Goal: Task Accomplishment & Management: Use online tool/utility

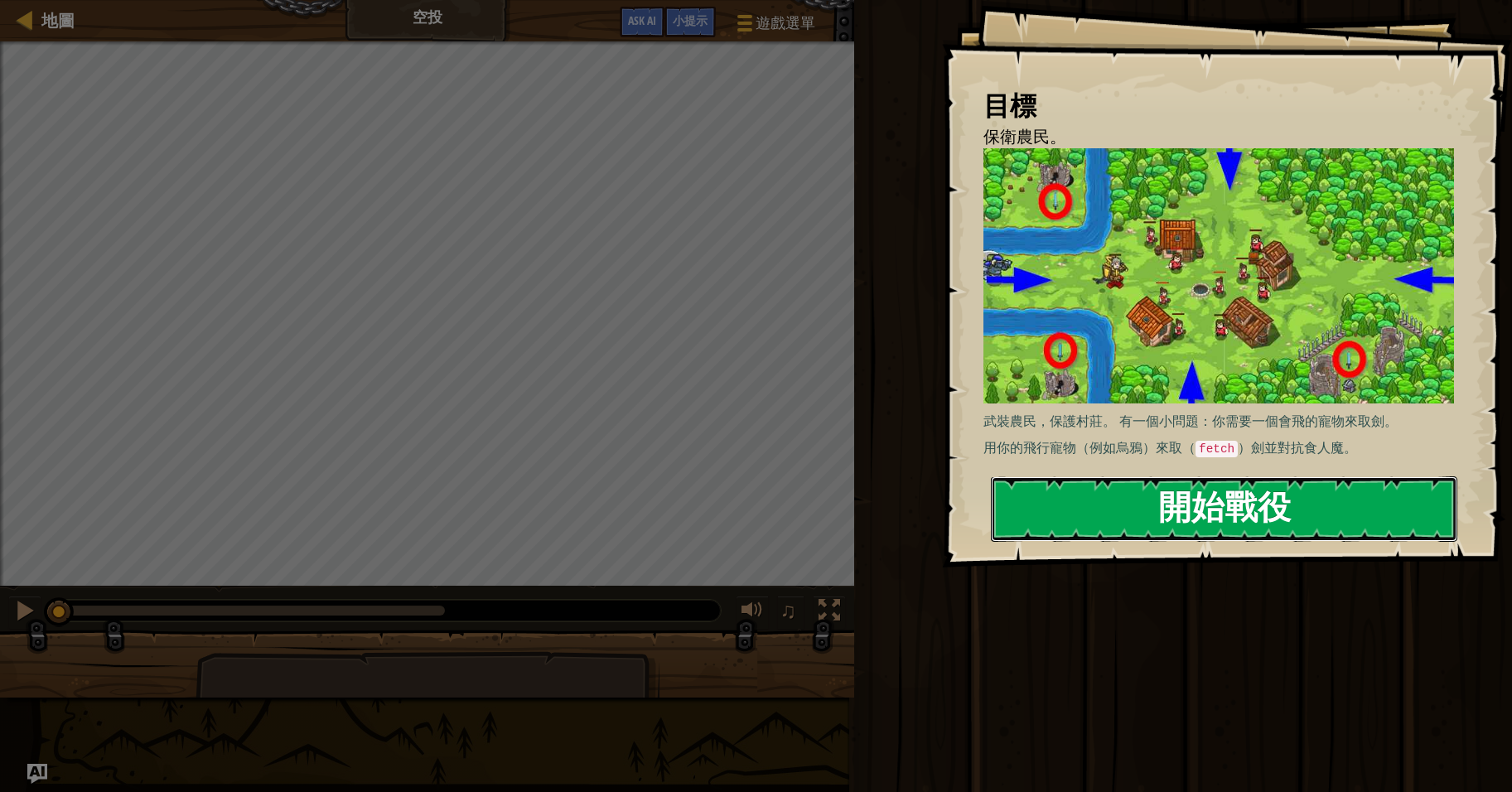
click at [1241, 501] on button "開始戰役" at bounding box center [1224, 508] width 467 height 66
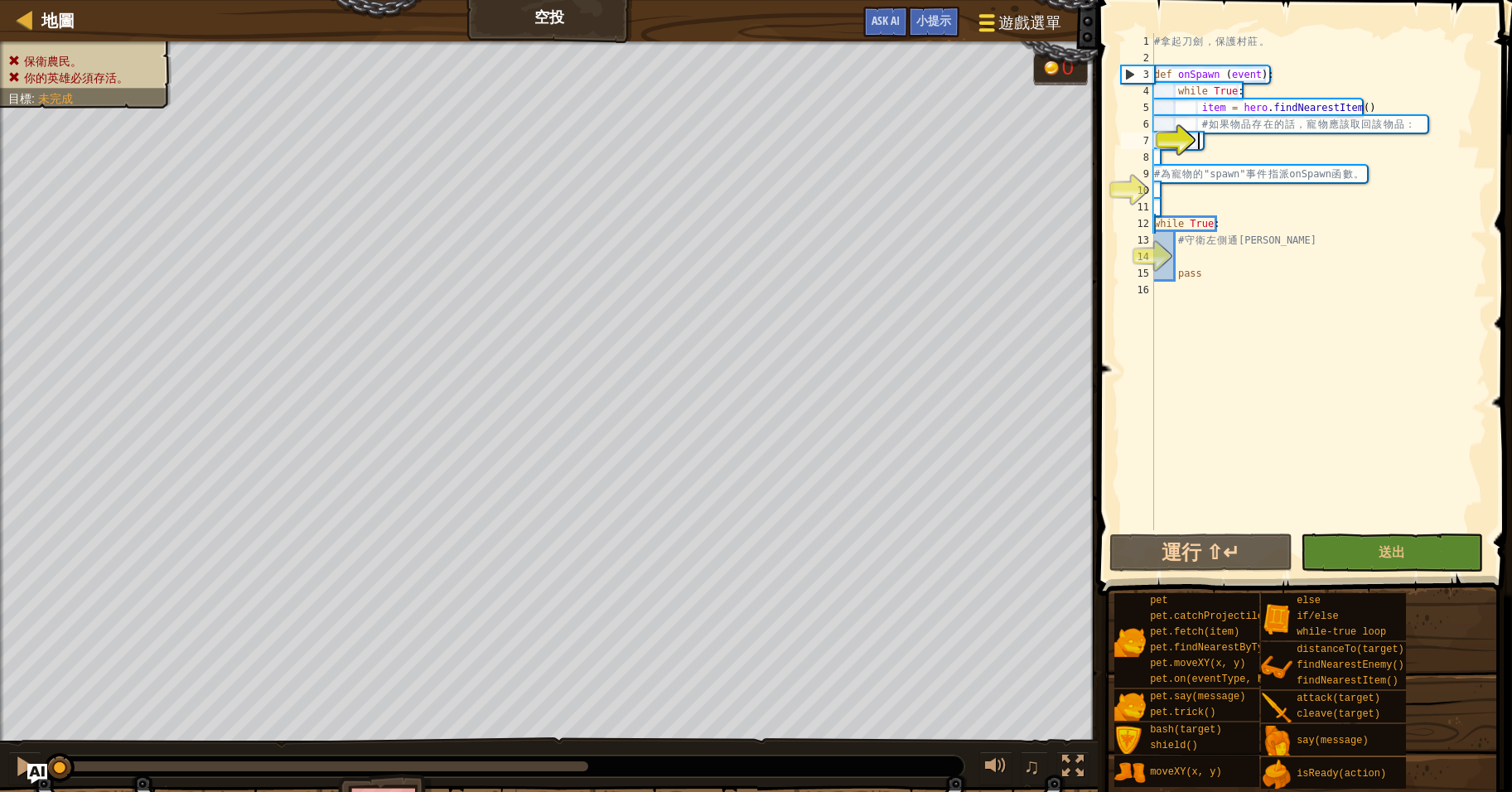
click at [1017, 22] on span "遊戲選單" at bounding box center [1030, 23] width 63 height 23
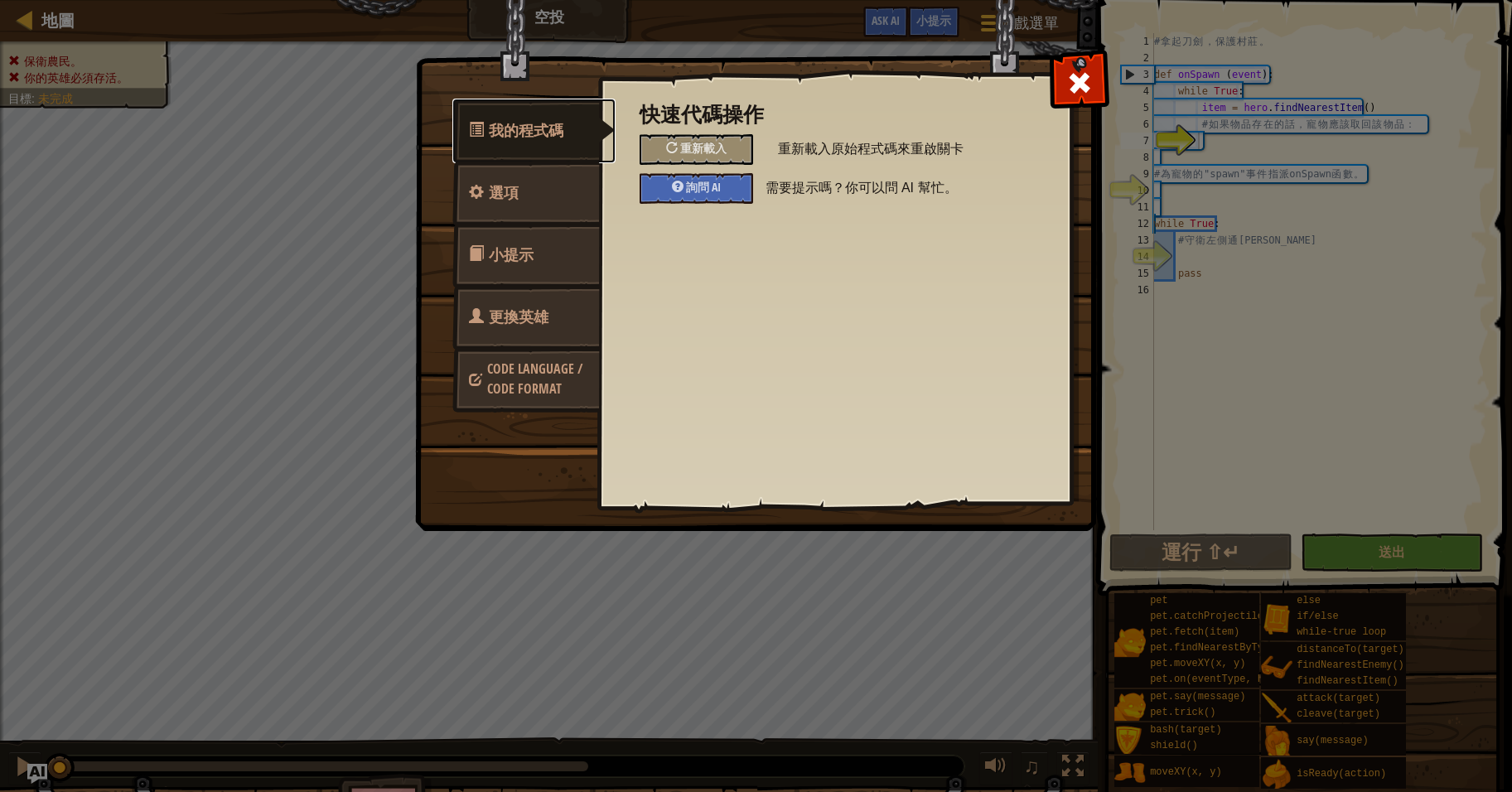
click at [543, 136] on span "我的程式碼" at bounding box center [525, 130] width 74 height 21
click at [522, 189] on link "選項" at bounding box center [526, 193] width 147 height 65
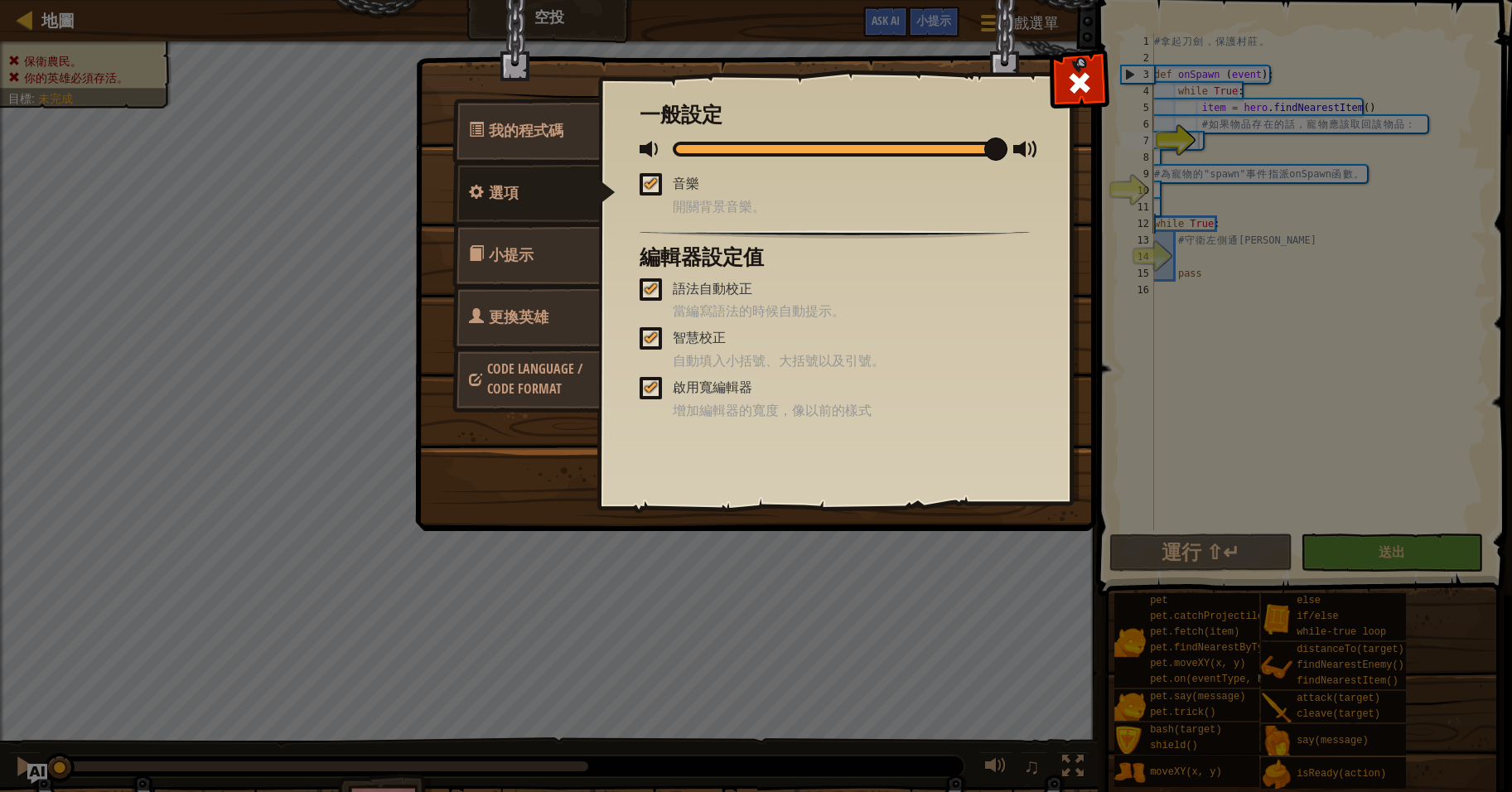
click at [536, 255] on link "小提示" at bounding box center [526, 256] width 147 height 65
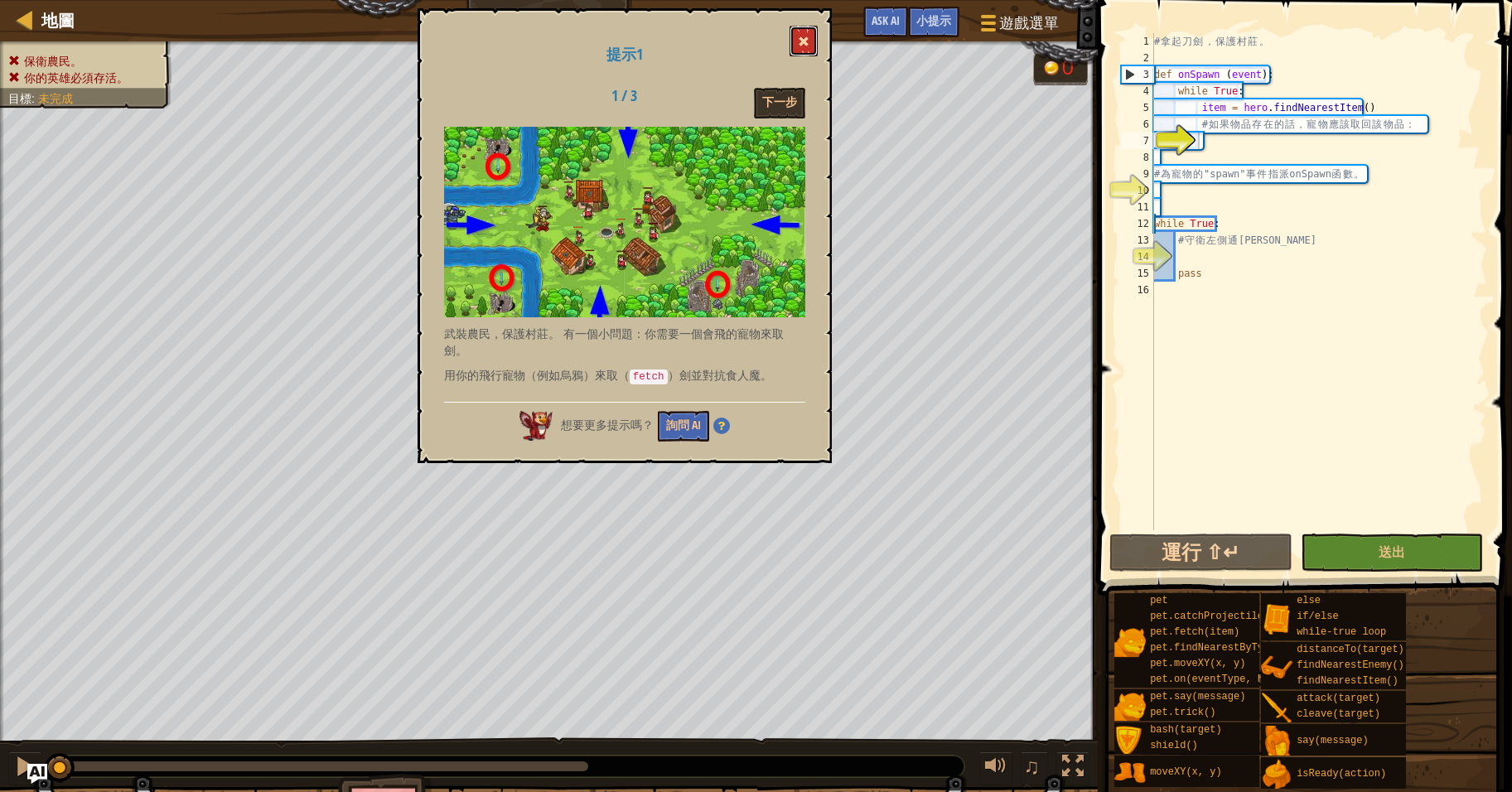
click at [797, 41] on button at bounding box center [804, 40] width 28 height 31
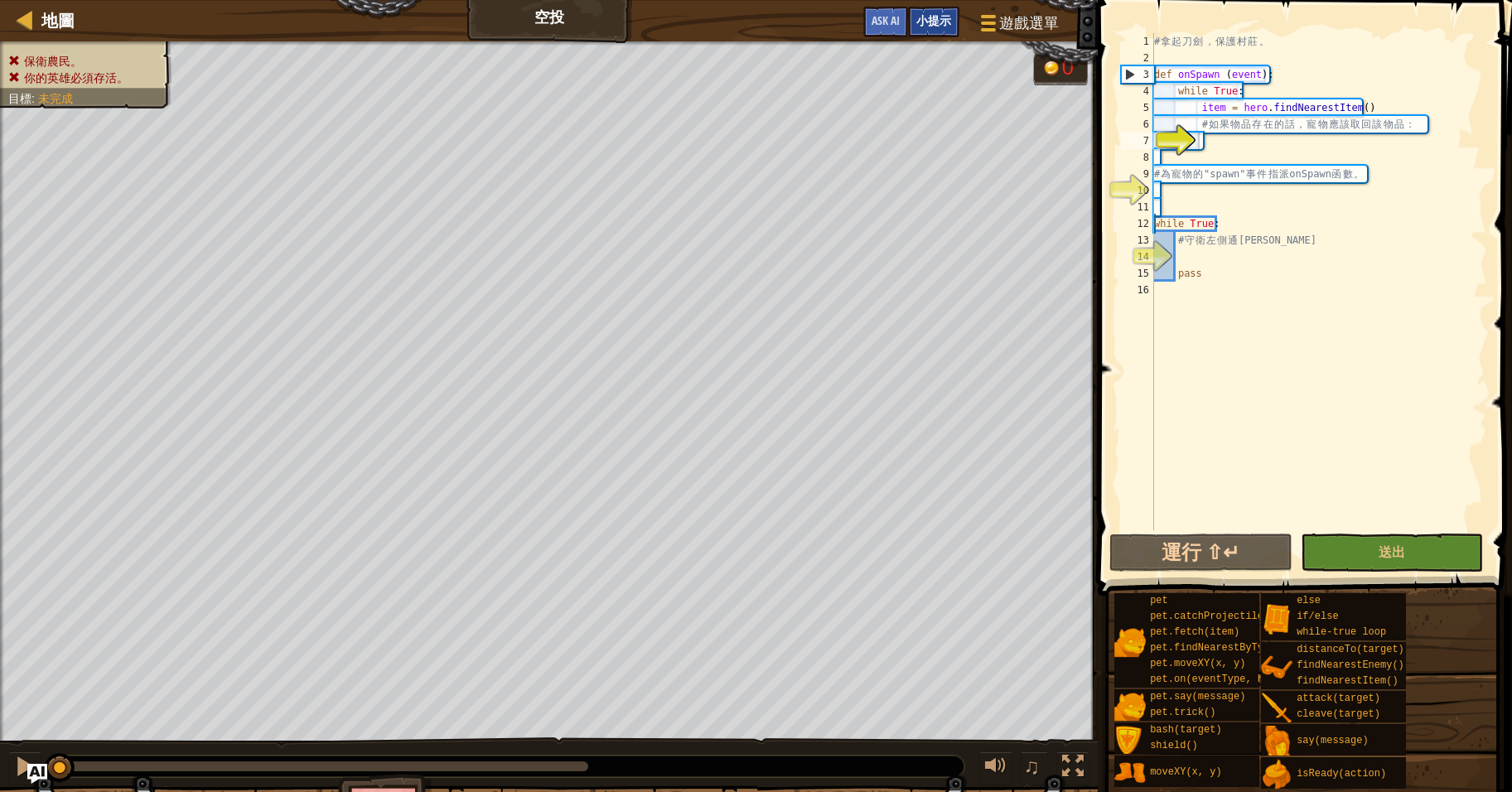
click at [932, 23] on span "小提示" at bounding box center [934, 20] width 35 height 16
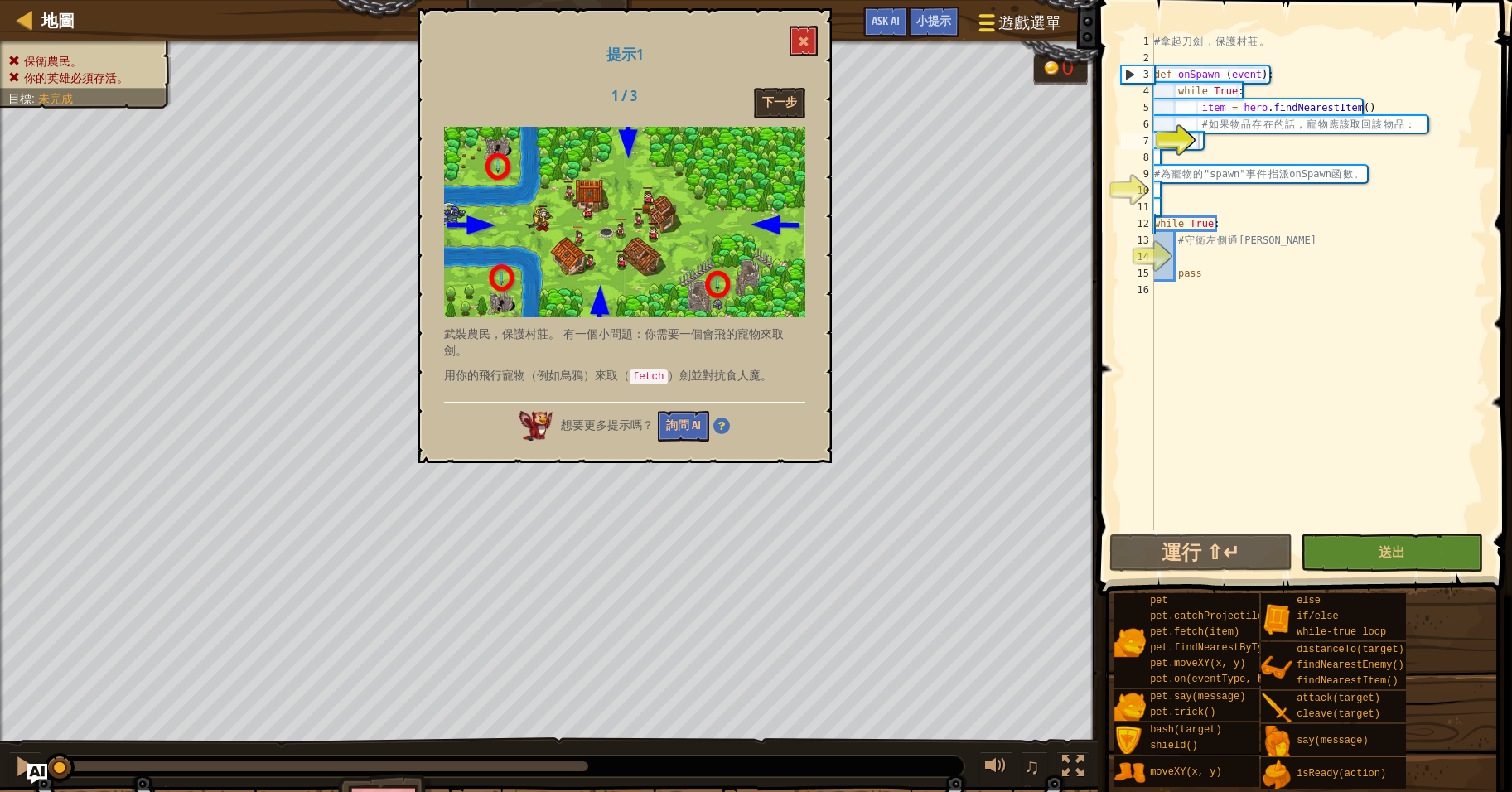
click at [1015, 20] on span "遊戲選單" at bounding box center [1030, 23] width 63 height 23
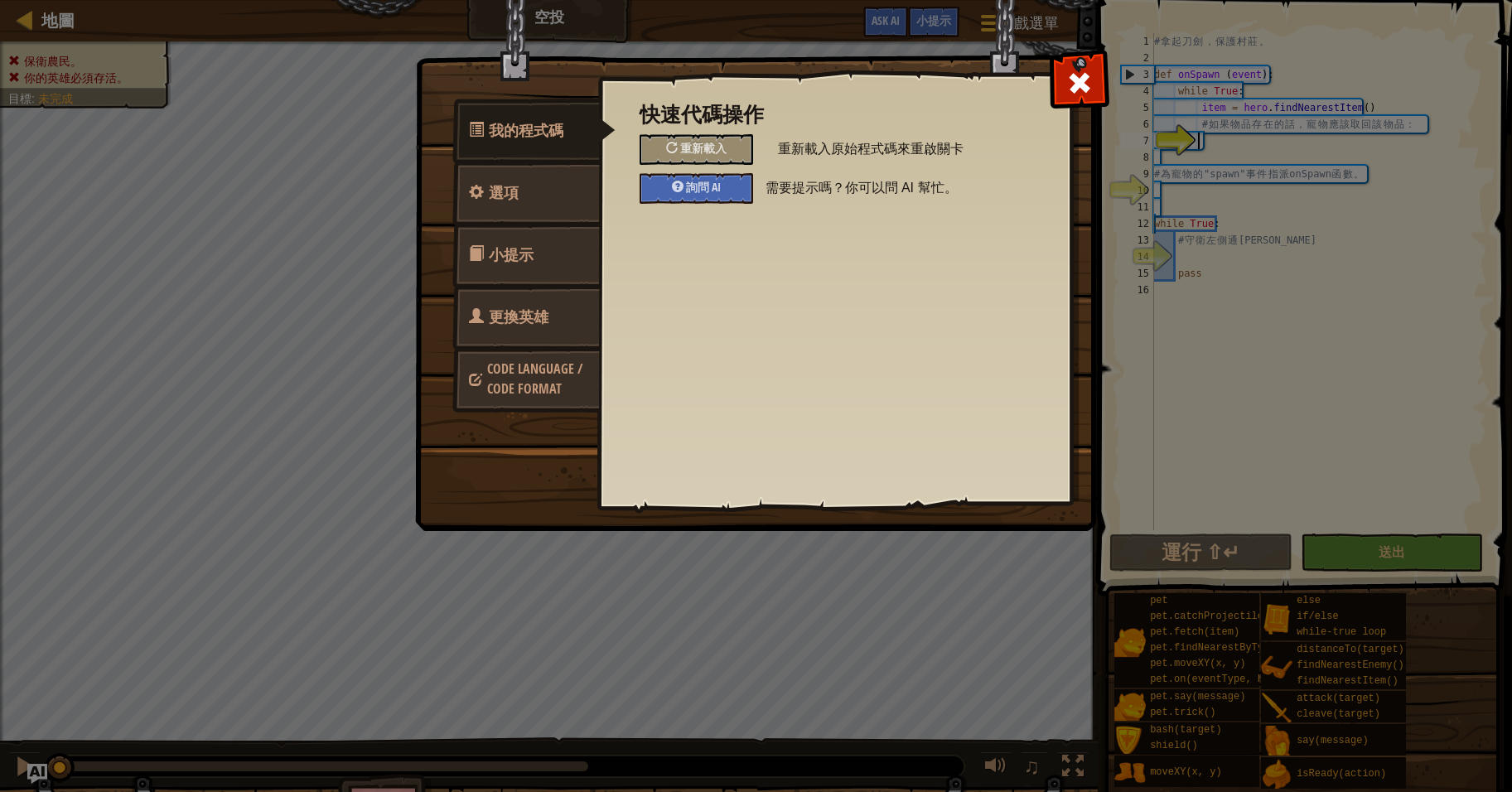
click at [527, 306] on span "更換英雄" at bounding box center [518, 317] width 60 height 21
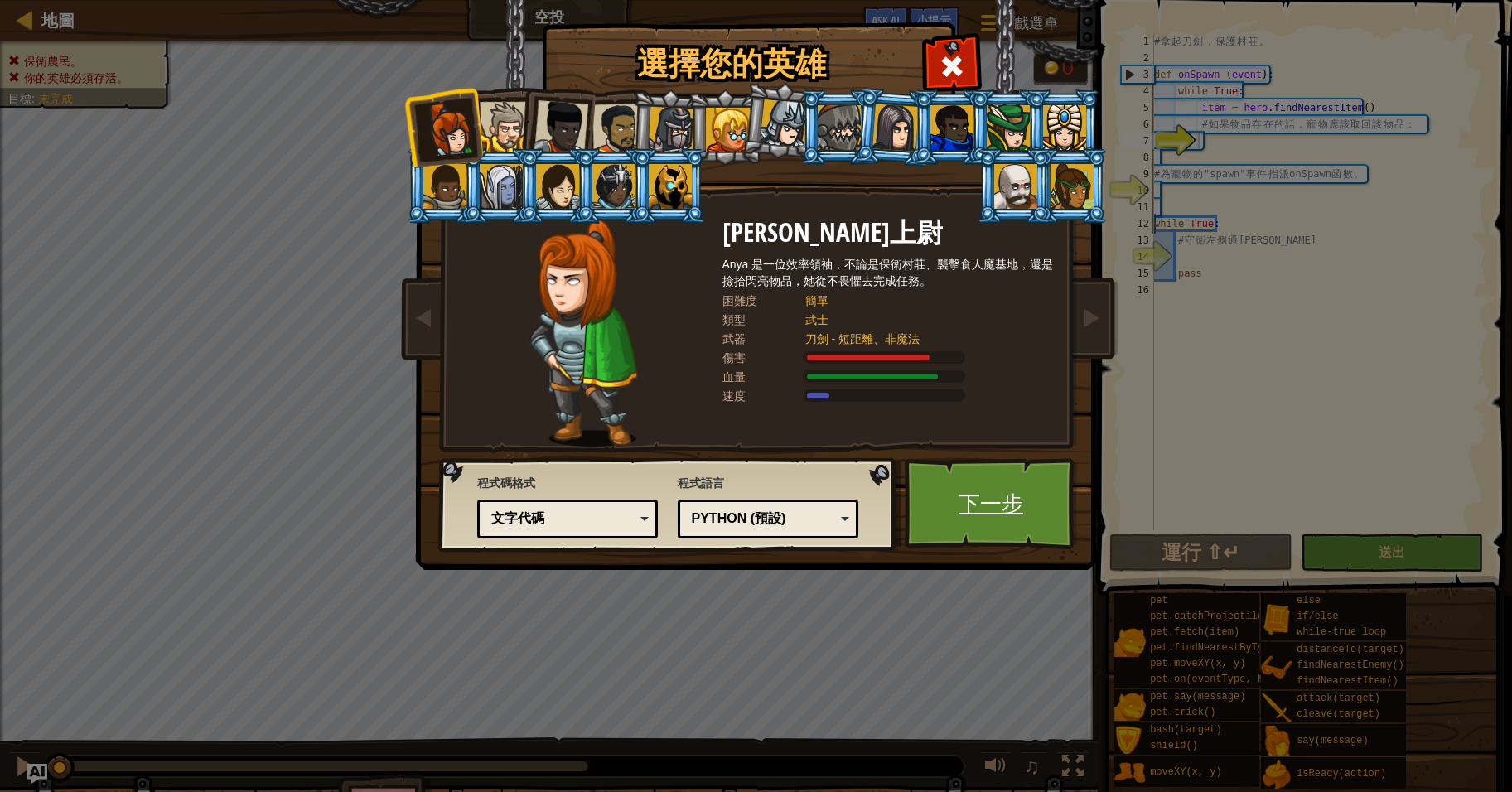
click at [975, 492] on link "下一步" at bounding box center [991, 503] width 173 height 91
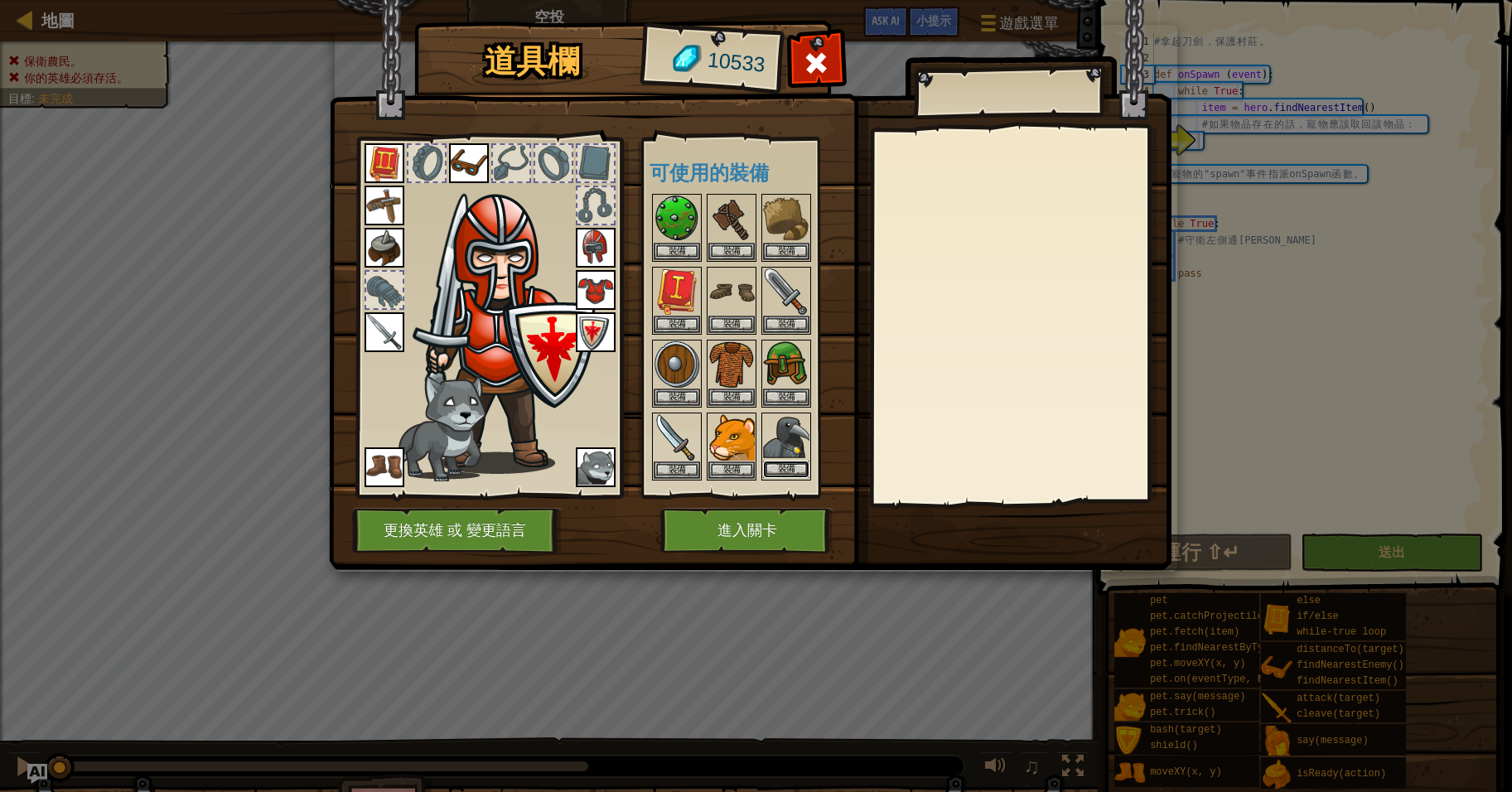
click at [781, 460] on button "裝備" at bounding box center [786, 469] width 46 height 18
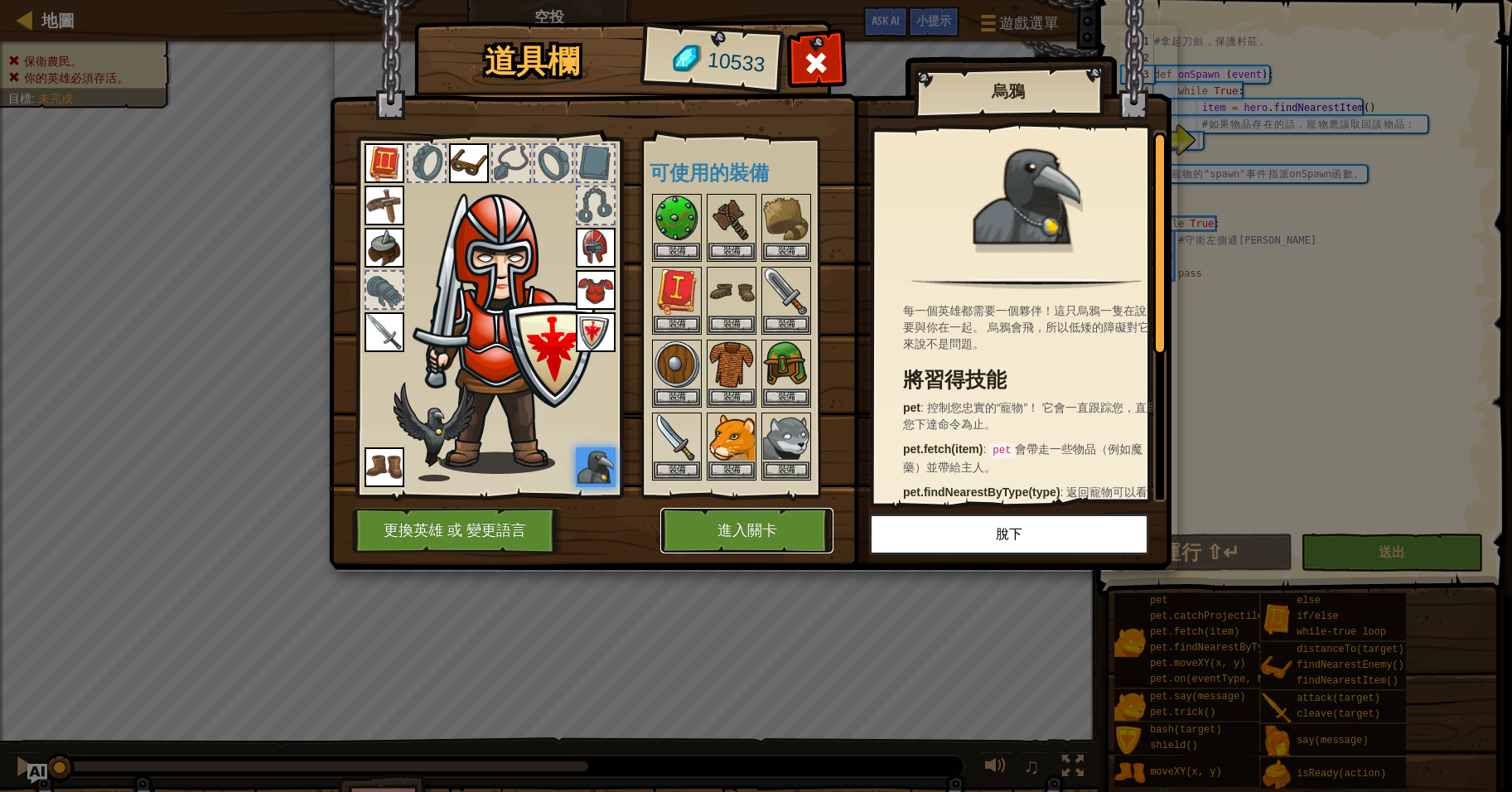
drag, startPoint x: 748, startPoint y: 523, endPoint x: 742, endPoint y: 515, distance: 10.0
click at [749, 523] on button "進入關卡" at bounding box center [747, 530] width 173 height 46
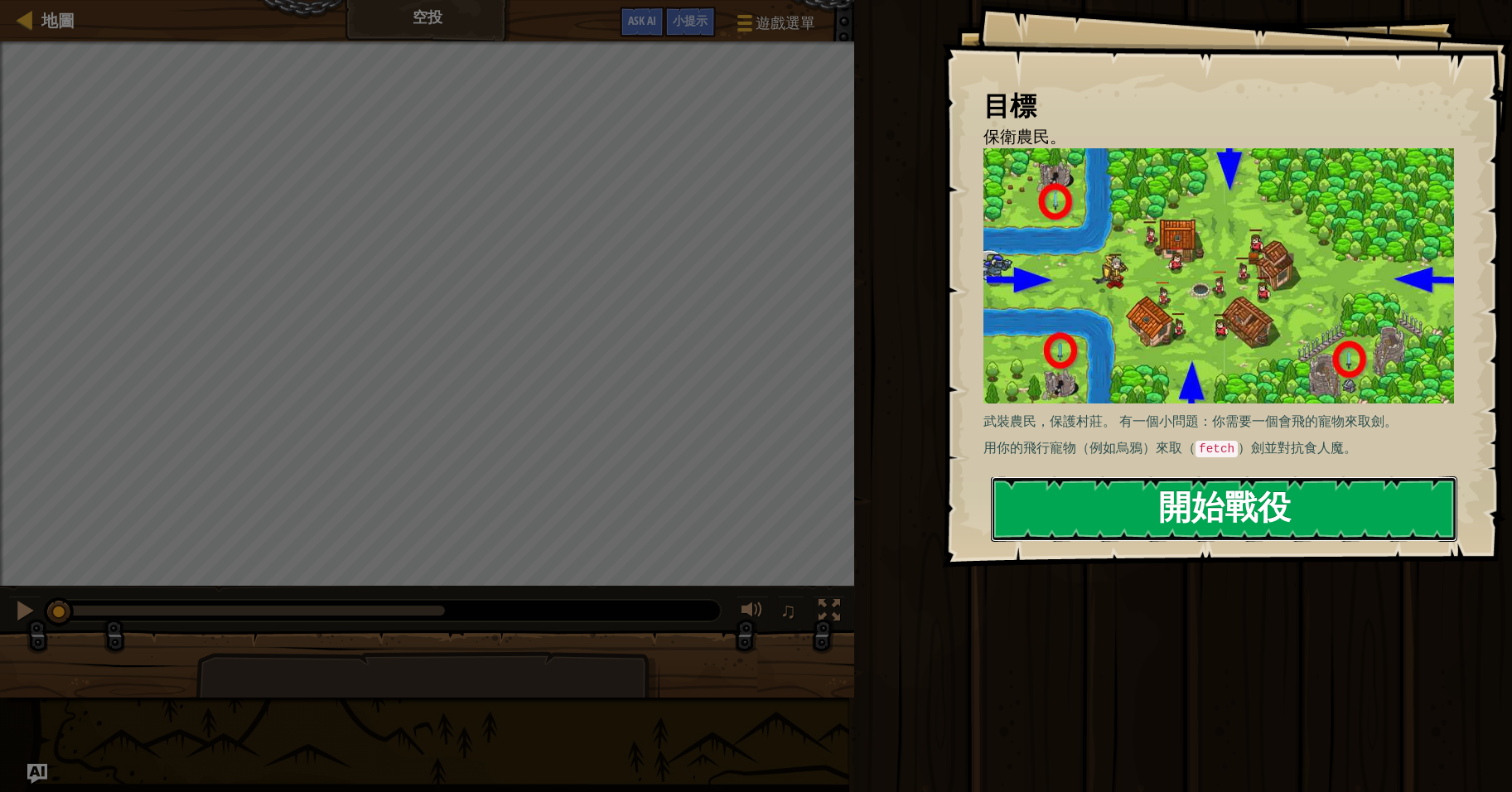
click at [1227, 502] on button "開始戰役" at bounding box center [1224, 508] width 467 height 66
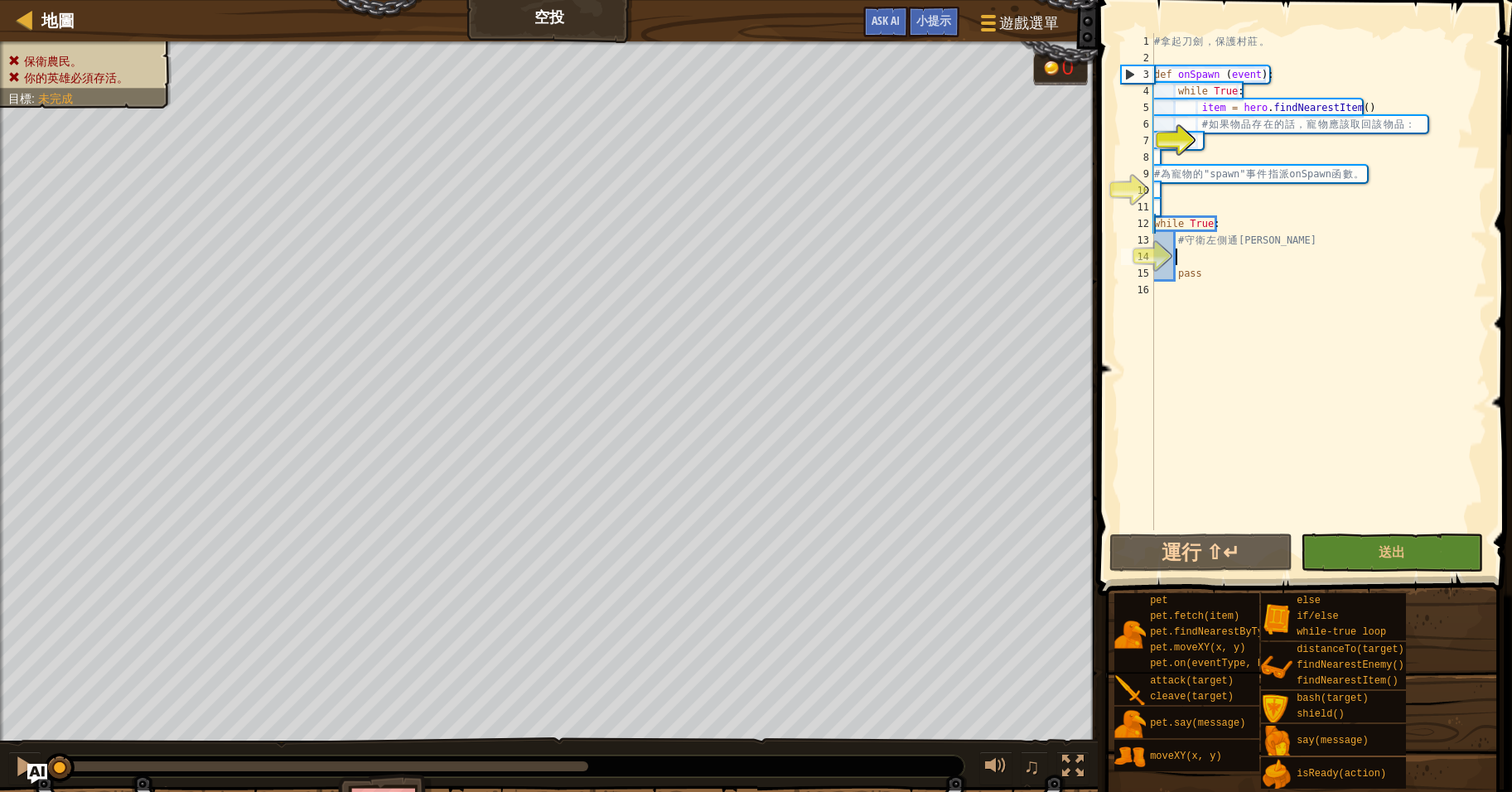
click at [1235, 256] on div "# 拿 起 刀 劍 ， 保 護 村 莊 。 def onSpawn ( event ) : while True : item = hero . findNe…" at bounding box center [1319, 298] width 336 height 530
click at [1290, 143] on div "# 拿 起 刀 劍 ， 保 護 村 莊 。 def onSpawn ( event ) : while True : item = hero . findNe…" at bounding box center [1319, 298] width 336 height 530
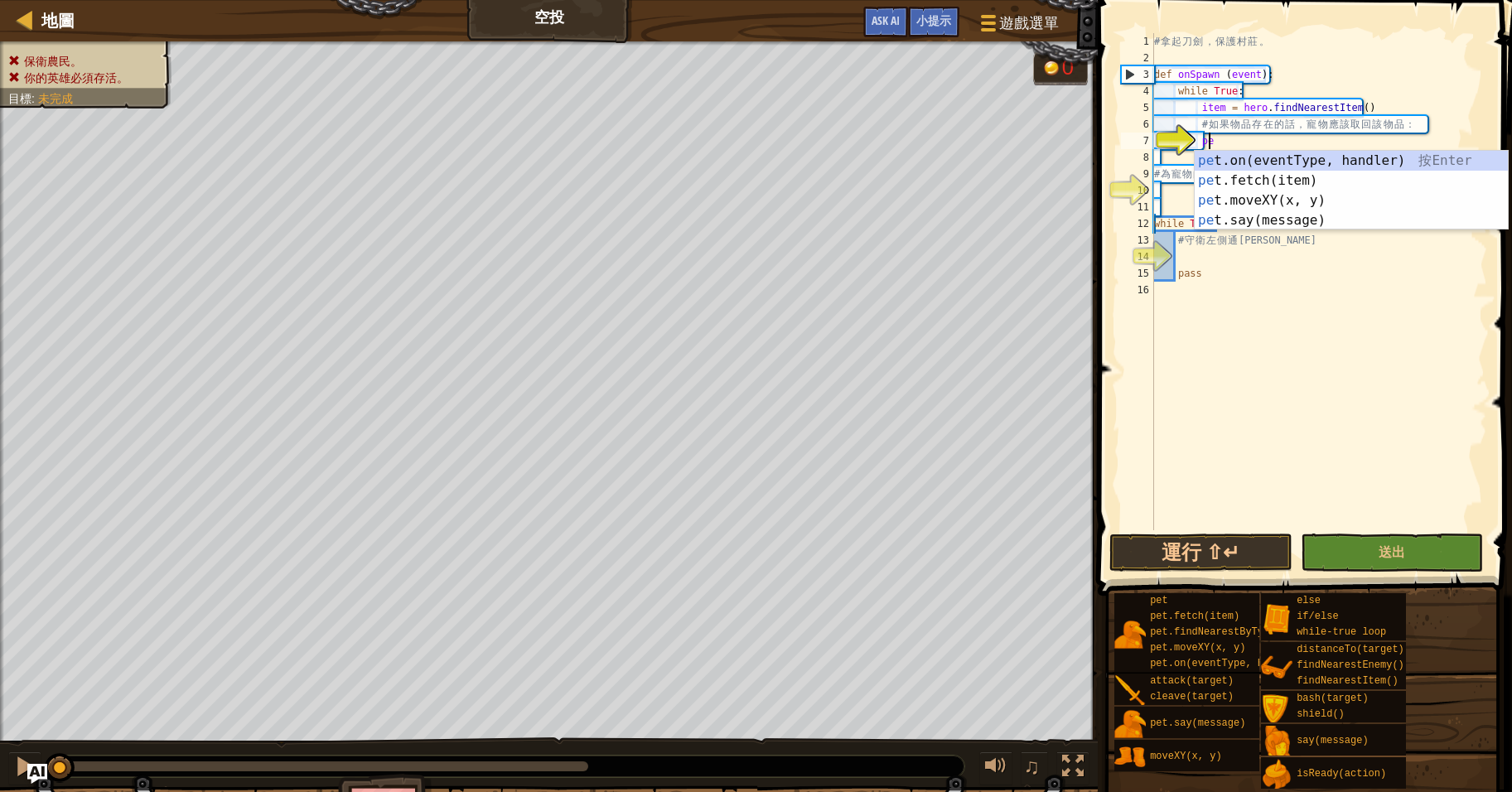
scroll to position [8, 4]
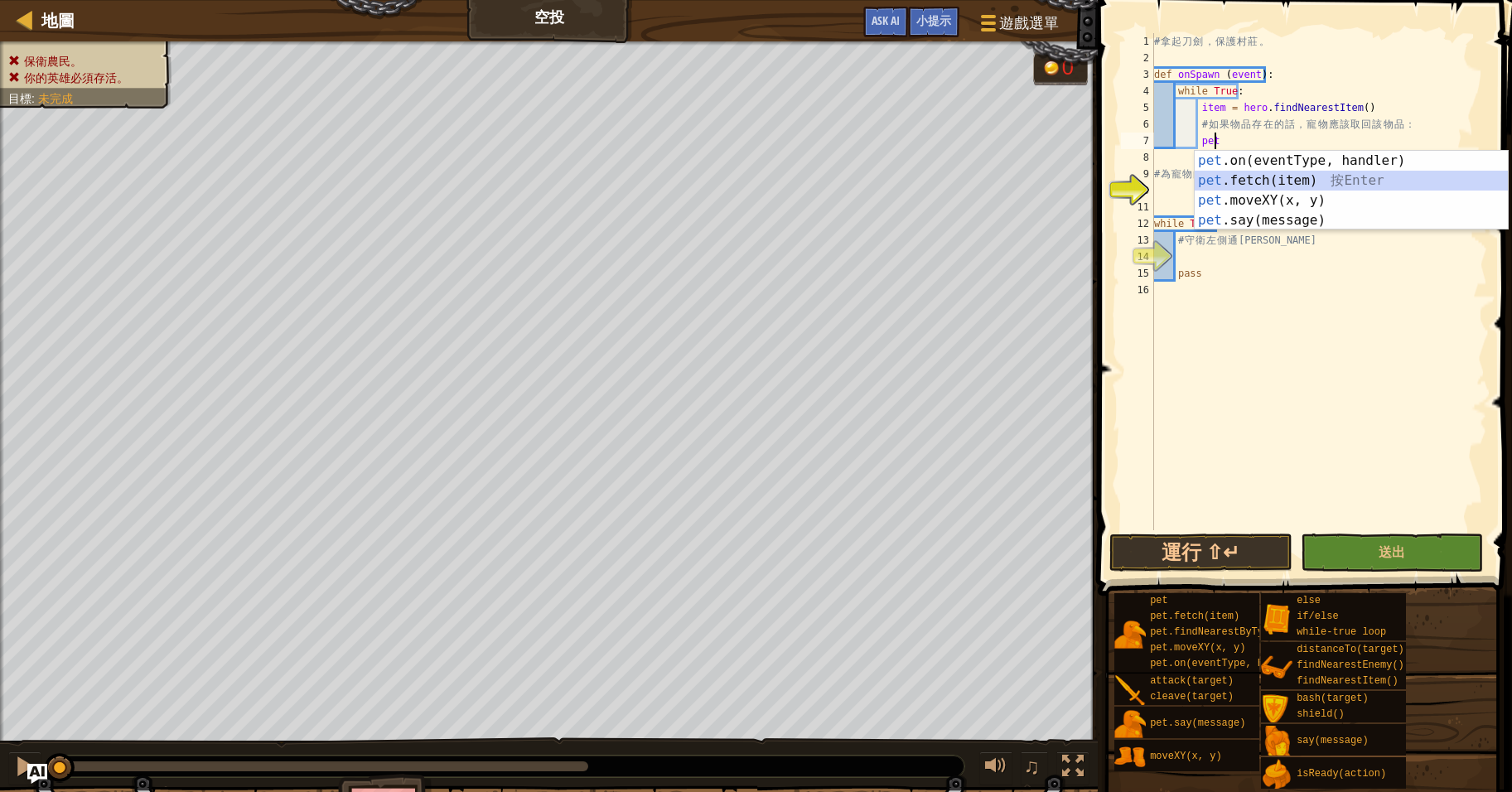
type textarea "pet.fetch(item)"
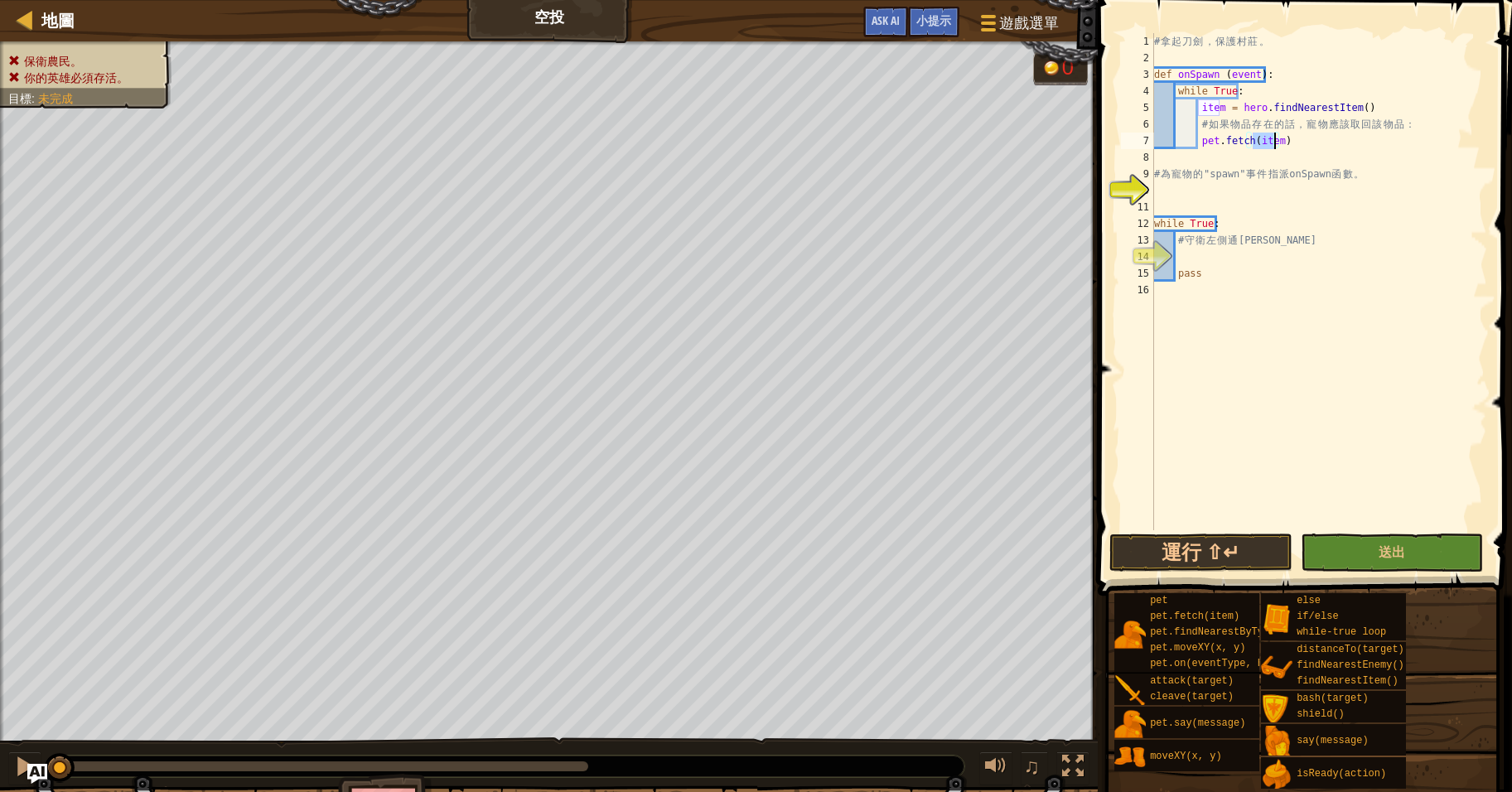
scroll to position [8, 0]
type textarea "# 為寵物的"spawn"事件指派onSpawn函數。"
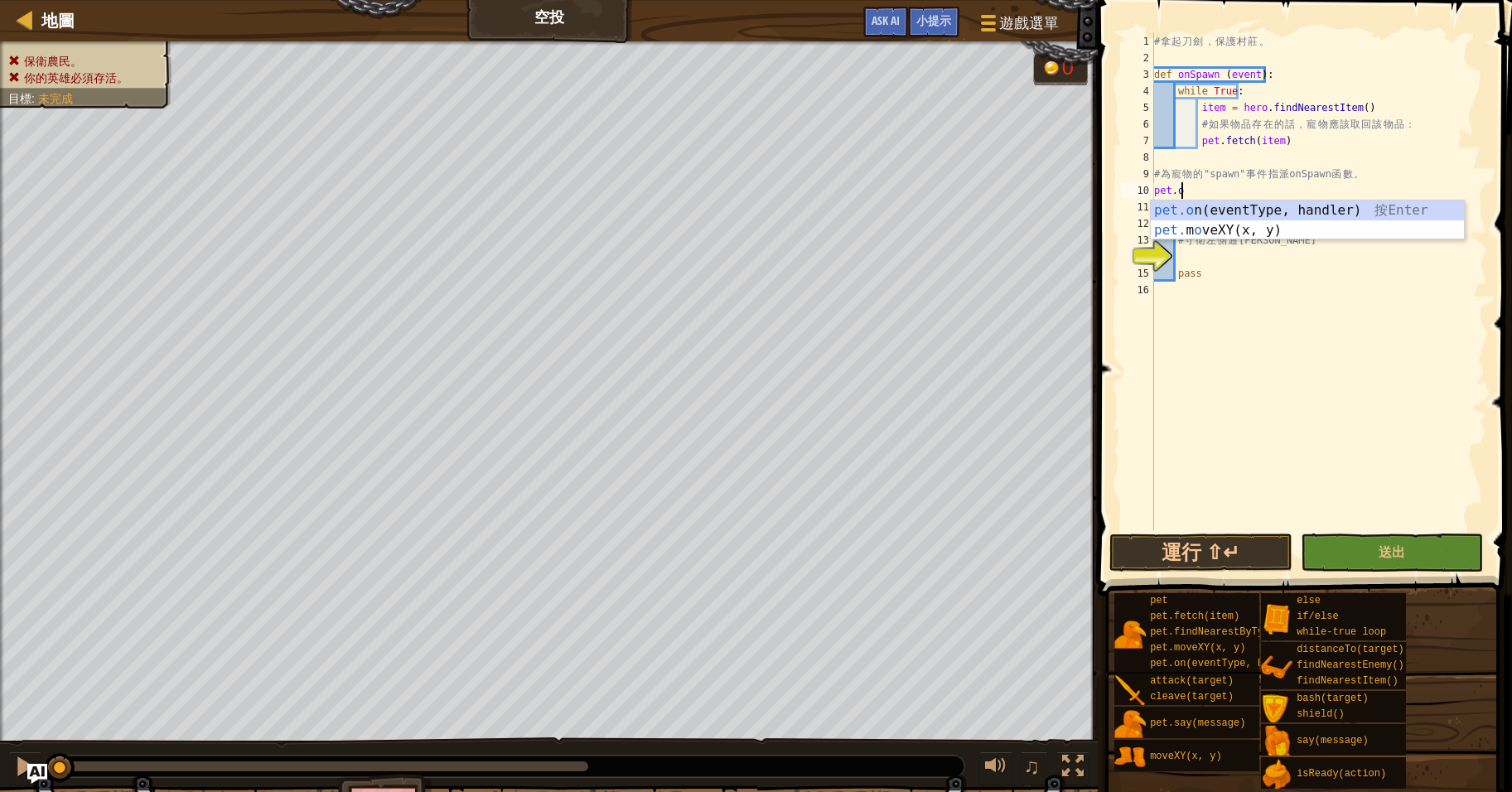
scroll to position [8, 2]
type textarea "pet.on("spawn", onSpawn)"
type textarea "# 守衛左側通道："
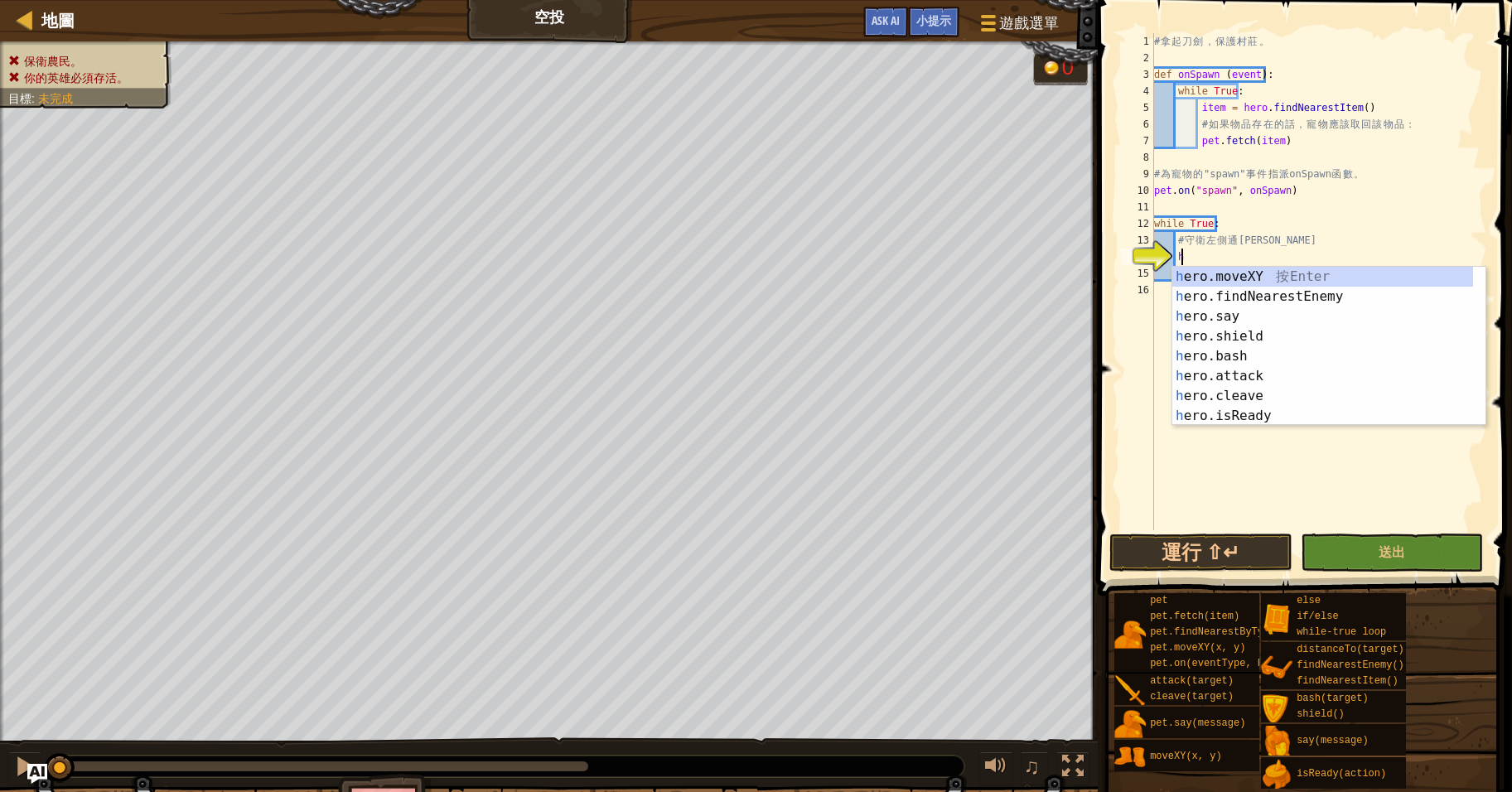
type textarea "he"
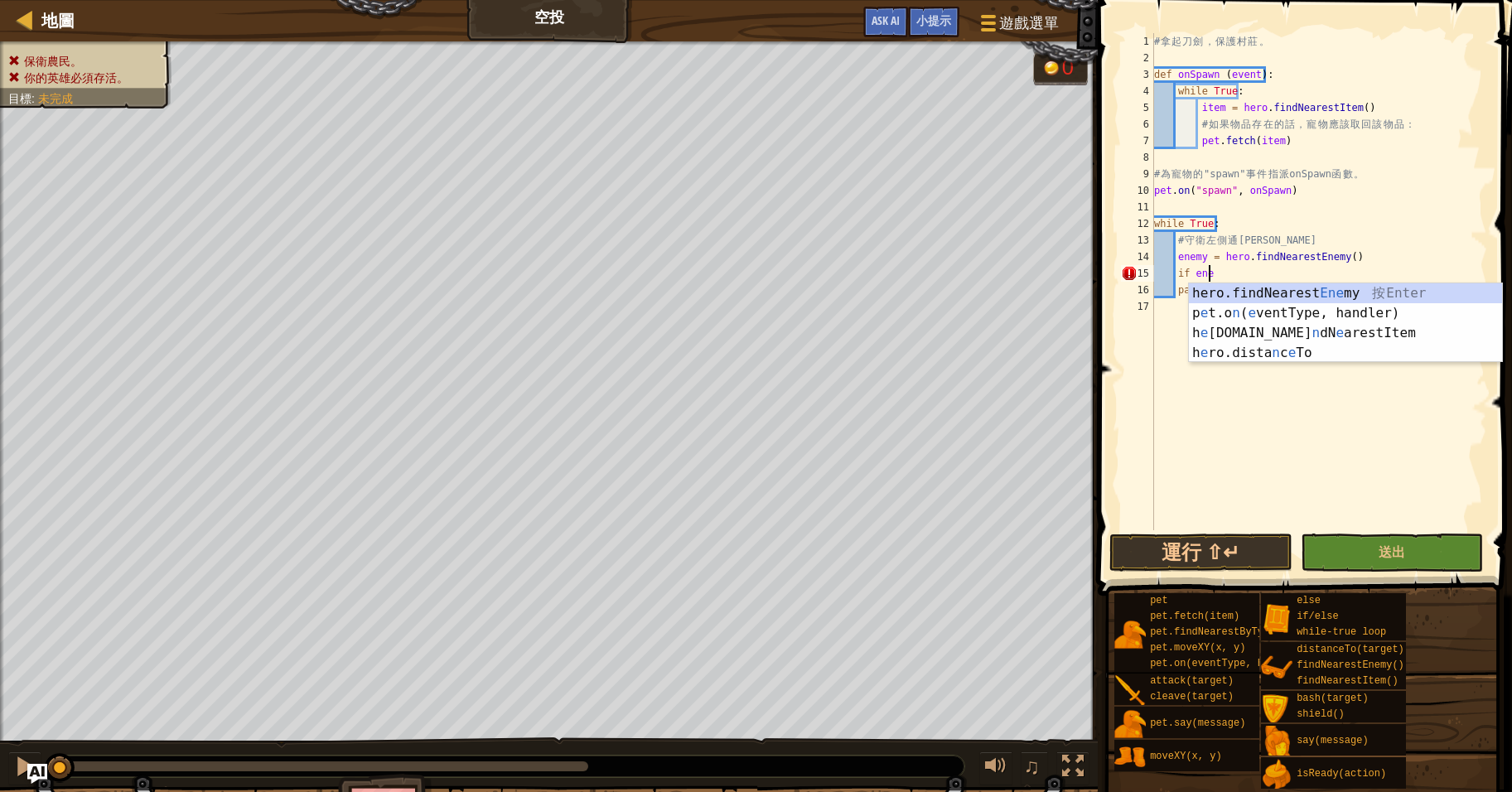
scroll to position [8, 4]
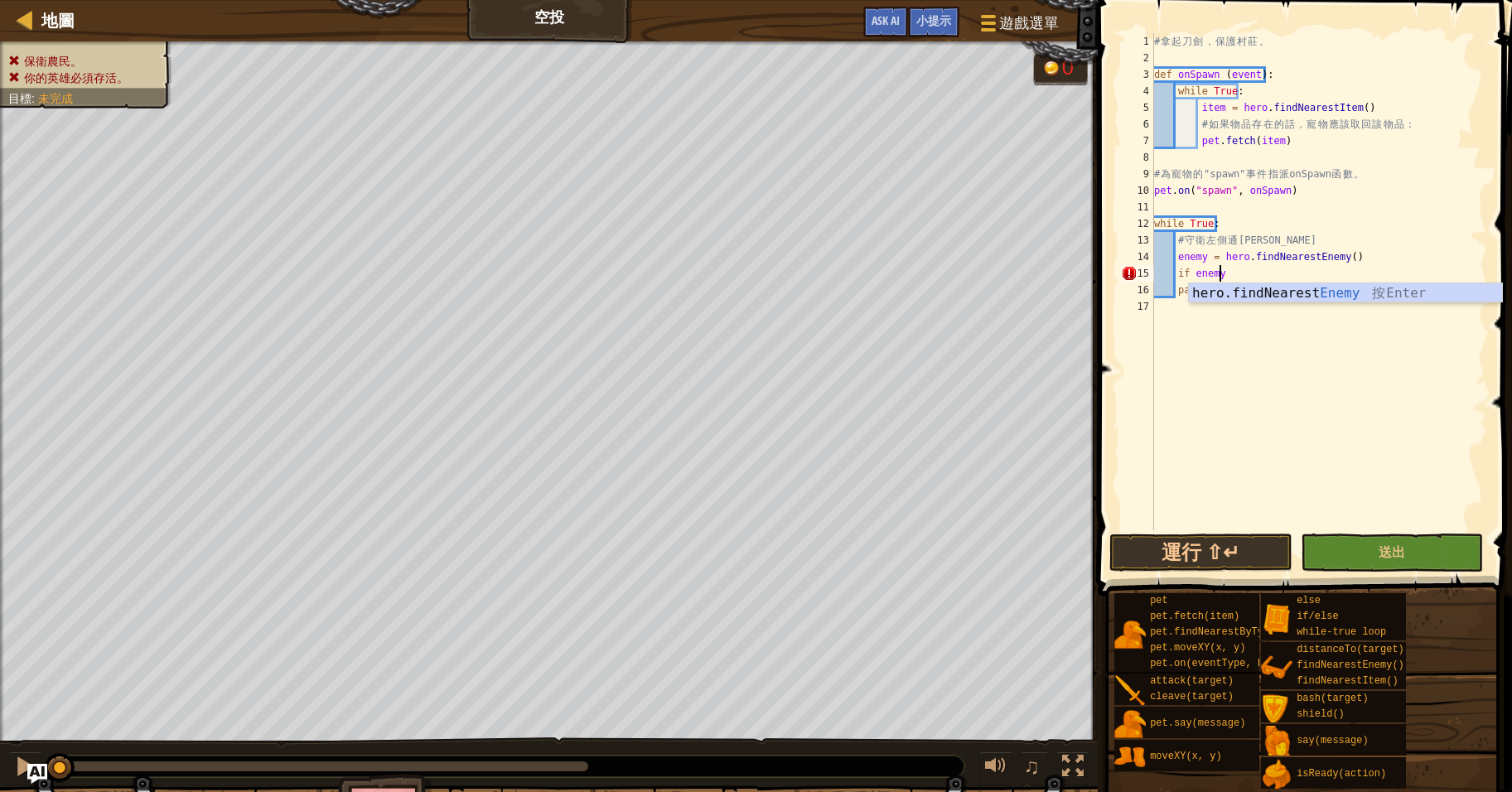
type textarea "if enemy:"
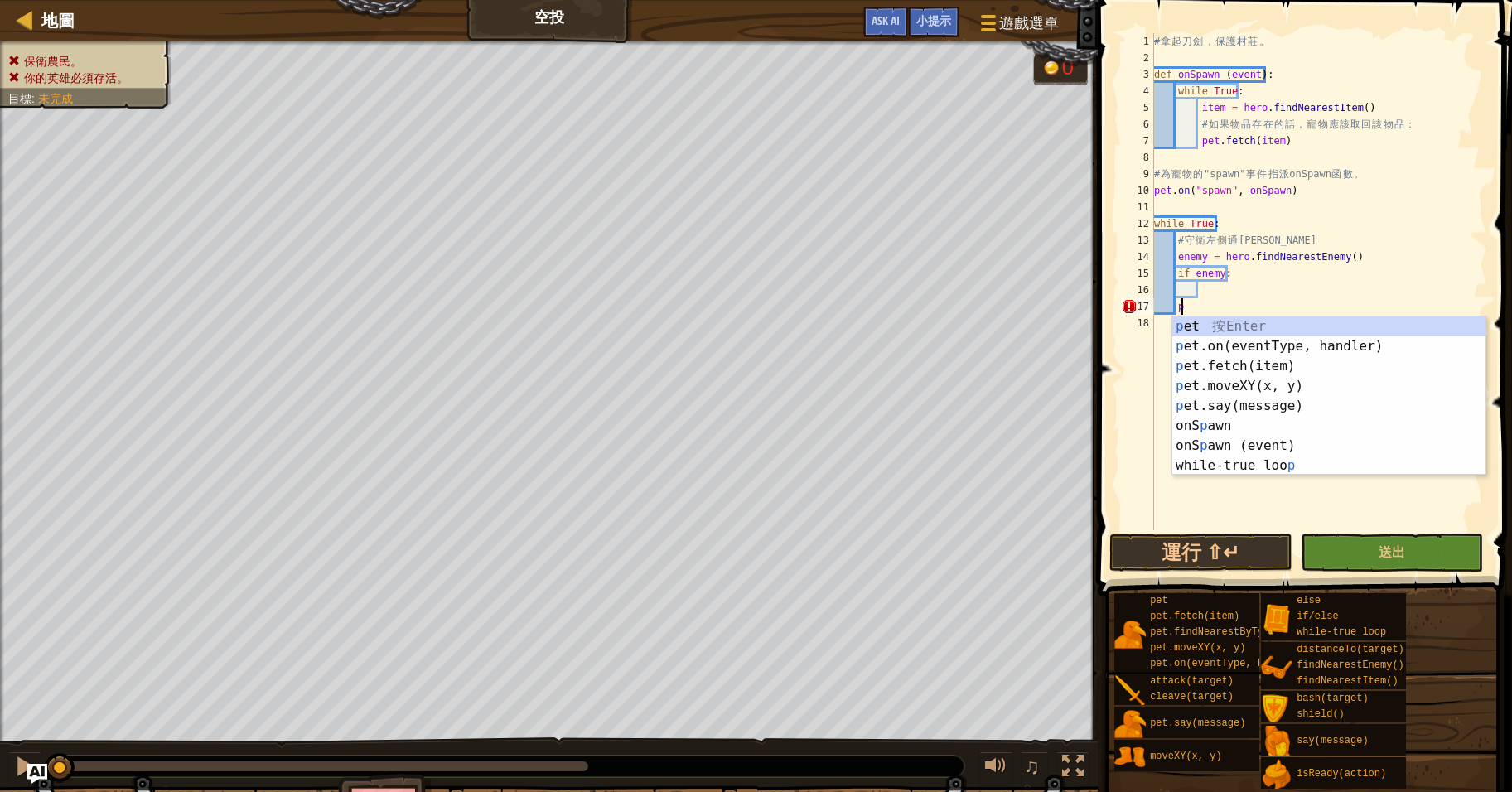
type textarea "p"
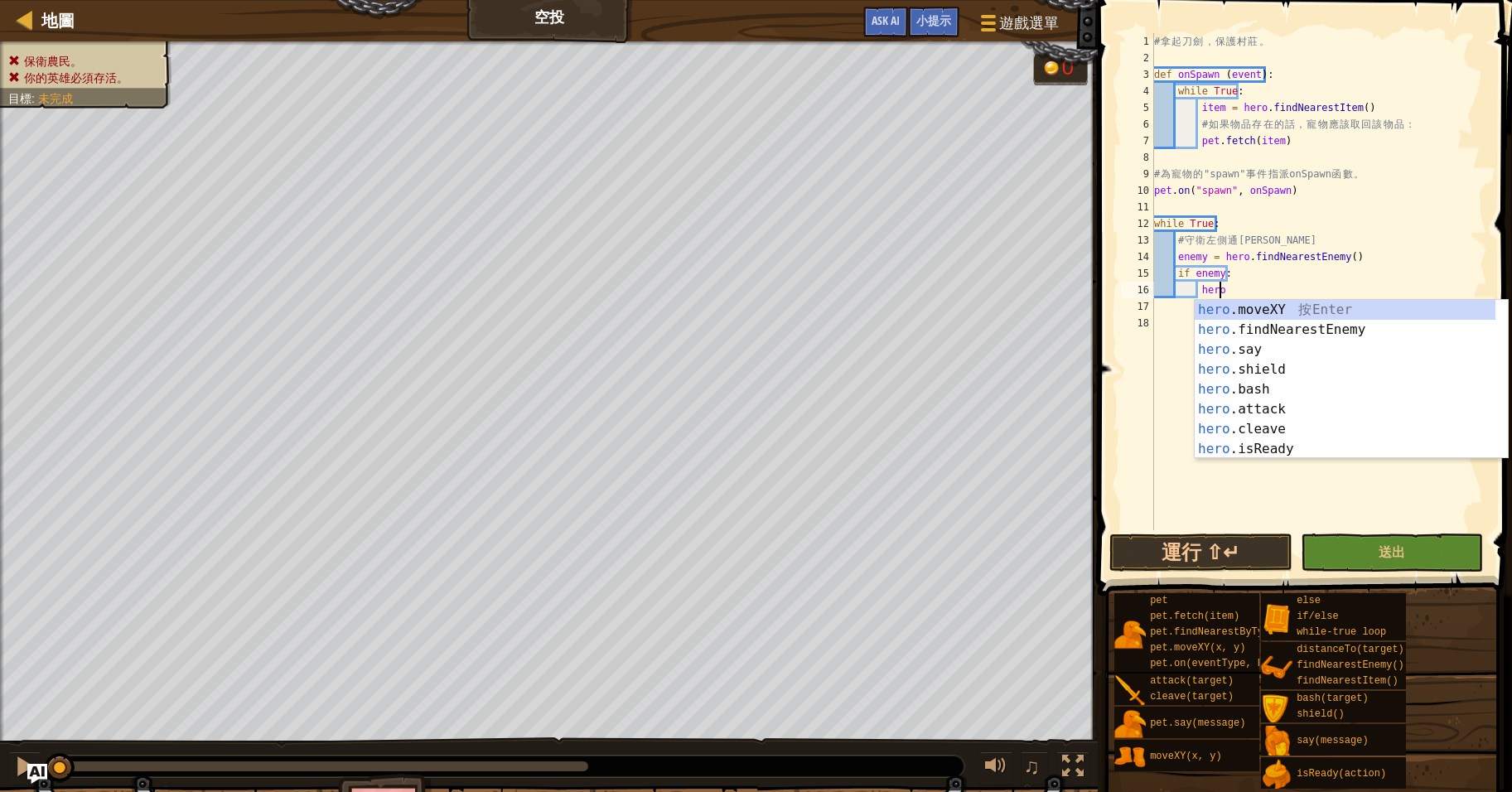
scroll to position [8, 6]
type textarea "hero.attack(enemy)"
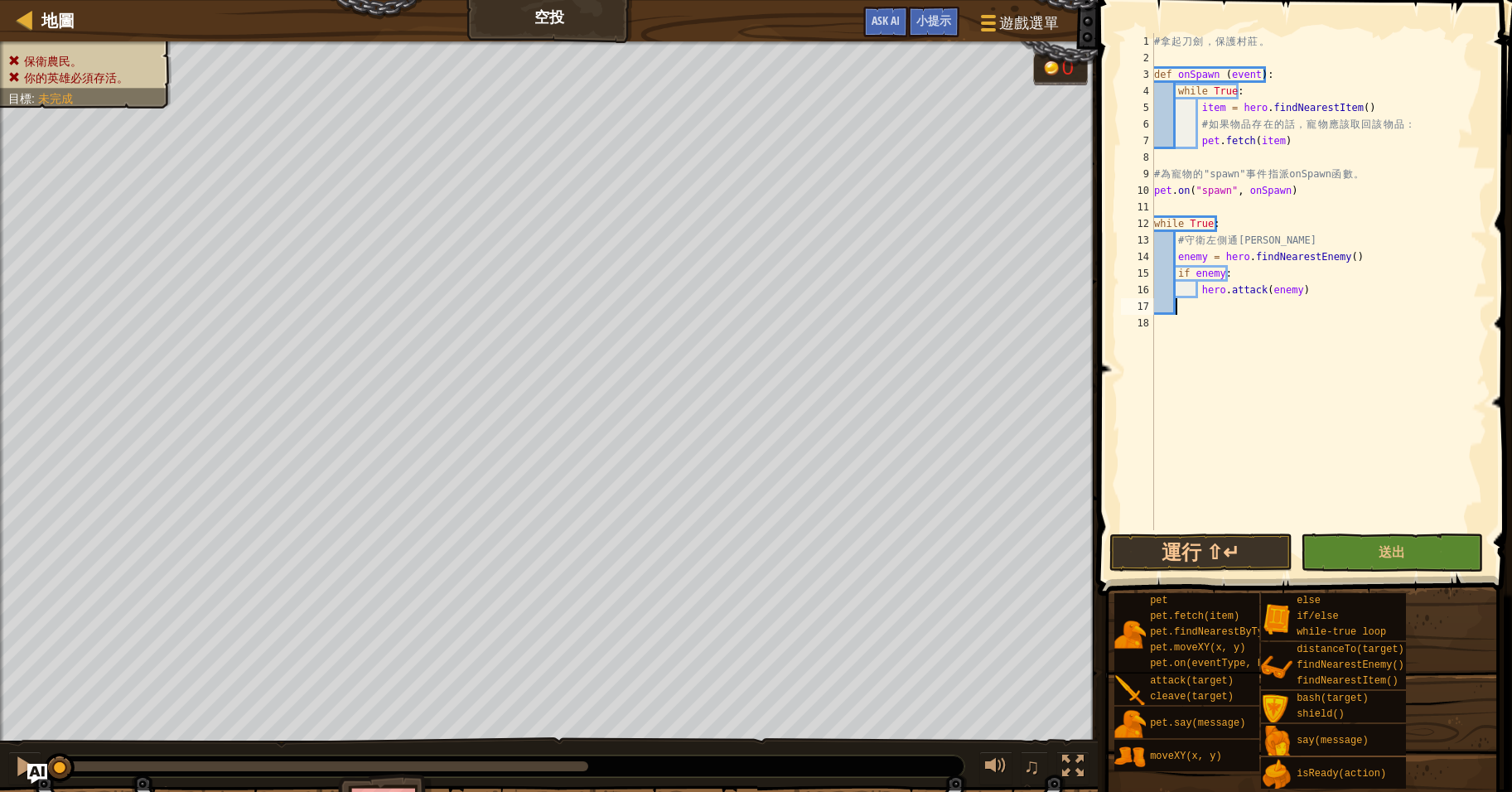
scroll to position [8, 0]
click at [1385, 550] on span "送出" at bounding box center [1392, 551] width 26 height 18
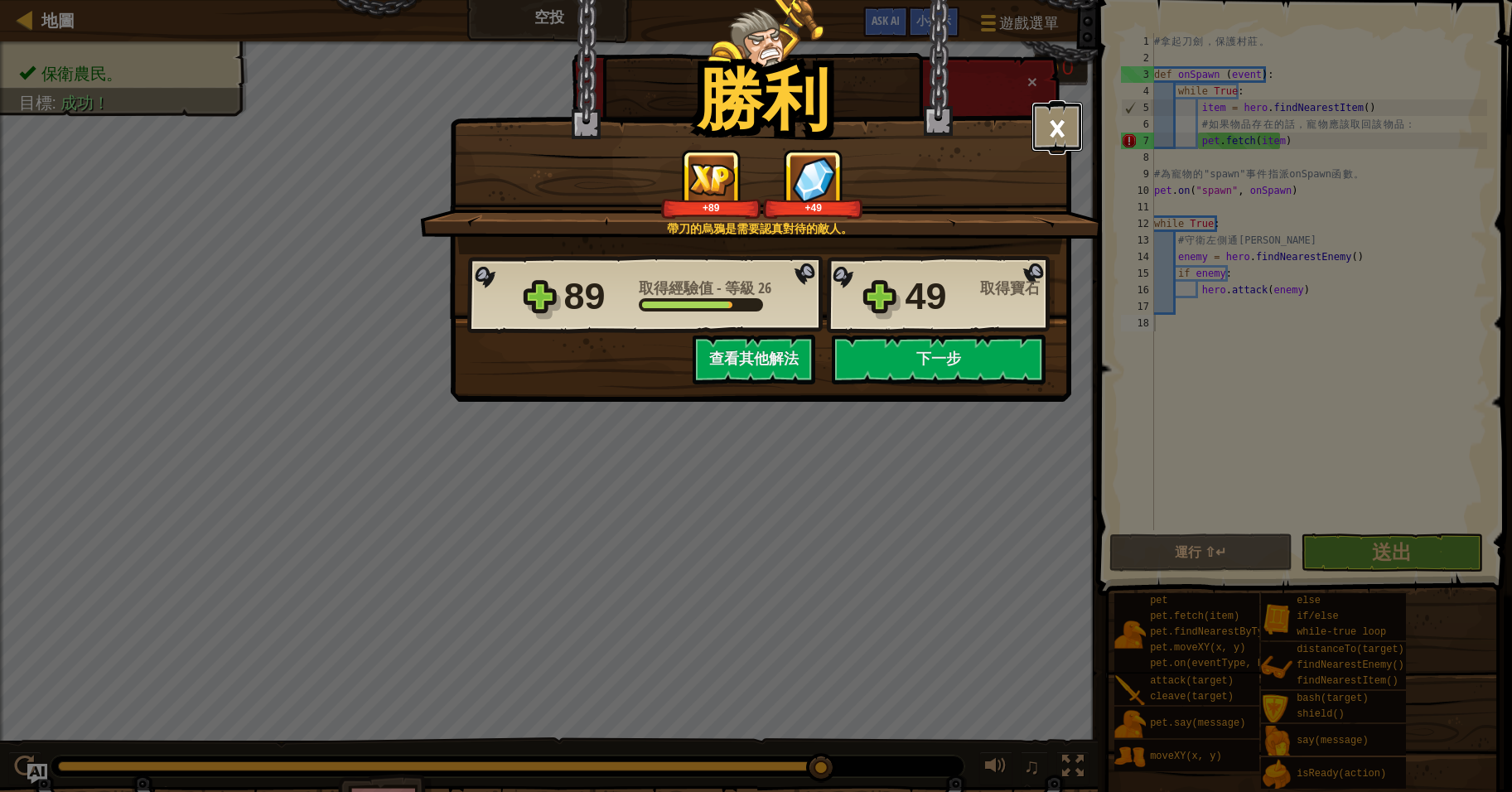
click at [1057, 135] on button "×" at bounding box center [1057, 126] width 52 height 50
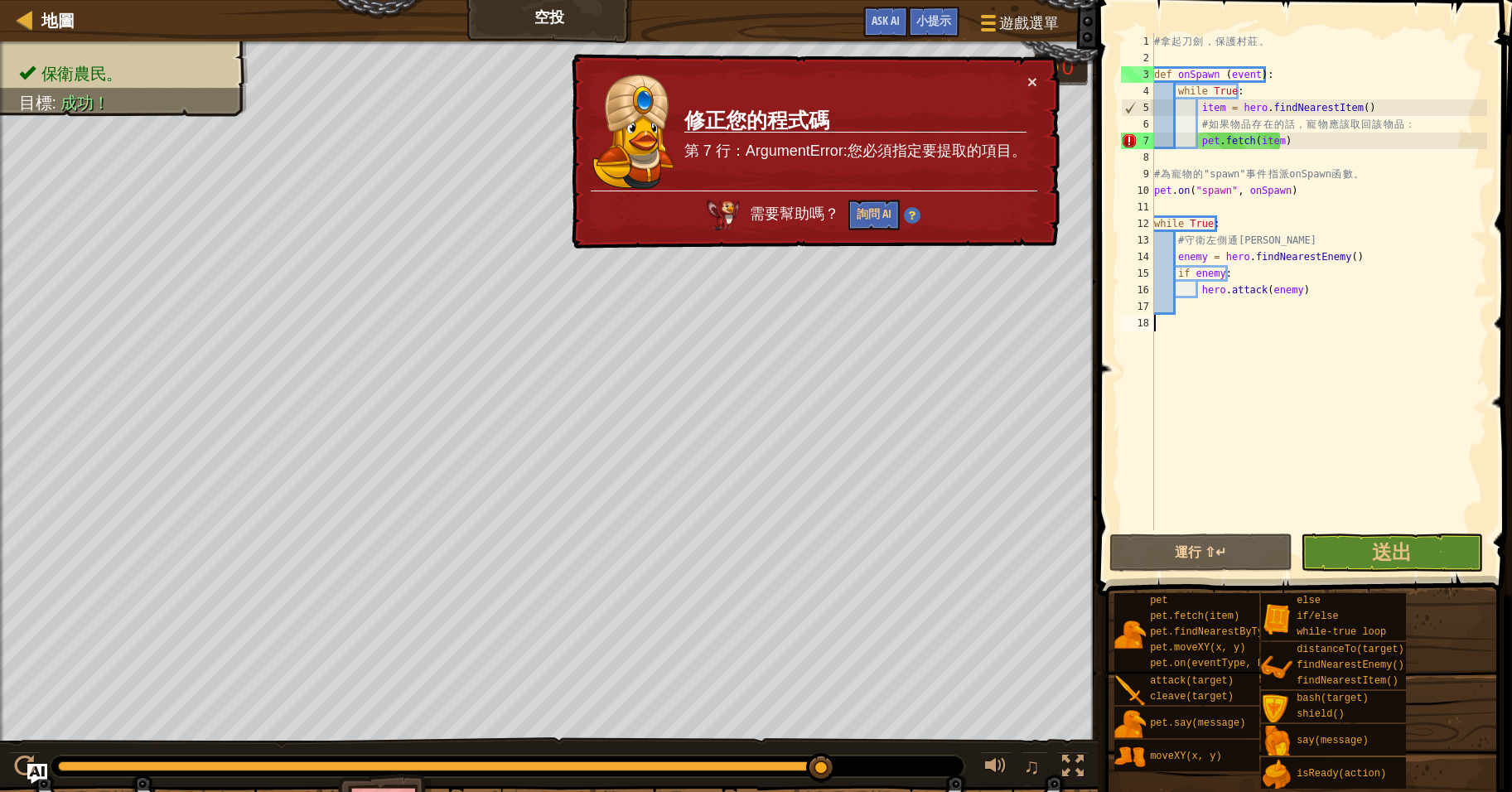
click at [1448, 122] on div "# 拿 起 刀 劍 ， 保 護 村 莊 。 def onSpawn ( event ) : while True : item = hero . findNe…" at bounding box center [1319, 298] width 336 height 530
type textarea "# 如果物品存在的話，寵物應該取回該物品："
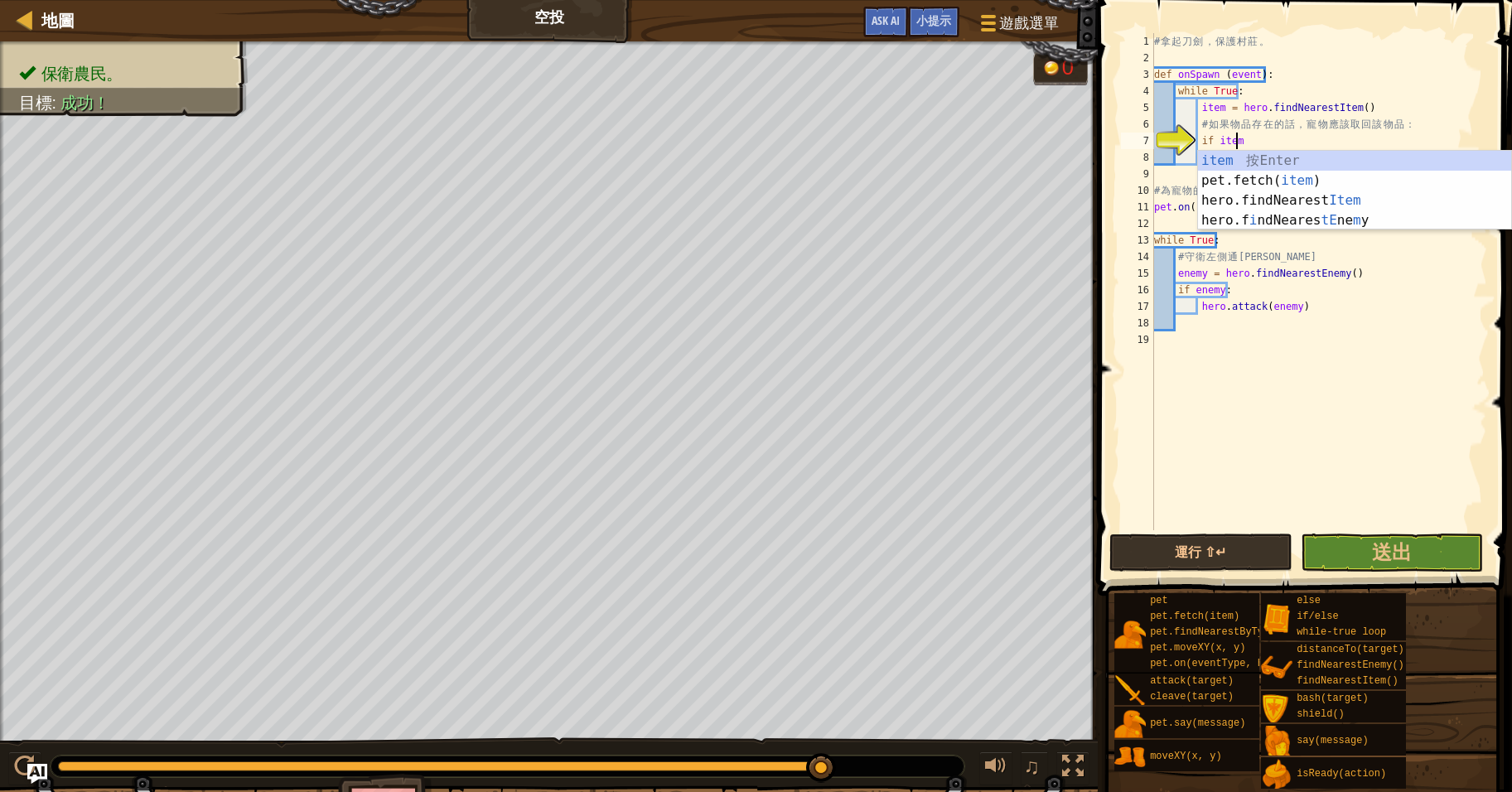
scroll to position [8, 6]
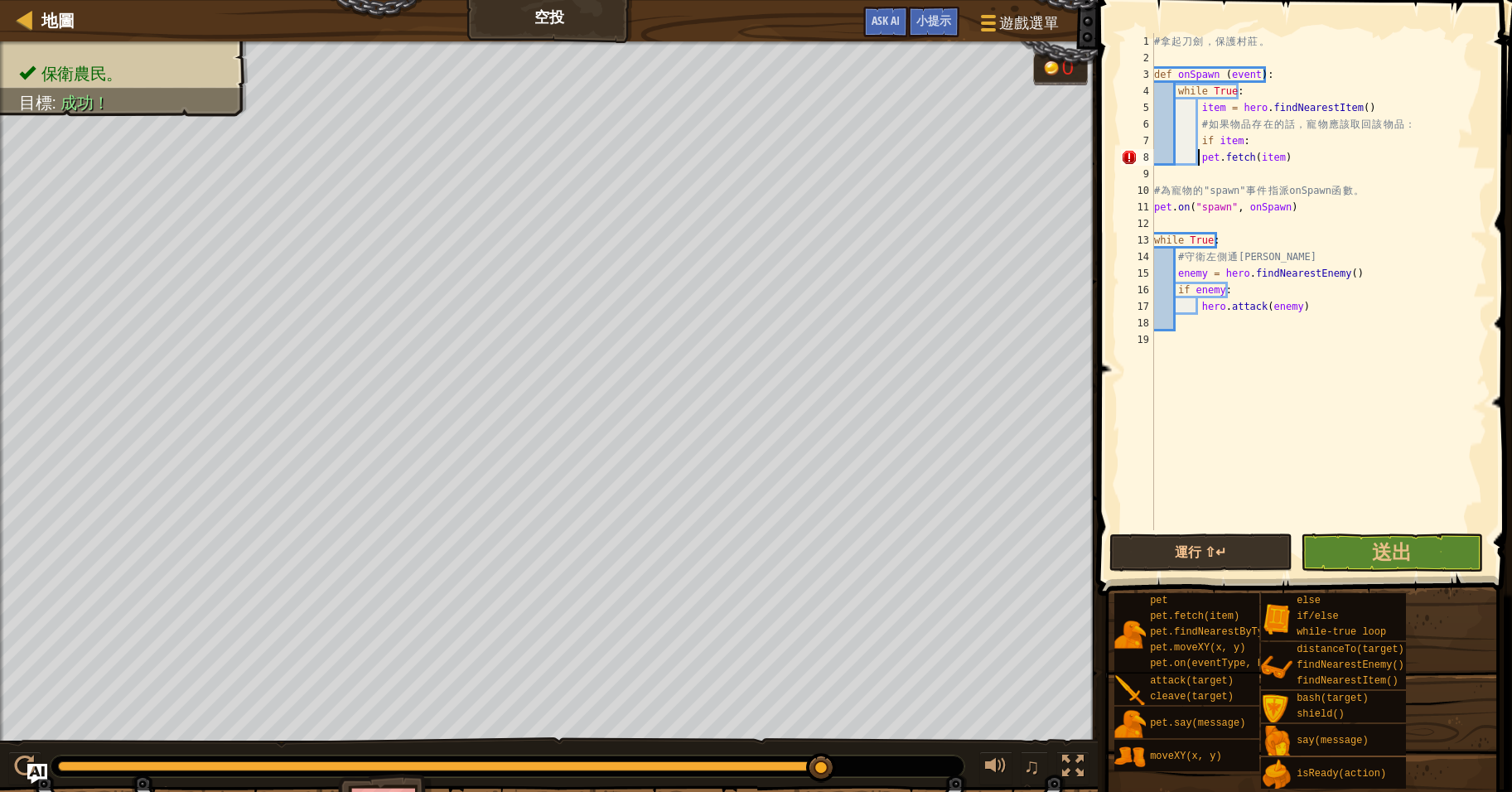
type textarea "pet.fetch(item)"
type textarea "# 為寵物的"spawn"事件指派onSpawn函數。"
click at [1372, 547] on button "送出" at bounding box center [1392, 552] width 183 height 39
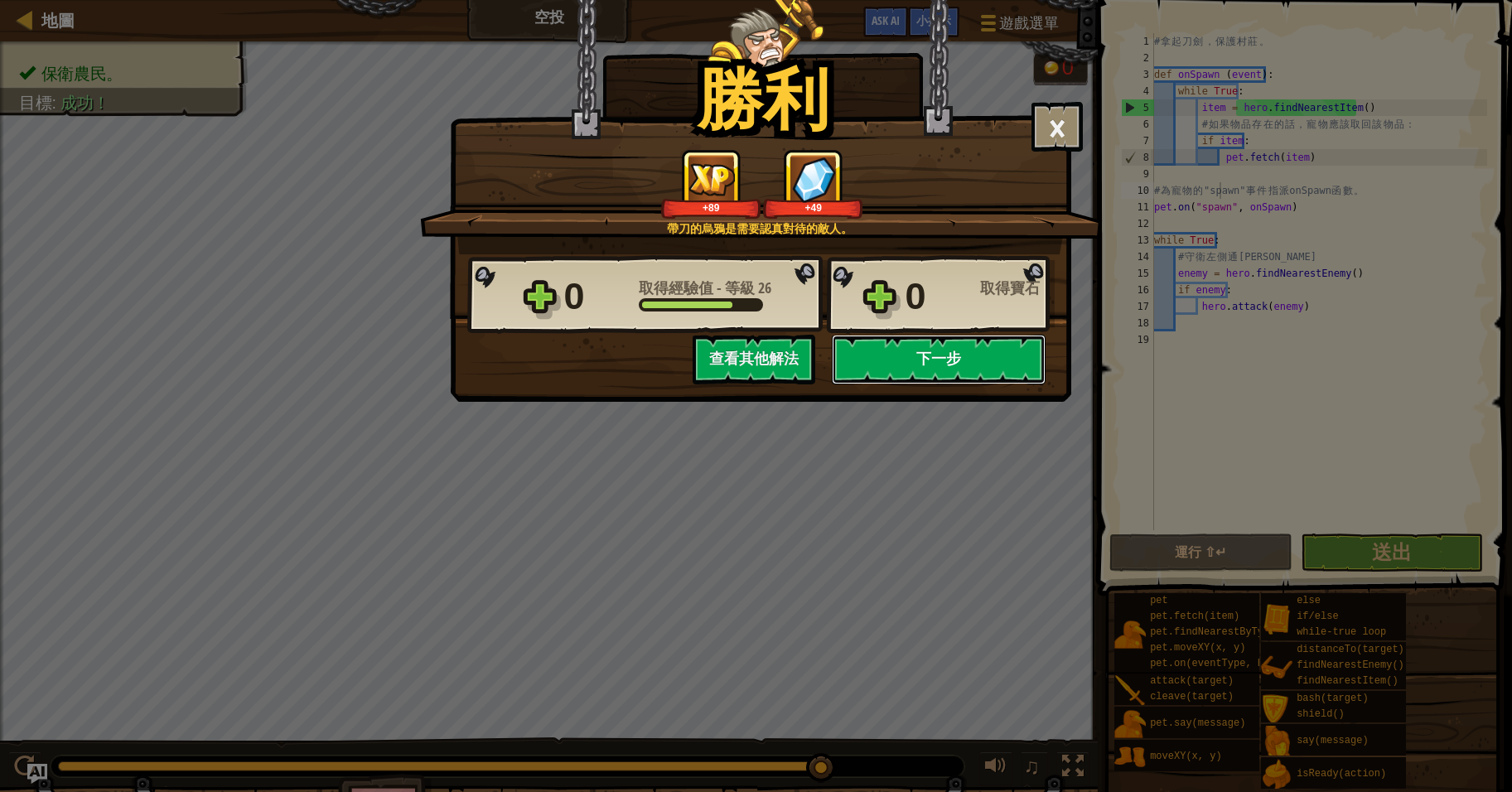
click at [931, 359] on button "下一步" at bounding box center [939, 359] width 214 height 50
select select "zh-HANT"
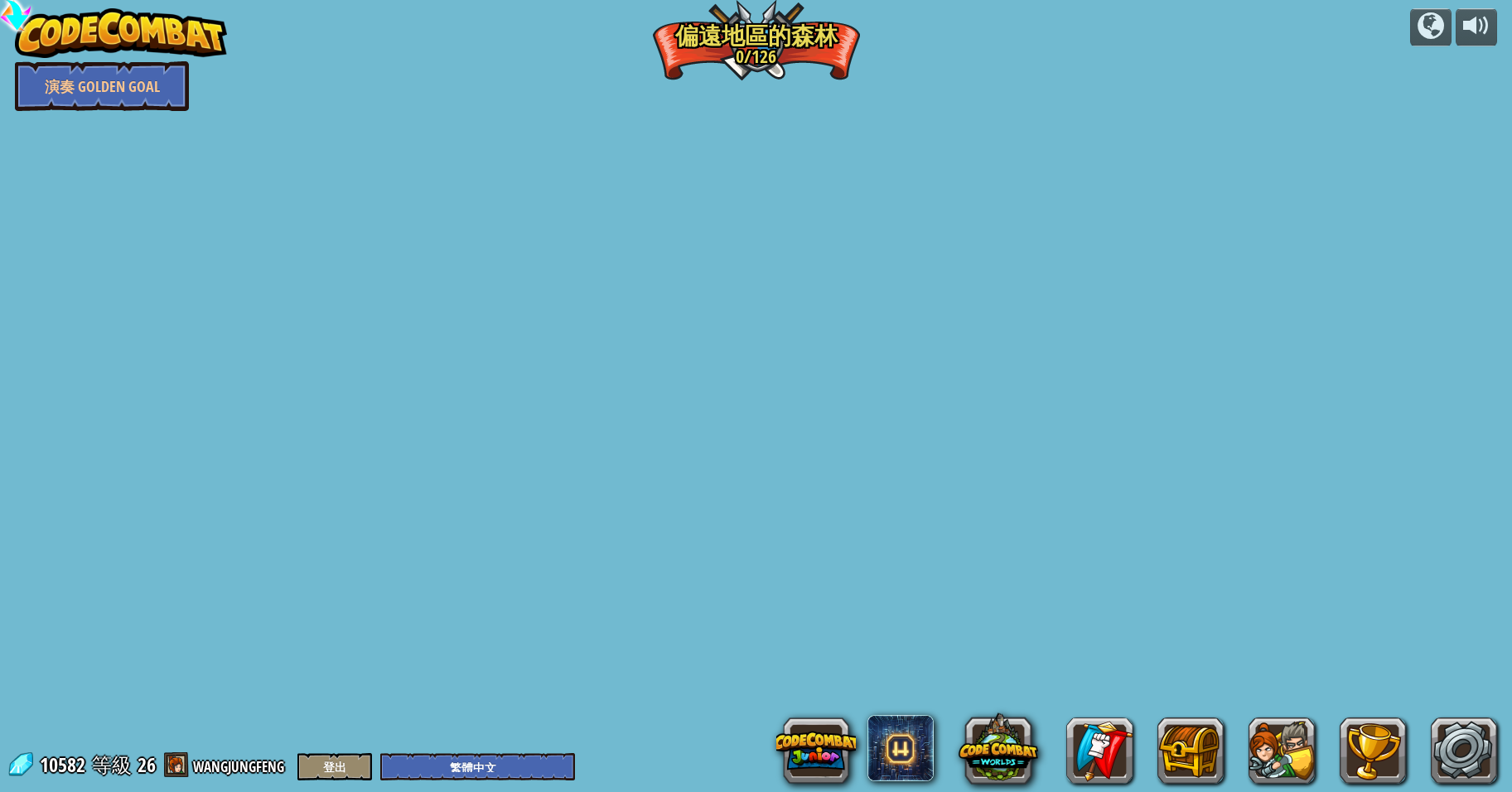
select select "zh-HANT"
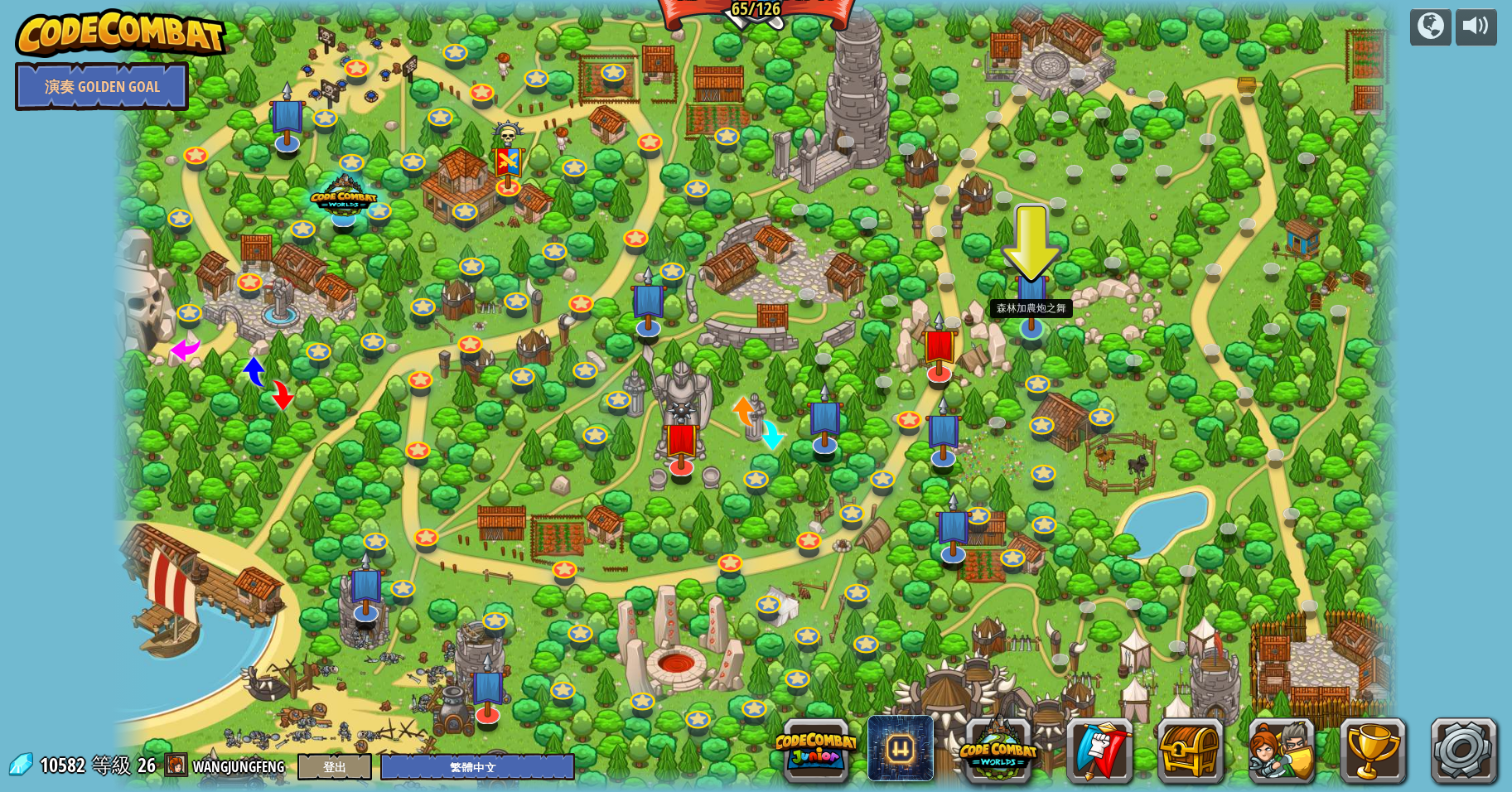
click at [1035, 327] on img at bounding box center [1031, 291] width 36 height 81
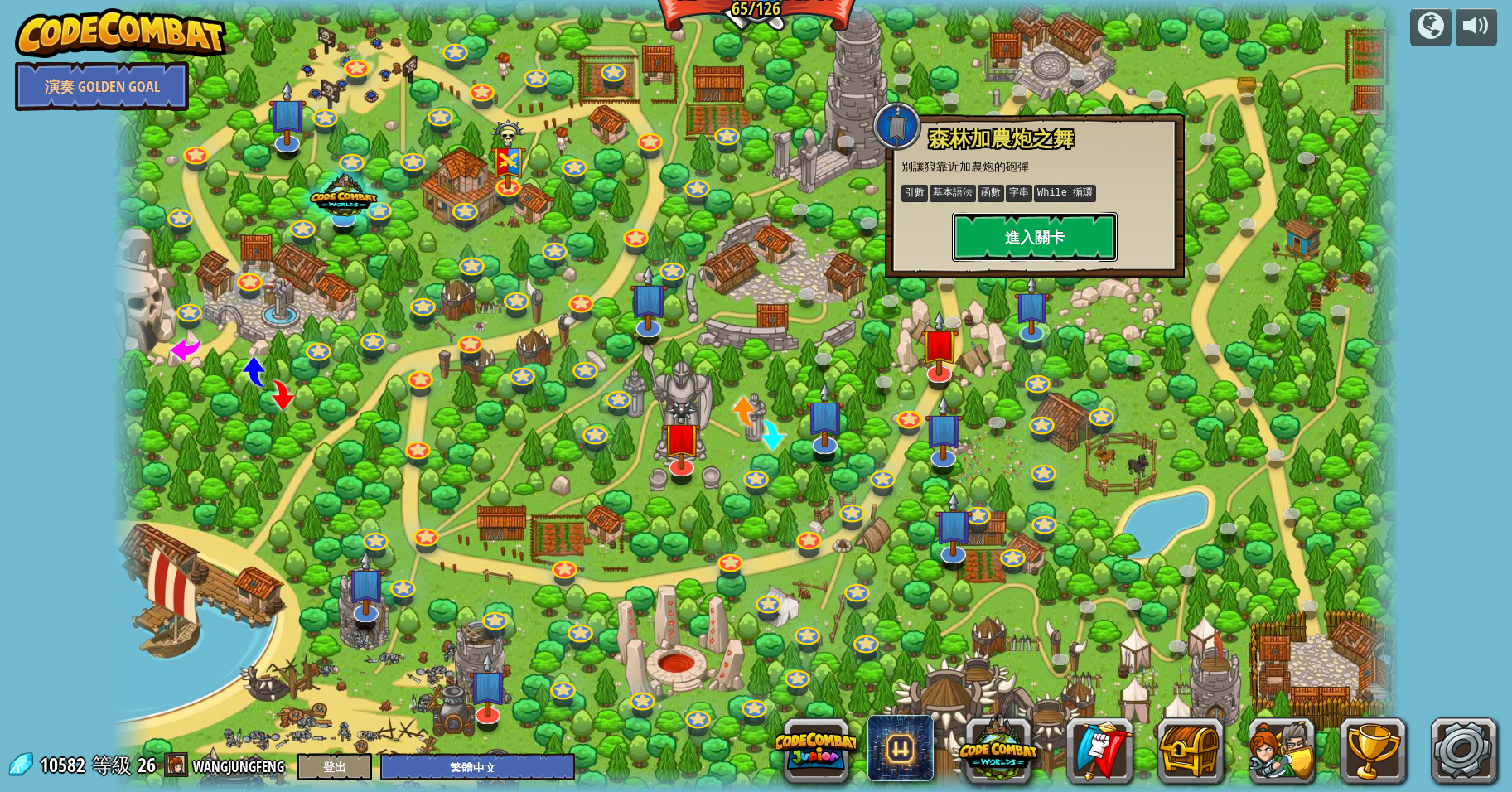
click at [1033, 230] on button "進入關卡" at bounding box center [1034, 236] width 165 height 50
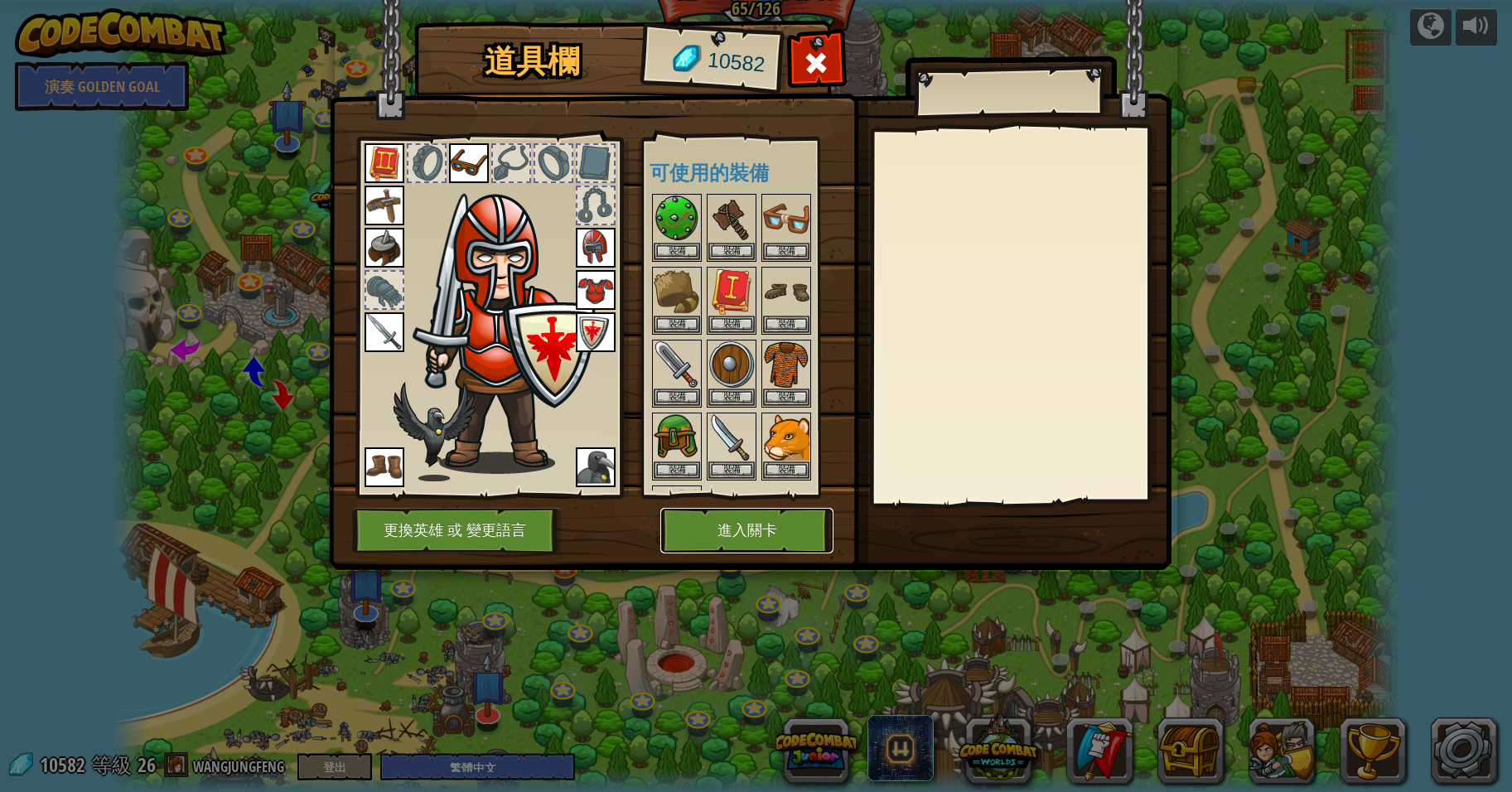
click at [759, 531] on button "進入關卡" at bounding box center [747, 530] width 173 height 46
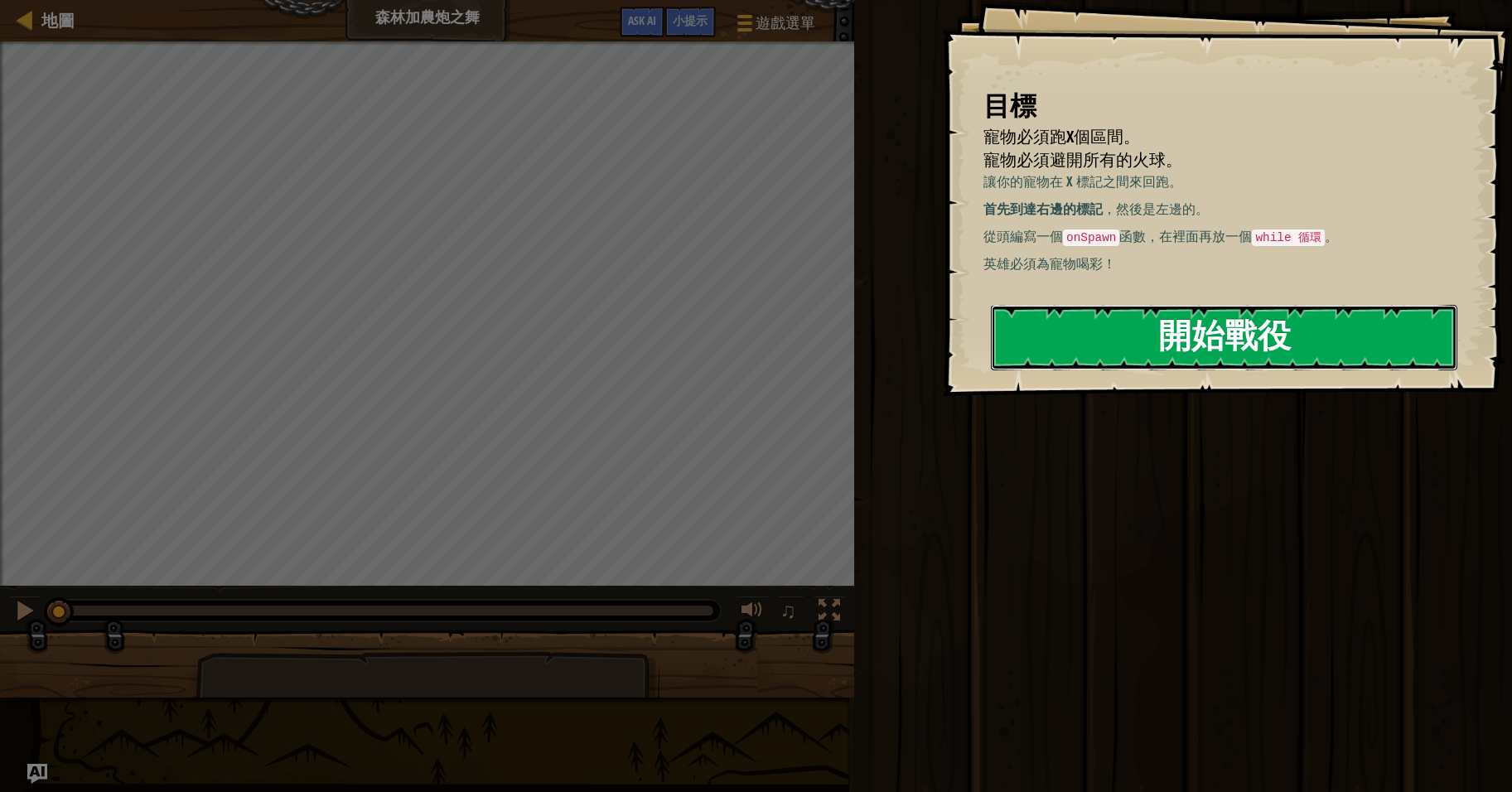
click at [1206, 337] on button "開始戰役" at bounding box center [1224, 337] width 467 height 66
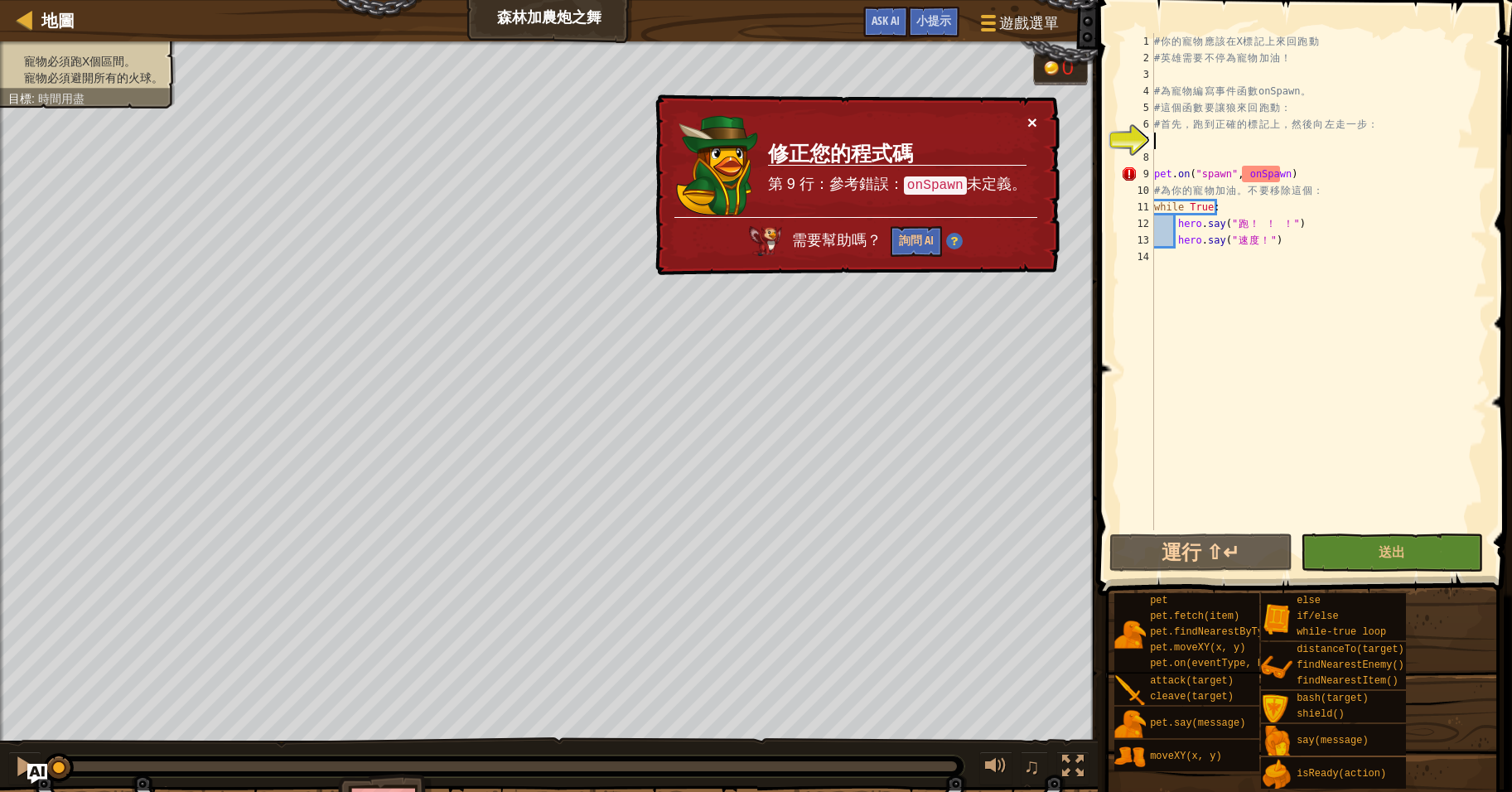
click at [1031, 122] on button "×" at bounding box center [1032, 123] width 10 height 18
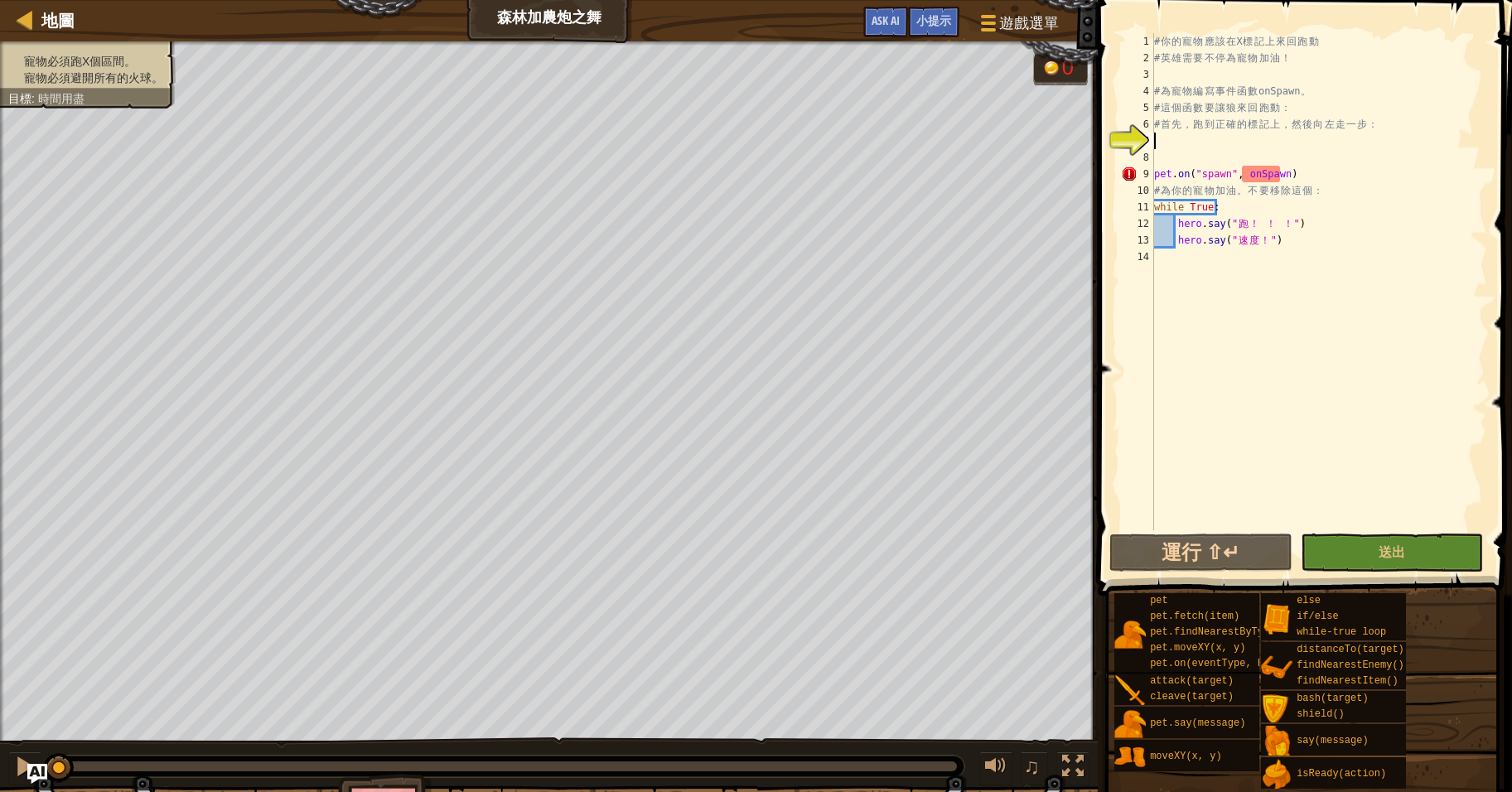
click at [1264, 133] on div "# 你 的 寵 物 應 該 在 X 標 記 上 來 回 跑 動 # 英 雄 需 要 不 停 為 寵 物 加 油 ！ # 為 寵 物 編 寫 事 件 函 數 o…" at bounding box center [1319, 298] width 336 height 530
type textarea "D"
type textarea "def onSpawn():"
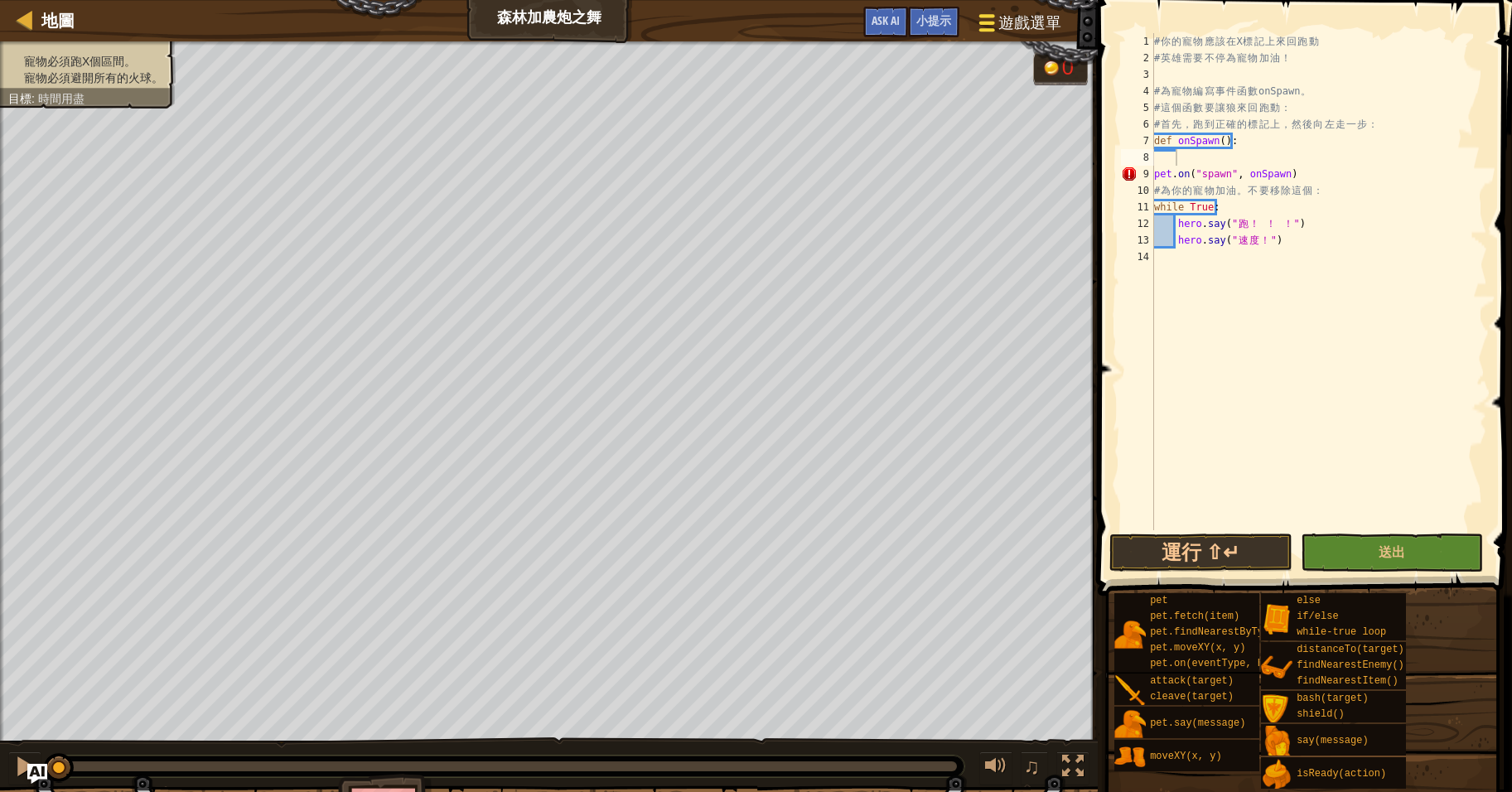
click at [1032, 23] on span "遊戲選單" at bounding box center [1030, 23] width 63 height 23
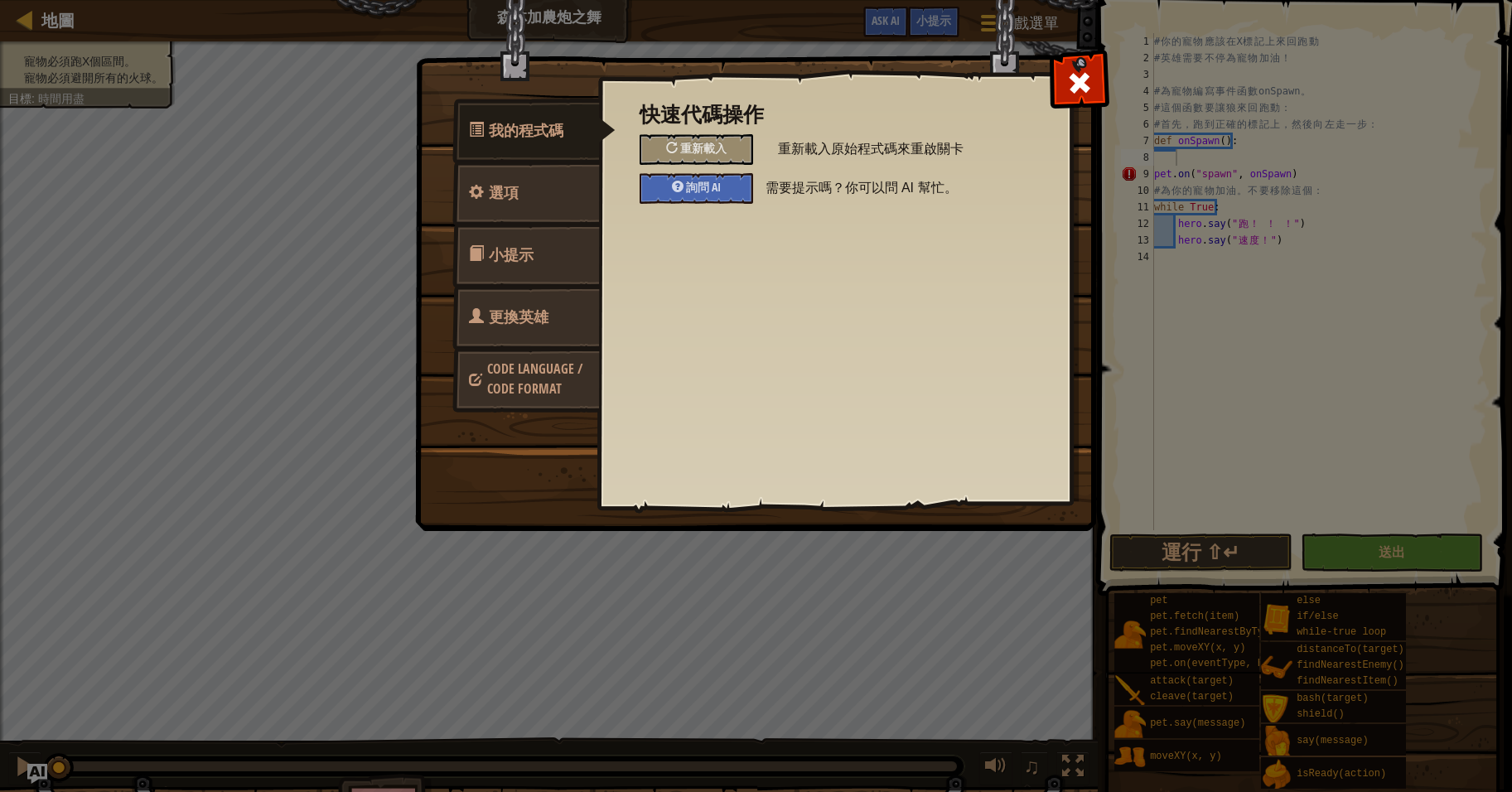
click at [527, 313] on span "更換英雄" at bounding box center [518, 317] width 60 height 21
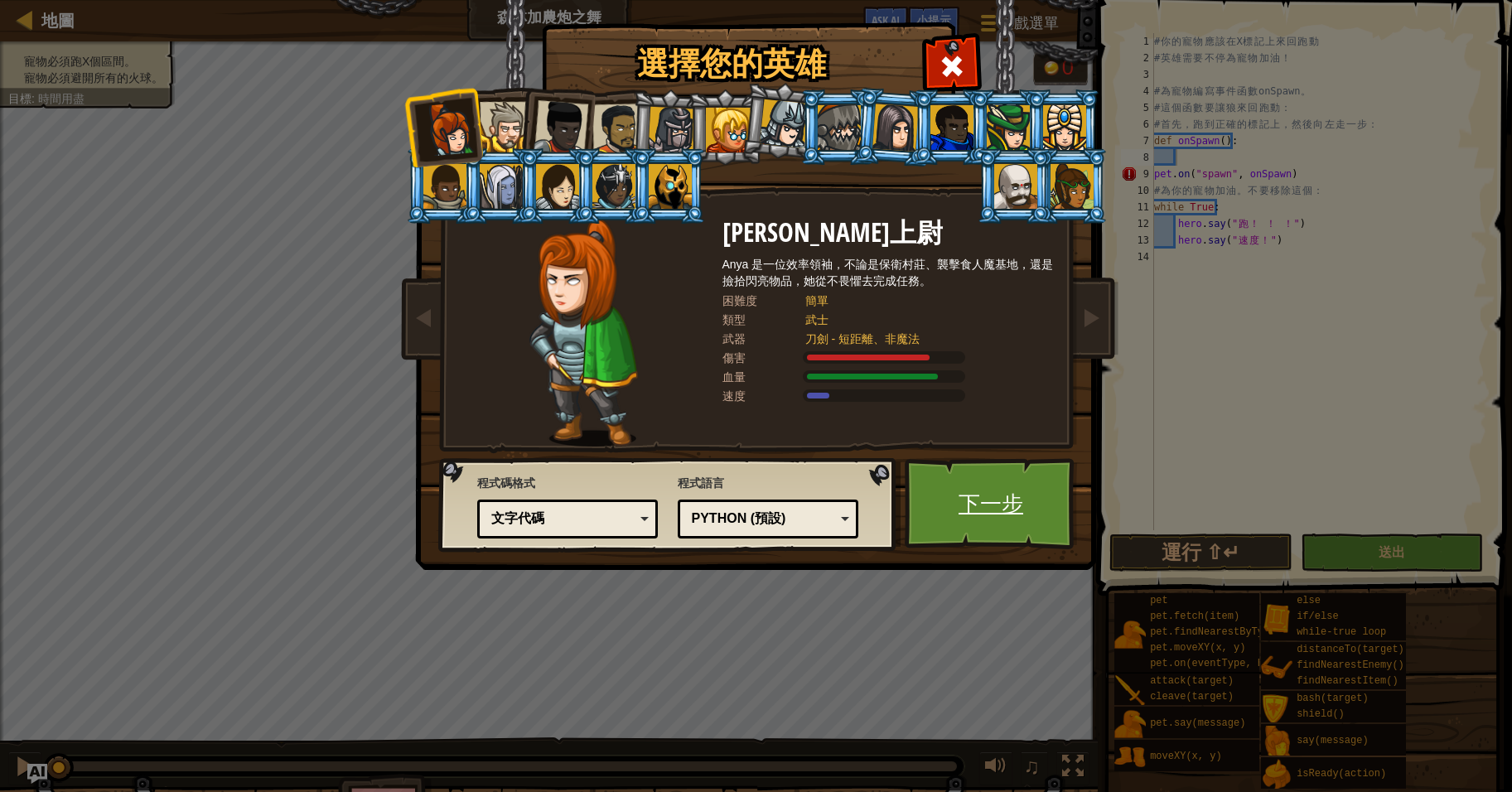
click at [974, 501] on link "下一步" at bounding box center [991, 503] width 173 height 91
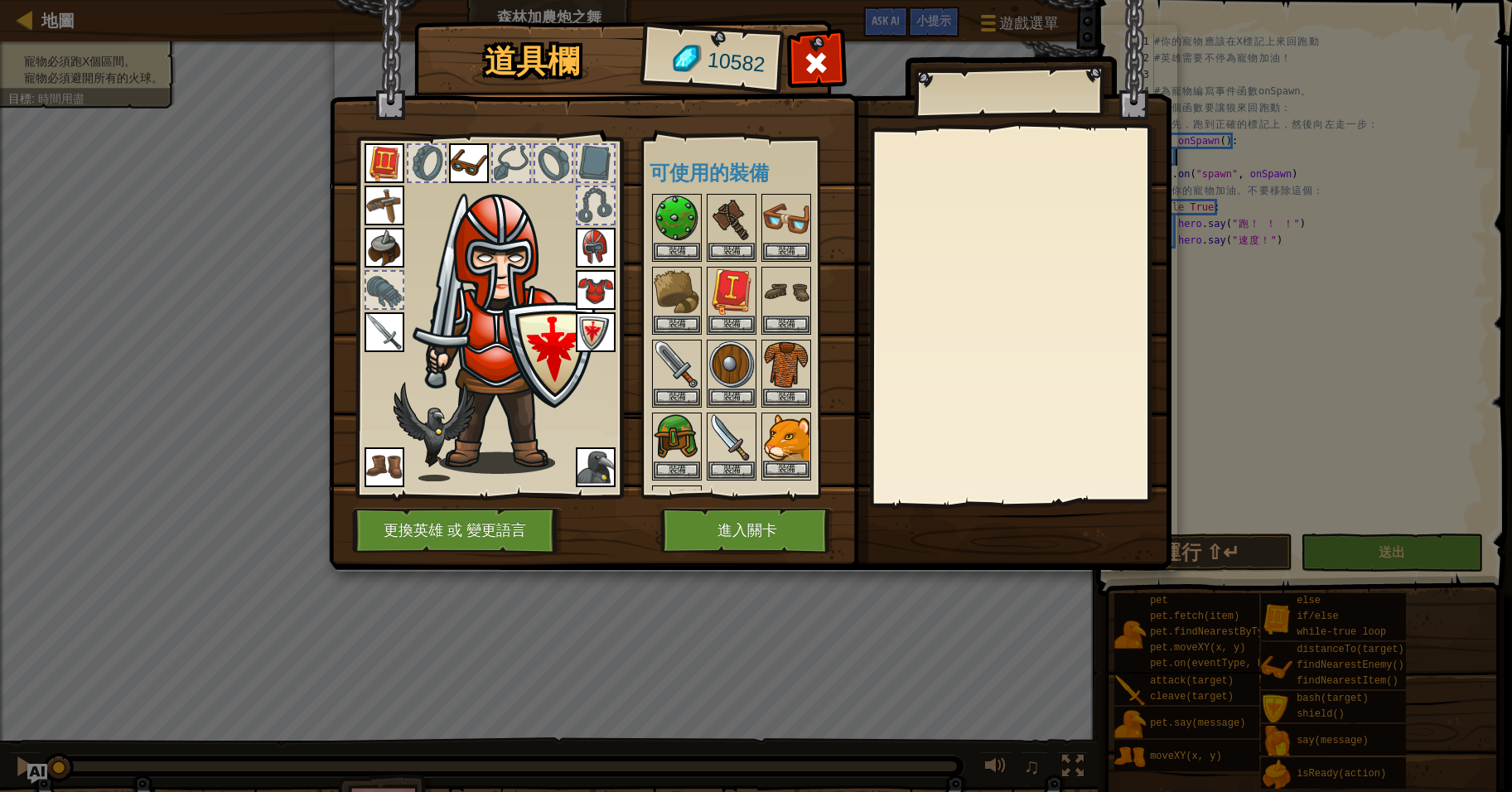
scroll to position [165, 0]
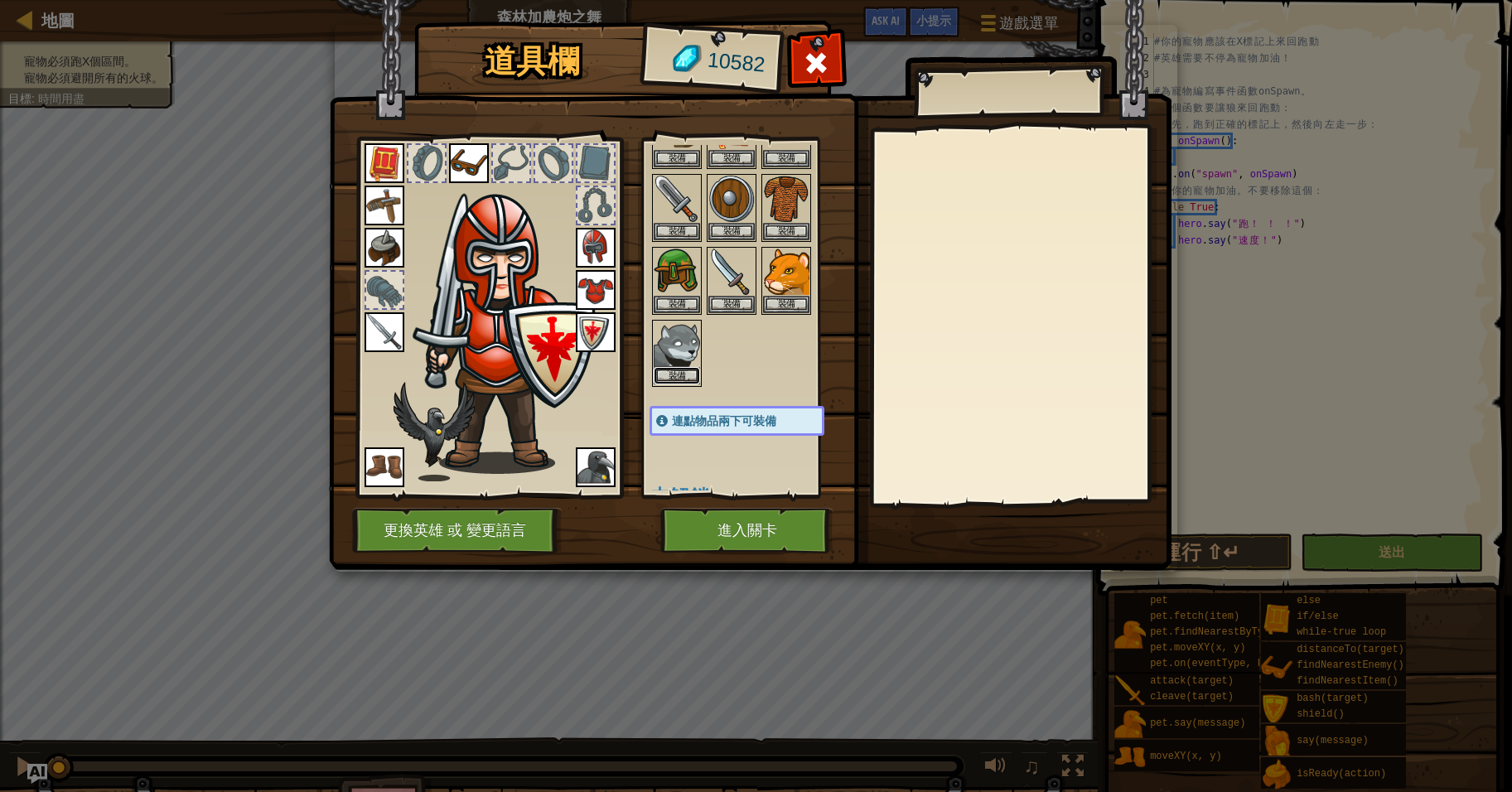
click at [688, 375] on button "裝備" at bounding box center [677, 375] width 46 height 18
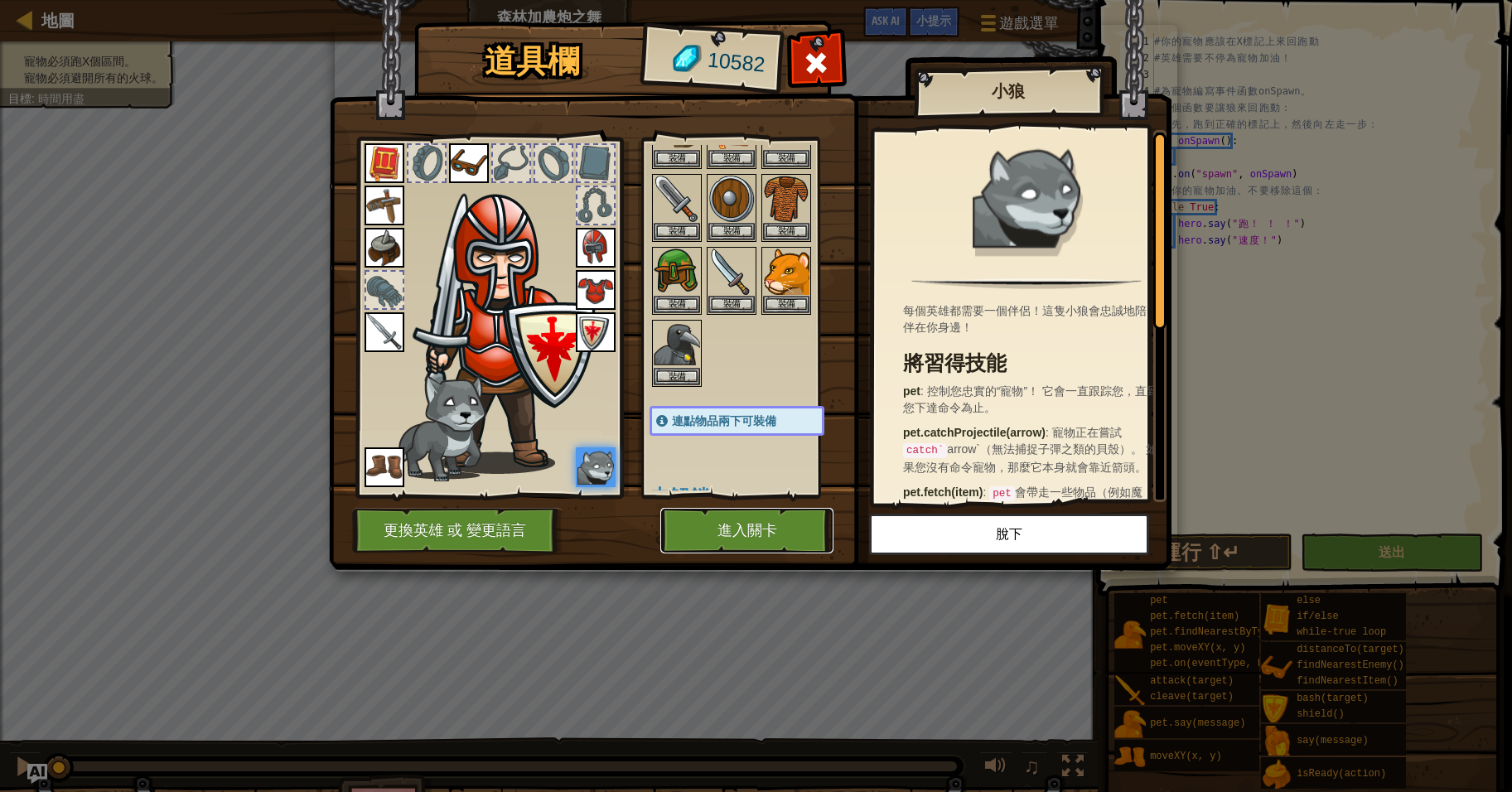
click at [755, 530] on button "進入關卡" at bounding box center [747, 530] width 173 height 46
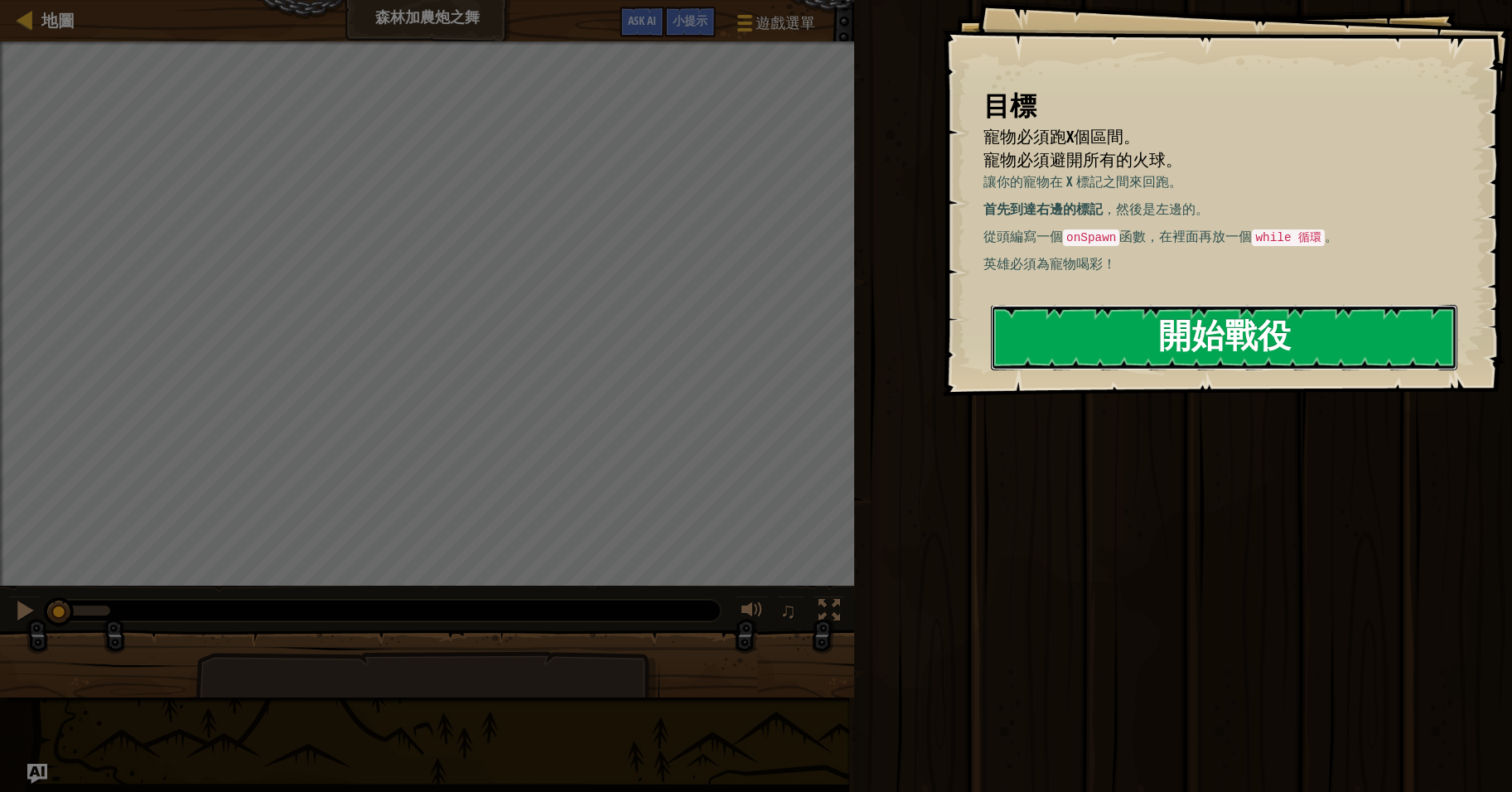
click at [1232, 337] on button "開始戰役" at bounding box center [1224, 337] width 467 height 66
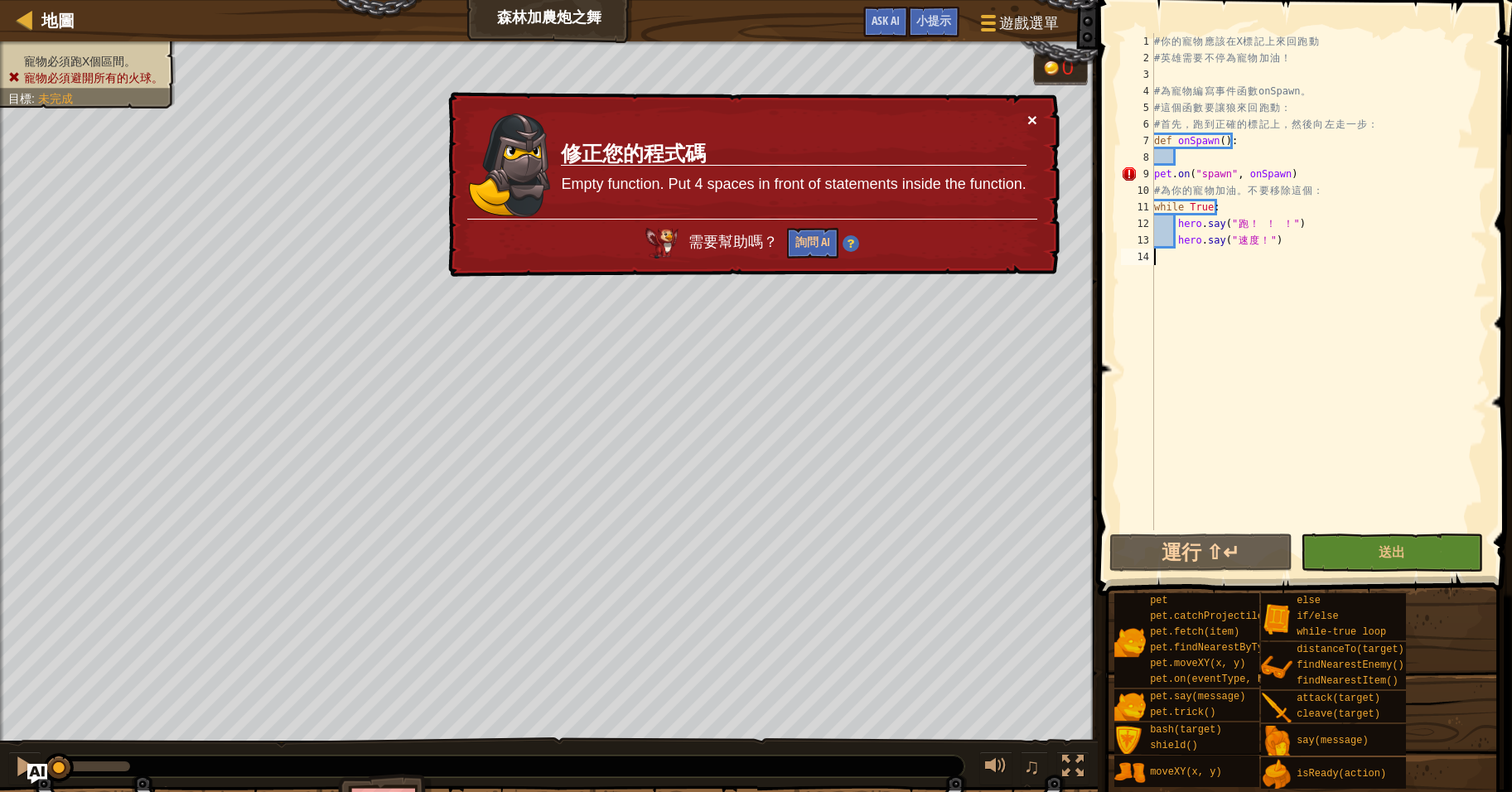
click at [1031, 116] on button "×" at bounding box center [1032, 120] width 10 height 18
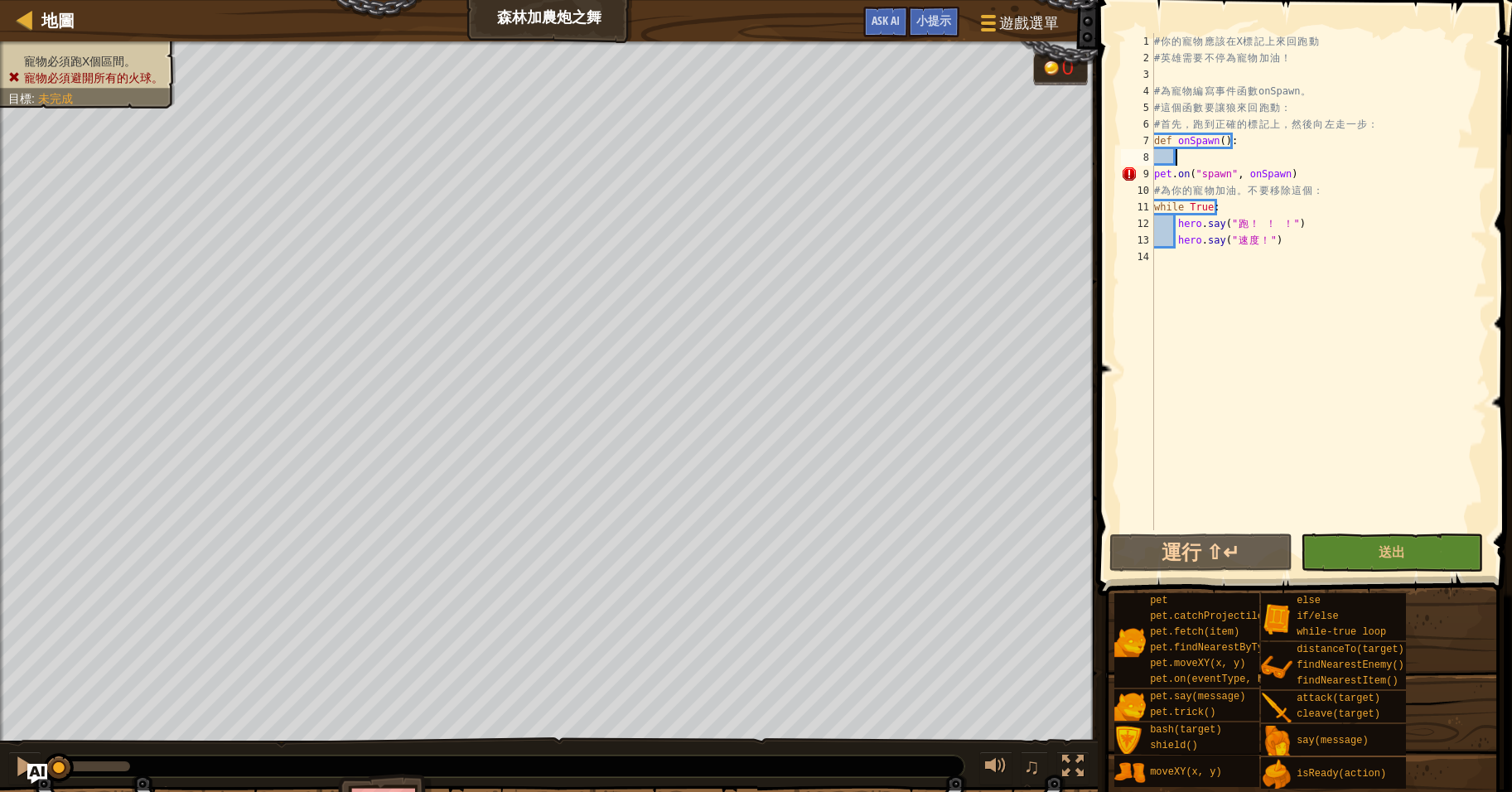
click at [1233, 156] on div "# 你 的 寵 物 應 該 在 X 標 記 上 來 回 跑 動 # 英 雄 需 要 不 停 為 寵 物 加 油 ！ # 為 寵 物 編 寫 事 件 函 數 o…" at bounding box center [1319, 298] width 336 height 530
type textarea "P"
type textarea "pet.moveXY(48, 8)"
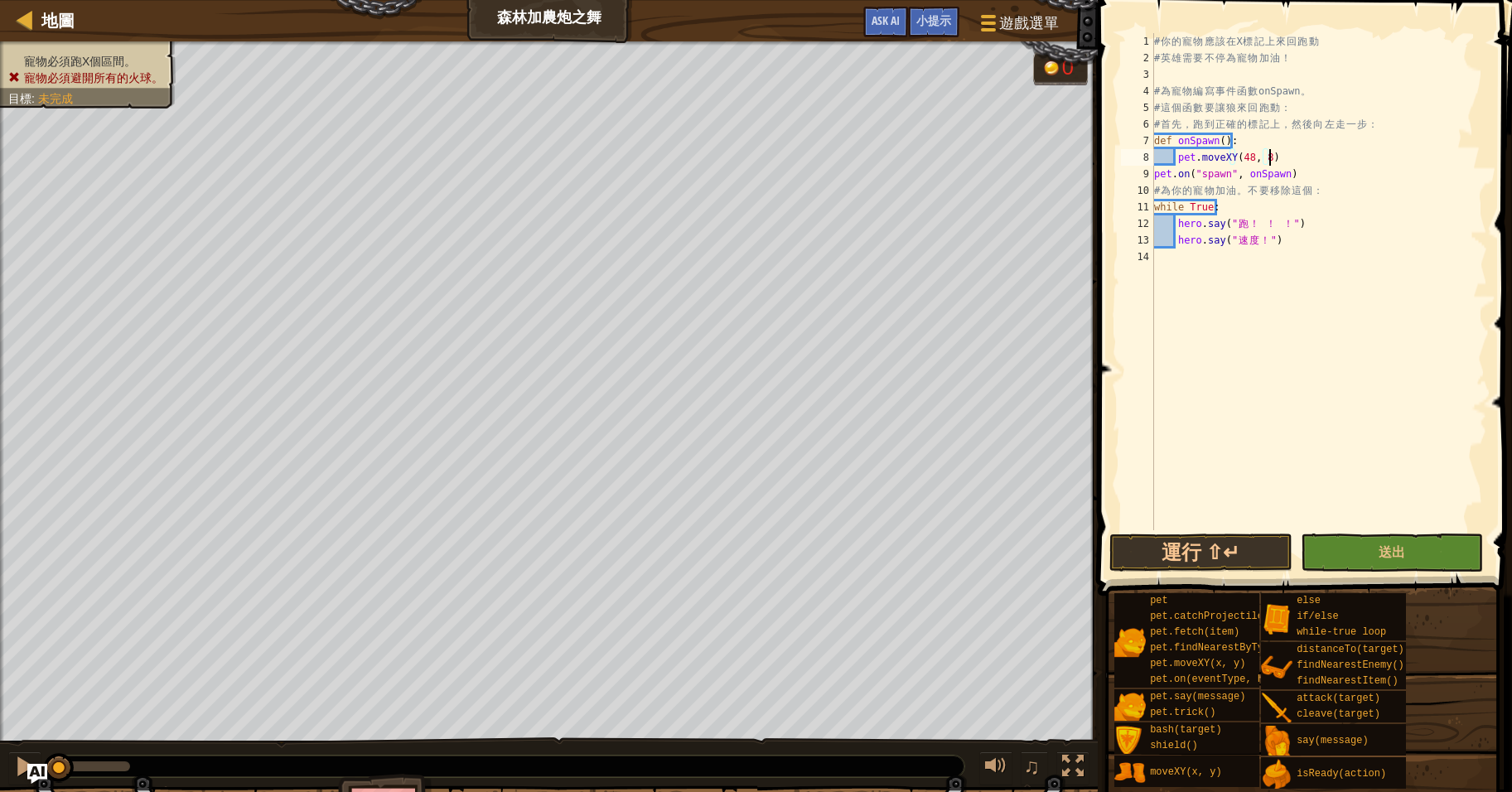
click at [1292, 154] on div "# 你 的 寵 物 應 該 在 X 標 記 上 來 回 跑 動 # 英 雄 需 要 不 停 為 寵 物 加 油 ！ # 為 寵 物 編 寫 事 件 函 數 o…" at bounding box center [1319, 298] width 336 height 530
click at [1287, 168] on div "# 你 的 寵 物 應 該 在 X 標 記 上 來 回 跑 動 # 英 雄 需 要 不 停 為 寵 物 加 油 ！ # 為 寵 物 編 寫 事 件 函 數 o…" at bounding box center [1319, 298] width 336 height 530
type textarea "pet.moveXY(12, 8)"
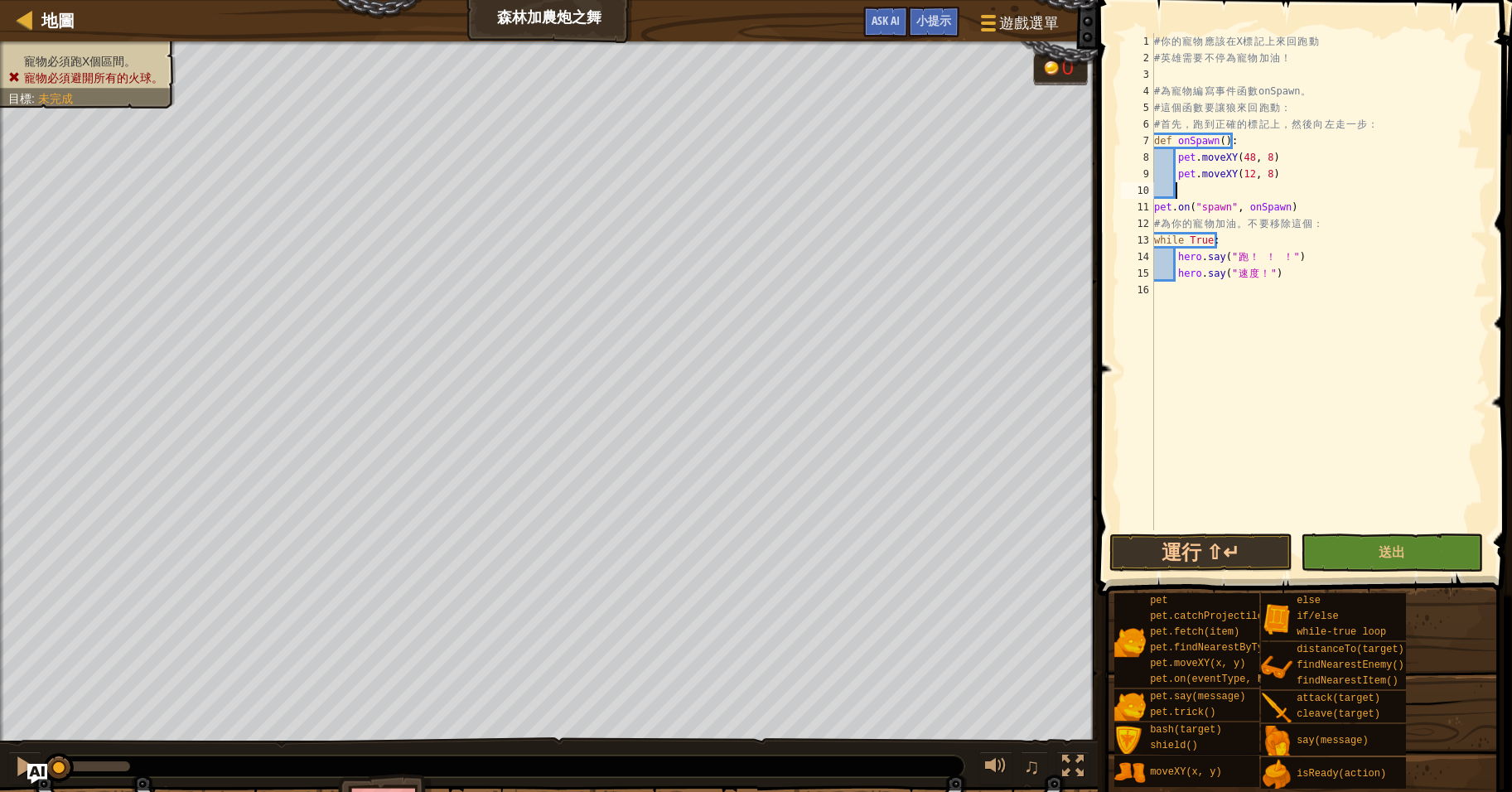
click at [1328, 186] on div "# 你 的 寵 物 應 該 在 X 標 記 上 來 回 跑 動 # 英 雄 需 要 不 停 為 寵 物 加 油 ！ # 為 寵 物 編 寫 事 件 函 數 o…" at bounding box center [1319, 298] width 336 height 530
click at [1358, 266] on div "# 你 的 寵 物 應 該 在 X 標 記 上 來 回 跑 動 # 英 雄 需 要 不 停 為 寵 物 加 油 ！ # 為 寵 物 編 寫 事 件 函 數 o…" at bounding box center [1319, 298] width 336 height 530
click at [1373, 263] on div "# 你 的 寵 物 應 該 在 X 標 記 上 來 回 跑 動 # 英 雄 需 要 不 停 為 寵 物 加 油 ！ # 為 寵 物 編 寫 事 件 函 數 o…" at bounding box center [1319, 298] width 336 height 530
type textarea "hero.say("跑！ ！ ！")"
click at [1340, 326] on div "# 你 的 寵 物 應 該 在 X 標 記 上 來 回 跑 動 # 英 雄 需 要 不 停 為 寵 物 加 油 ！ # 為 寵 物 編 寫 事 件 函 數 o…" at bounding box center [1319, 298] width 336 height 530
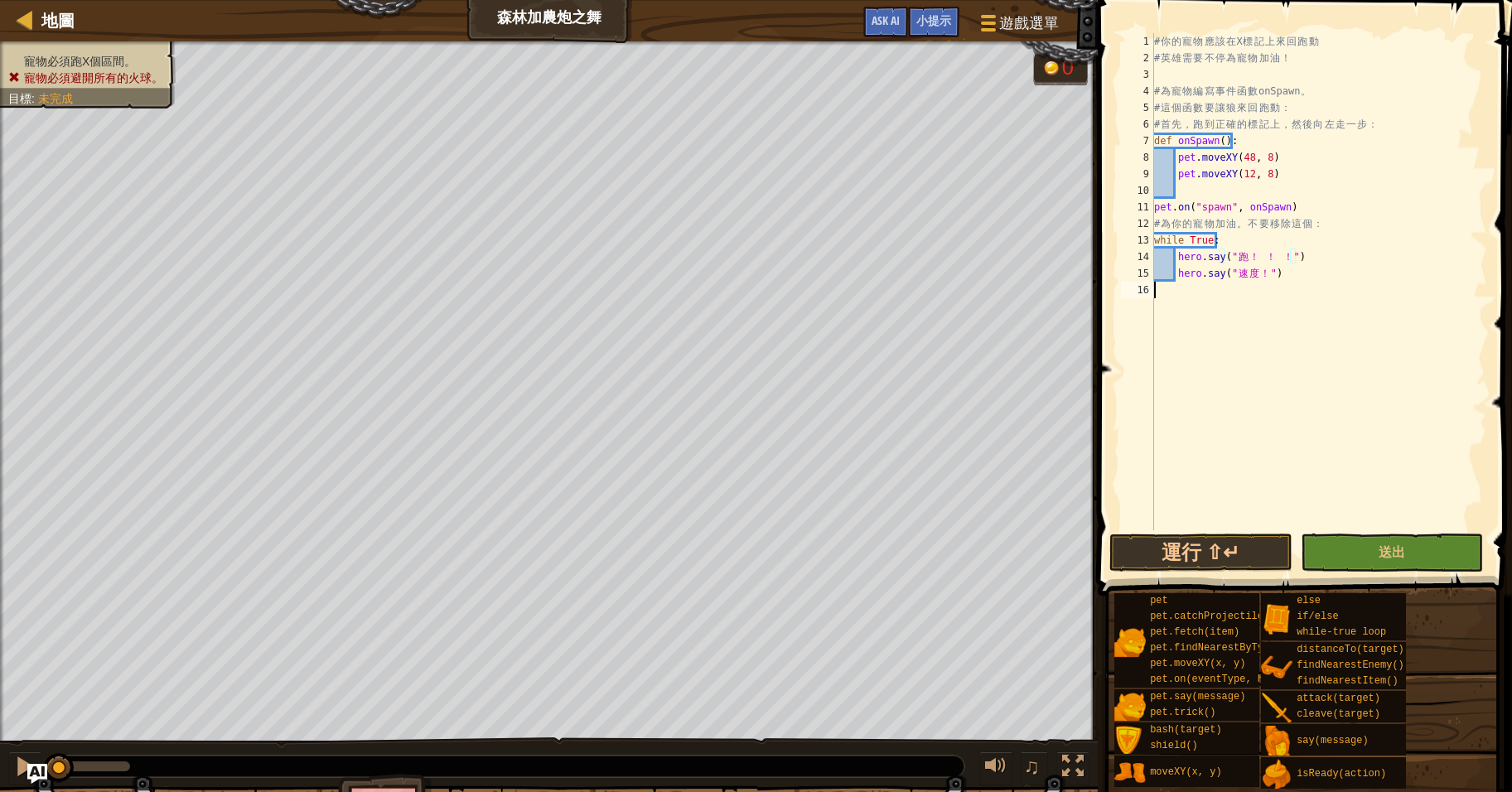
scroll to position [8, 0]
click at [1227, 551] on button "運行 ⇧↵" at bounding box center [1200, 552] width 183 height 39
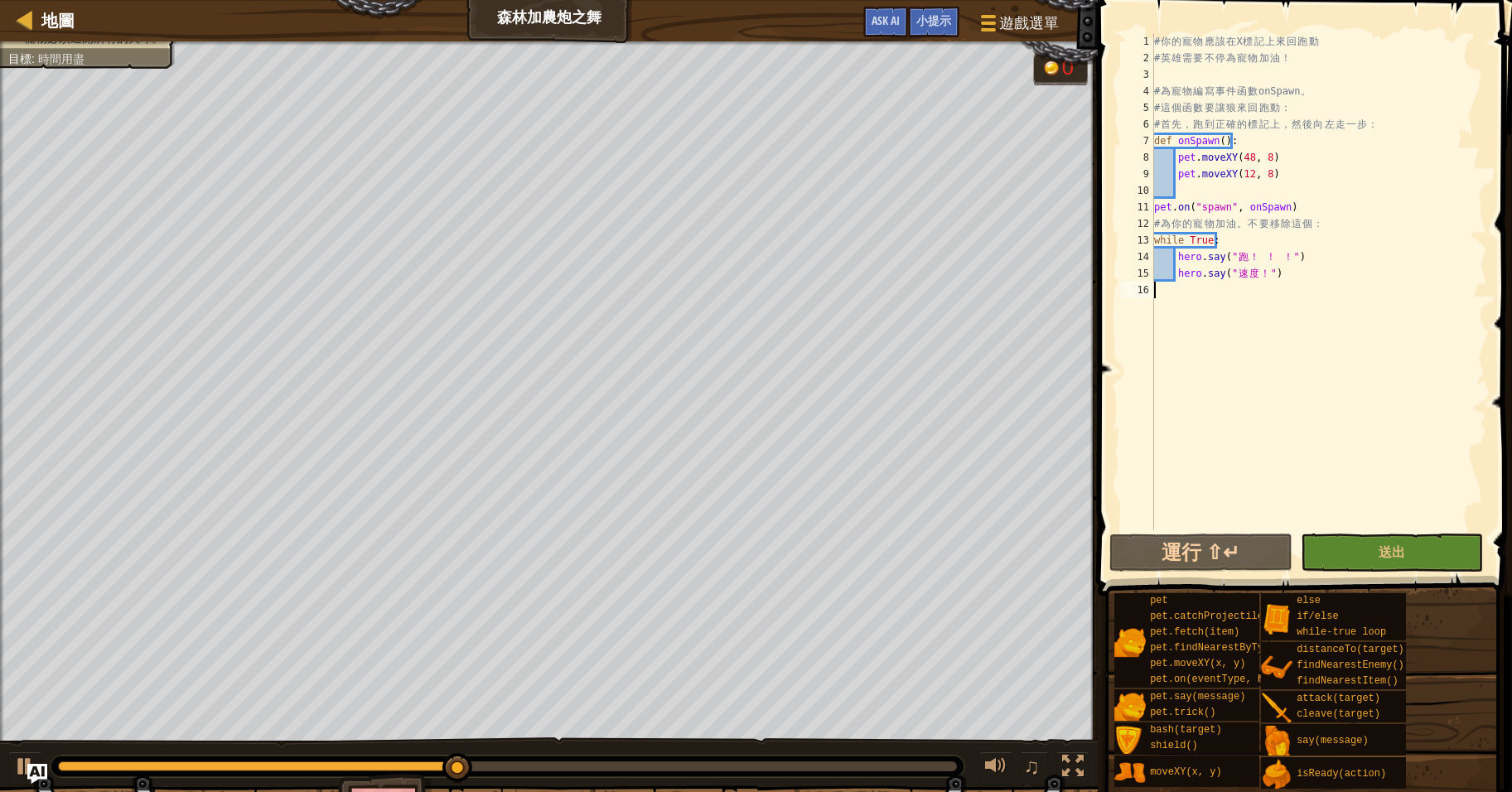
click at [1272, 144] on div "# 你 的 寵 物 應 該 在 X 標 記 上 來 回 跑 動 # 英 雄 需 要 不 停 為 寵 物 加 油 ！ # 為 寵 物 編 寫 事 件 函 數 o…" at bounding box center [1319, 298] width 336 height 530
type textarea "def onSpawn():"
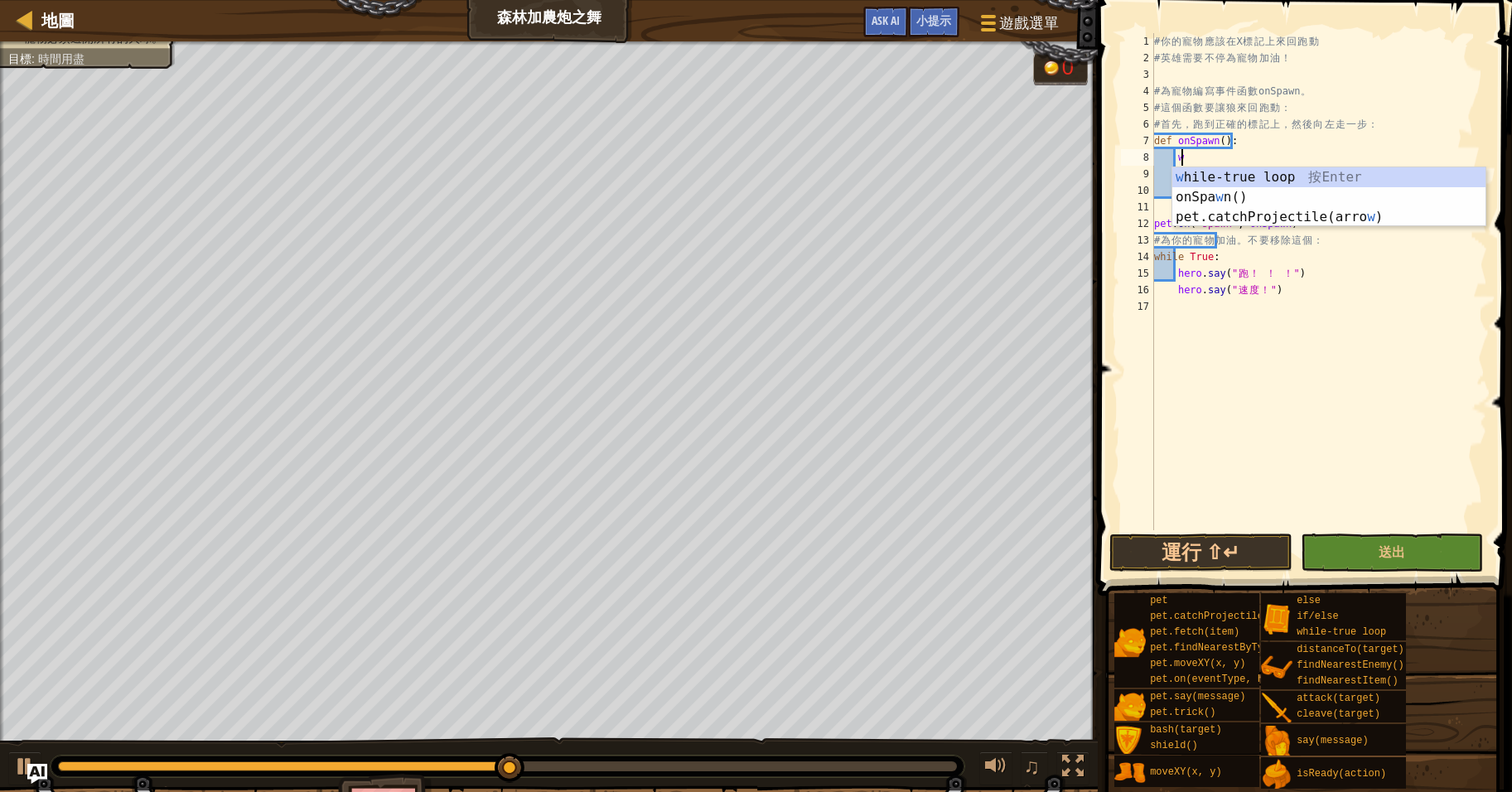
type textarea "wh"
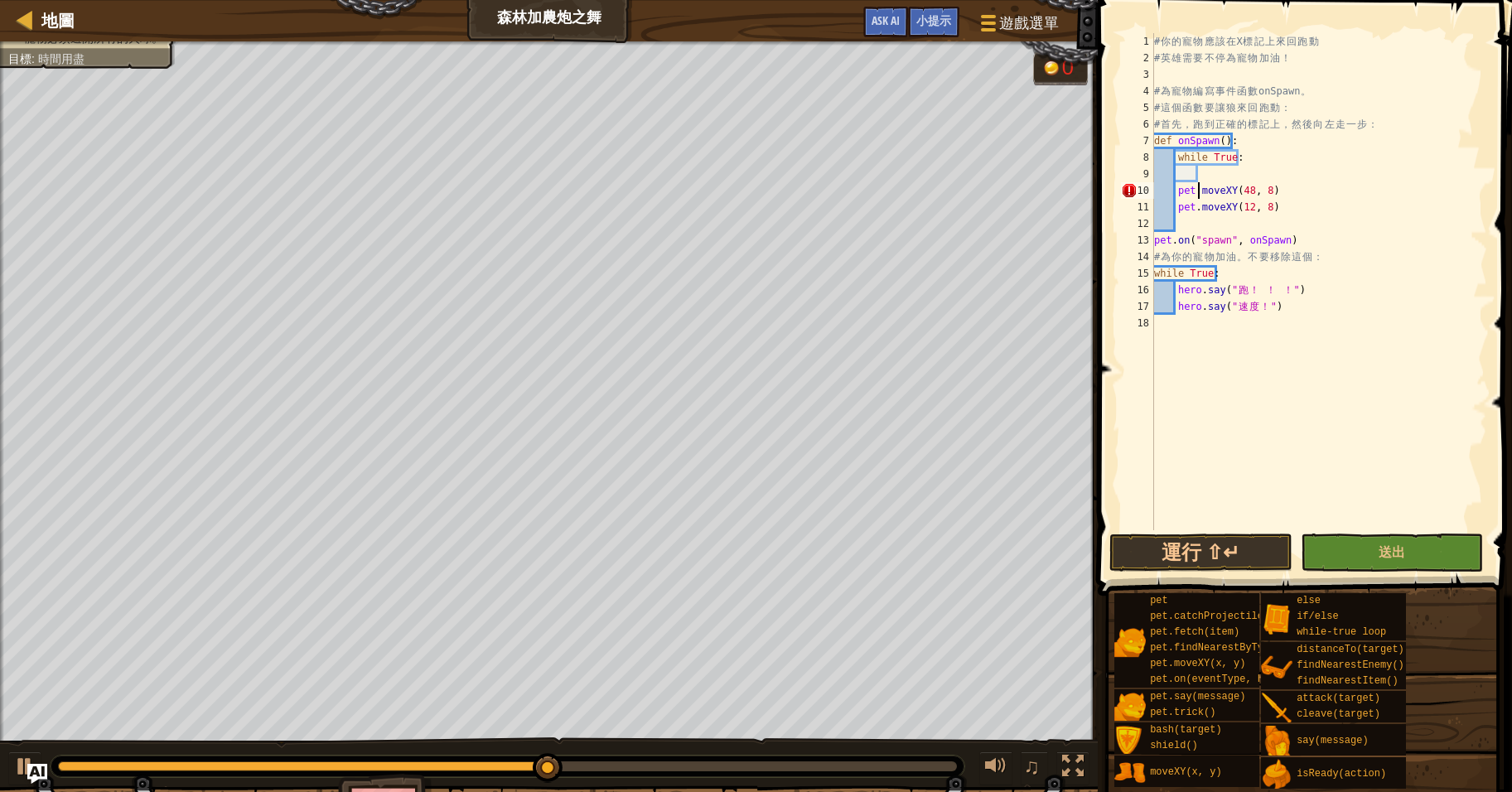
type textarea "pet.moveXY(48, 8)"
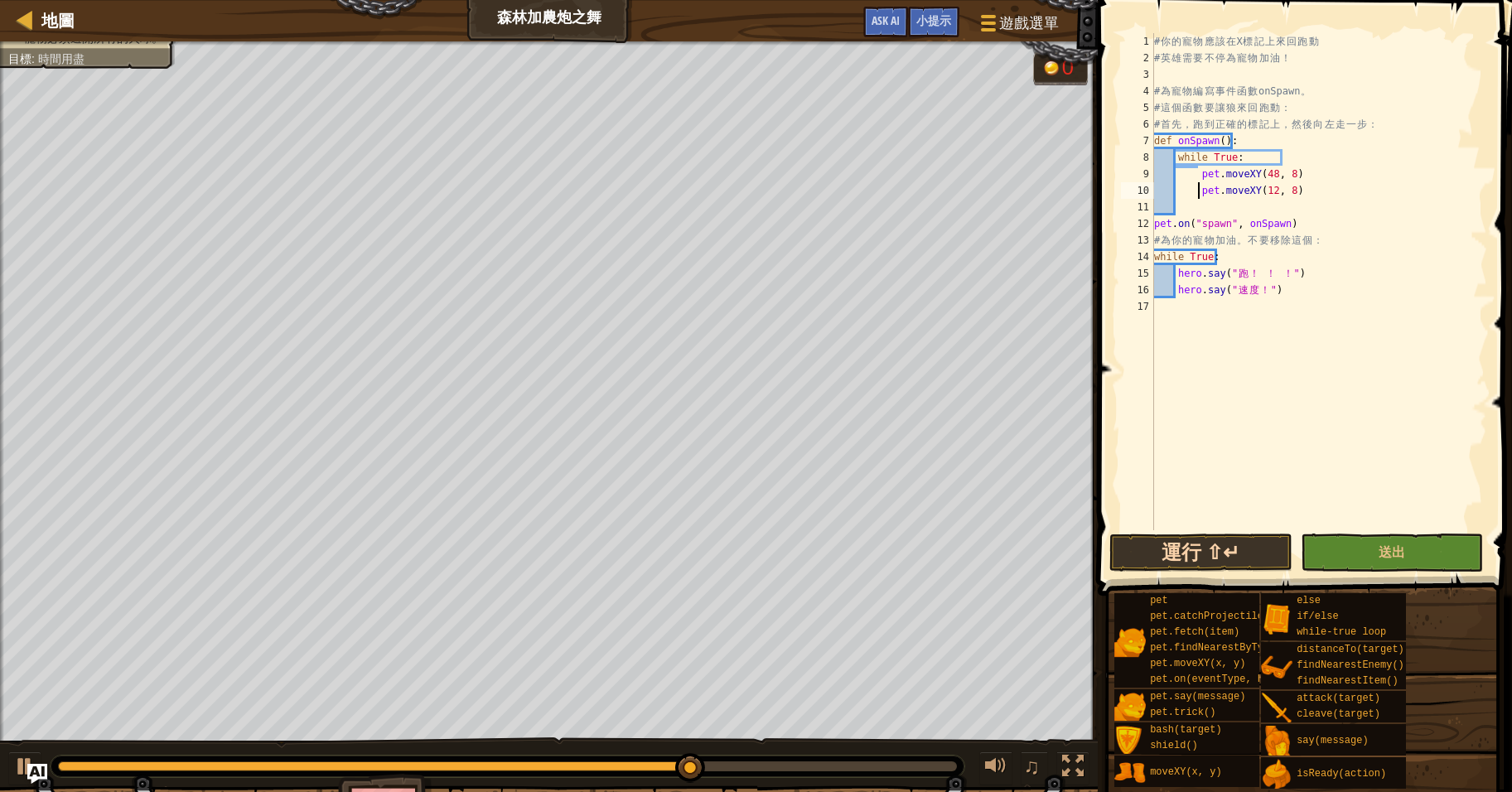
type textarea "pet.moveXY(12, 8)"
click at [1225, 548] on button "運行 ⇧↵" at bounding box center [1200, 552] width 183 height 39
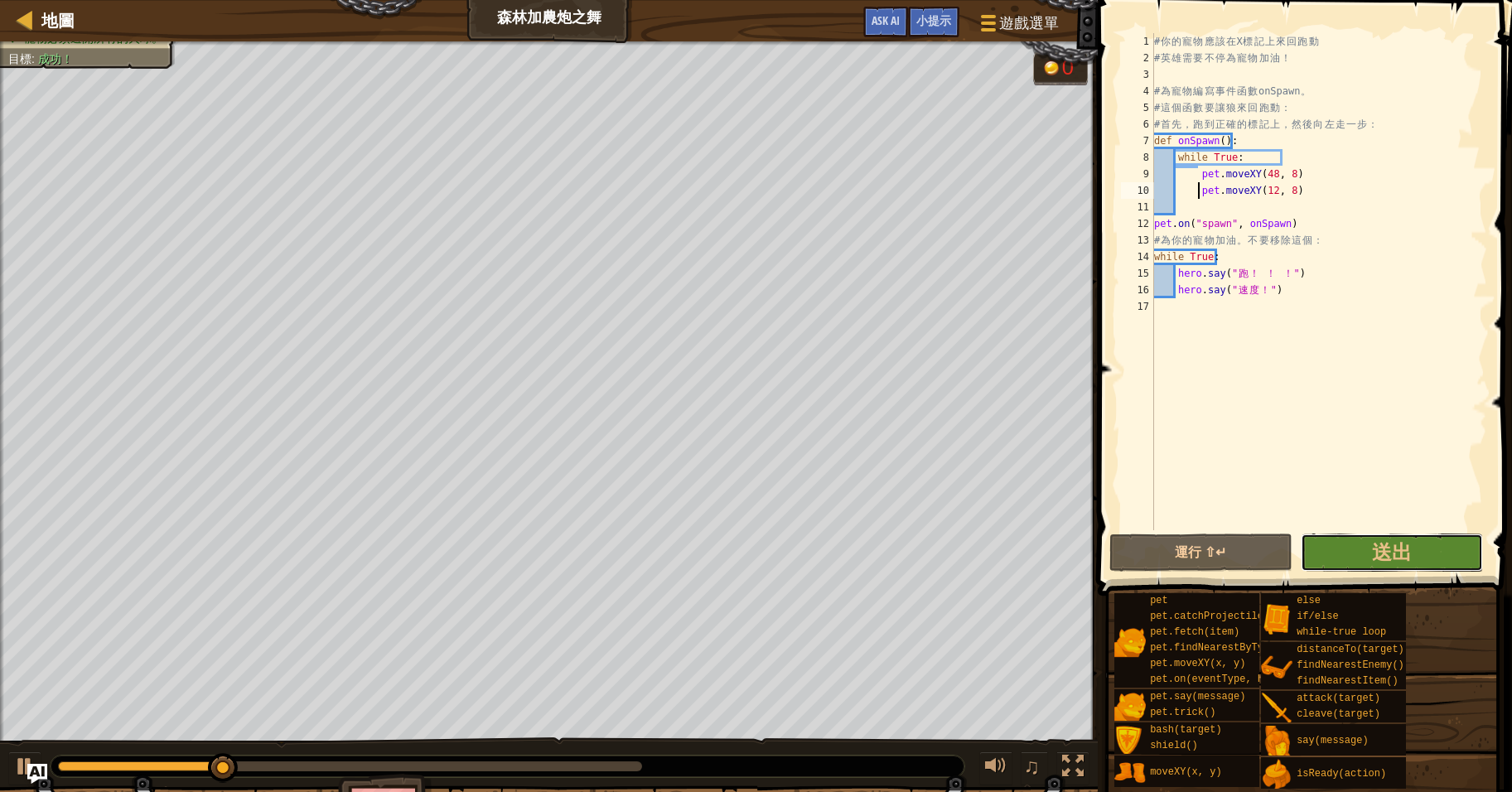
click at [1406, 549] on span "送出" at bounding box center [1391, 551] width 39 height 26
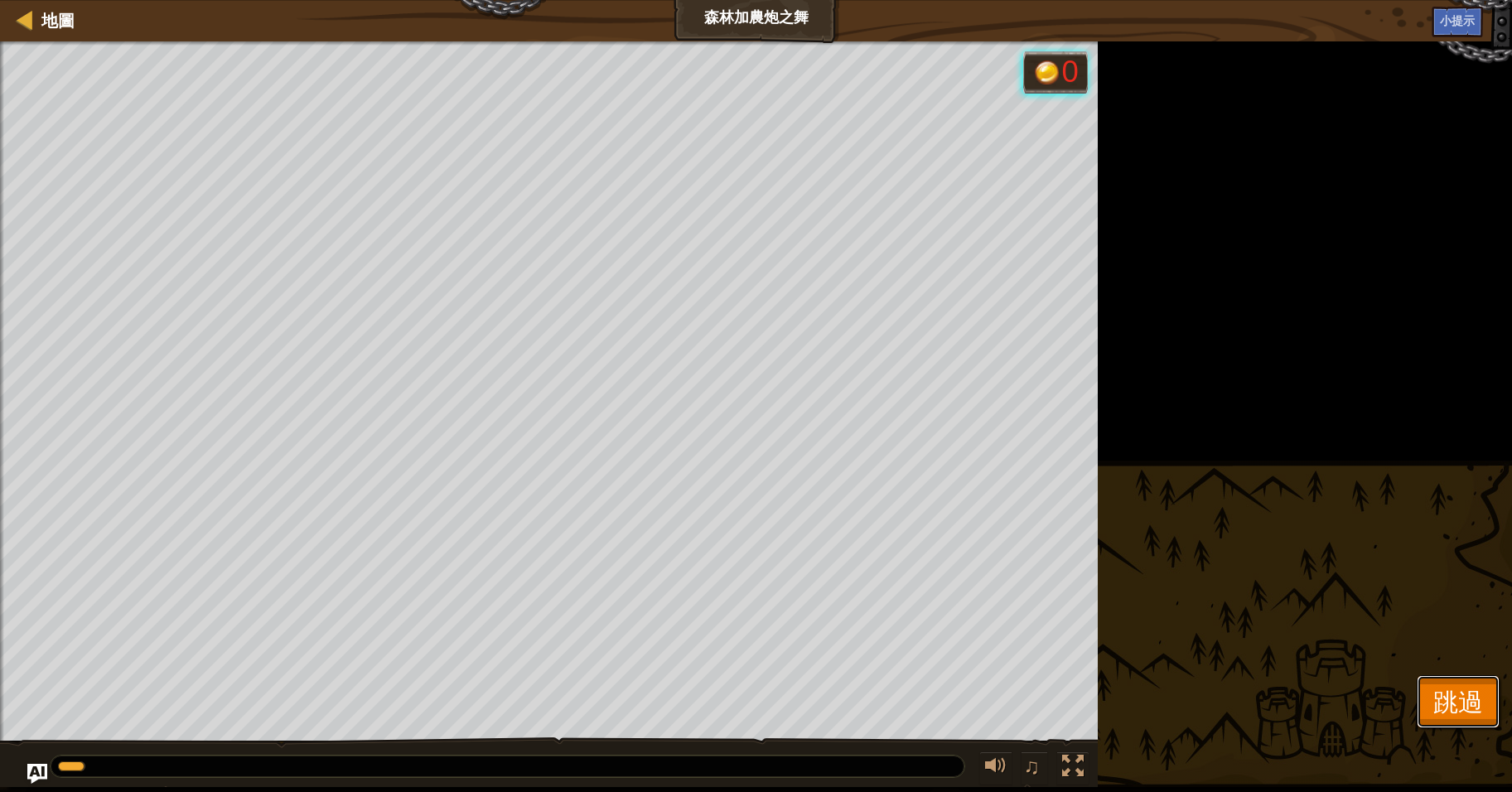
click at [1443, 690] on span "跳過" at bounding box center [1458, 701] width 50 height 34
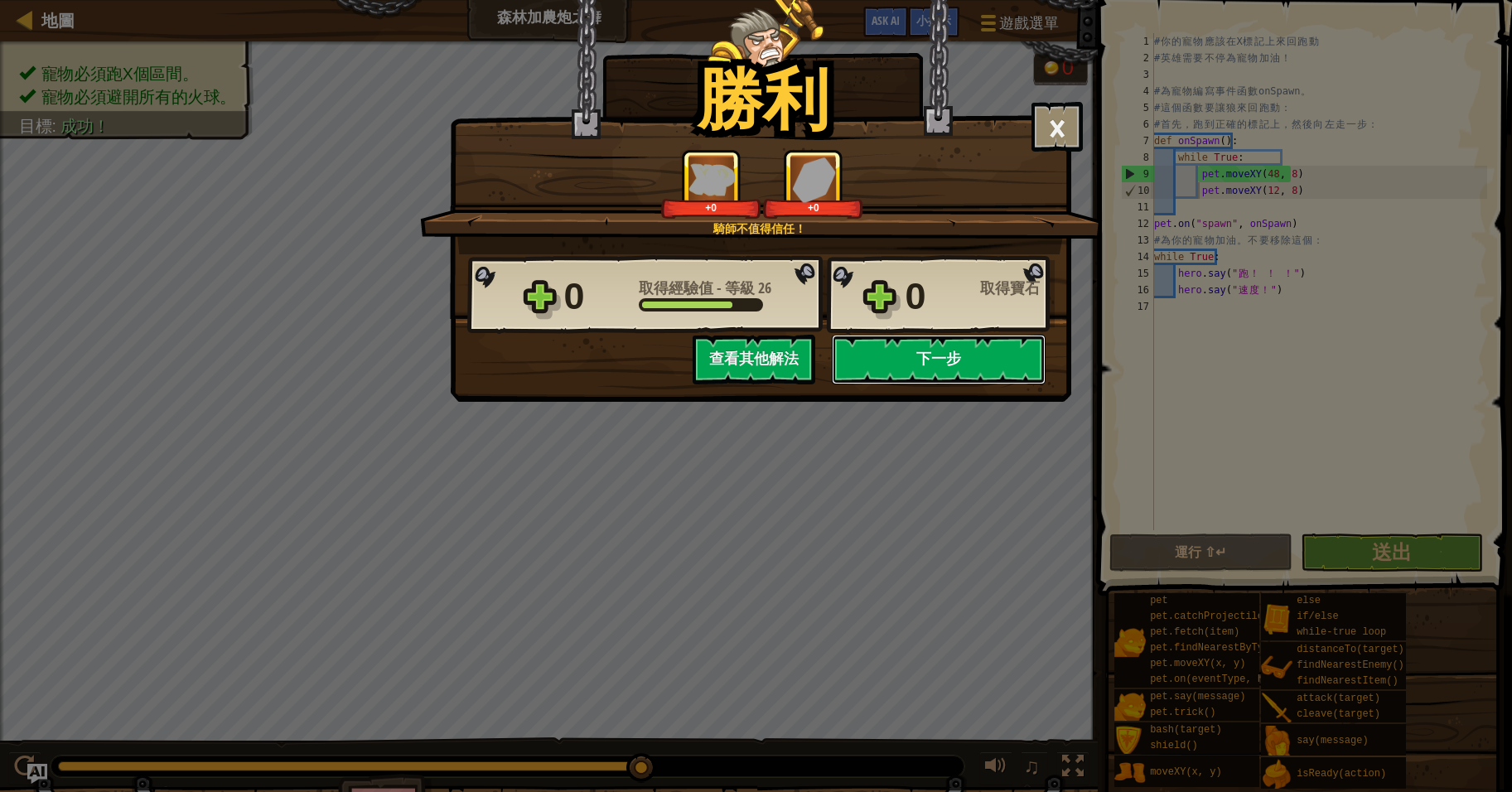
click at [939, 354] on button "下一步" at bounding box center [939, 359] width 214 height 50
select select "zh-HANT"
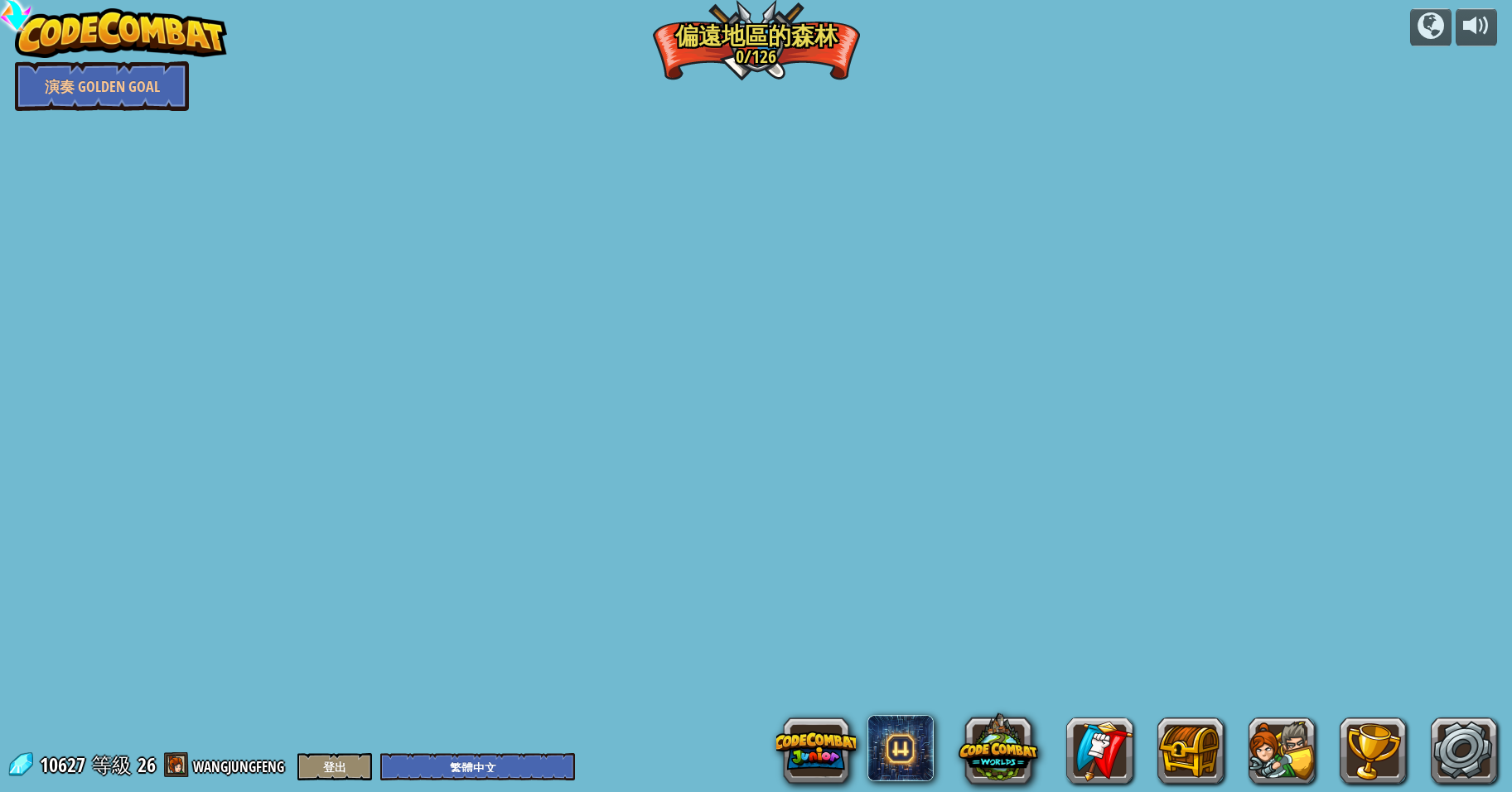
select select "zh-HANT"
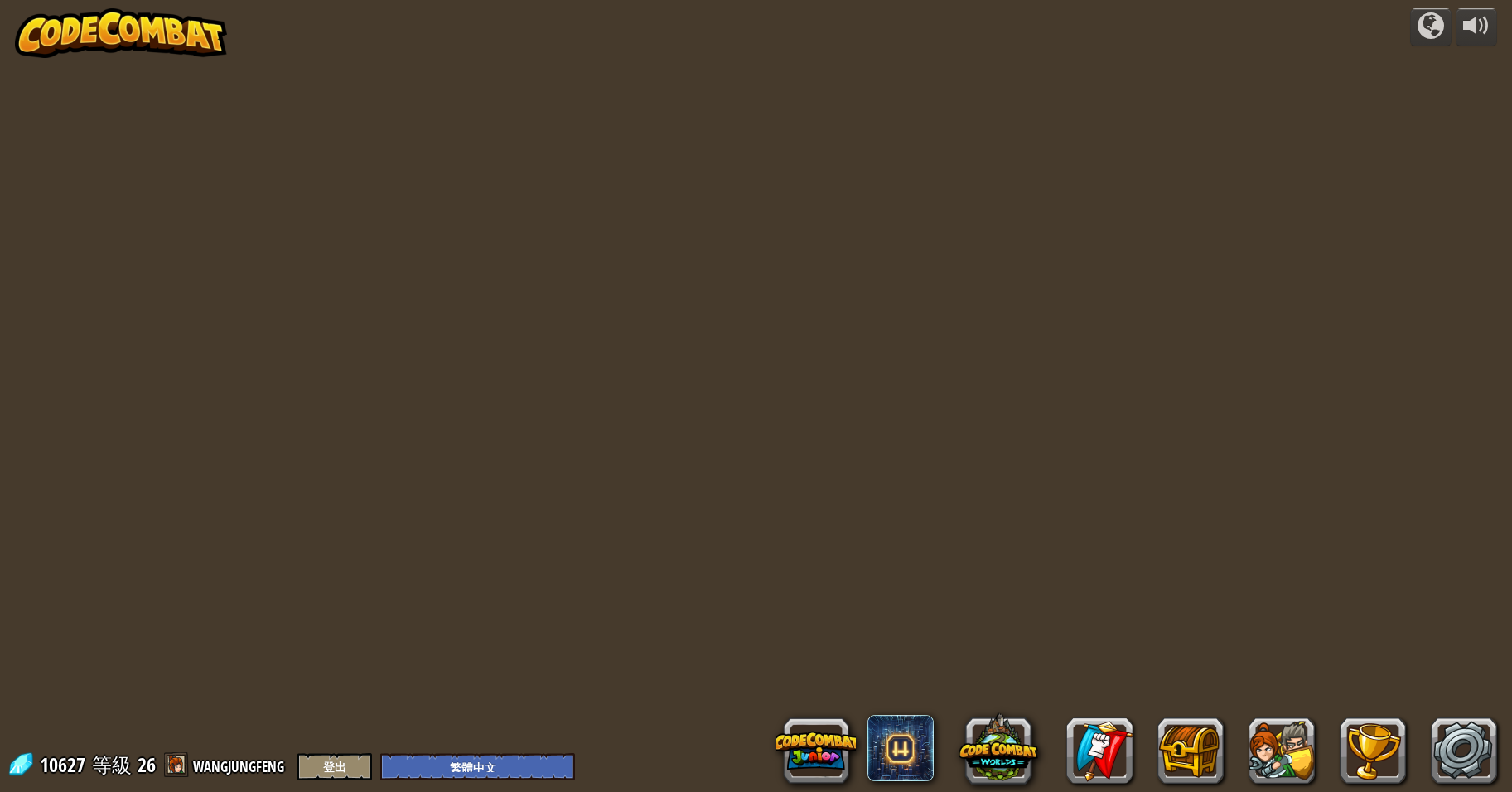
select select "zh-HANT"
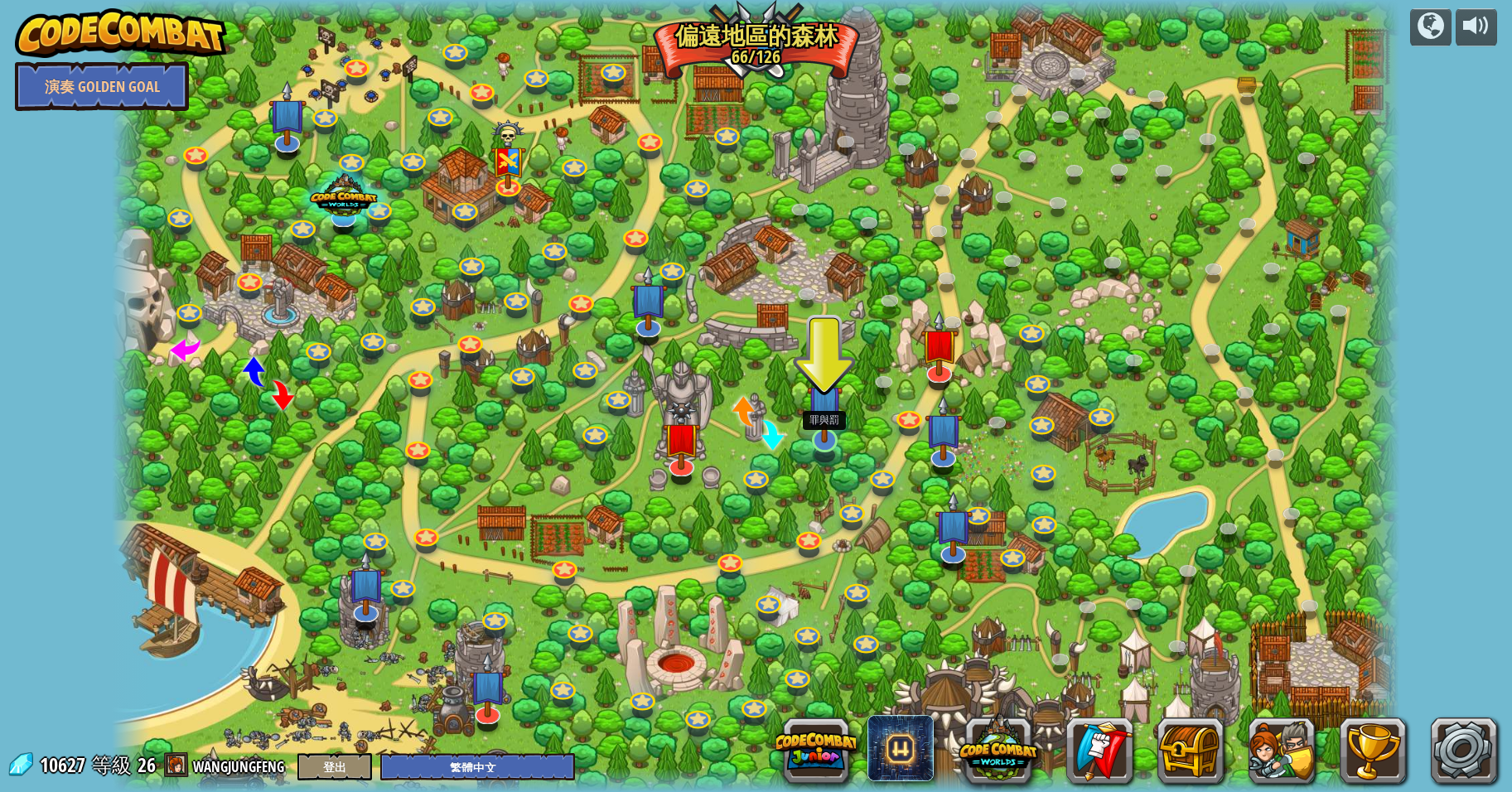
click at [821, 435] on img at bounding box center [825, 403] width 36 height 81
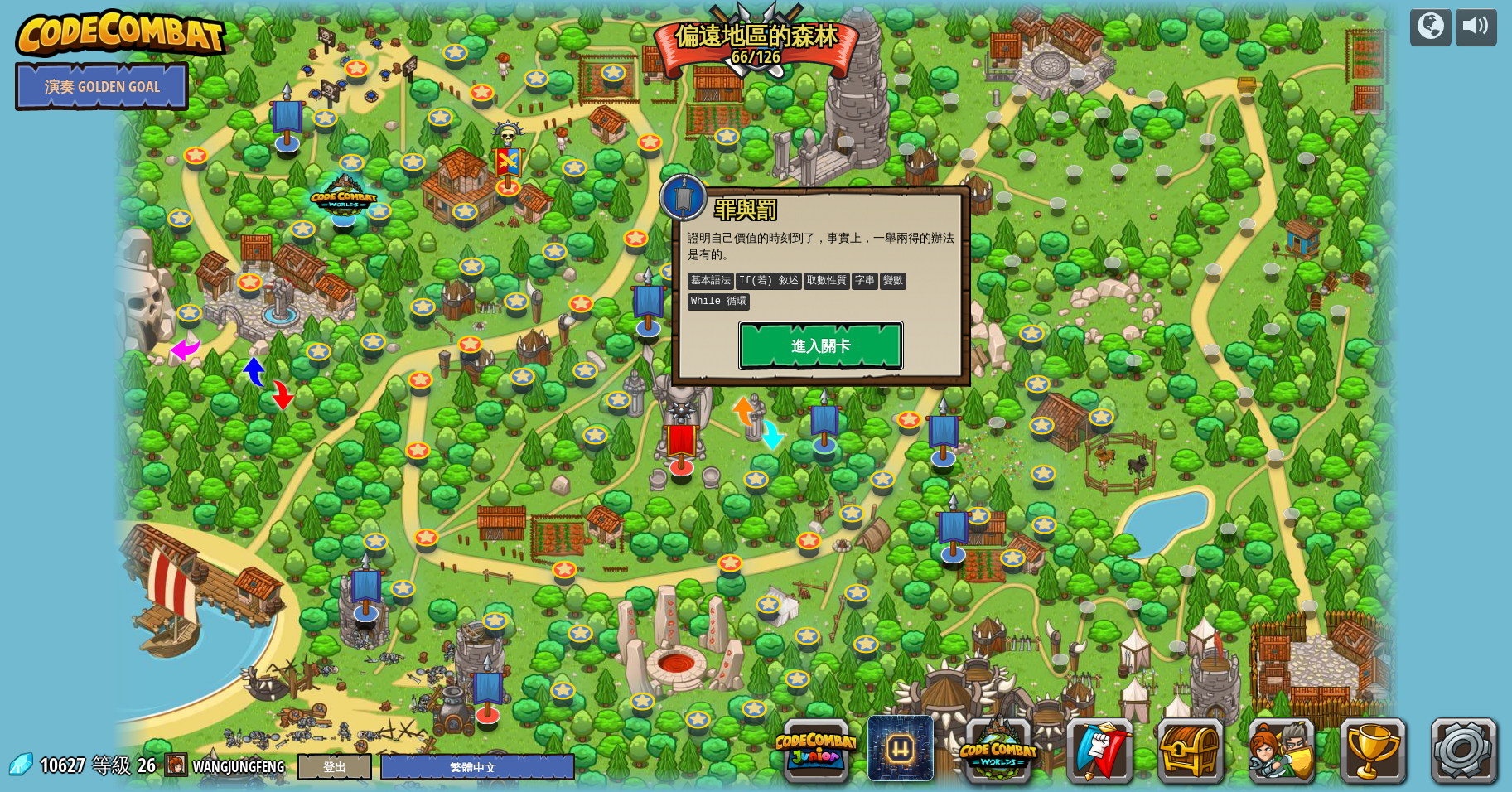
click at [825, 340] on button "進入關卡" at bounding box center [820, 345] width 165 height 50
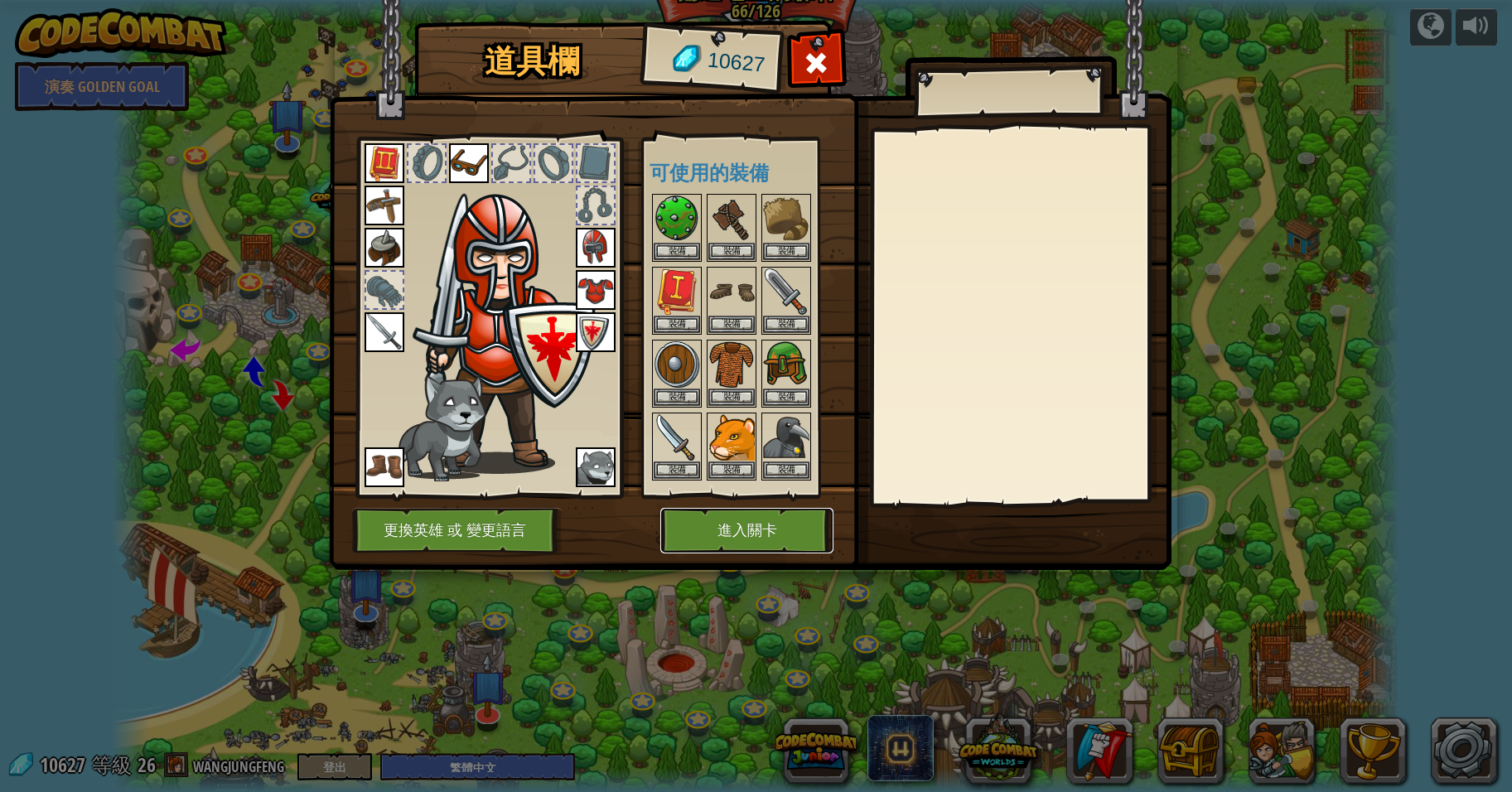
click at [735, 526] on button "進入關卡" at bounding box center [747, 530] width 173 height 46
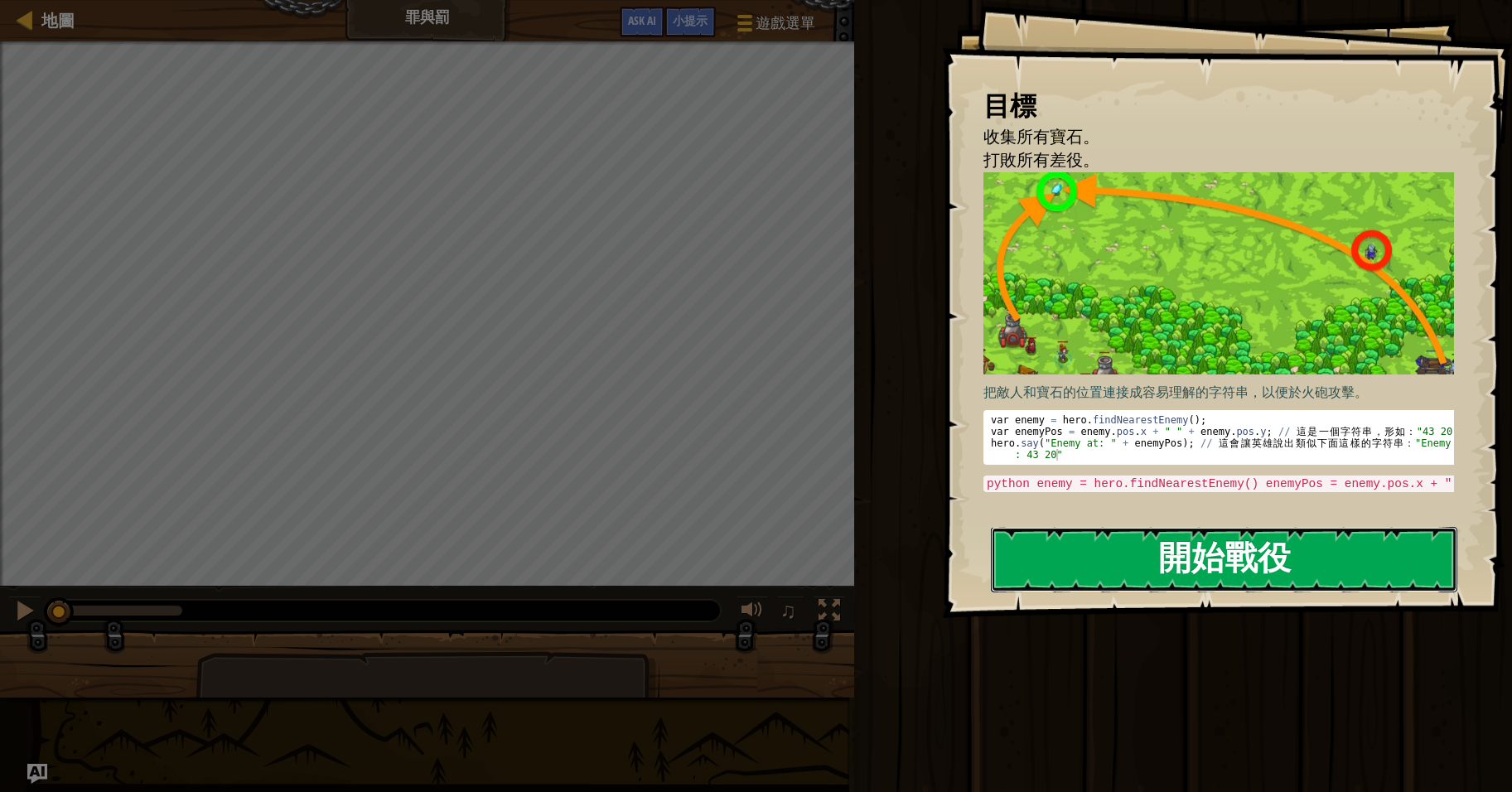
click at [1227, 557] on button "開始戰役" at bounding box center [1224, 559] width 467 height 66
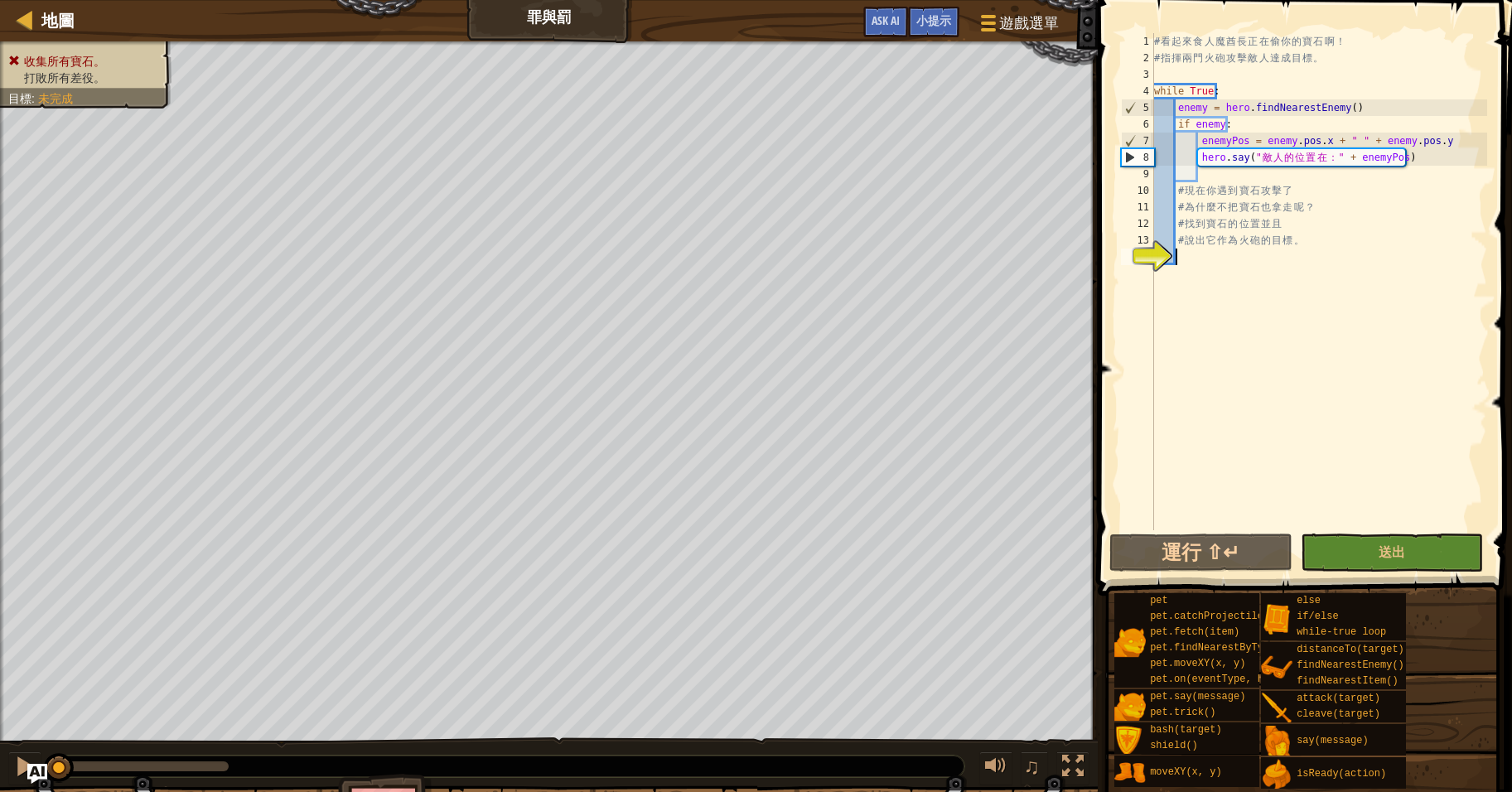
click at [1206, 266] on div "# 看 起 來 食 人 魔 酋 長 正 在 偷 你 的 寶 石 啊 ！ # 指 揮 兩 門 火 砲 攻 擊 敵 人 達 成 目 標 。 while True …" at bounding box center [1319, 298] width 336 height 530
click at [1229, 317] on div "# 看 起 來 食 人 魔 酋 長 正 在 偷 你 的 寶 石 啊 ！ # 指 揮 兩 門 火 砲 攻 擊 敵 人 達 成 目 標 。 while True …" at bounding box center [1319, 298] width 336 height 530
click at [1202, 176] on div "# 看 起 來 食 人 魔 酋 長 正 在 偷 你 的 寶 石 啊 ！ # 指 揮 兩 門 火 砲 攻 擊 敵 人 達 成 目 標 。 while True …" at bounding box center [1319, 298] width 336 height 530
click at [1209, 550] on button "運行 ⇧↵" at bounding box center [1200, 552] width 183 height 39
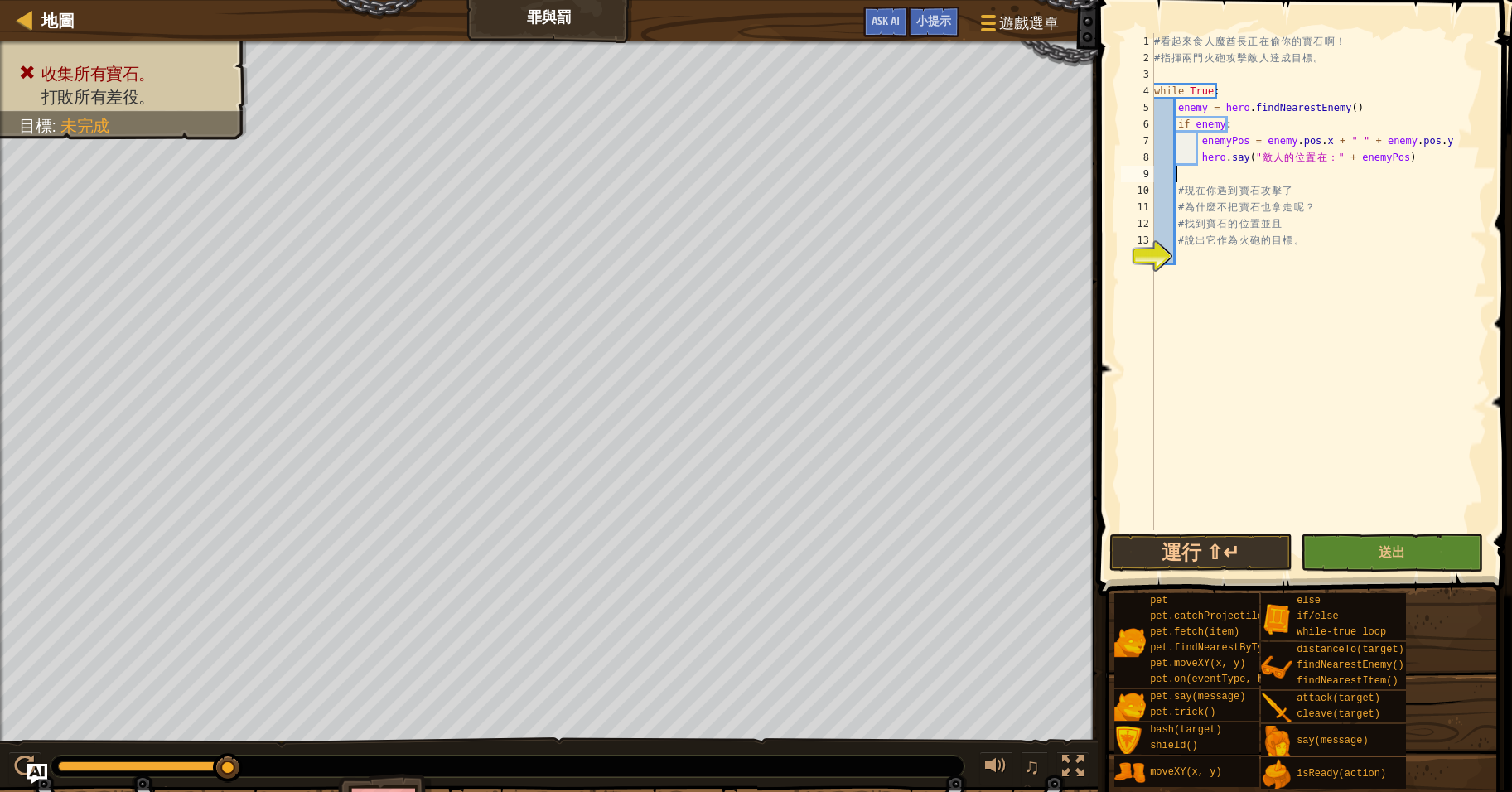
type textarea "H"
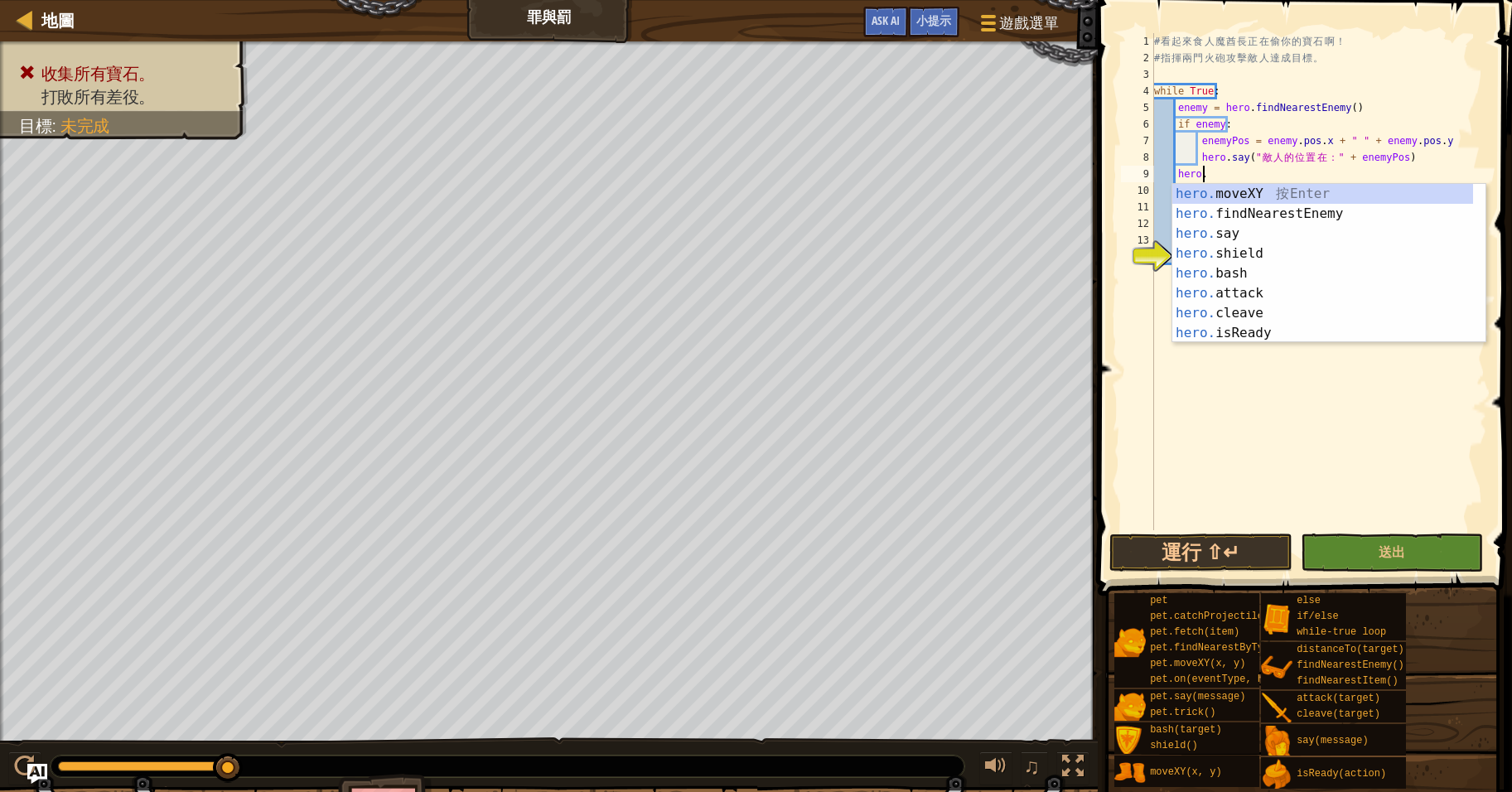
scroll to position [8, 2]
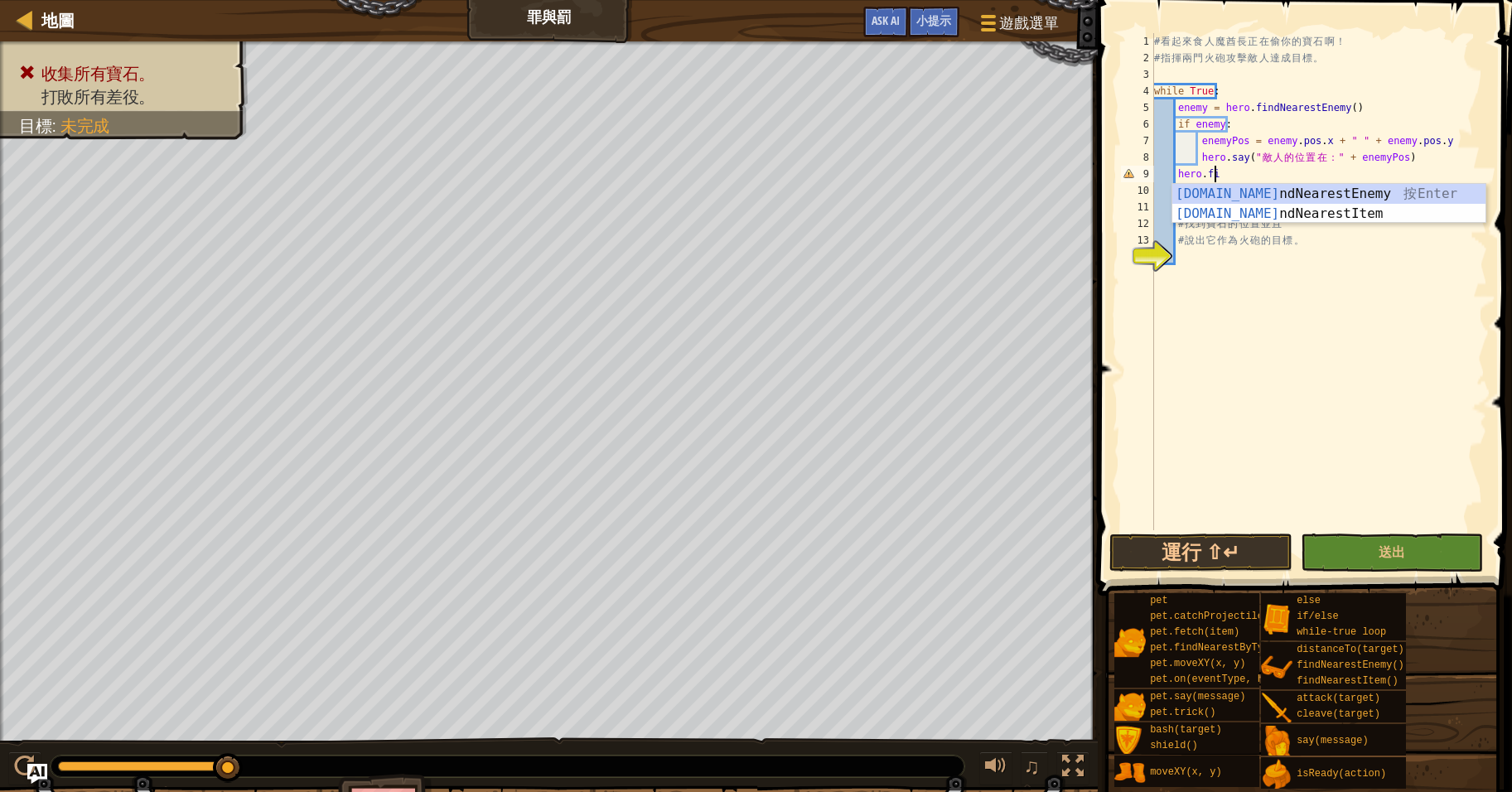
type textarea "hero.fi"
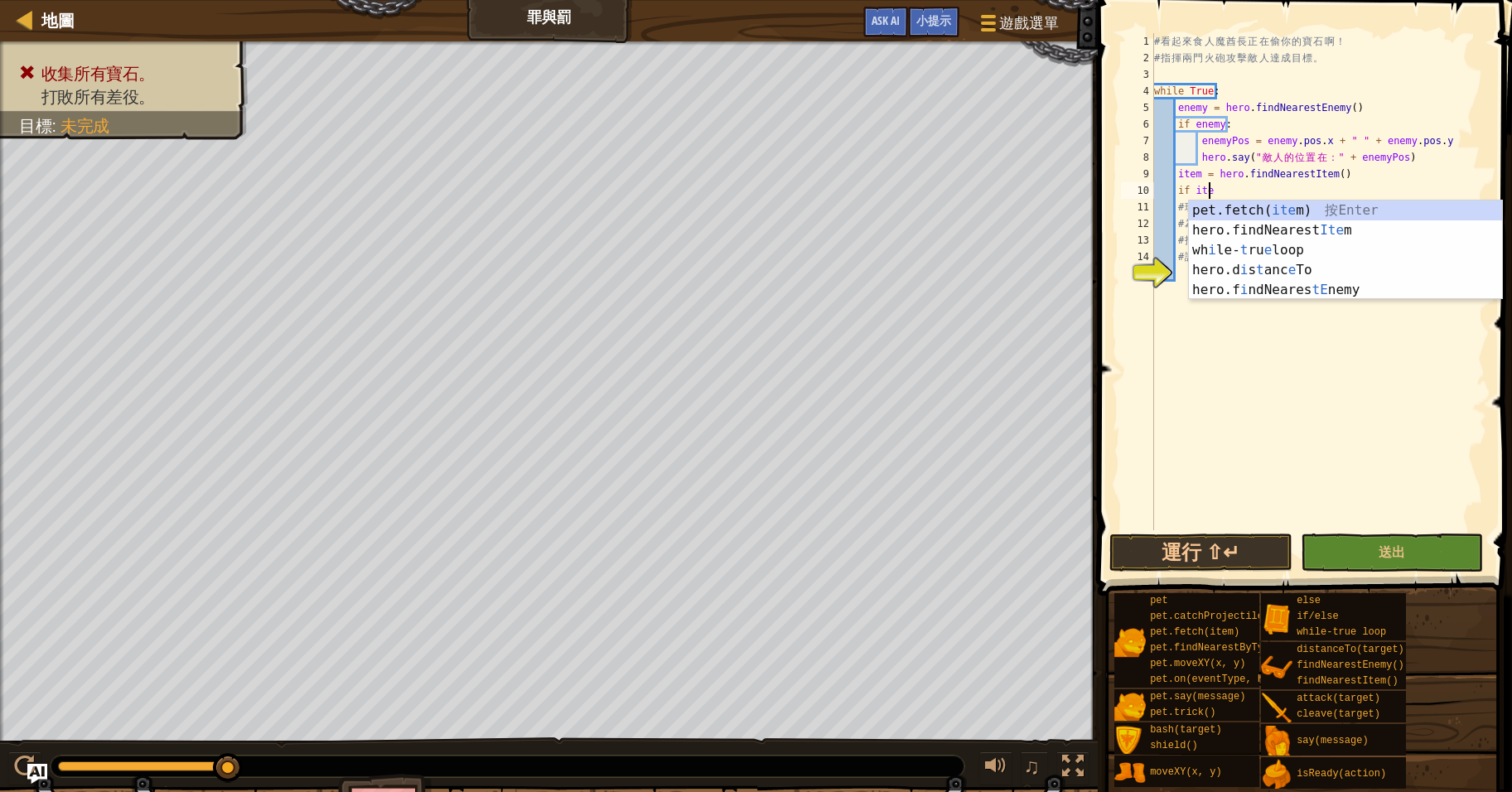
scroll to position [8, 4]
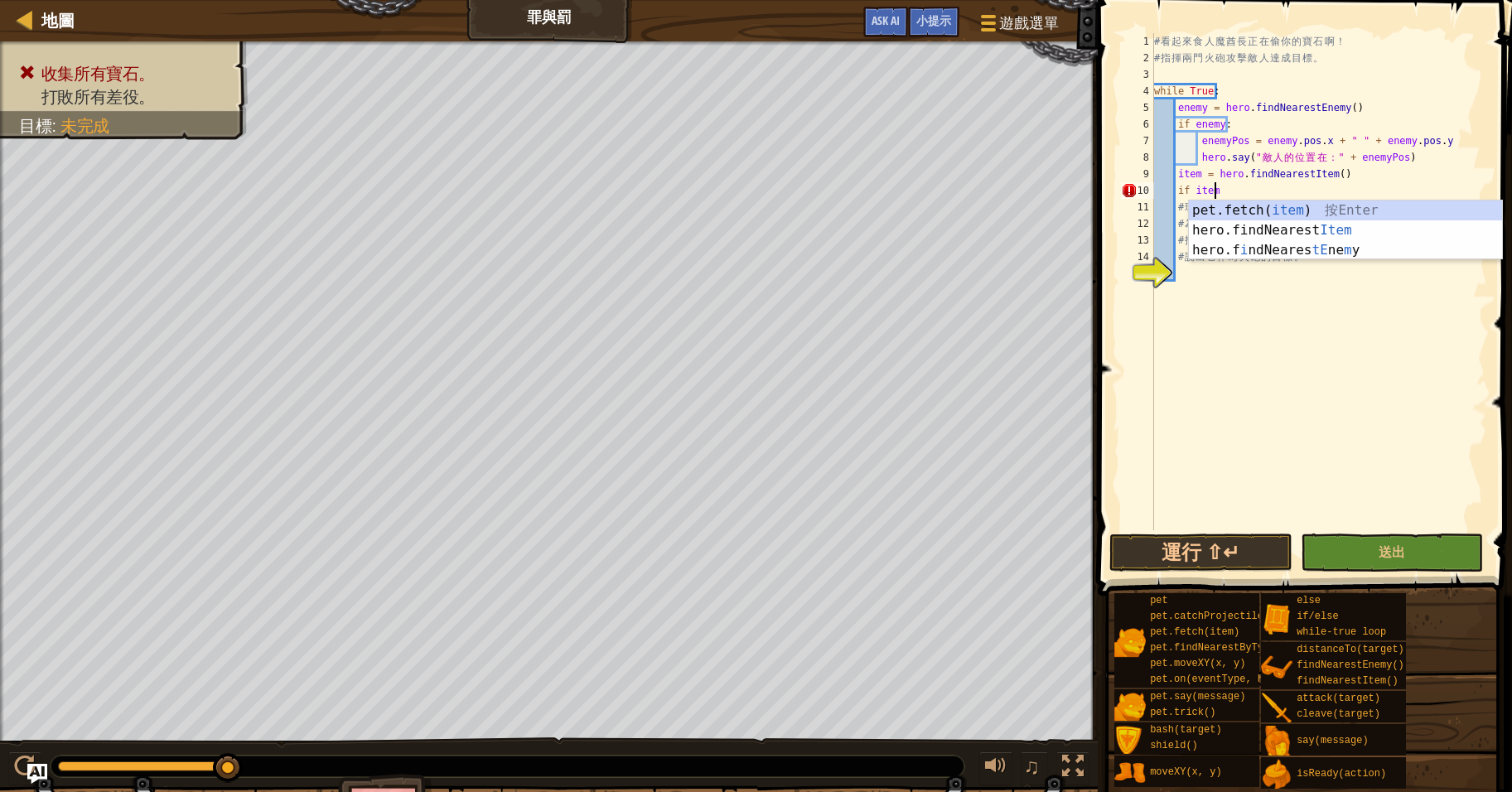
type textarea "if item:"
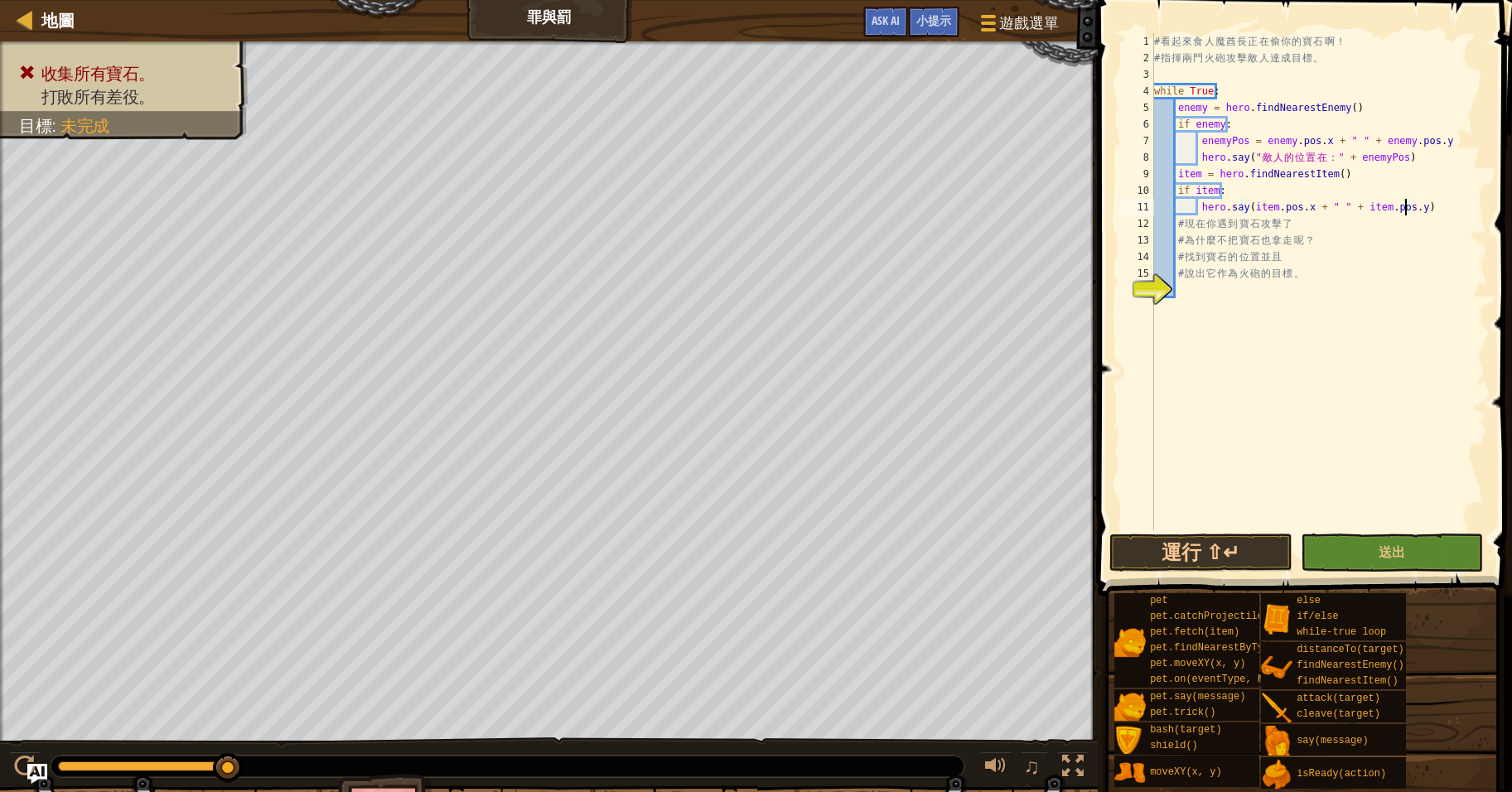
scroll to position [8, 10]
type textarea "# 現在你遇到寶石攻擊了"
click at [1208, 550] on button "運行 ⇧↵" at bounding box center [1200, 552] width 183 height 39
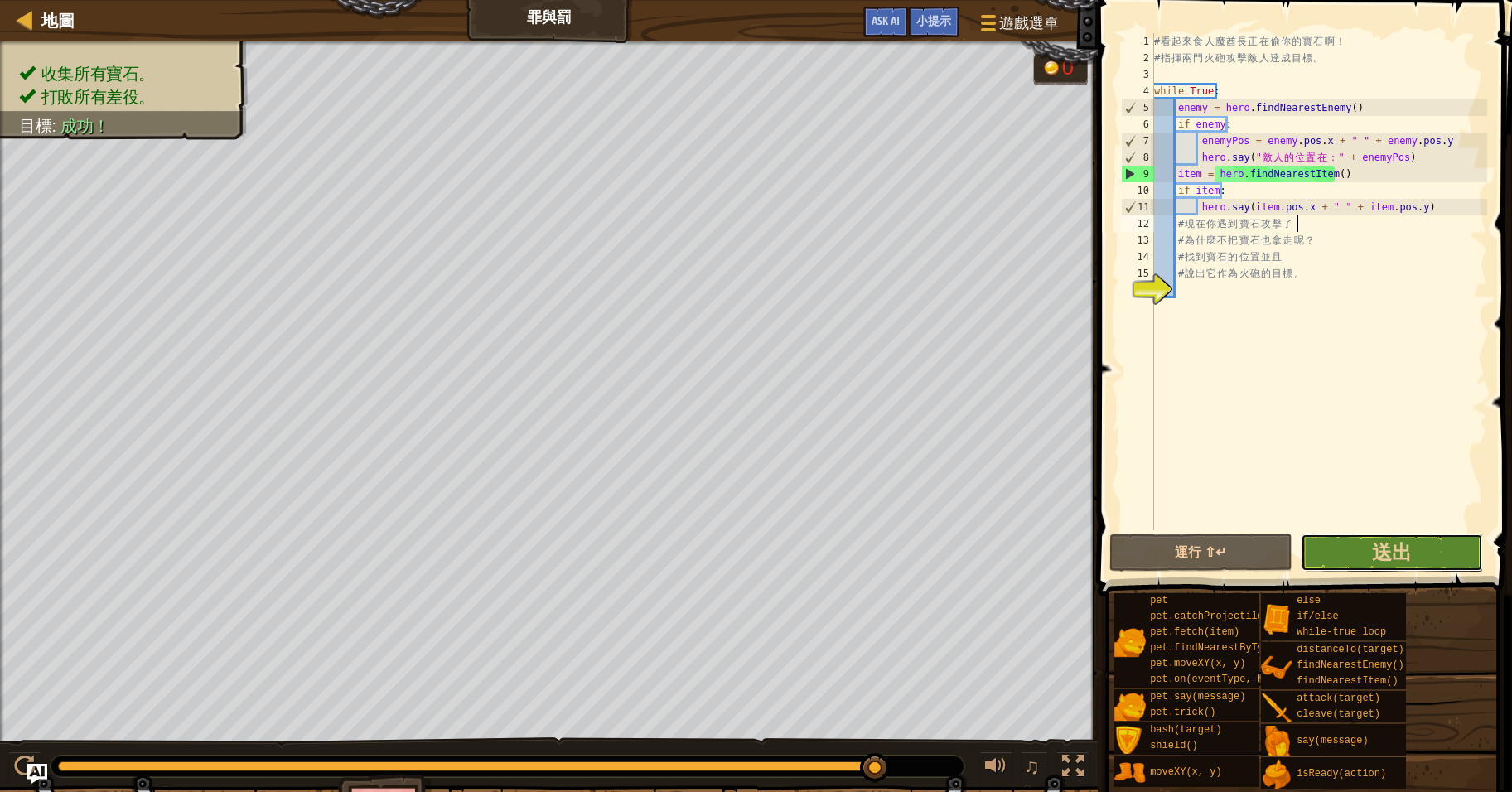
click at [1371, 551] on button "送出" at bounding box center [1392, 552] width 183 height 39
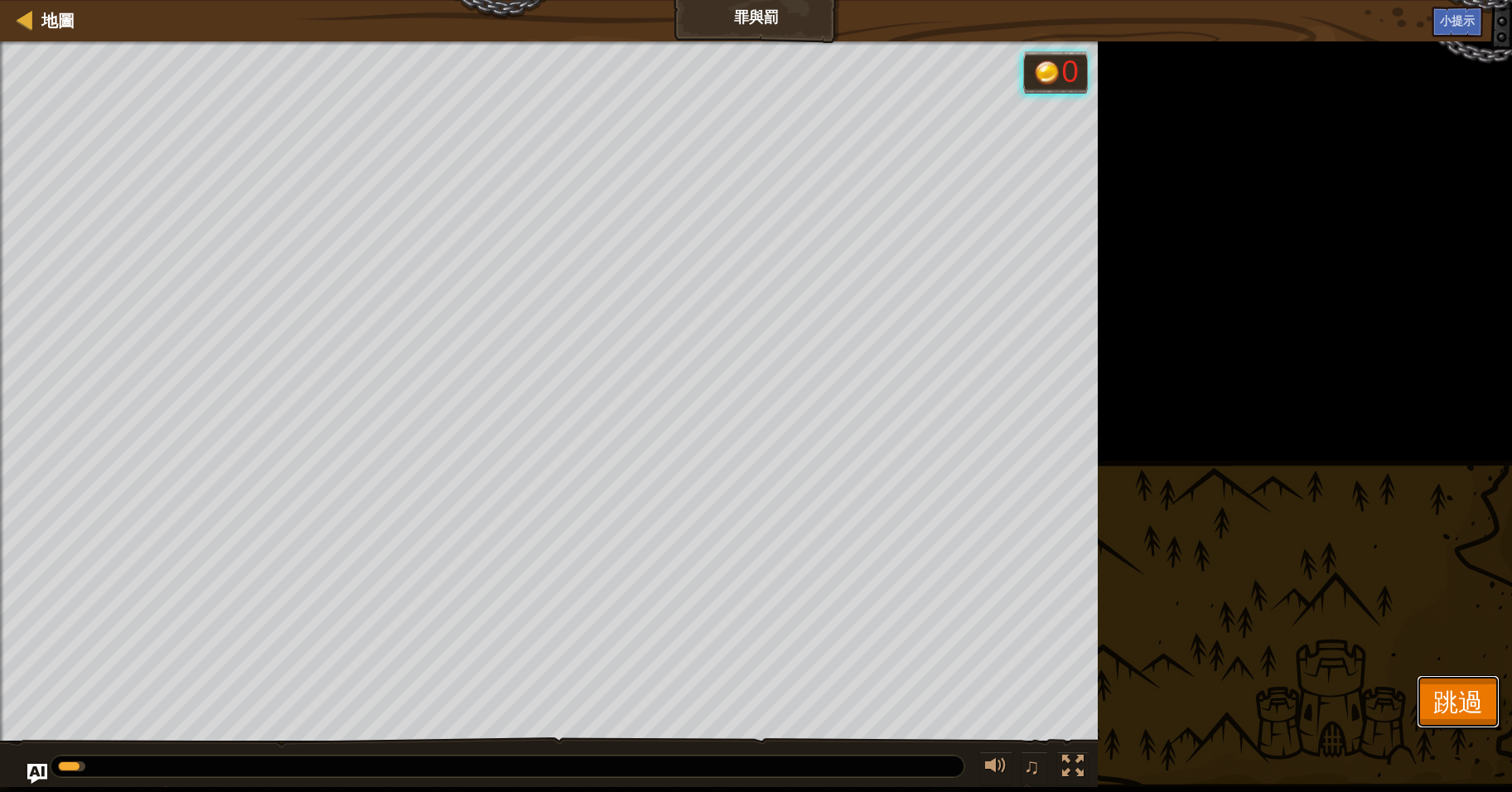
click at [1452, 693] on span "跳過" at bounding box center [1458, 701] width 50 height 34
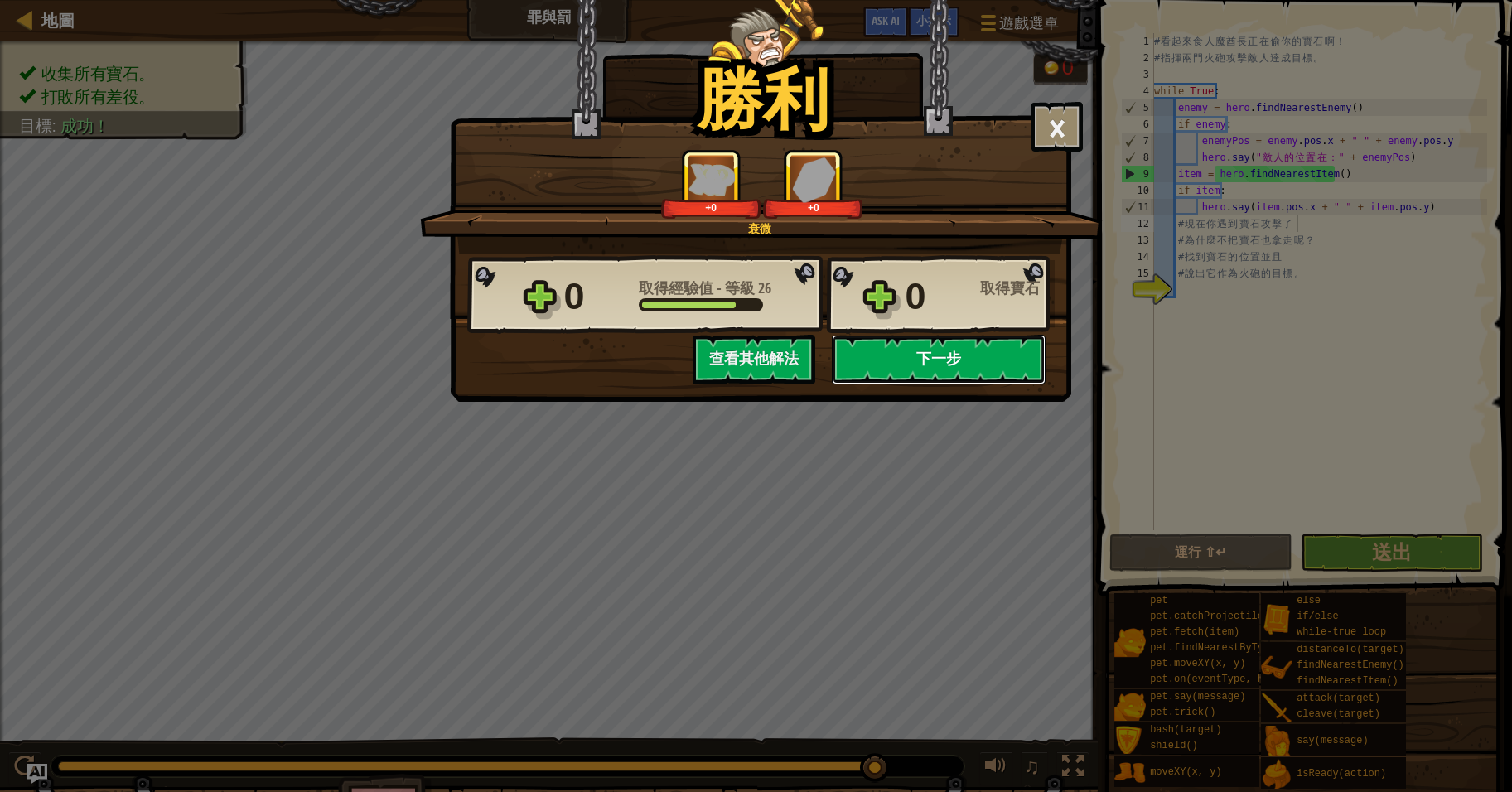
click at [927, 354] on button "下一步" at bounding box center [939, 359] width 214 height 50
select select "zh-HANT"
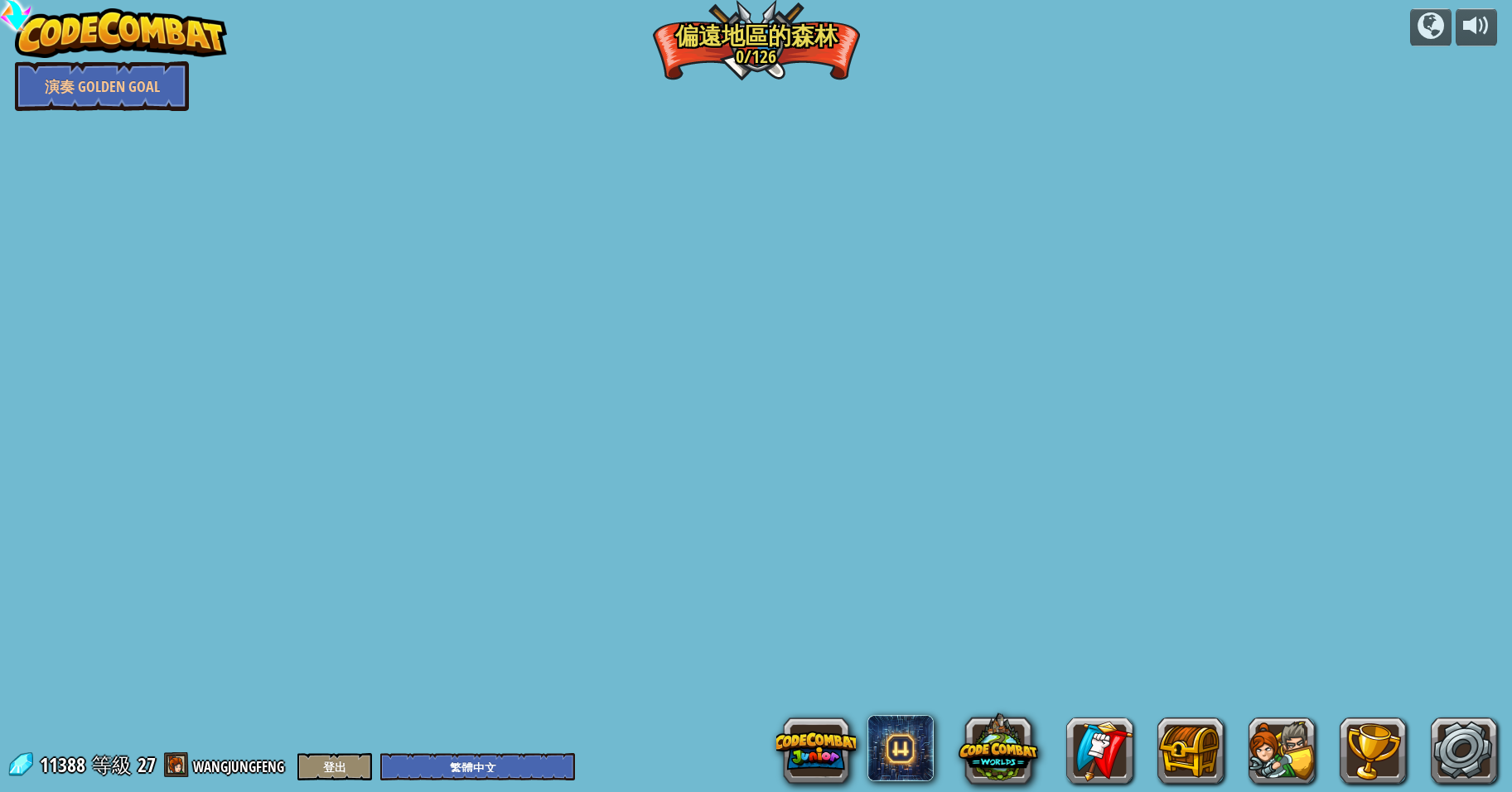
select select "zh-HANT"
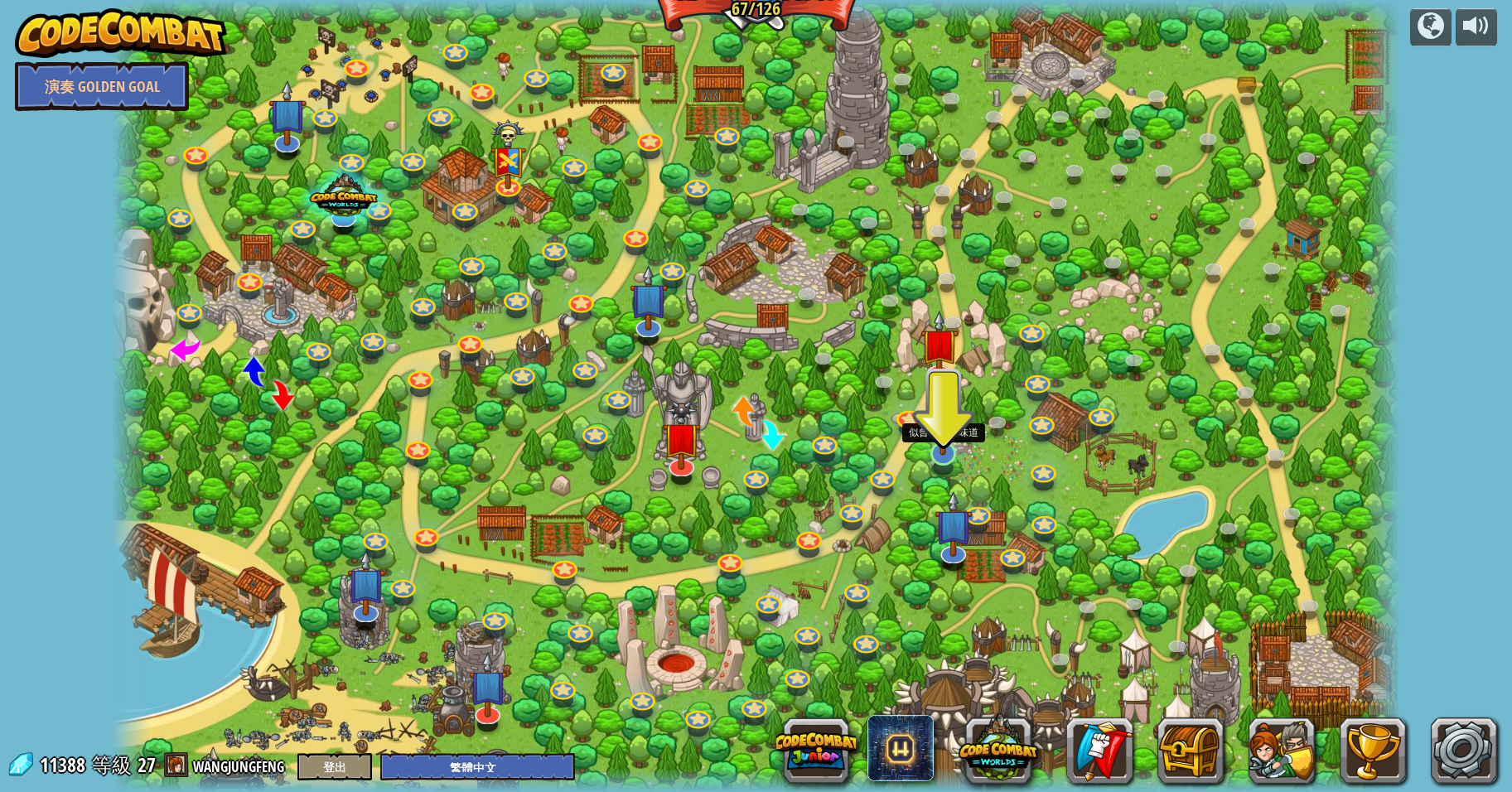
click at [947, 449] on img at bounding box center [943, 415] width 36 height 81
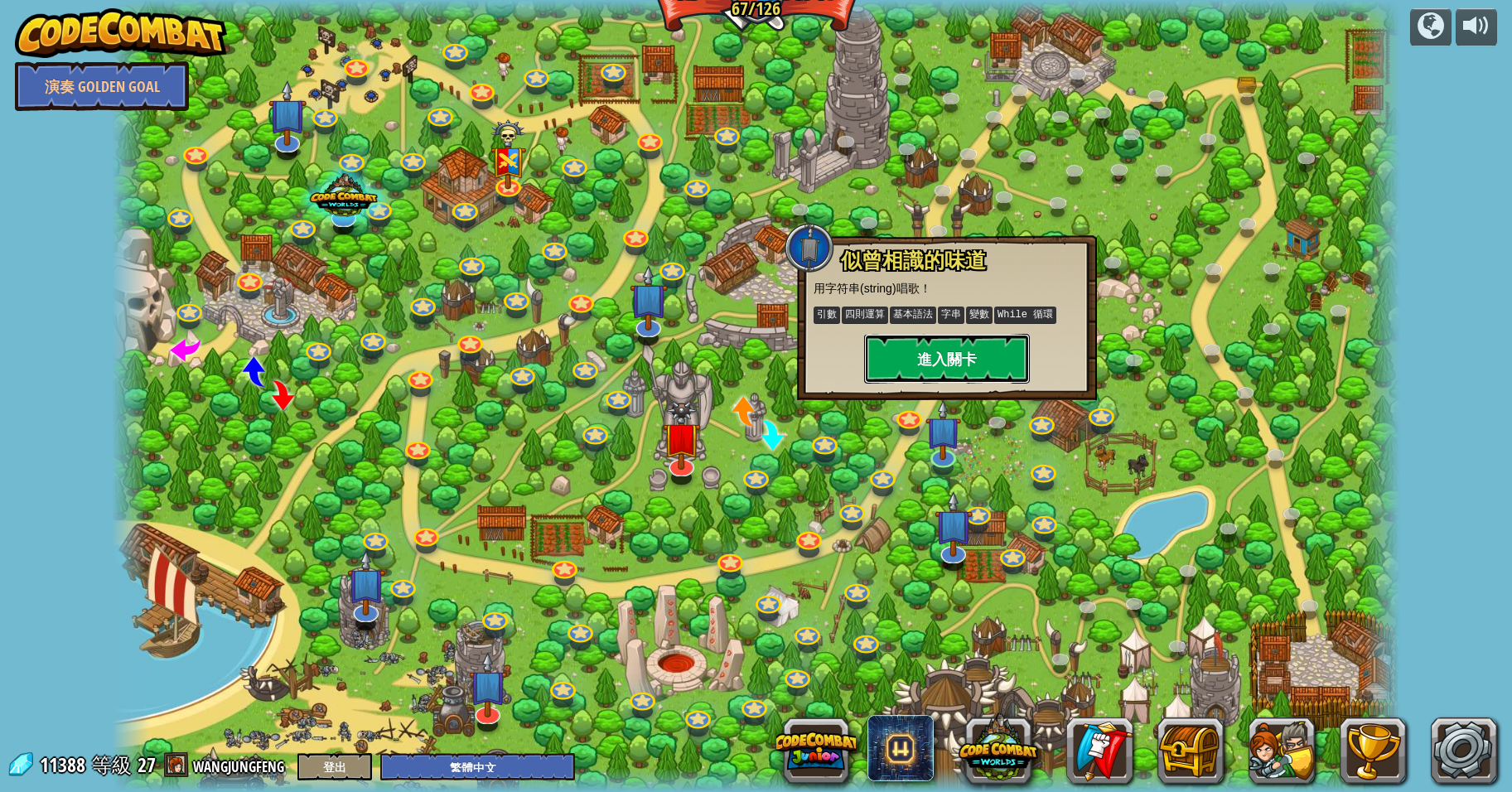
click at [951, 354] on button "進入關卡" at bounding box center [946, 358] width 165 height 50
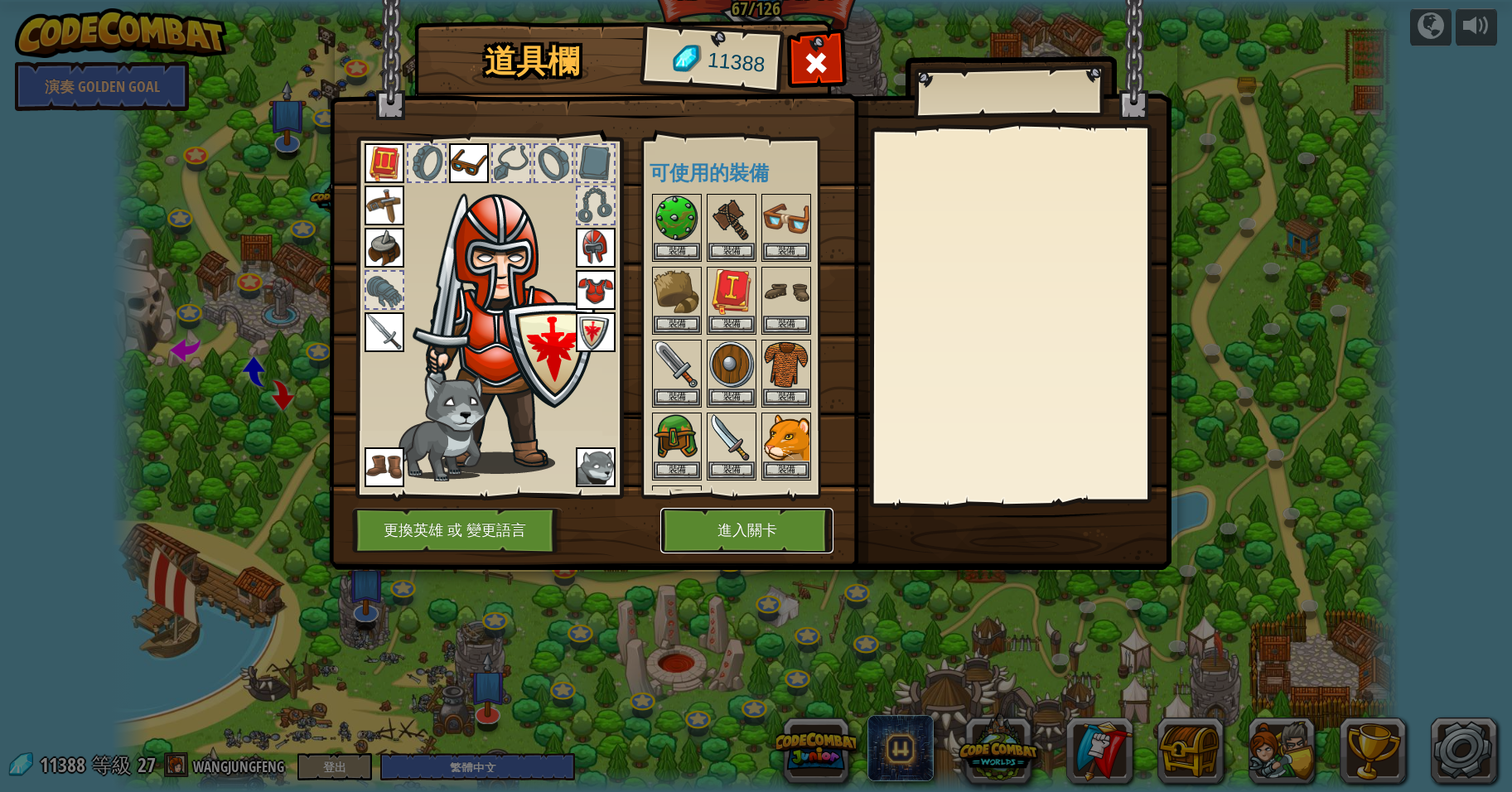
click at [766, 532] on button "進入關卡" at bounding box center [747, 530] width 173 height 46
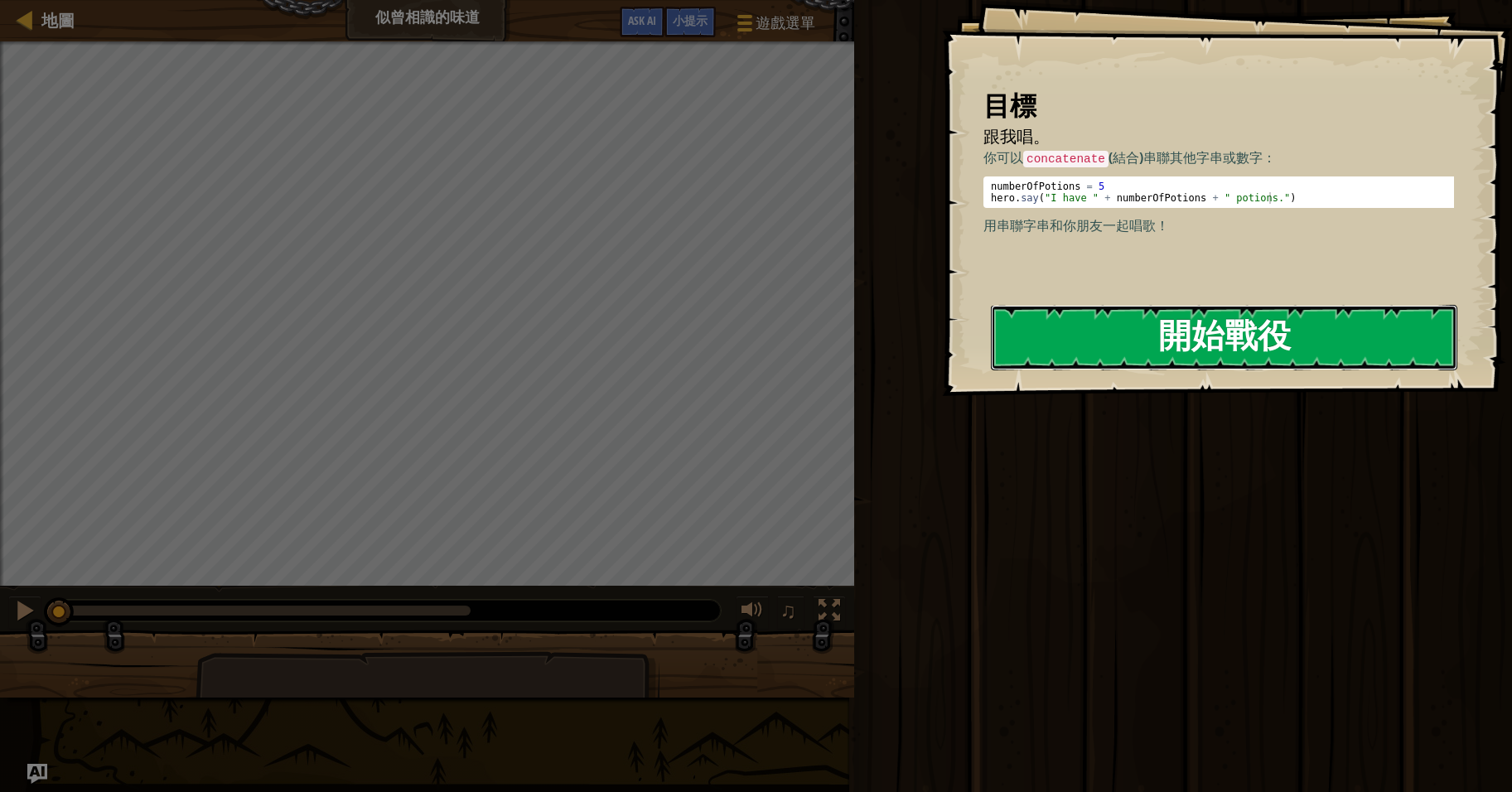
click at [1193, 333] on button "開始戰役" at bounding box center [1224, 337] width 467 height 66
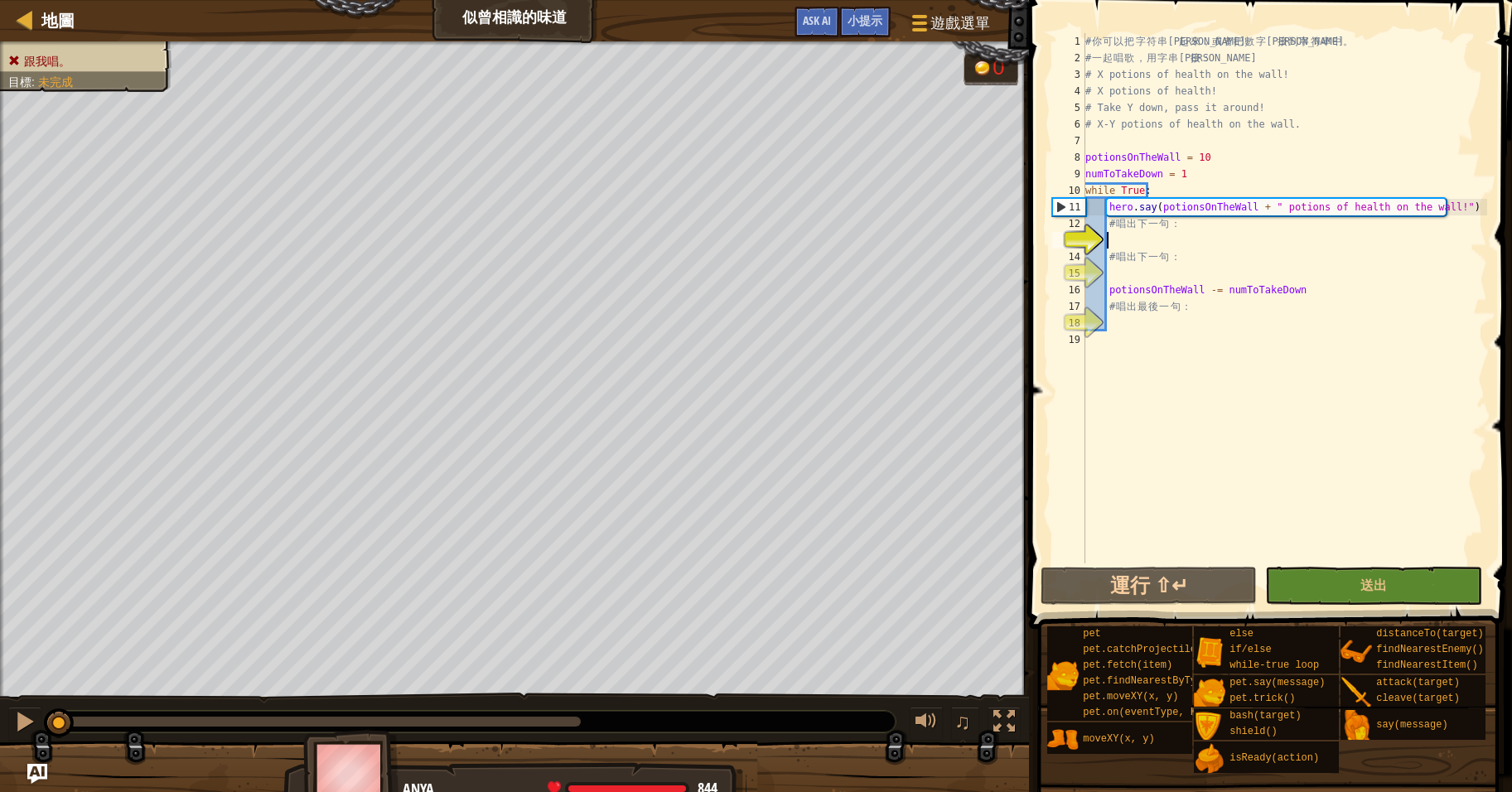
click at [1163, 235] on div "# 你 可 以 把 字 符 串 連 起 來 ， 或 者 把 數 字 連 接 到 字 符 串 中 。 # 一 起 唱 歌 ， 用 字 串 連 接 ： # X p…" at bounding box center [1284, 315] width 405 height 564
drag, startPoint x: 1158, startPoint y: 192, endPoint x: 1454, endPoint y: 212, distance: 296.7
click at [1454, 212] on div "# 你 可 以 把 字 符 串 連 起 來 ， 或 者 把 數 字 連 接 到 字 符 串 中 。 # 一 起 唱 歌 ， 用 字 串 連 接 ： # X p…" at bounding box center [1284, 315] width 405 height 564
click at [1200, 222] on div "# 你 可 以 把 字 符 串 連 起 來 ， 或 者 把 數 字 連 接 到 字 符 串 中 。 # 一 起 唱 歌 ， 用 字 串 連 接 ： # X p…" at bounding box center [1284, 315] width 405 height 564
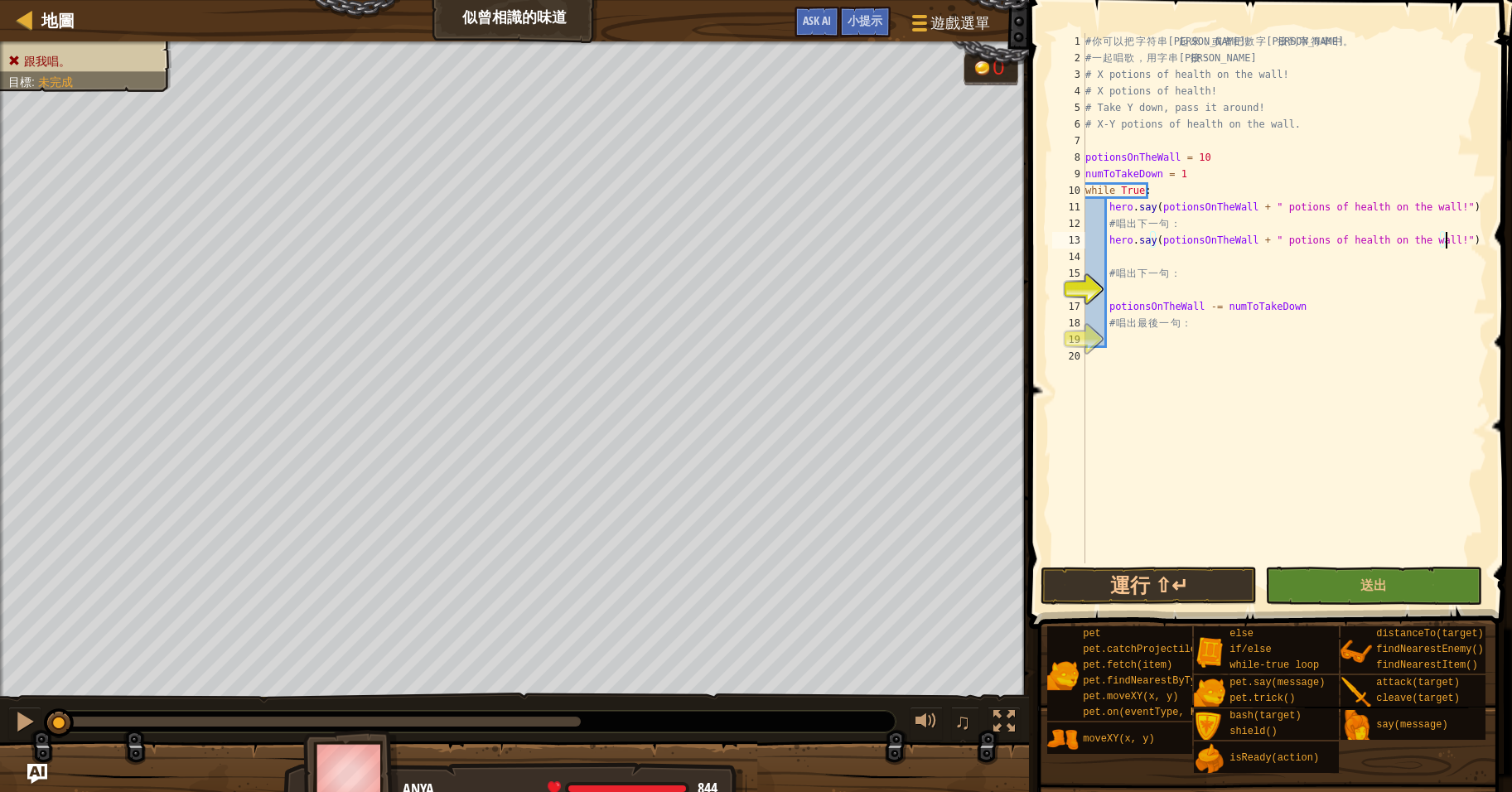
click at [1199, 269] on div "# 你 可 以 把 字 符 串 連 起 來 ， 或 者 把 數 字 連 接 到 字 符 串 中 。 # 一 起 唱 歌 ， 用 字 串 連 接 ： # X p…" at bounding box center [1284, 315] width 405 height 564
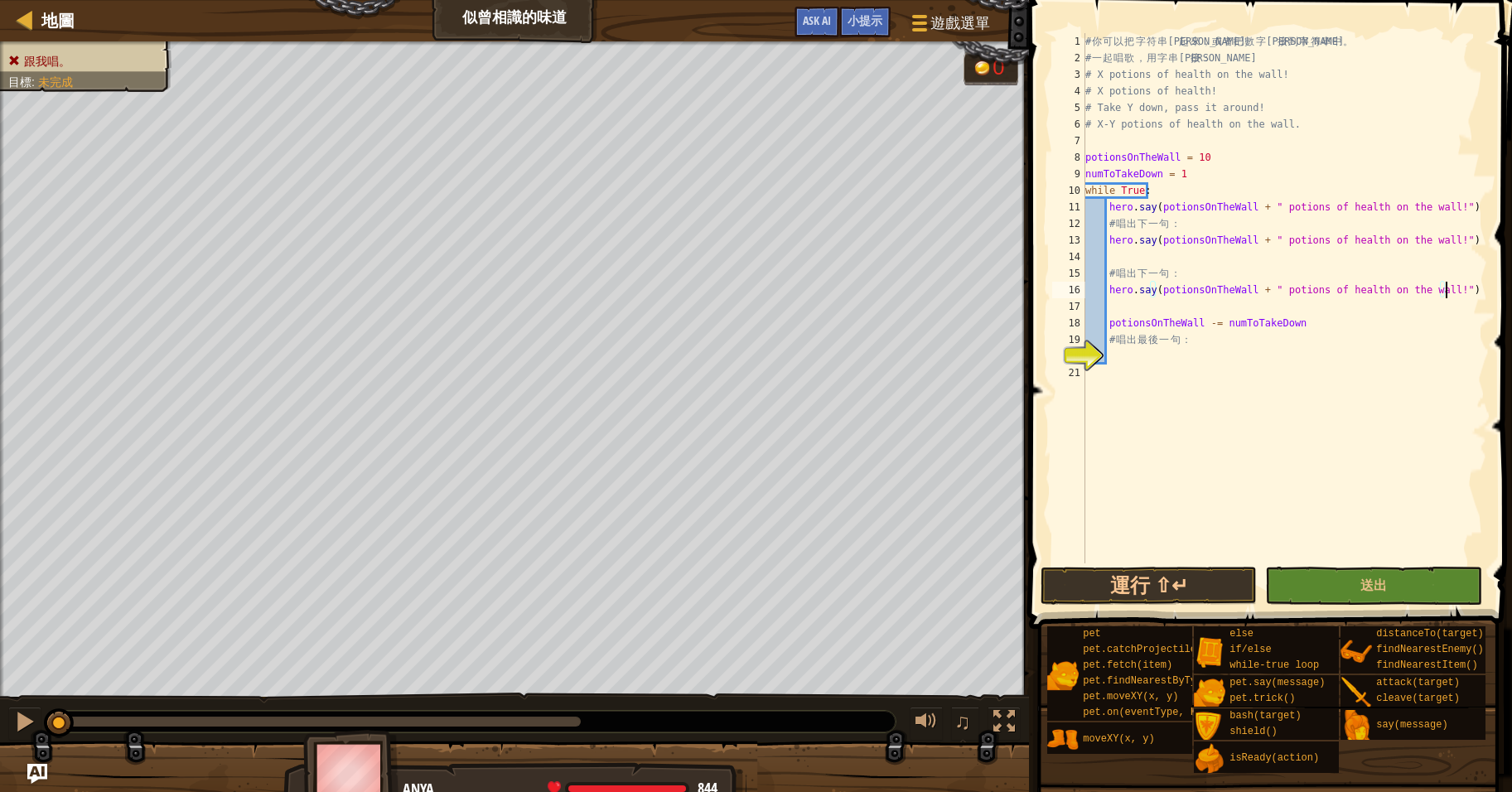
click at [1226, 342] on div "# 你 可 以 把 字 符 串 連 起 來 ， 或 者 把 數 字 連 接 到 字 符 串 中 。 # 一 起 唱 歌 ， 用 字 串 連 接 ： # X p…" at bounding box center [1284, 315] width 405 height 564
click at [1320, 273] on div "# 你 可 以 把 字 符 串 連 起 來 ， 或 者 把 數 字 連 接 到 字 符 串 中 。 # 一 起 唱 歌 ， 用 字 串 連 接 ： # X p…" at bounding box center [1284, 315] width 405 height 564
click at [1362, 239] on div "# 你 可 以 把 字 符 串 連 起 來 ， 或 者 把 數 字 連 接 到 字 符 串 中 。 # 一 起 唱 歌 ， 用 字 串 連 接 ： # X p…" at bounding box center [1284, 315] width 405 height 564
type textarea "hero.say(potionsOnTheWall + " potions of health")"
click at [1339, 254] on div "# 你 可 以 把 字 符 串 連 起 來 ， 或 者 把 數 字 連 接 到 字 符 串 中 。 # 一 起 唱 歌 ， 用 字 串 連 接 ： # X p…" at bounding box center [1284, 315] width 405 height 564
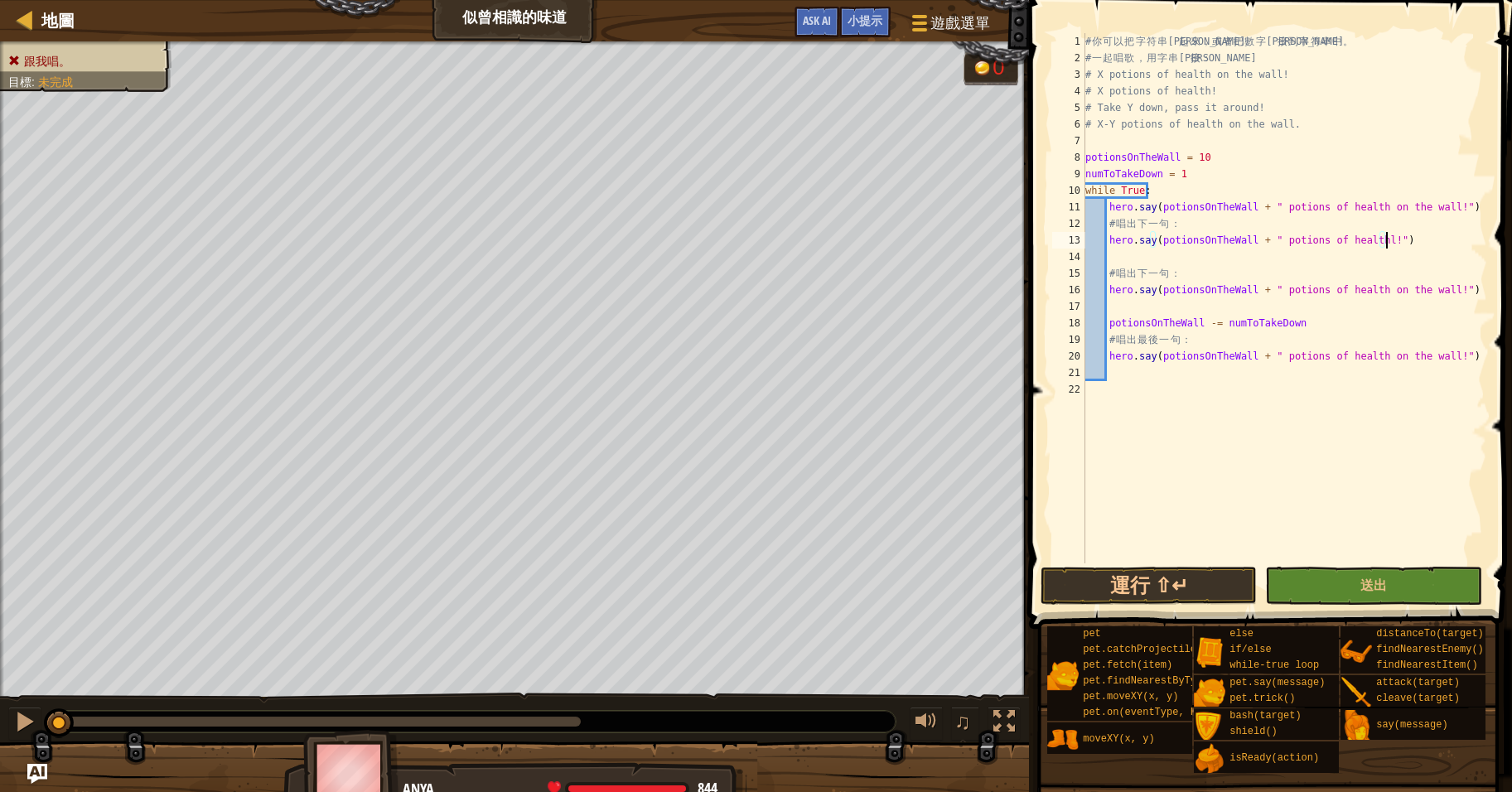
click at [1414, 247] on div "# 你 可 以 把 字 符 串 連 起 來 ， 或 者 把 數 字 連 接 到 字 符 串 中 。 # 一 起 唱 歌 ， 用 字 串 連 接 ： # X p…" at bounding box center [1284, 315] width 405 height 564
click at [1368, 238] on div "# 你 可 以 把 字 符 串 連 起 來 ， 或 者 把 數 字 連 接 到 字 符 串 中 。 # 一 起 唱 歌 ， 用 字 串 連 接 ： # X p…" at bounding box center [1284, 315] width 405 height 564
type textarea "hero.say(potionsOnTheWall + " potions of health!")"
click at [1291, 241] on div "# 你 可 以 把 字 符 串 連 起 來 ， 或 者 把 數 字 連 接 到 字 符 串 中 。 # 一 起 唱 歌 ， 用 字 串 連 接 ： # X p…" at bounding box center [1284, 315] width 405 height 564
click at [1273, 240] on div "# 你 可 以 把 字 符 串 連 起 來 ， 或 者 把 數 字 連 接 到 字 符 串 中 。 # 一 起 唱 歌 ， 用 字 串 連 接 ： # X p…" at bounding box center [1284, 315] width 405 height 564
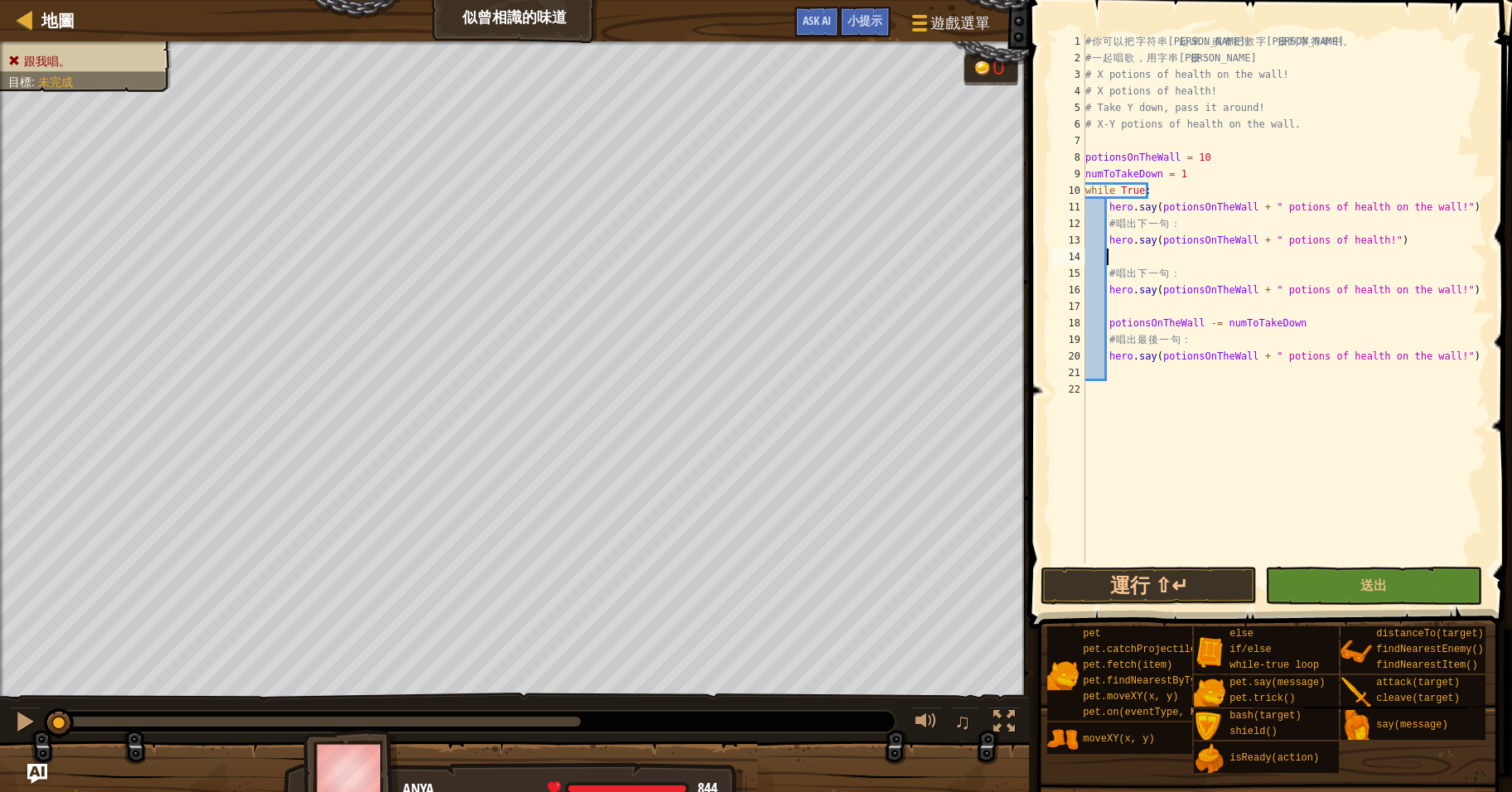
click at [1233, 253] on div "# 你 可 以 把 字 符 串 連 起 來 ， 或 者 把 數 字 連 接 到 字 符 串 中 。 # 一 起 唱 歌 ， 用 字 串 連 接 ： # X p…" at bounding box center [1284, 315] width 405 height 564
click at [1219, 236] on div "# 你 可 以 把 字 符 串 連 起 來 ， 或 者 把 數 字 連 接 到 字 符 串 中 。 # 一 起 唱 歌 ， 用 字 串 連 接 ： # X p…" at bounding box center [1284, 315] width 405 height 564
click at [1140, 162] on div "# 你 可 以 把 字 符 串 連 起 來 ， 或 者 把 數 字 連 接 到 字 符 串 中 。 # 一 起 唱 歌 ， 用 字 串 連 接 ： # X p…" at bounding box center [1284, 315] width 405 height 564
type textarea "potionsOnTheWall = 10"
click at [1222, 255] on div "# 你 可 以 把 字 符 串 連 起 來 ， 或 者 把 數 字 連 接 到 字 符 串 中 。 # 一 起 唱 歌 ， 用 字 串 連 接 ： # X p…" at bounding box center [1284, 315] width 405 height 564
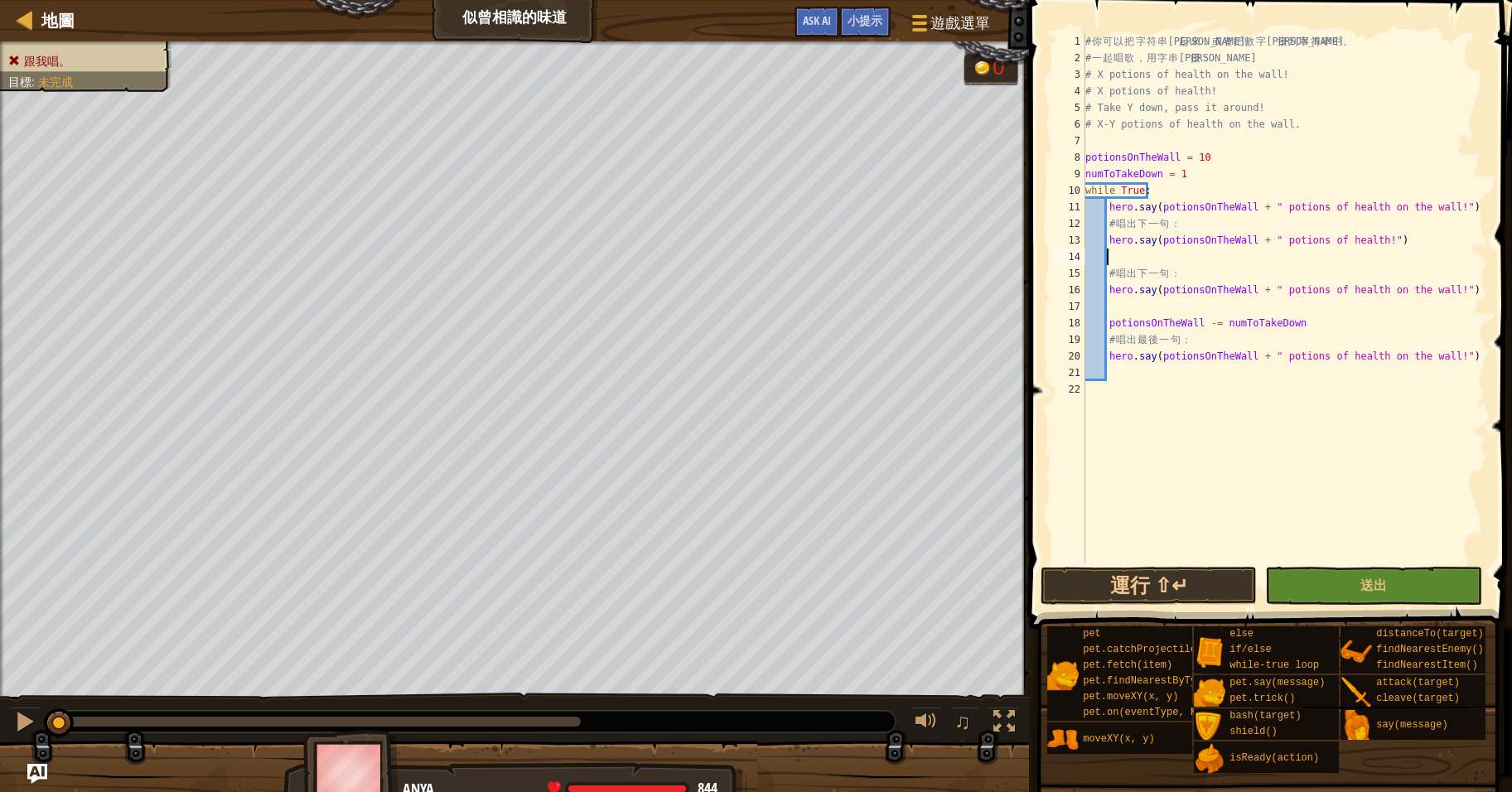
click at [1216, 302] on div "# 你 可 以 把 字 符 串 連 起 來 ， 或 者 把 數 字 連 接 到 字 符 串 中 。 # 一 起 唱 歌 ， 用 字 串 連 接 ： # X p…" at bounding box center [1284, 315] width 405 height 564
drag, startPoint x: 1258, startPoint y: 107, endPoint x: 1094, endPoint y: 101, distance: 164.1
click at [1094, 101] on div "# 你 可 以 把 字 符 串 連 起 來 ， 或 者 把 數 字 連 接 到 字 符 串 中 。 # 一 起 唱 歌 ， 用 字 串 連 接 ： # X p…" at bounding box center [1284, 315] width 405 height 564
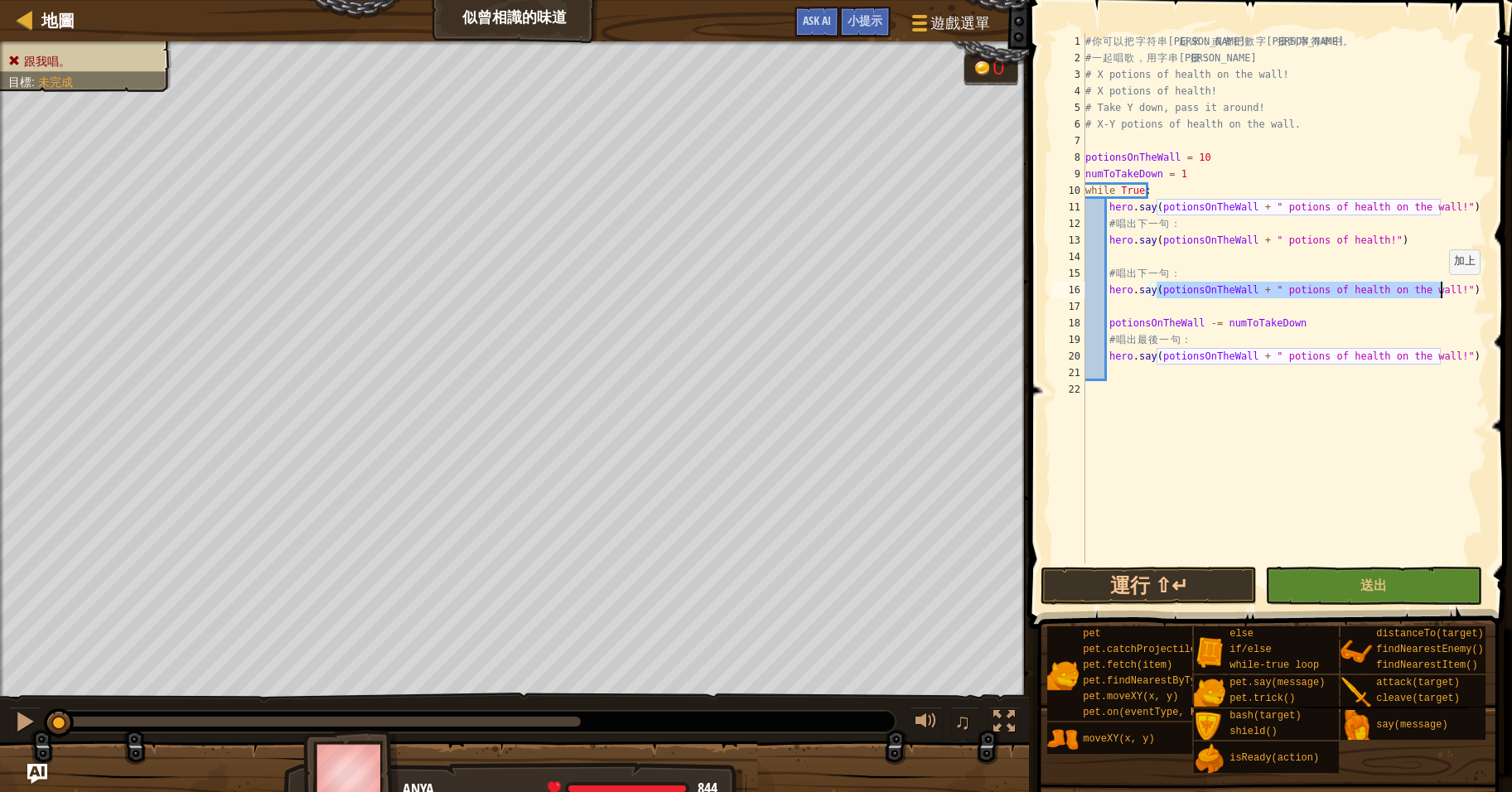
drag, startPoint x: 1154, startPoint y: 287, endPoint x: 1441, endPoint y: 291, distance: 287.0
click at [1441, 291] on div "# 你 可 以 把 字 符 串 連 起 來 ， 或 者 把 數 字 連 接 到 字 符 串 中 。 # 一 起 唱 歌 ， 用 字 串 連 接 ： # X p…" at bounding box center [1284, 315] width 405 height 564
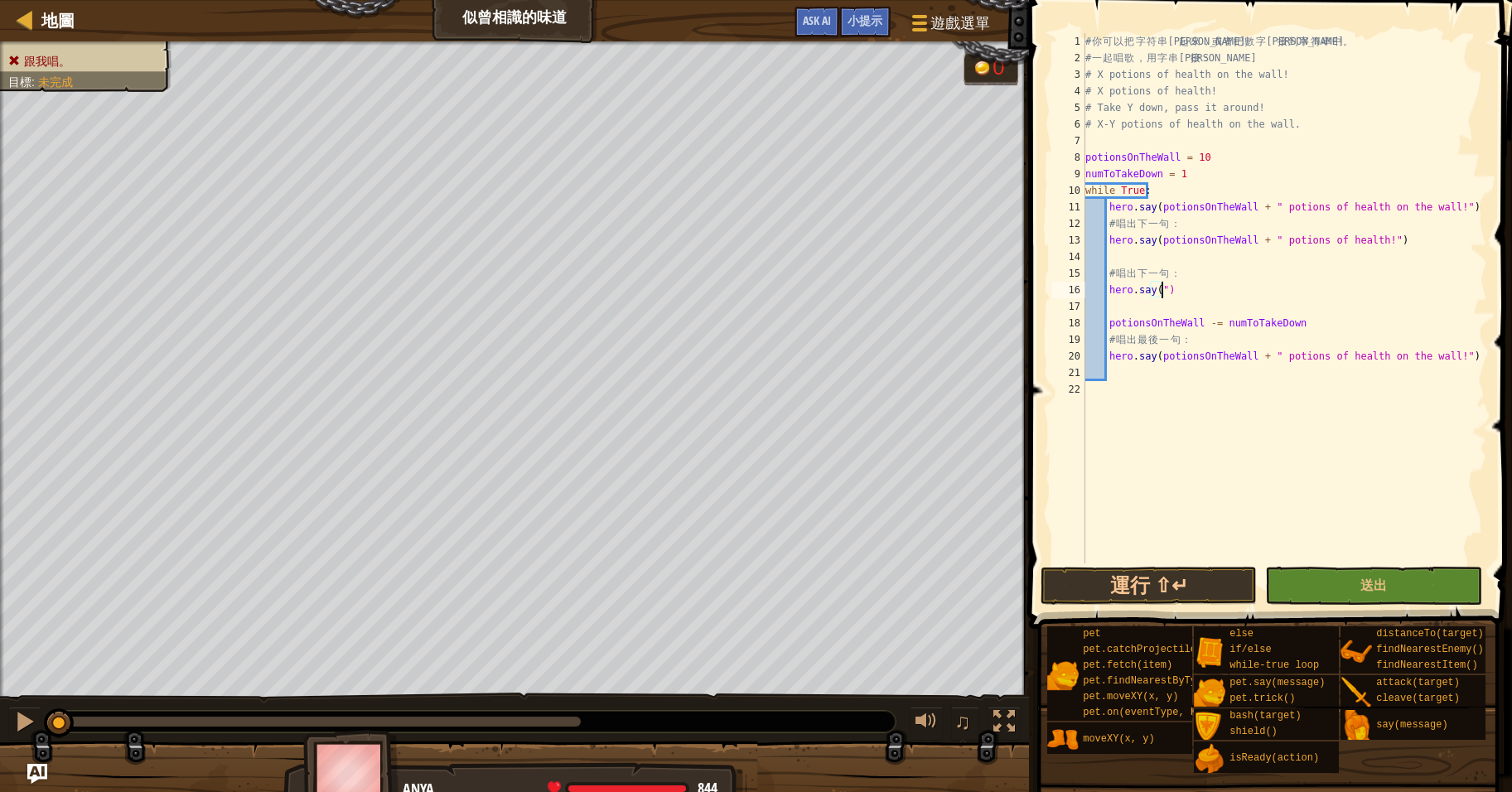
scroll to position [8, 6]
click at [1119, 171] on div "# 你 可 以 把 字 符 串 連 起 來 ， 或 者 把 數 字 連 接 到 字 符 串 中 。 # 一 起 唱 歌 ， 用 字 串 連 接 ： # X p…" at bounding box center [1284, 315] width 405 height 564
click at [1195, 288] on div "# 你 可 以 把 字 符 串 連 起 來 ， 或 者 把 數 字 連 接 到 字 符 串 中 。 # 一 起 唱 歌 ， 用 字 串 連 接 ： # X p…" at bounding box center [1284, 315] width 405 height 564
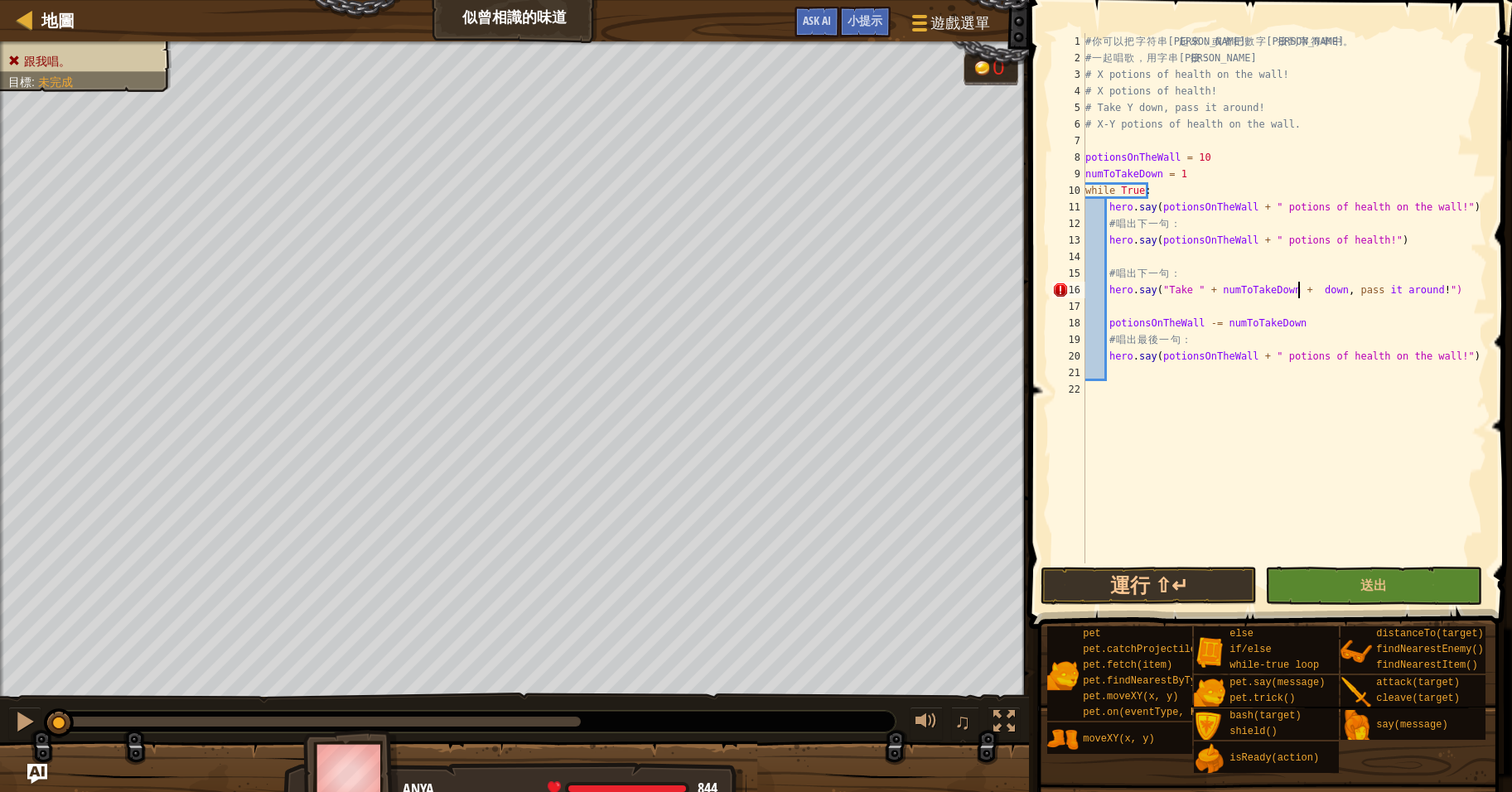
type textarea "hero.say("Take " + numToTakeDown + " down, pass it around!")"
click at [1434, 358] on div "# 你 可 以 把 字 符 串 連 起 來 ， 或 者 把 數 字 連 接 到 字 符 串 中 。 # 一 起 唱 歌 ， 用 字 串 連 接 ： # X p…" at bounding box center [1284, 315] width 405 height 564
click at [1213, 203] on div "# 你 可 以 把 字 符 串 連 起 來 ， 或 者 把 數 字 連 接 到 字 符 串 中 。 # 一 起 唱 歌 ， 用 字 串 連 接 ： # X p…" at bounding box center [1284, 315] width 405 height 564
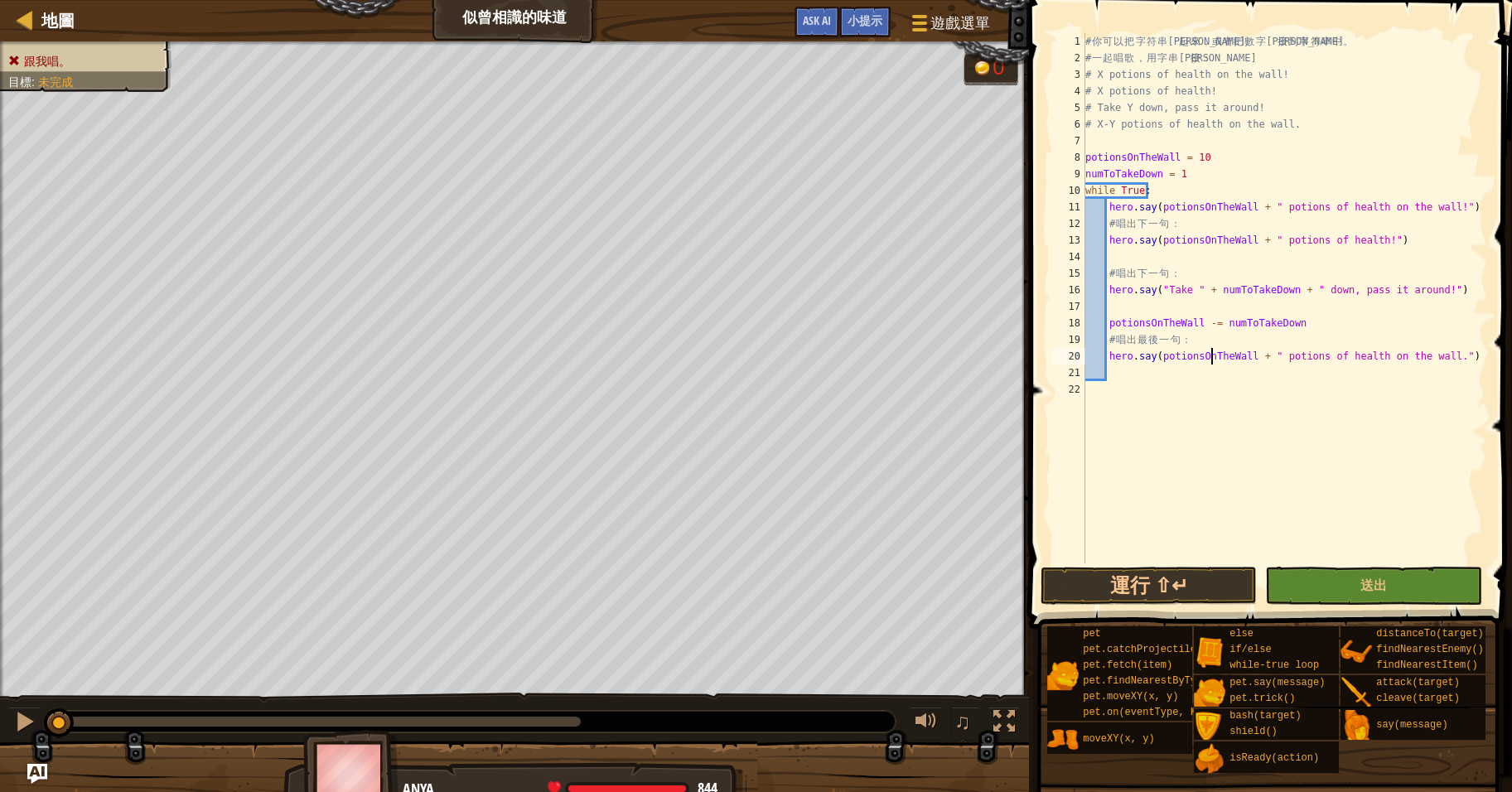
click at [1210, 357] on div "# 你 可 以 把 字 符 串 連 起 來 ， 或 者 把 數 字 連 接 到 字 符 串 中 。 # 一 起 唱 歌 ， 用 字 串 連 接 ： # X p…" at bounding box center [1284, 315] width 405 height 564
type textarea "hero.say(potionsOnTheWall + " potions of health on the wall.")"
click at [1210, 357] on div "# 你 可 以 把 字 符 串 連 起 來 ， 或 者 把 數 字 連 接 到 字 符 串 中 。 # 一 起 唱 歌 ， 用 字 串 連 接 ： # X p…" at bounding box center [1284, 315] width 405 height 564
click at [1253, 375] on div "# 你 可 以 把 字 符 串 連 起 來 ， 或 者 把 數 字 連 接 到 字 符 串 中 。 # 一 起 唱 歌 ， 用 字 串 連 接 ： # X p…" at bounding box center [1284, 315] width 405 height 564
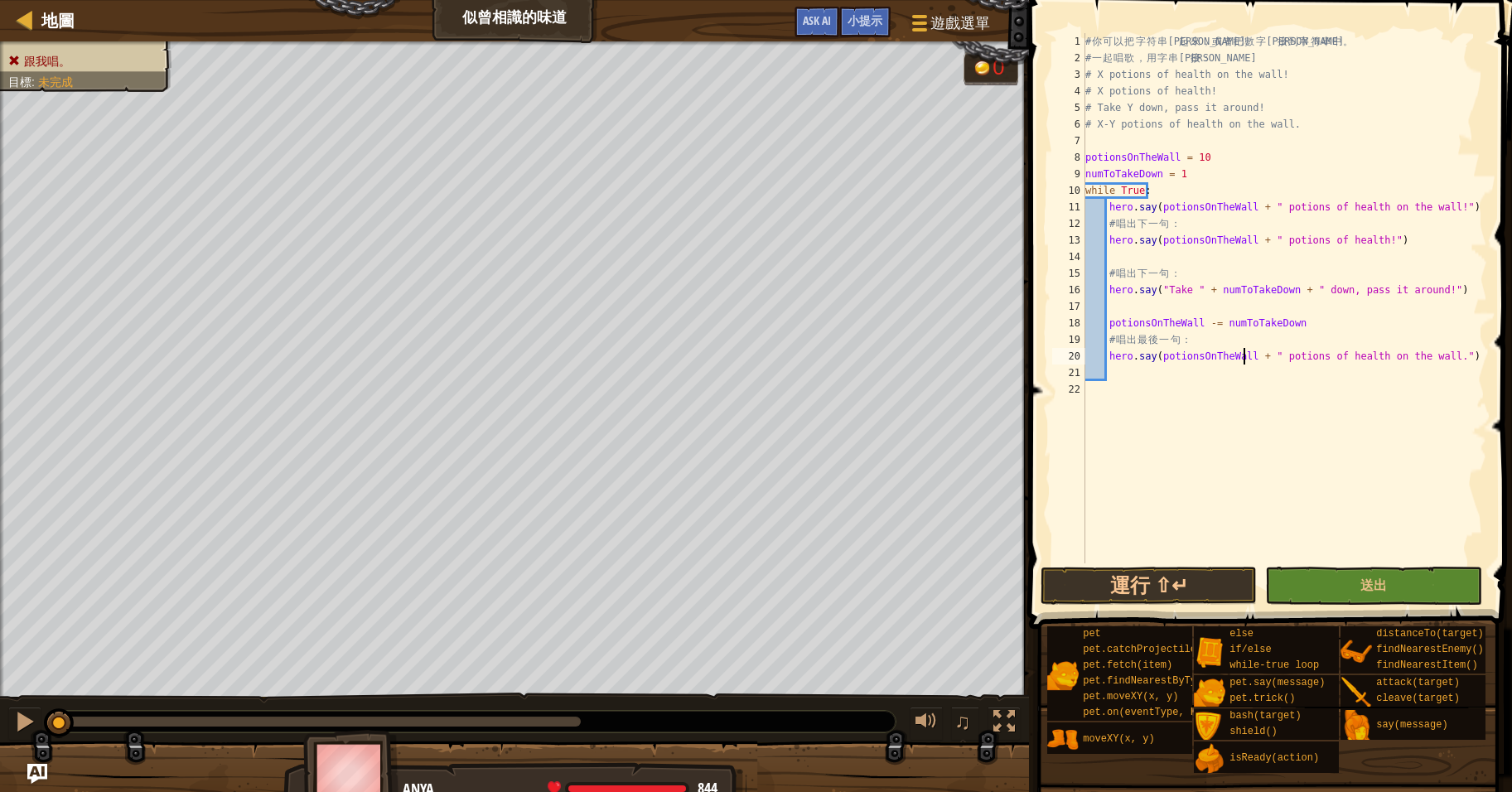
click at [1244, 355] on div "# 你 可 以 把 字 符 串 連 起 來 ， 或 者 把 數 字 連 接 到 字 符 串 中 。 # 一 起 唱 歌 ， 用 字 串 連 接 ： # X p…" at bounding box center [1284, 315] width 405 height 564
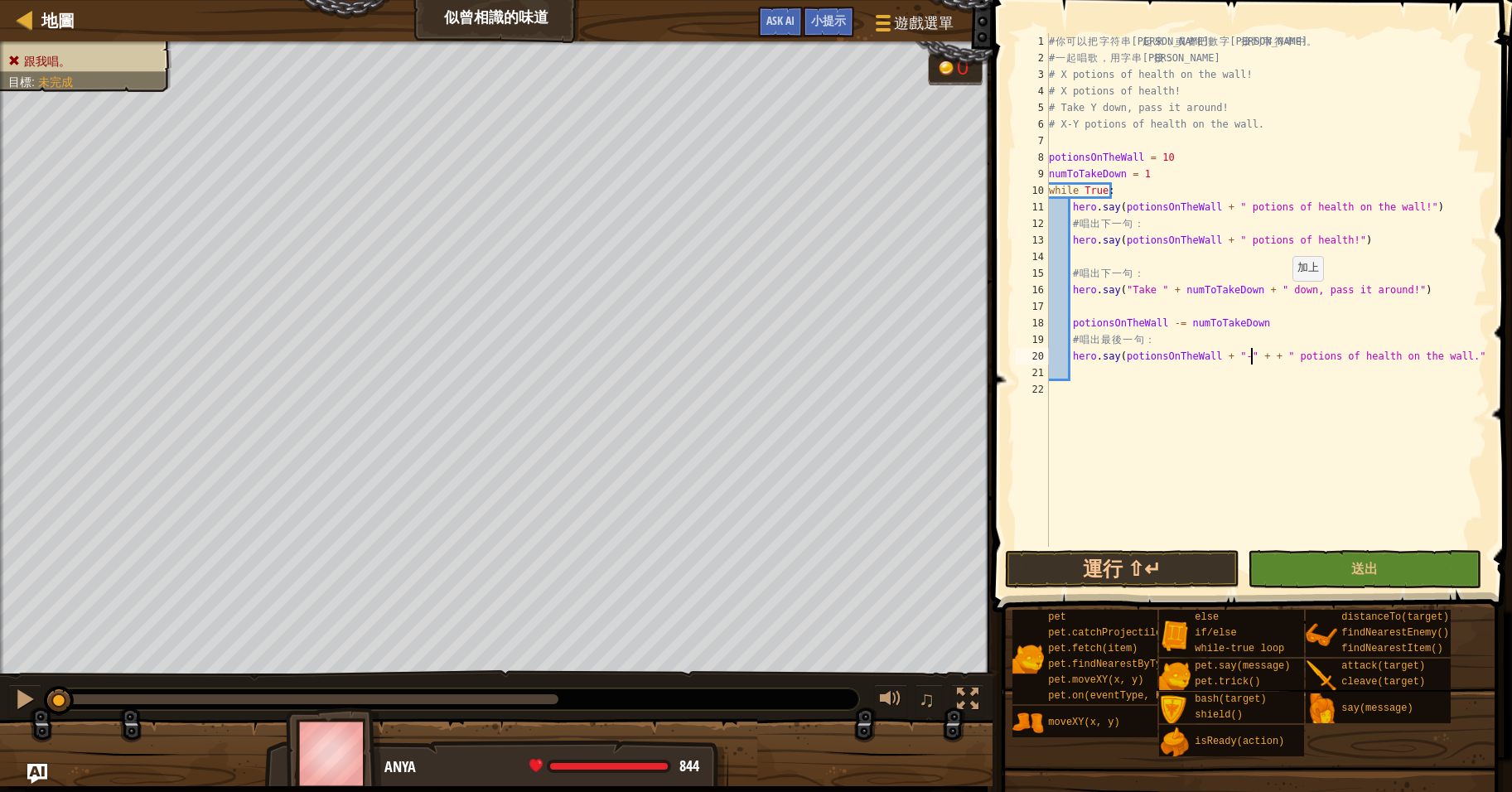
scroll to position [8, 18]
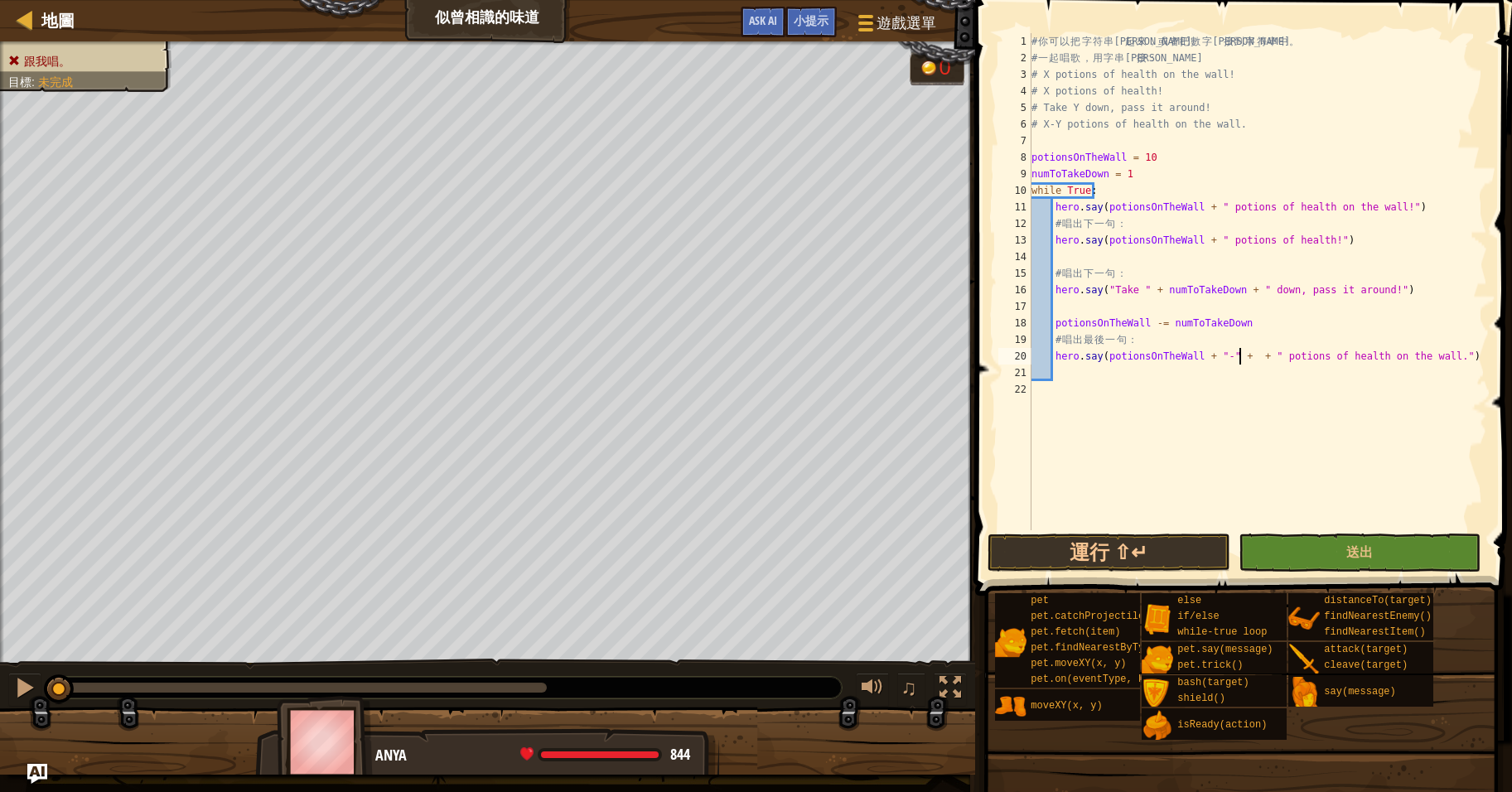
click at [1079, 169] on div "# 你 可 以 把 字 符 串 連 起 來 ， 或 者 把 數 字 連 接 到 字 符 串 中 。 # 一 起 唱 歌 ， 用 字 串 連 接 ： # X p…" at bounding box center [1257, 298] width 459 height 530
click at [1079, 169] on div "# 你 可 以 把 字 符 串 連 起 來 ， 或 者 把 數 字 連 接 到 字 符 串 中 。 # 一 起 唱 歌 ， 用 字 串 連 接 ： # X p…" at bounding box center [1257, 298] width 459 height 530
click at [1239, 356] on div "# 你 可 以 把 字 符 串 連 起 來 ， 或 者 把 數 字 連 接 到 字 符 串 中 。 # 一 起 唱 歌 ， 用 字 串 連 接 ： # X p…" at bounding box center [1257, 298] width 459 height 530
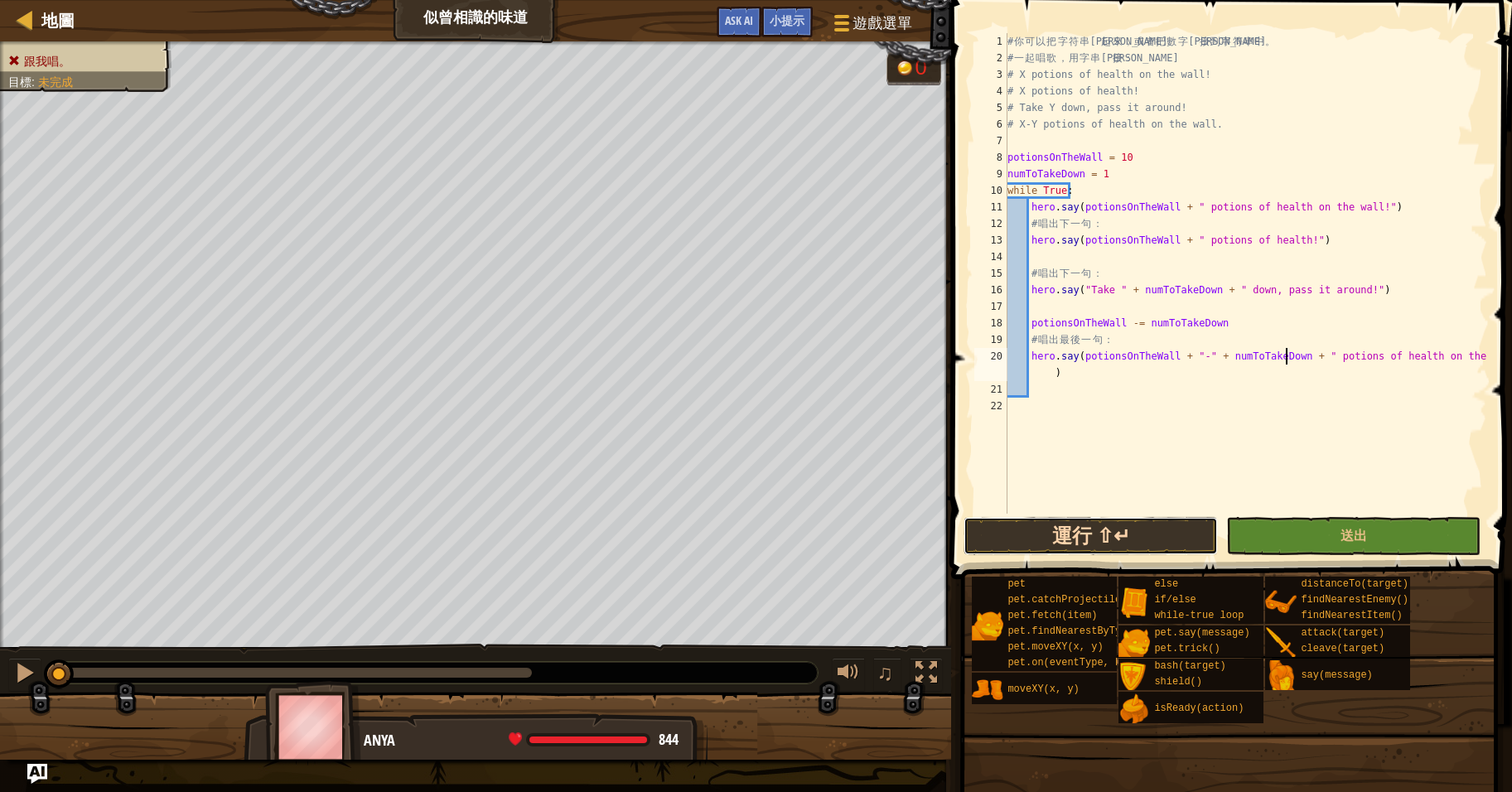
click at [1137, 536] on button "運行 ⇧↵" at bounding box center [1091, 536] width 255 height 39
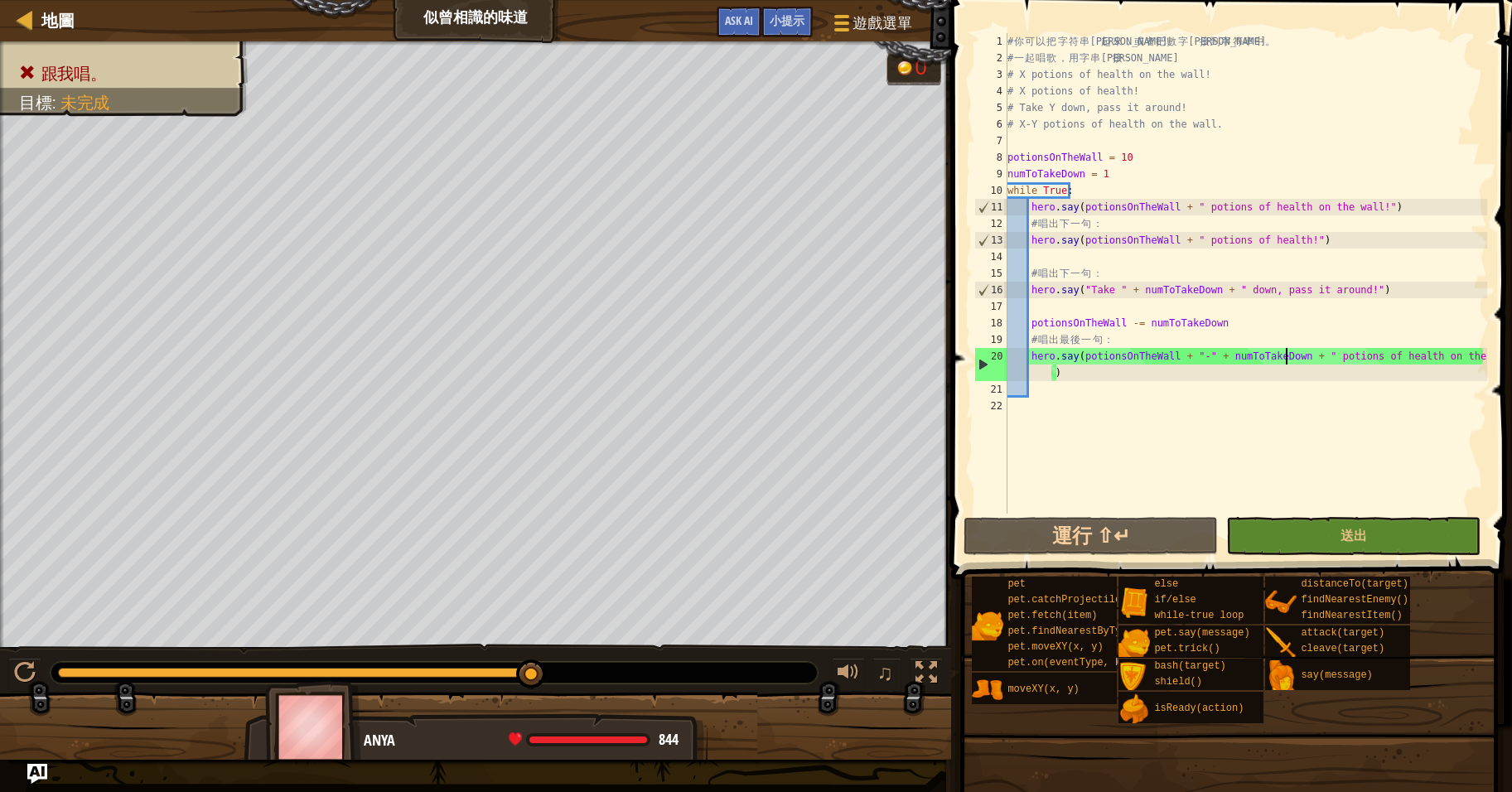
click at [1253, 354] on div "# 你 可 以 把 字 符 串 連 起 來 ， 或 者 把 數 字 連 接 到 字 符 串 中 。 # 一 起 唱 歌 ， 用 字 串 連 接 ： # X p…" at bounding box center [1246, 290] width 483 height 514
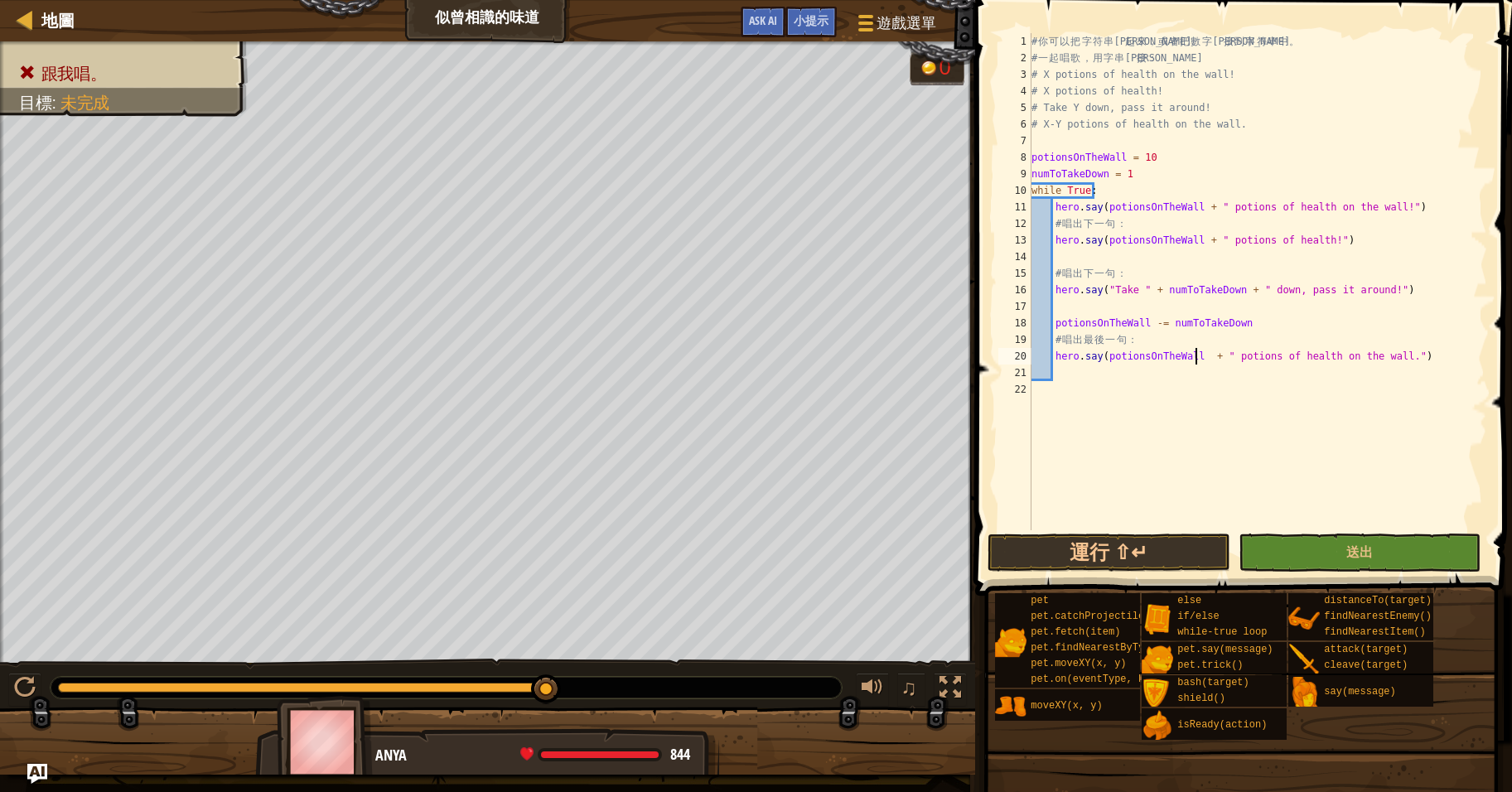
type textarea "hero.say(potionsOnTheWall + " potions of health on the wall.")"
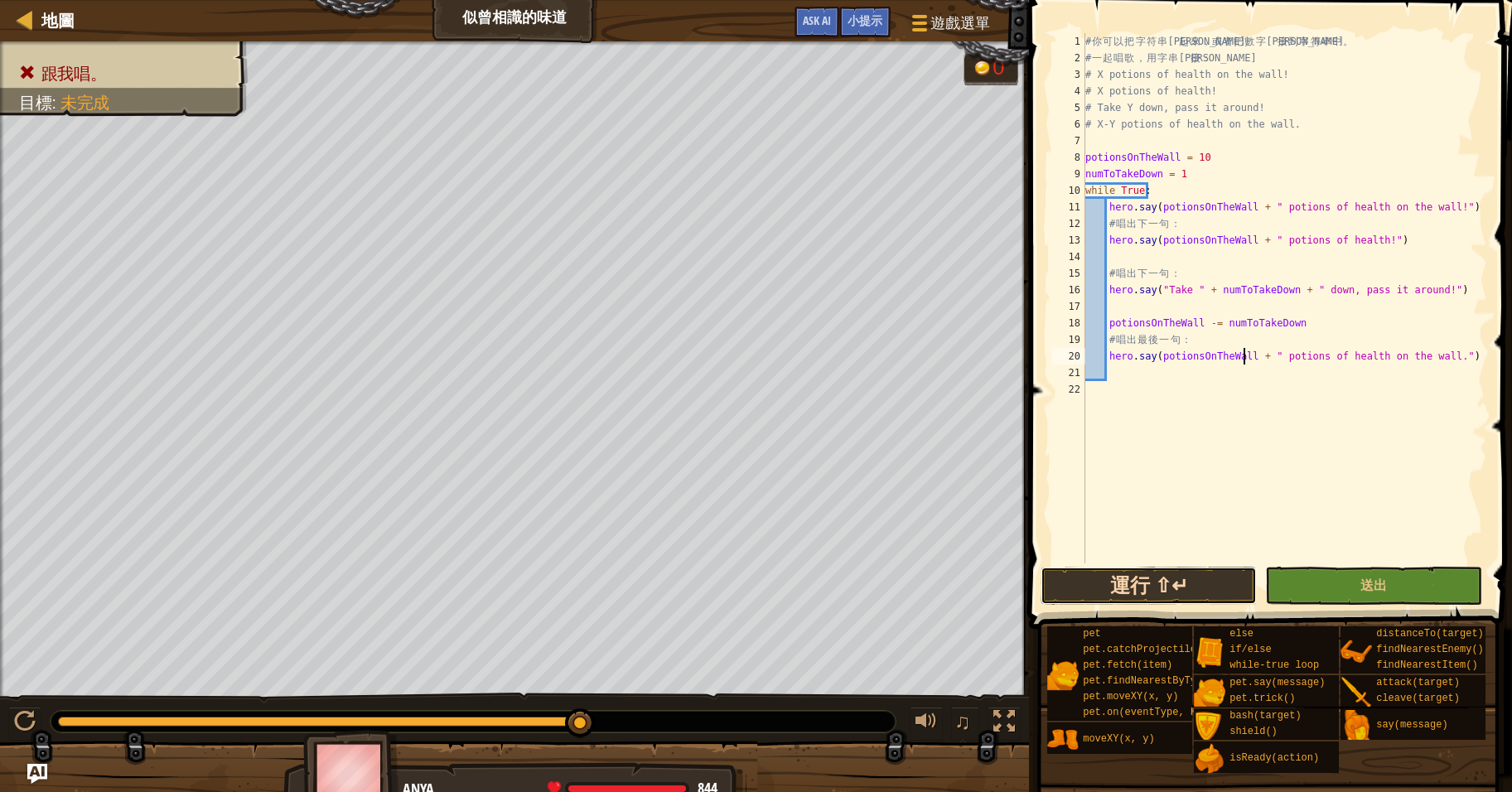
click at [1173, 587] on button "運行 ⇧↵" at bounding box center [1149, 585] width 216 height 39
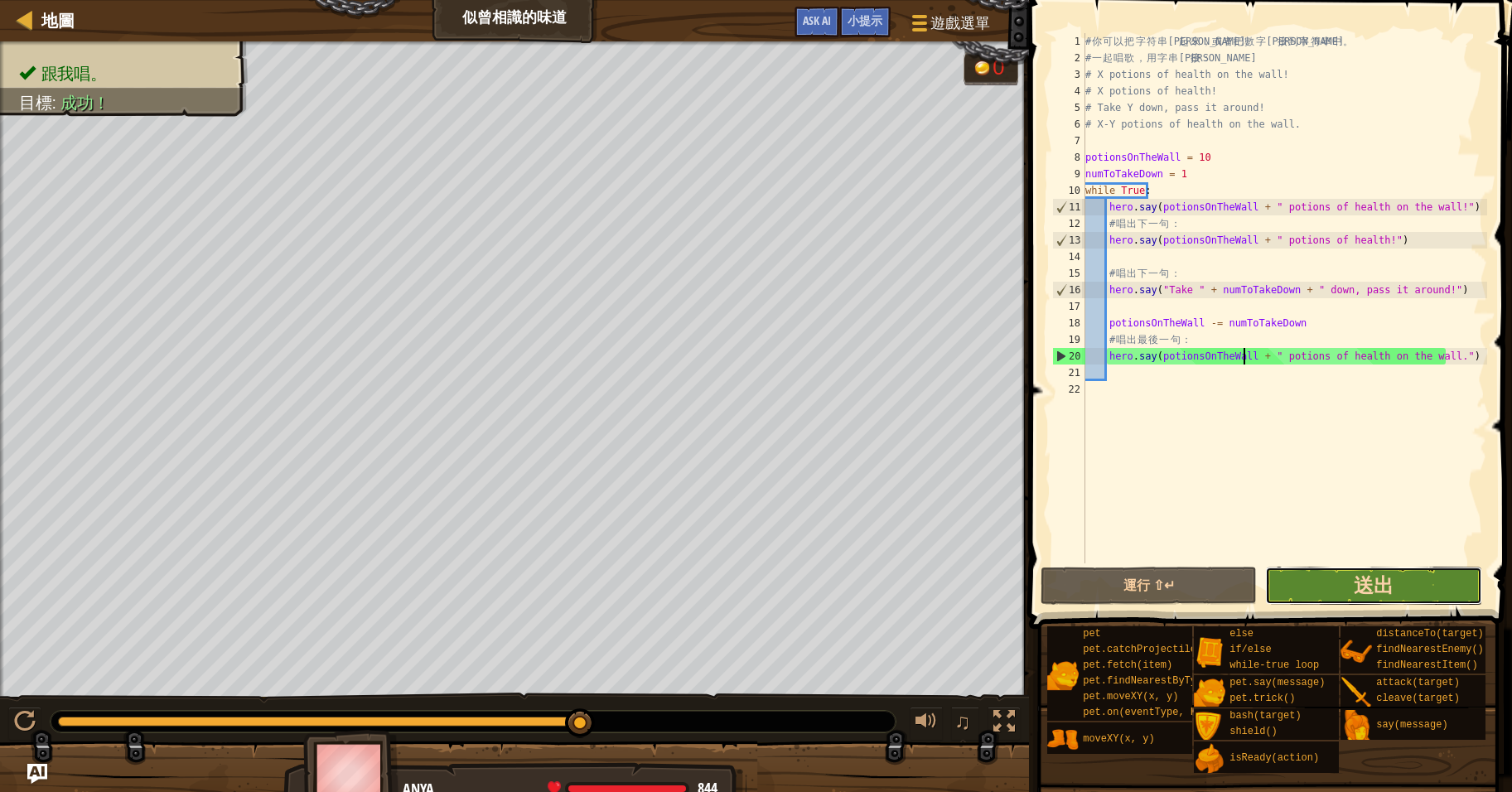
click at [1362, 582] on span "送出" at bounding box center [1373, 585] width 39 height 26
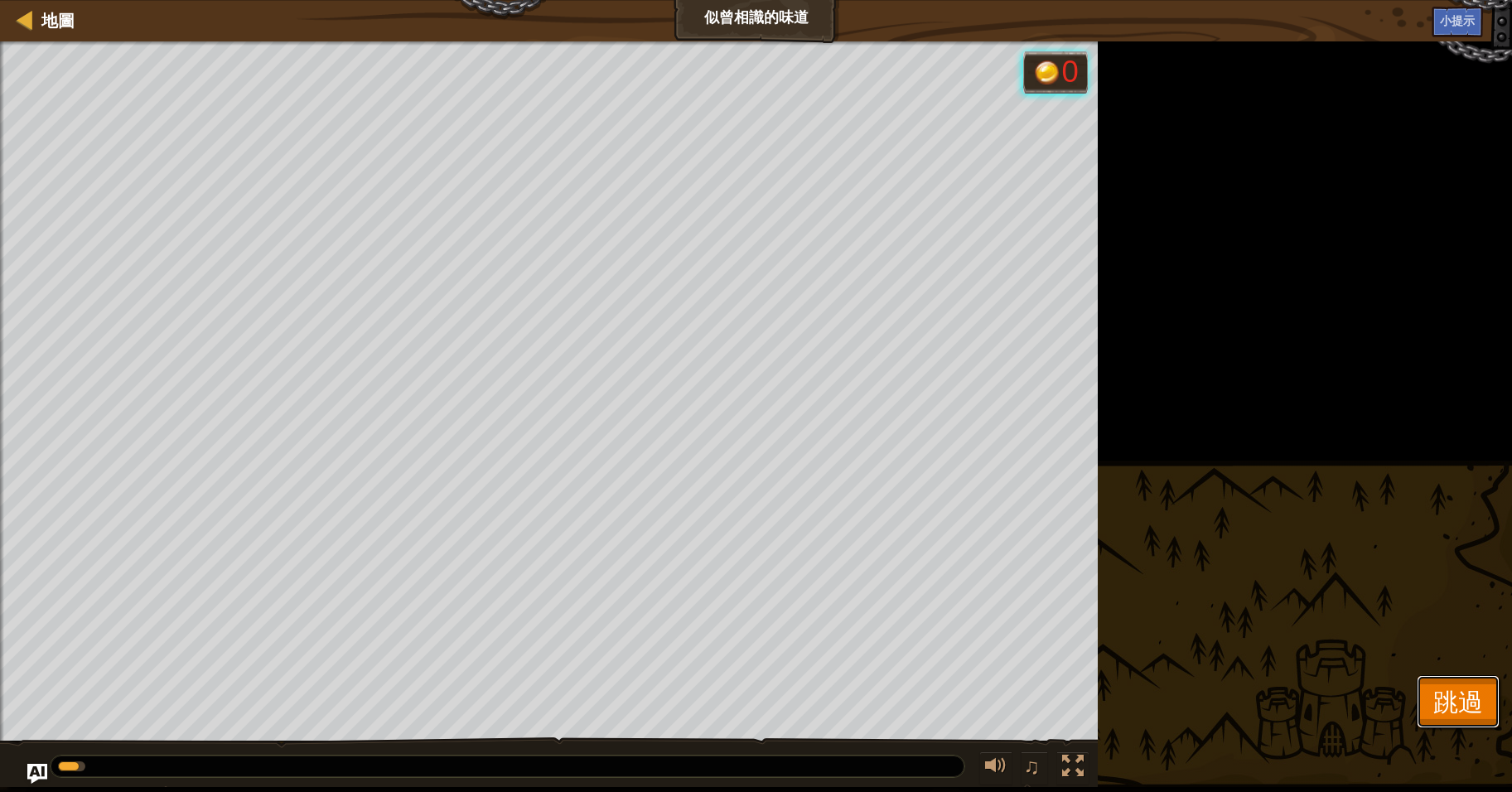
click at [1452, 695] on span "跳過" at bounding box center [1458, 701] width 50 height 34
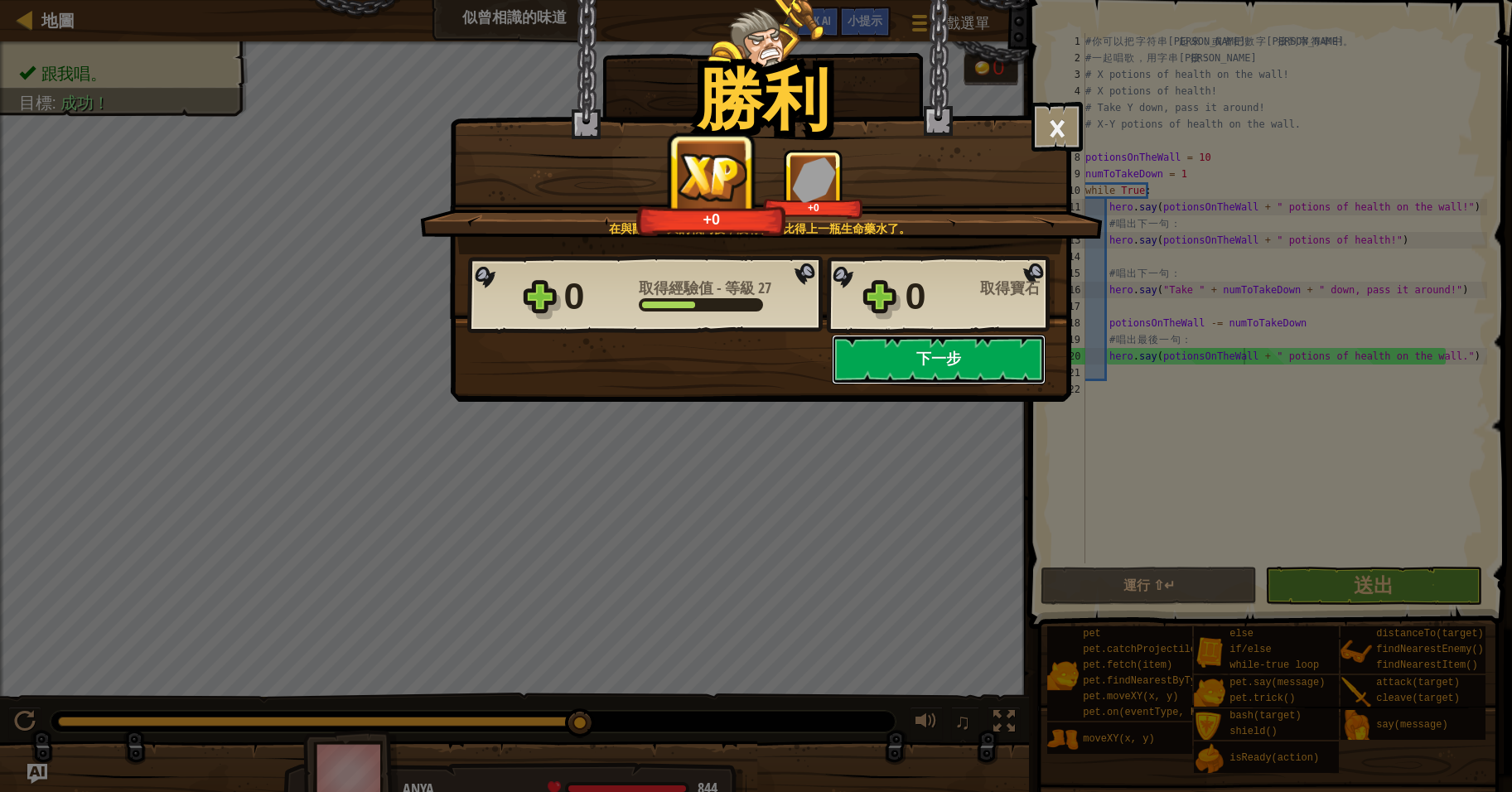
click at [955, 353] on button "下一步" at bounding box center [939, 359] width 214 height 50
select select "zh-HANT"
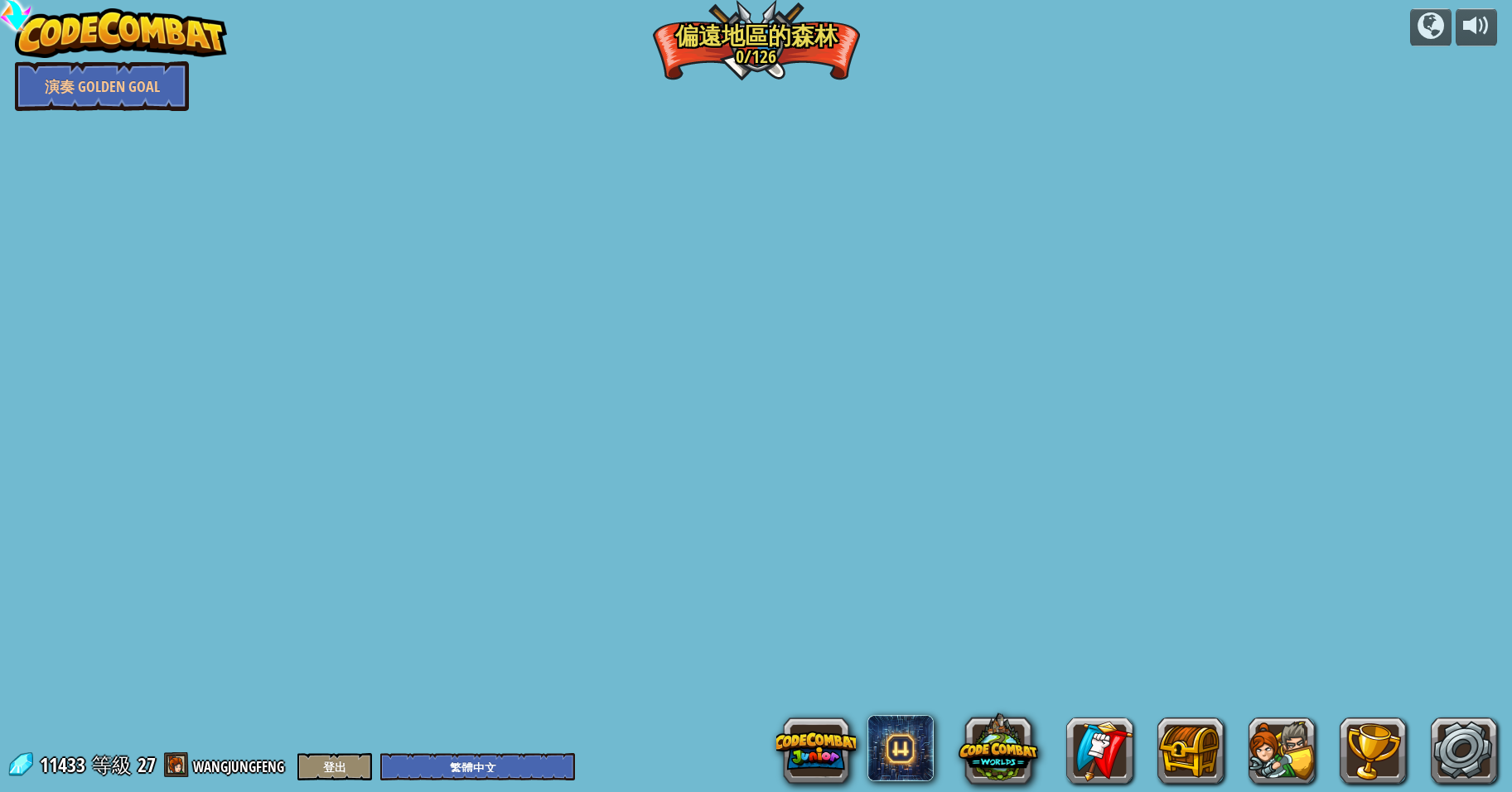
select select "zh-HANT"
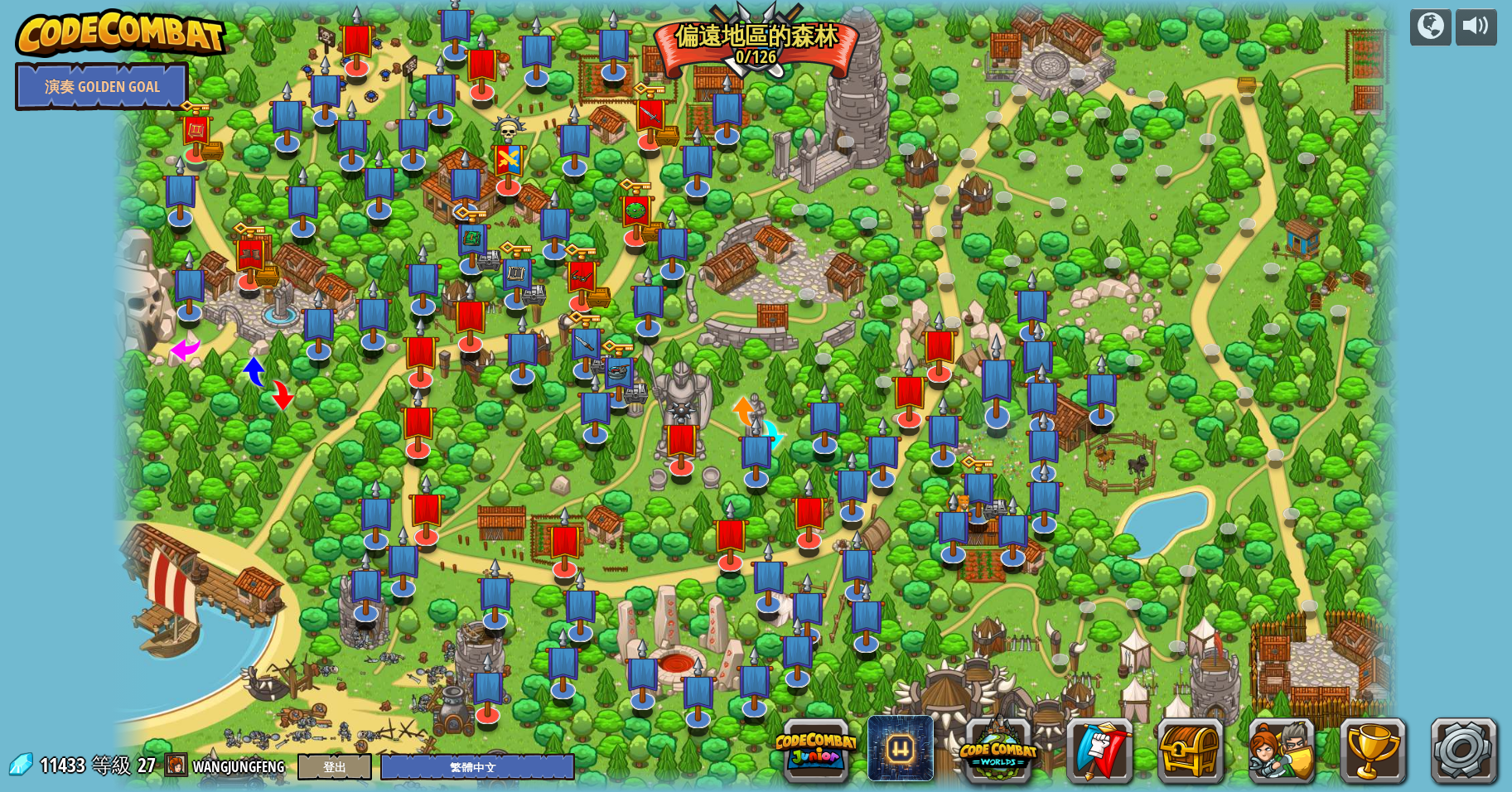
select select "zh-HANT"
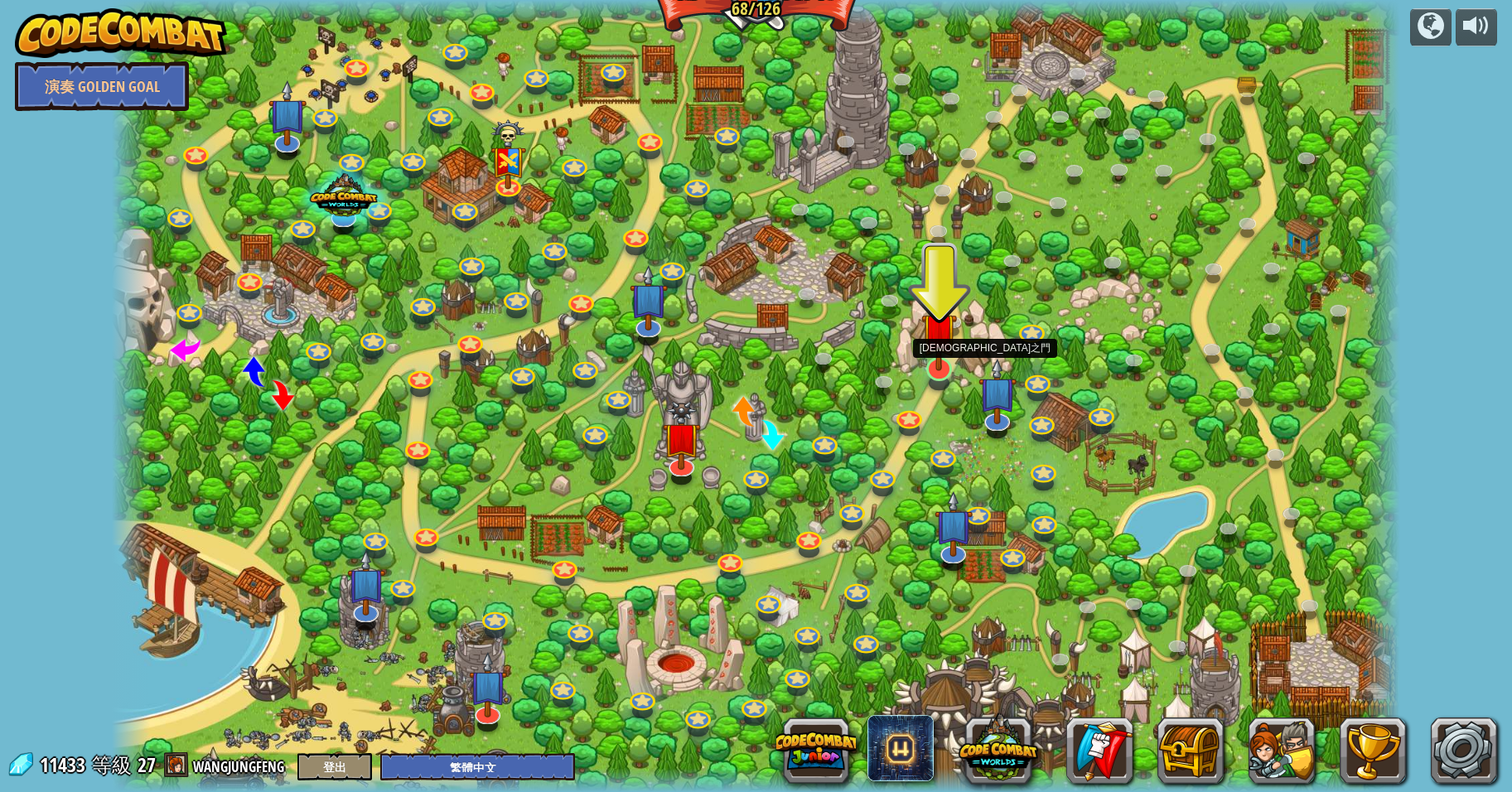
click at [939, 368] on img at bounding box center [939, 330] width 36 height 81
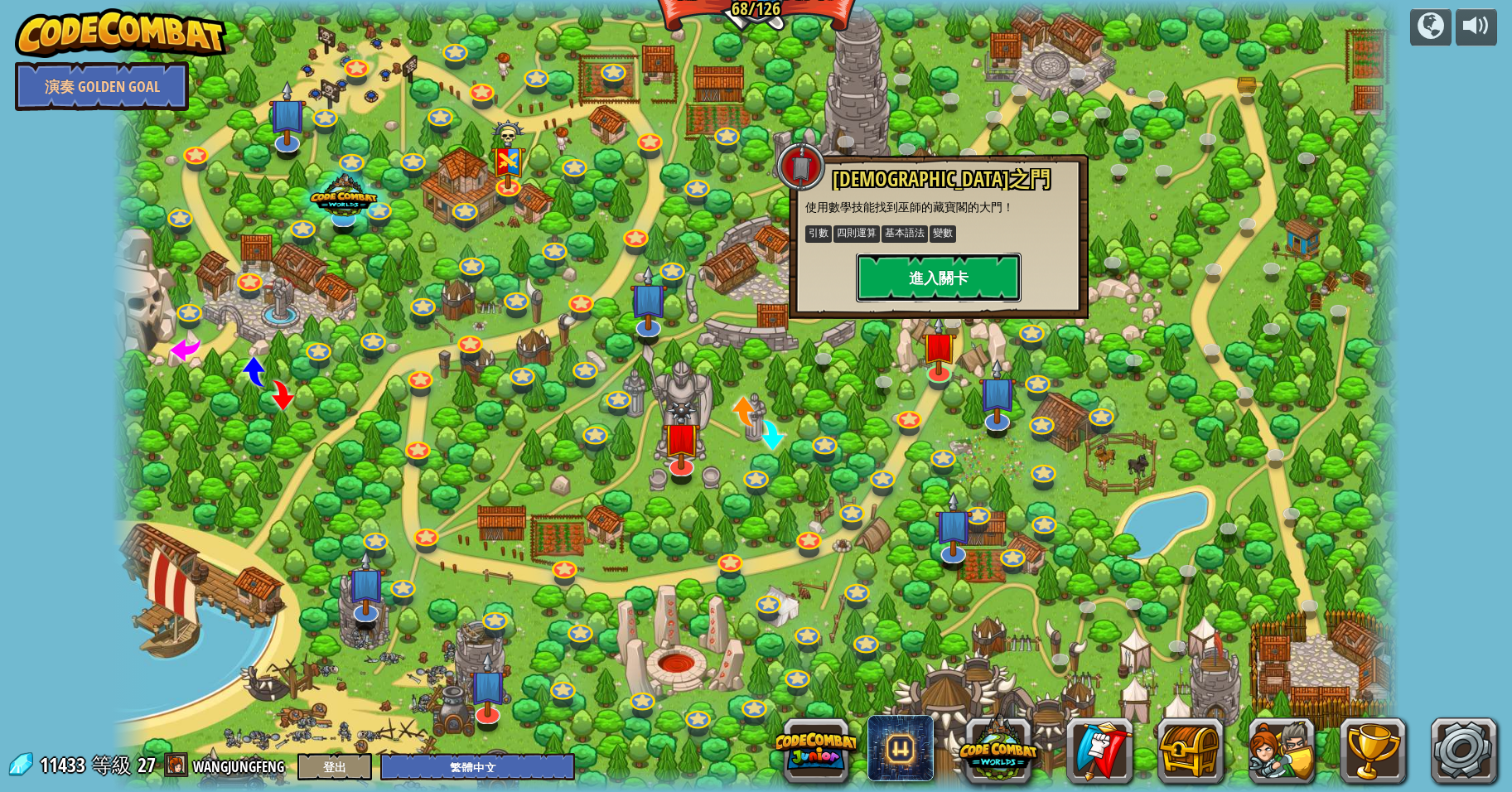
click at [934, 284] on button "進入關卡" at bounding box center [939, 277] width 165 height 50
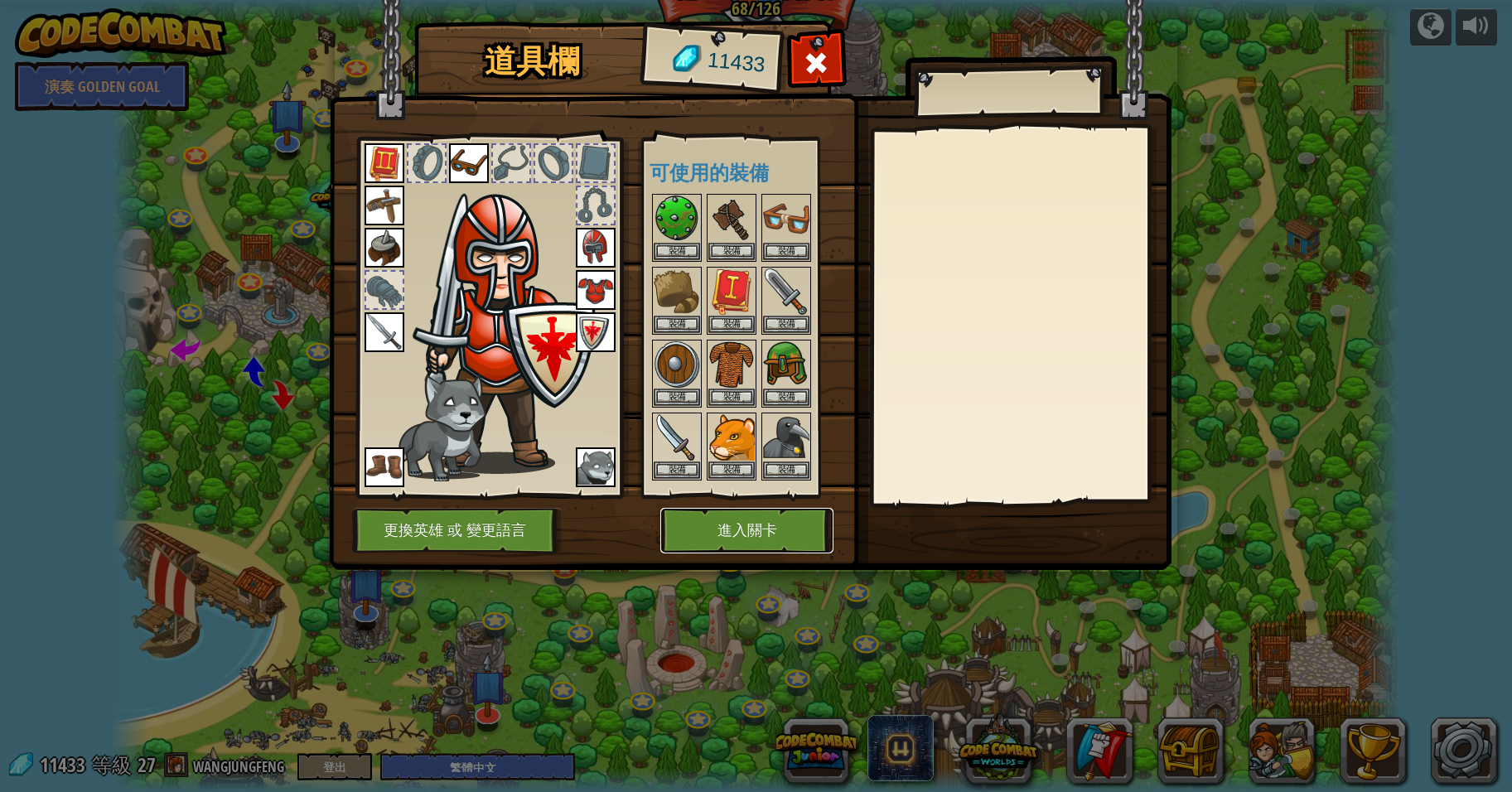
click at [750, 514] on button "進入關卡" at bounding box center [747, 530] width 173 height 46
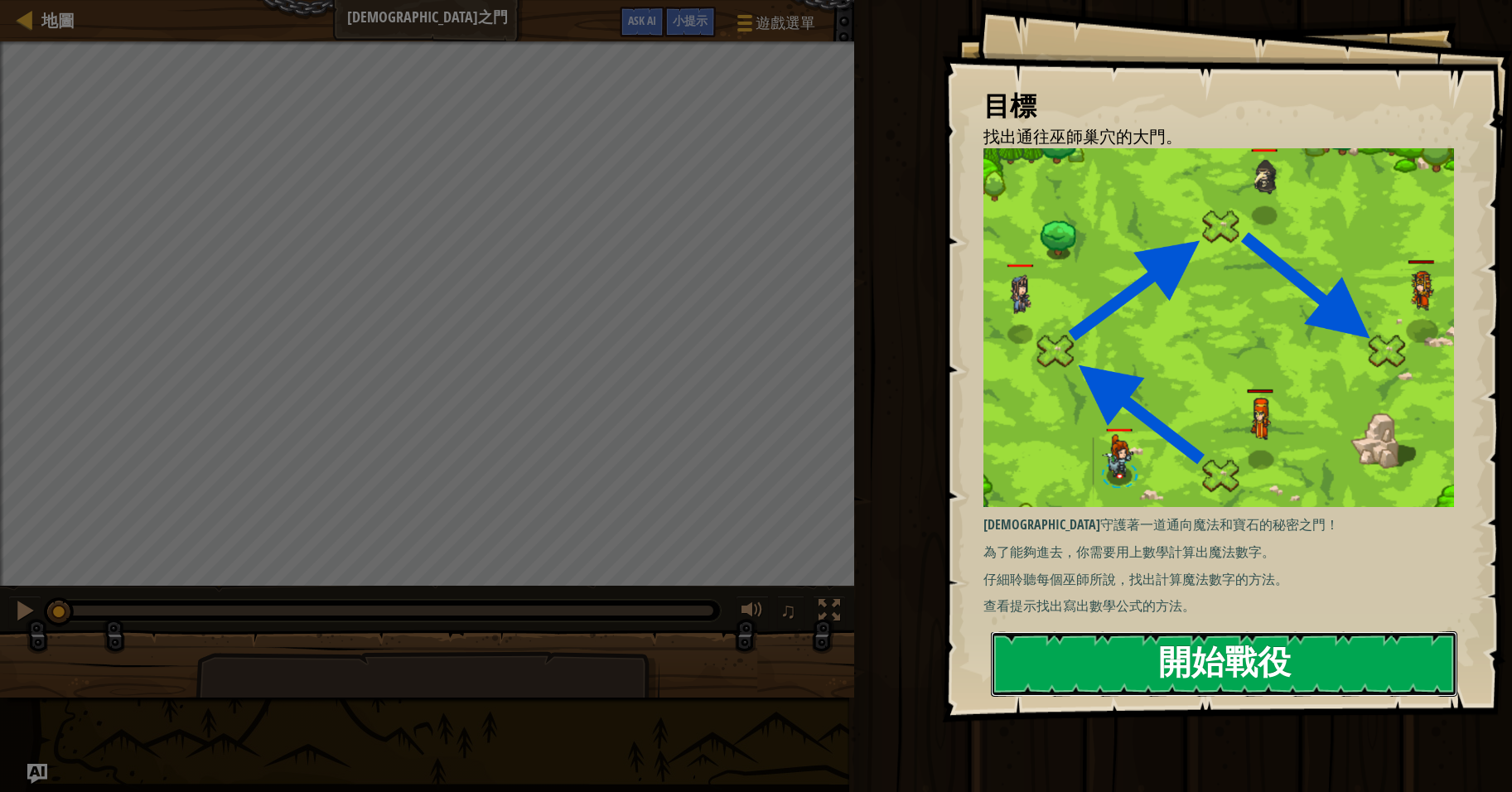
click at [1225, 657] on button "開始戰役" at bounding box center [1224, 663] width 467 height 66
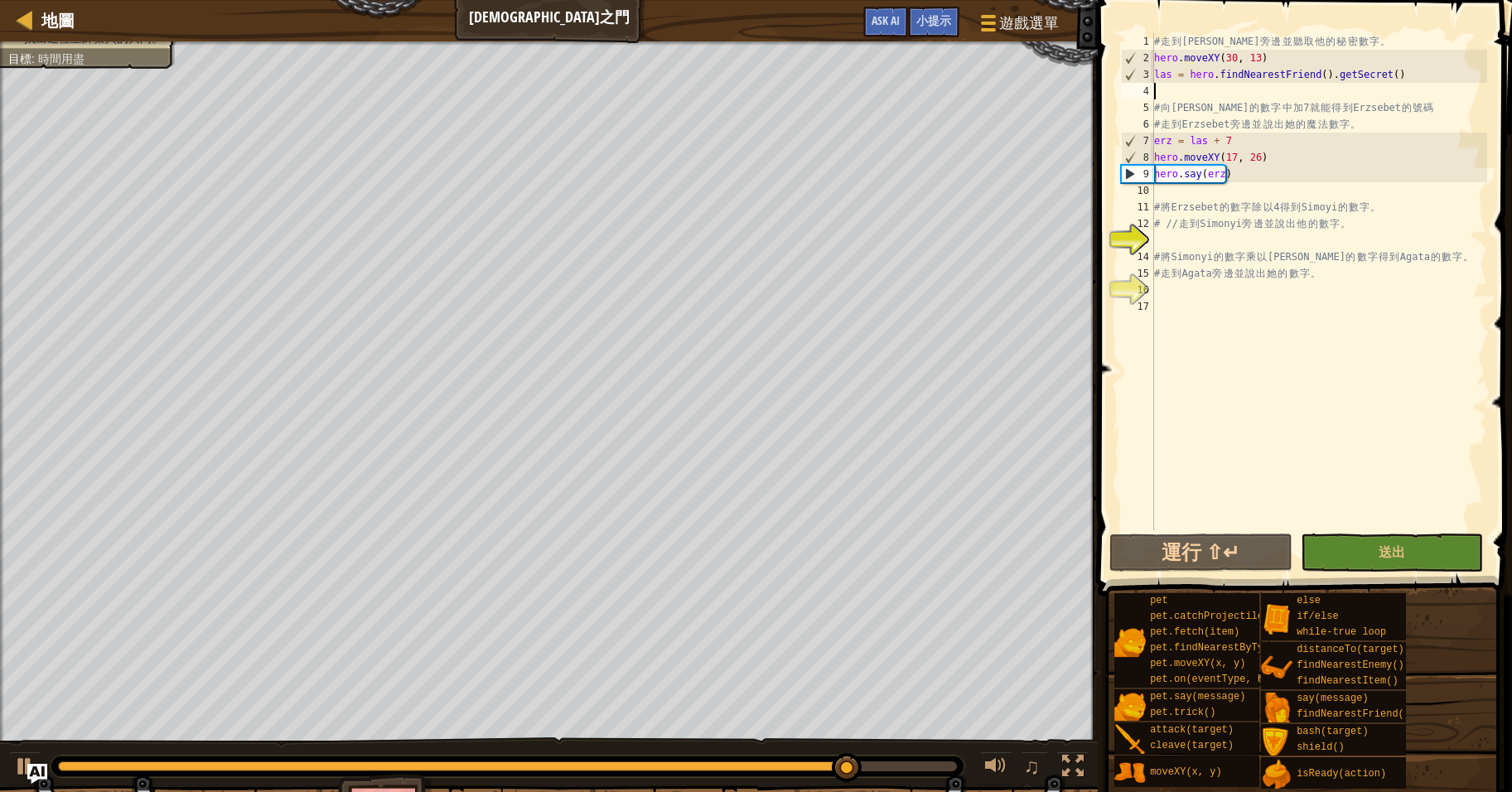
click at [1244, 92] on div "# 走 到 Laszlo 旁 邊 並 聽 取 他 的 秘 密 數 字 。 hero . moveXY ( 30 , 13 ) las = hero . fin…" at bounding box center [1319, 298] width 336 height 530
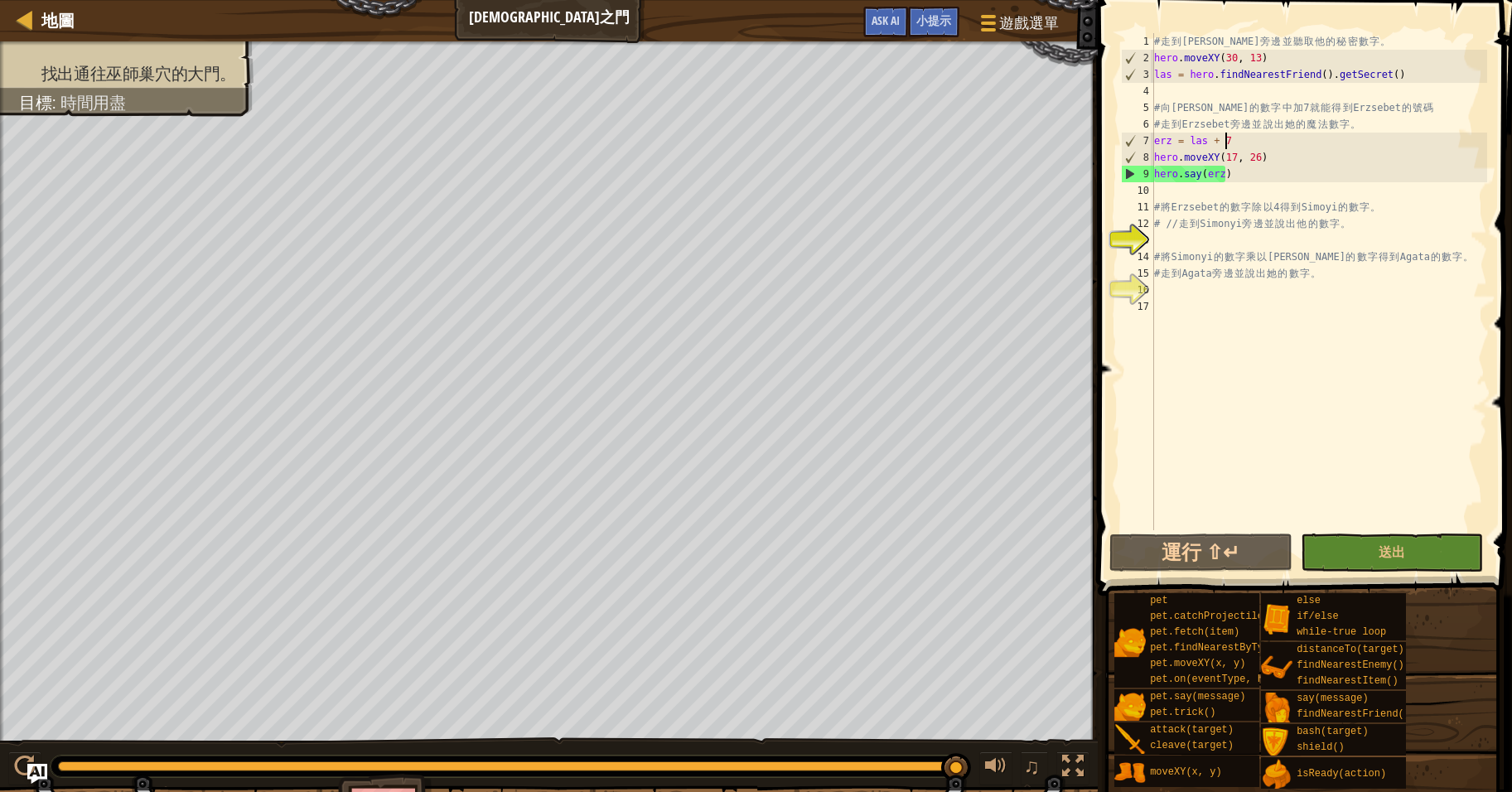
click at [1286, 138] on div "# 走 到 Laszlo 旁 邊 並 聽 取 他 的 秘 密 數 字 。 hero . moveXY ( 30 , 13 ) las = hero . fin…" at bounding box center [1319, 298] width 336 height 530
click at [1268, 172] on div "# 走 到 Laszlo 旁 邊 並 聽 取 他 的 秘 密 數 字 。 hero . moveXY ( 30 , 13 ) las = hero . fin…" at bounding box center [1319, 298] width 336 height 530
type textarea "hero.say(erz)"
click at [1262, 236] on div "# 走 到 Laszlo 旁 邊 並 聽 取 他 的 秘 密 數 字 。 hero . moveXY ( 30 , 13 ) las = hero . fin…" at bounding box center [1319, 298] width 336 height 530
click at [1262, 235] on div "# 走 到 Laszlo 旁 邊 並 聽 取 他 的 秘 密 數 字 。 hero . moveXY ( 30 , 13 ) las = hero . fin…" at bounding box center [1319, 298] width 336 height 530
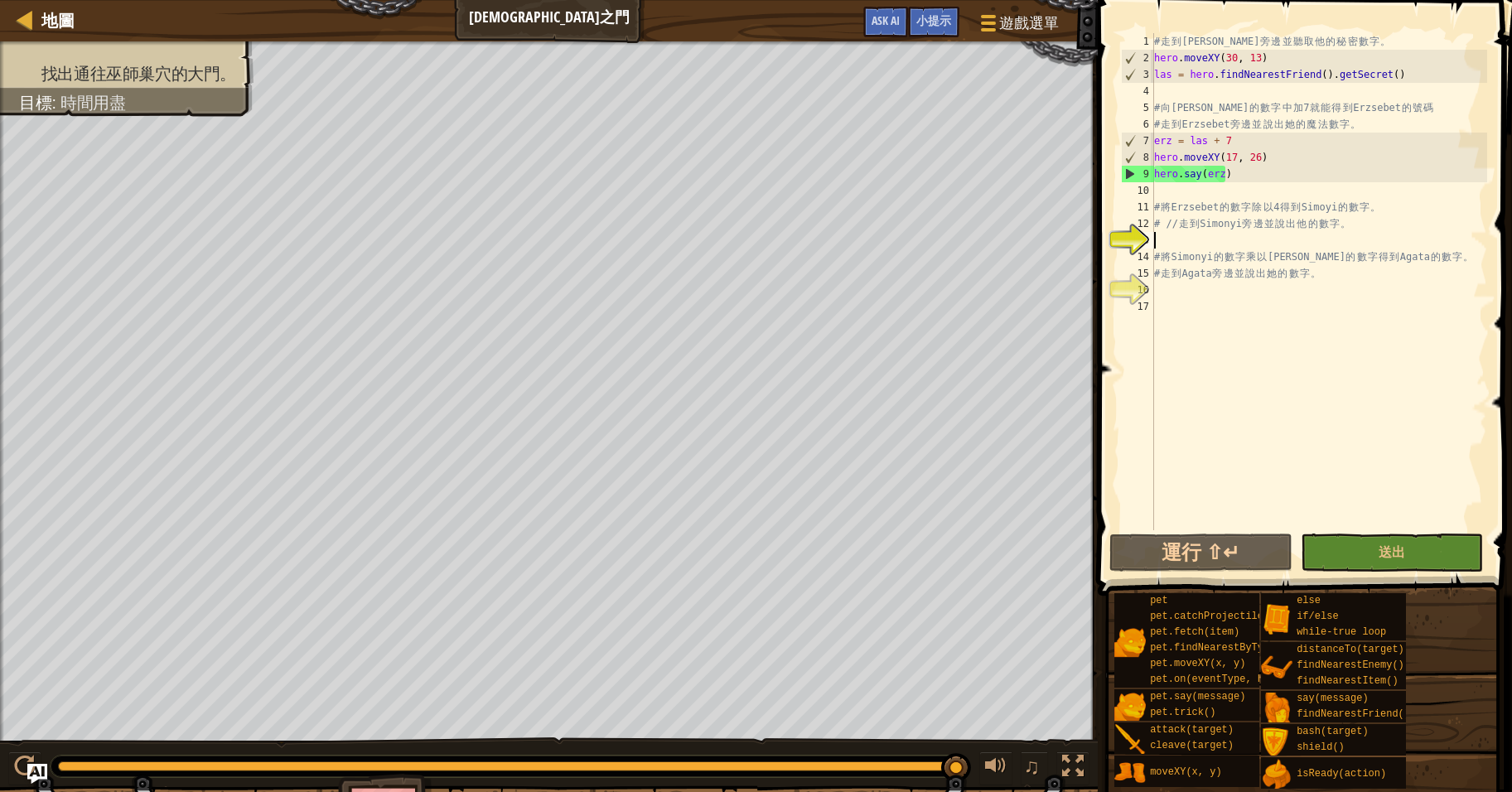
click at [1262, 235] on div "# 走 到 Laszlo 旁 邊 並 聽 取 他 的 秘 密 數 字 。 hero . moveXY ( 30 , 13 ) las = hero . fin…" at bounding box center [1319, 298] width 336 height 530
type textarea "S"
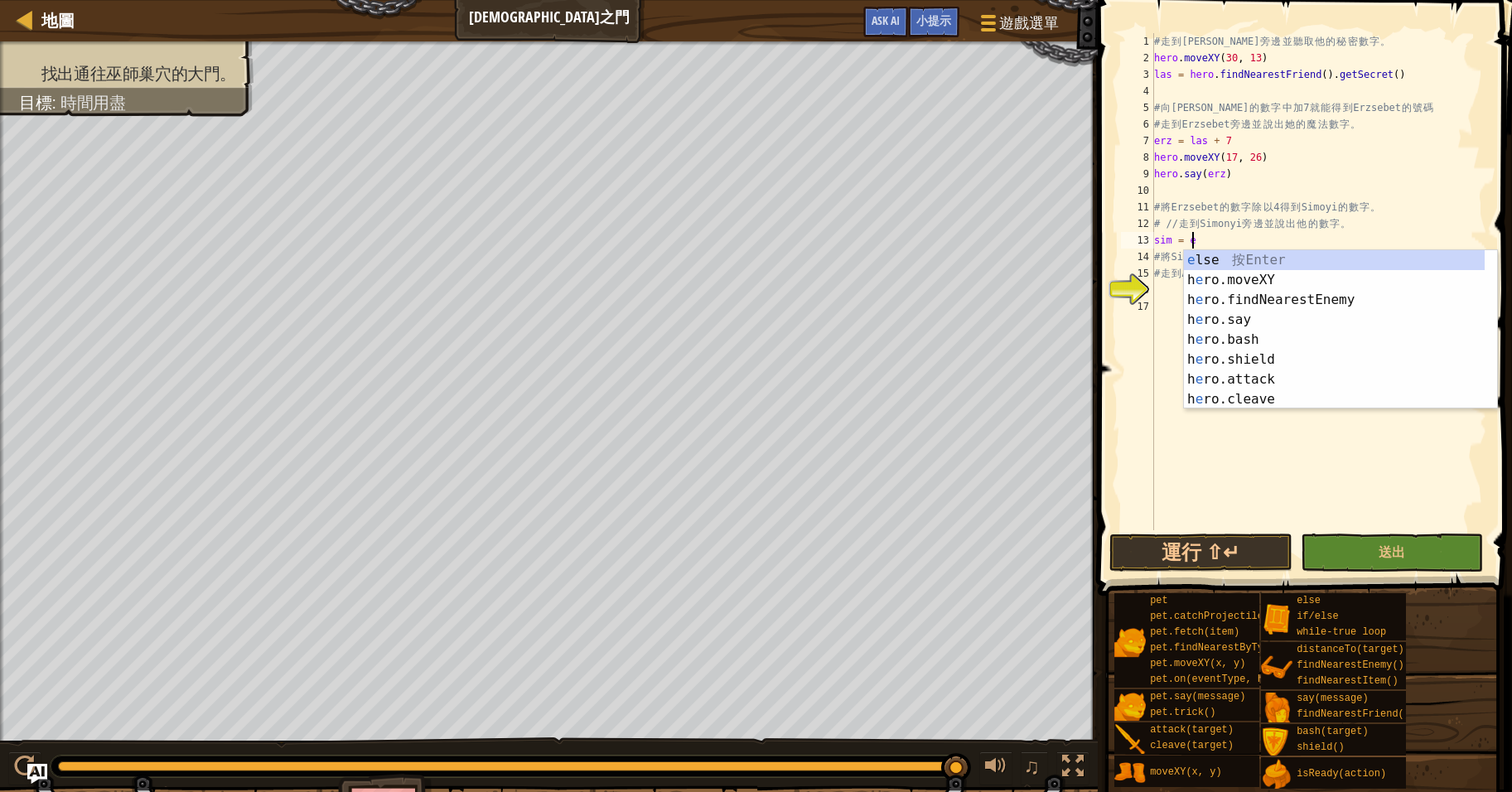
scroll to position [8, 3]
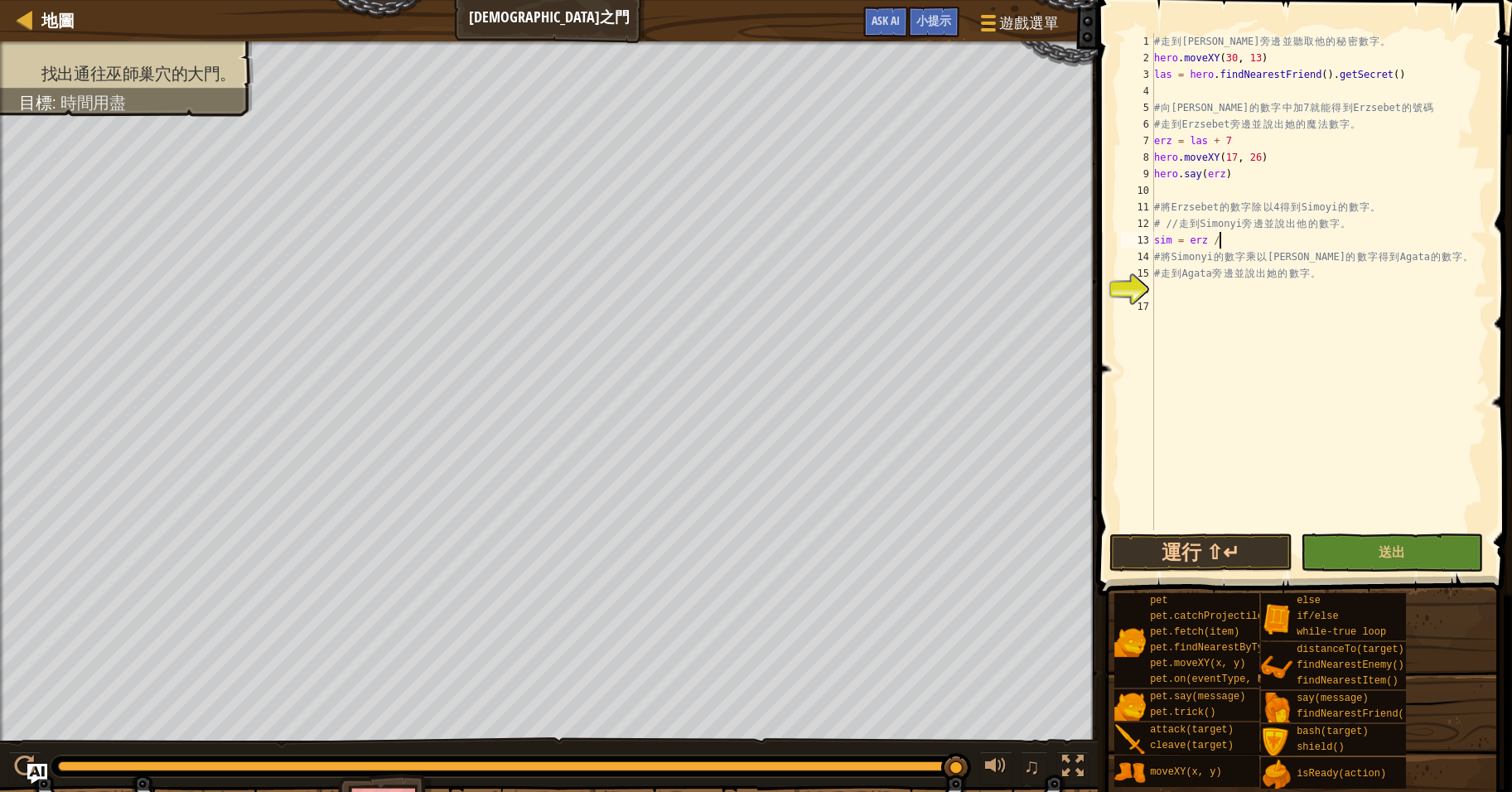
type textarea "sim = erz / 4"
type textarea "hero.moveXY(30, 39)"
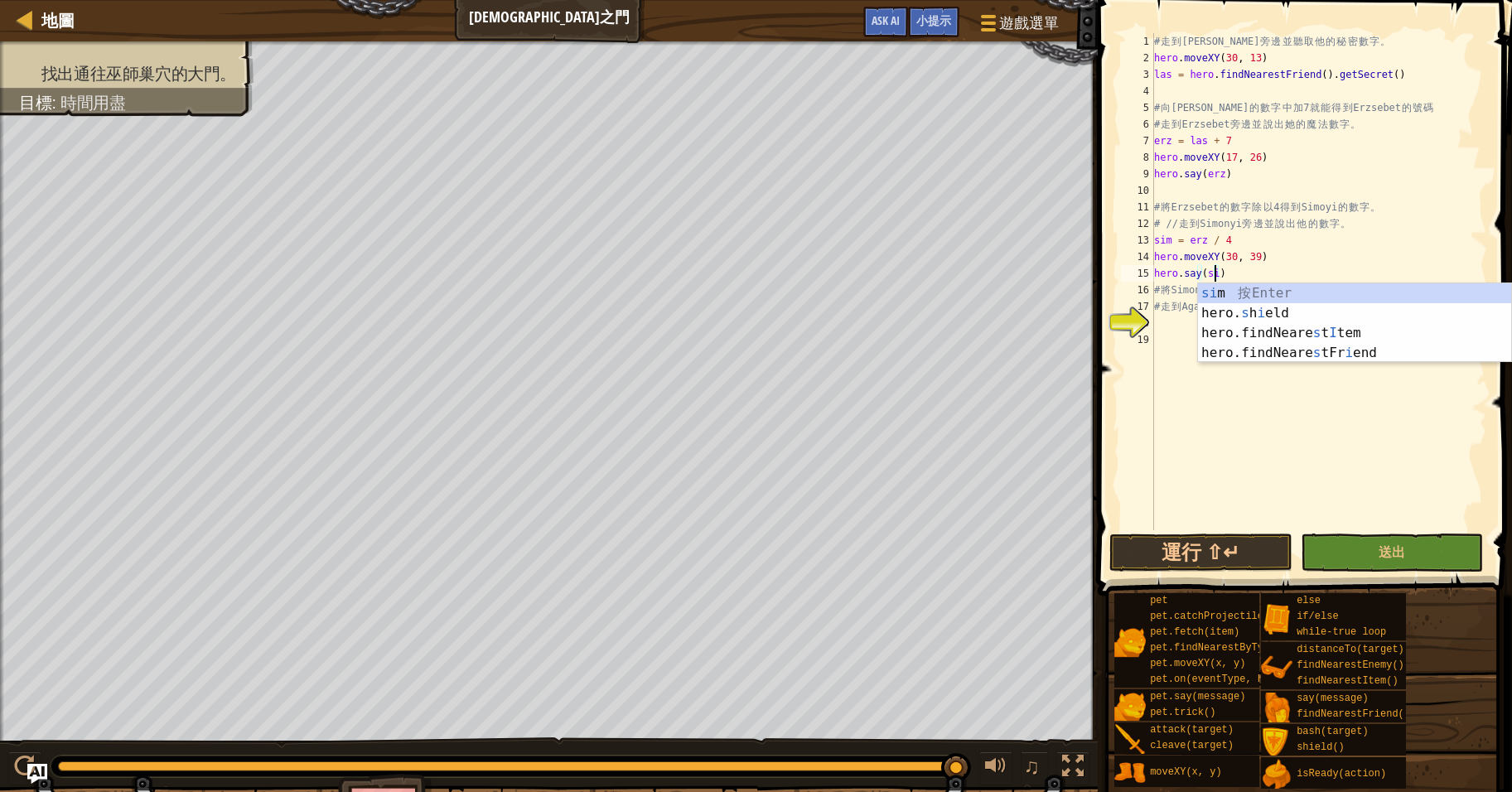
scroll to position [8, 5]
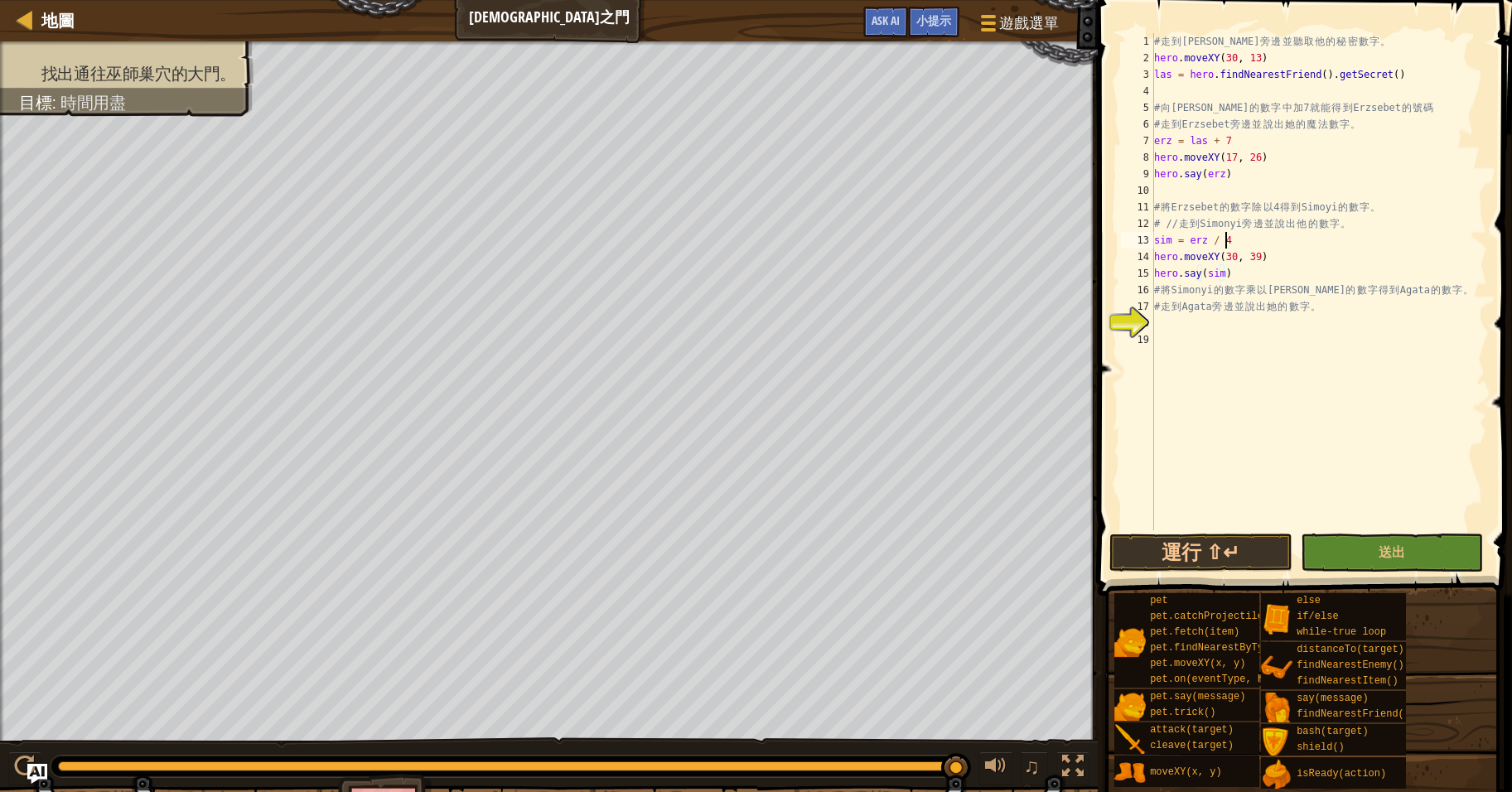
drag, startPoint x: 1382, startPoint y: 235, endPoint x: 1358, endPoint y: 235, distance: 24.0
click at [1381, 235] on div "# 走 到 Laszlo 旁 邊 並 聽 取 他 的 秘 密 數 字 。 hero . moveXY ( 30 , 13 ) las = hero . fin…" at bounding box center [1319, 298] width 336 height 530
click at [1243, 275] on div "# 走 到 Laszlo 旁 邊 並 聽 取 他 的 秘 密 數 字 。 hero . moveXY ( 30 , 13 ) las = hero . fin…" at bounding box center [1319, 298] width 336 height 530
type textarea "hero.say(sim)"
click at [1296, 339] on div "# 走 到 Laszlo 旁 邊 並 聽 取 他 的 秘 密 數 字 。 hero . moveXY ( 30 , 13 ) las = hero . fin…" at bounding box center [1319, 298] width 336 height 530
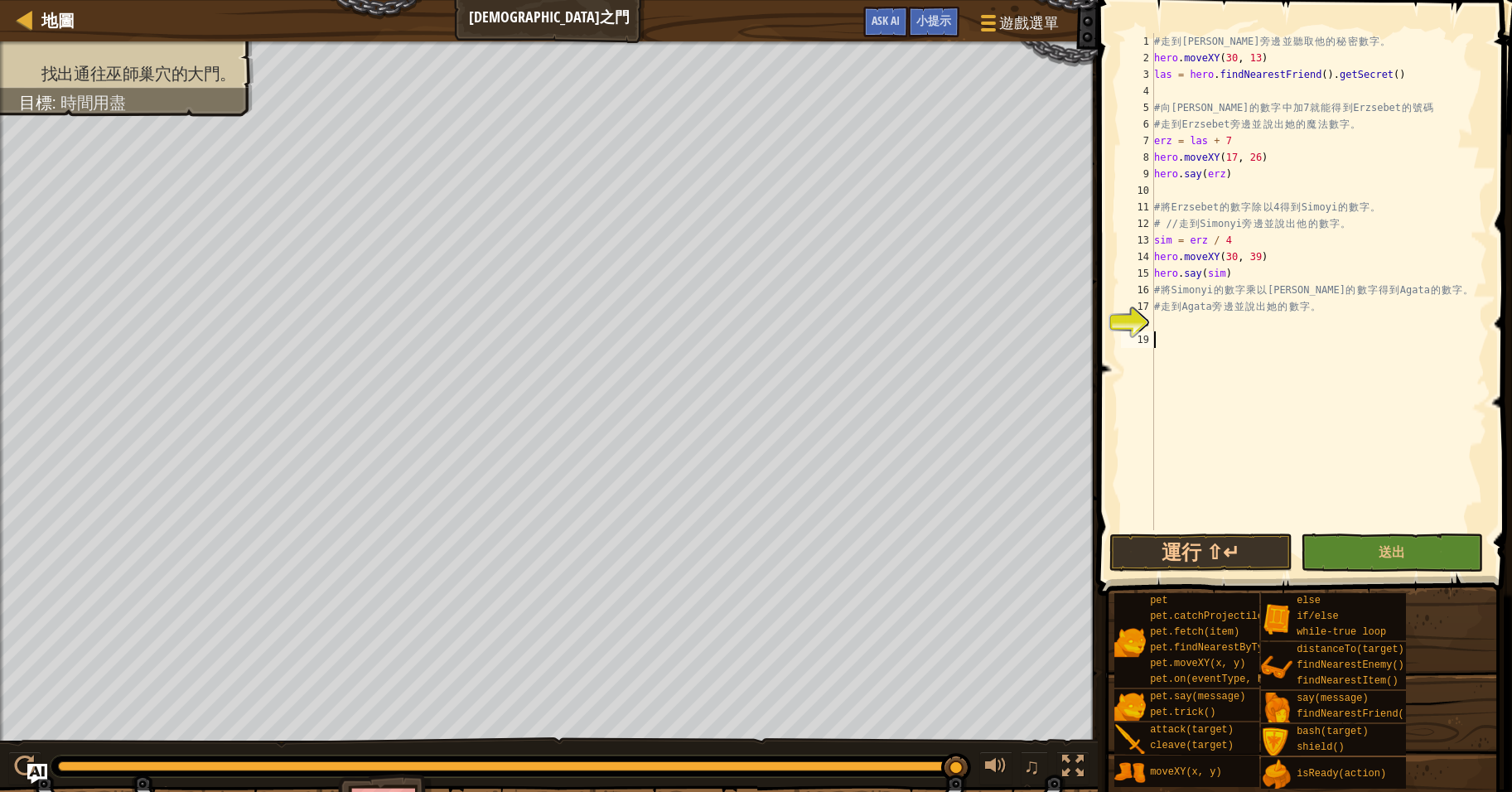
scroll to position [8, 0]
click at [1301, 322] on div "# 走 到 Laszlo 旁 邊 並 聽 取 他 的 秘 密 數 字 。 hero . moveXY ( 30 , 13 ) las = hero . fin…" at bounding box center [1319, 298] width 336 height 530
click at [1299, 327] on div "# 走 到 Laszlo 旁 邊 並 聽 取 他 的 秘 密 數 字 。 hero . moveXY ( 30 , 13 ) las = hero . fin…" at bounding box center [1319, 298] width 336 height 530
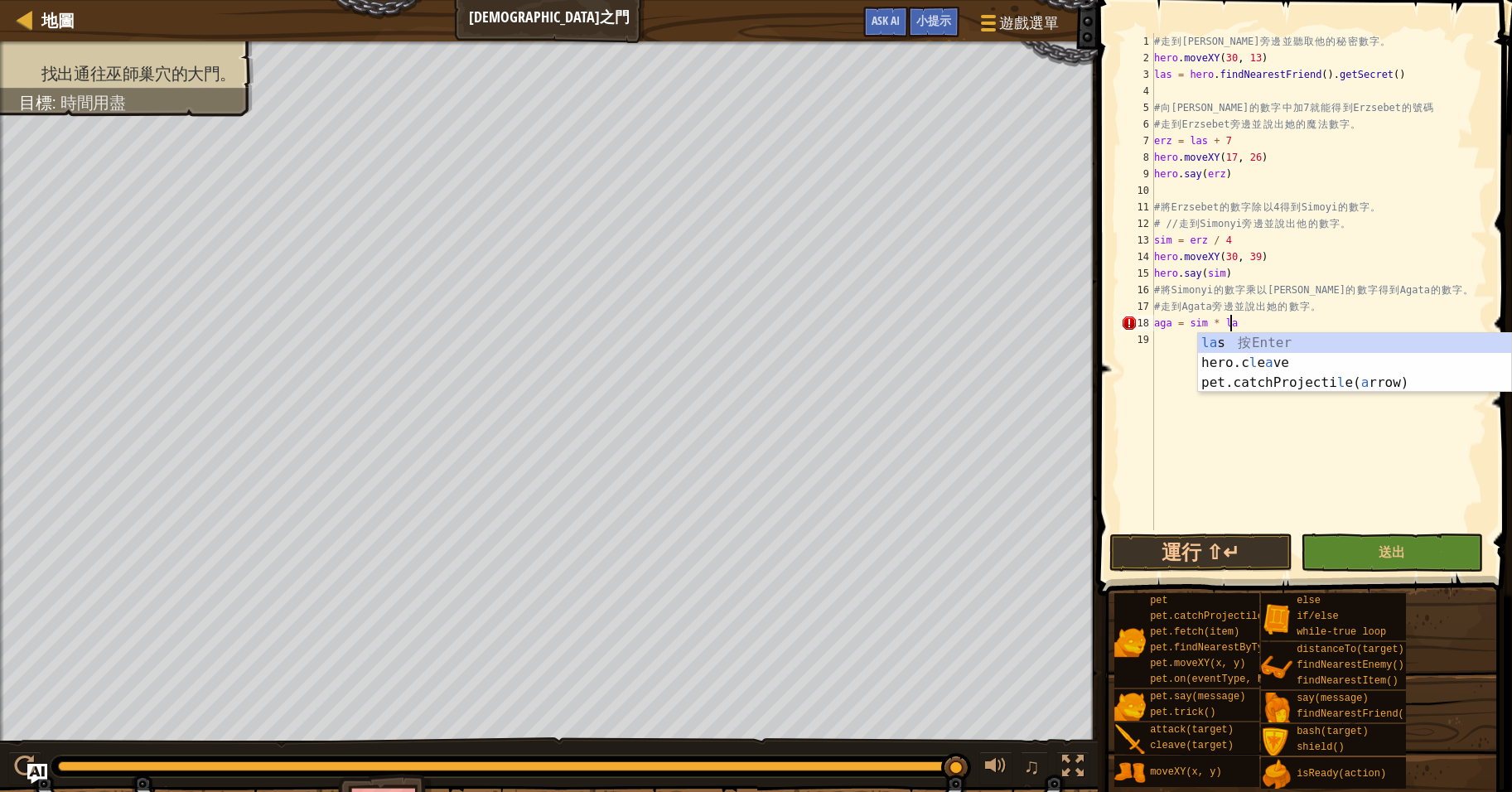
type textarea "aga = sim * las"
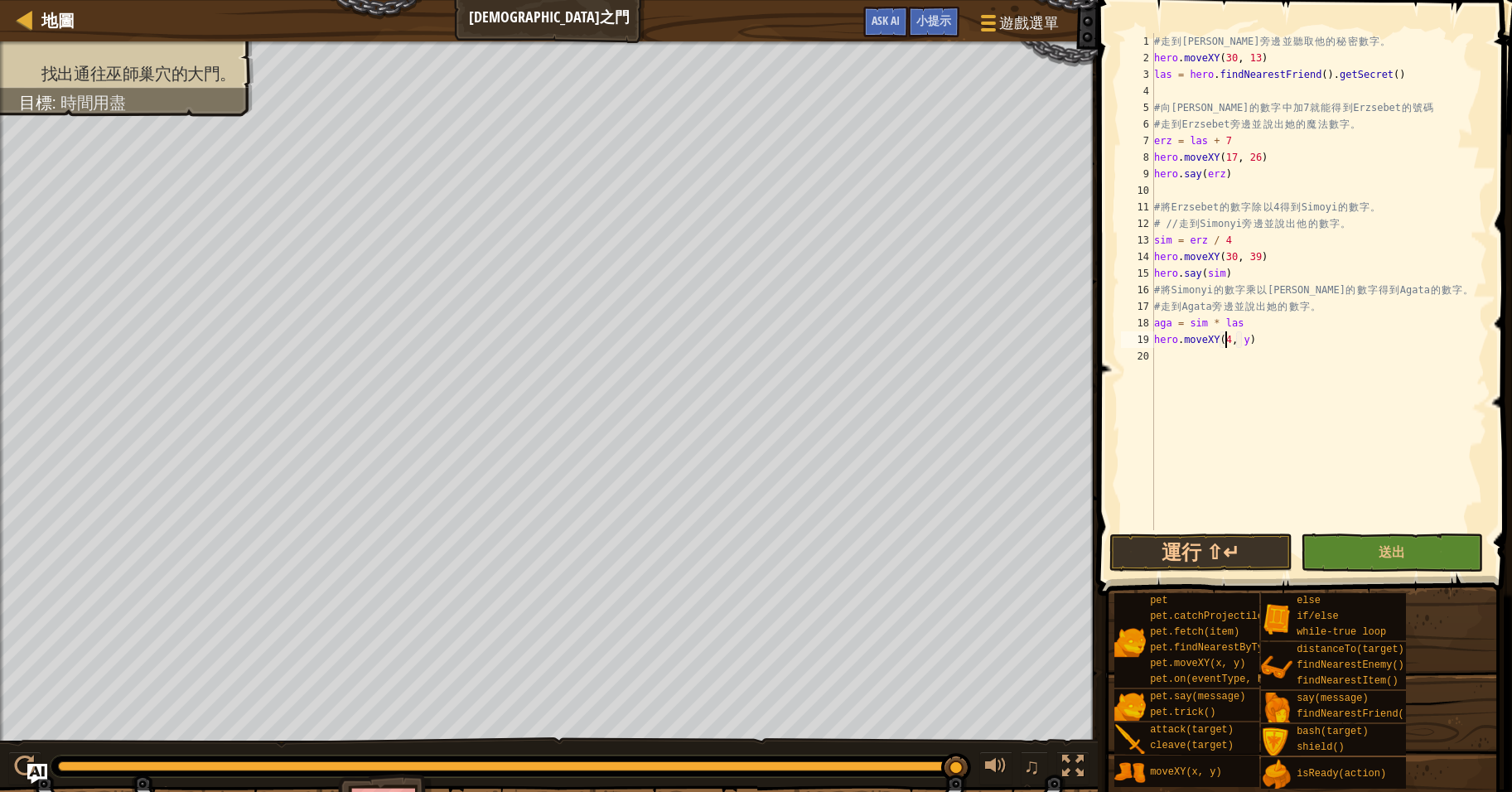
scroll to position [8, 6]
type textarea "hero.moveXY(43, 26)"
type textarea "hero.say(aga)"
click at [1178, 548] on button "運行 ⇧↵" at bounding box center [1200, 552] width 183 height 39
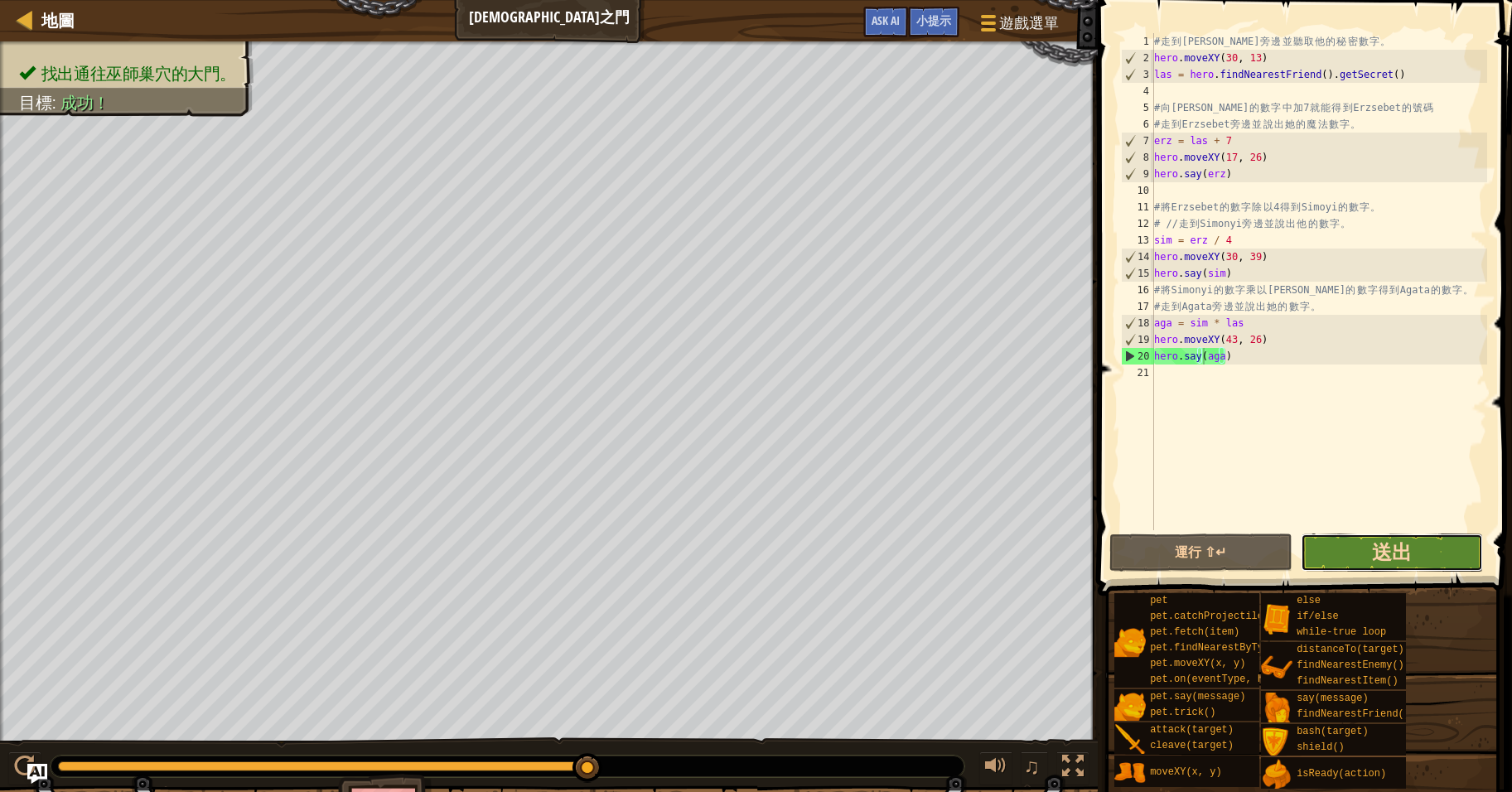
click at [1402, 550] on span "送出" at bounding box center [1391, 551] width 39 height 26
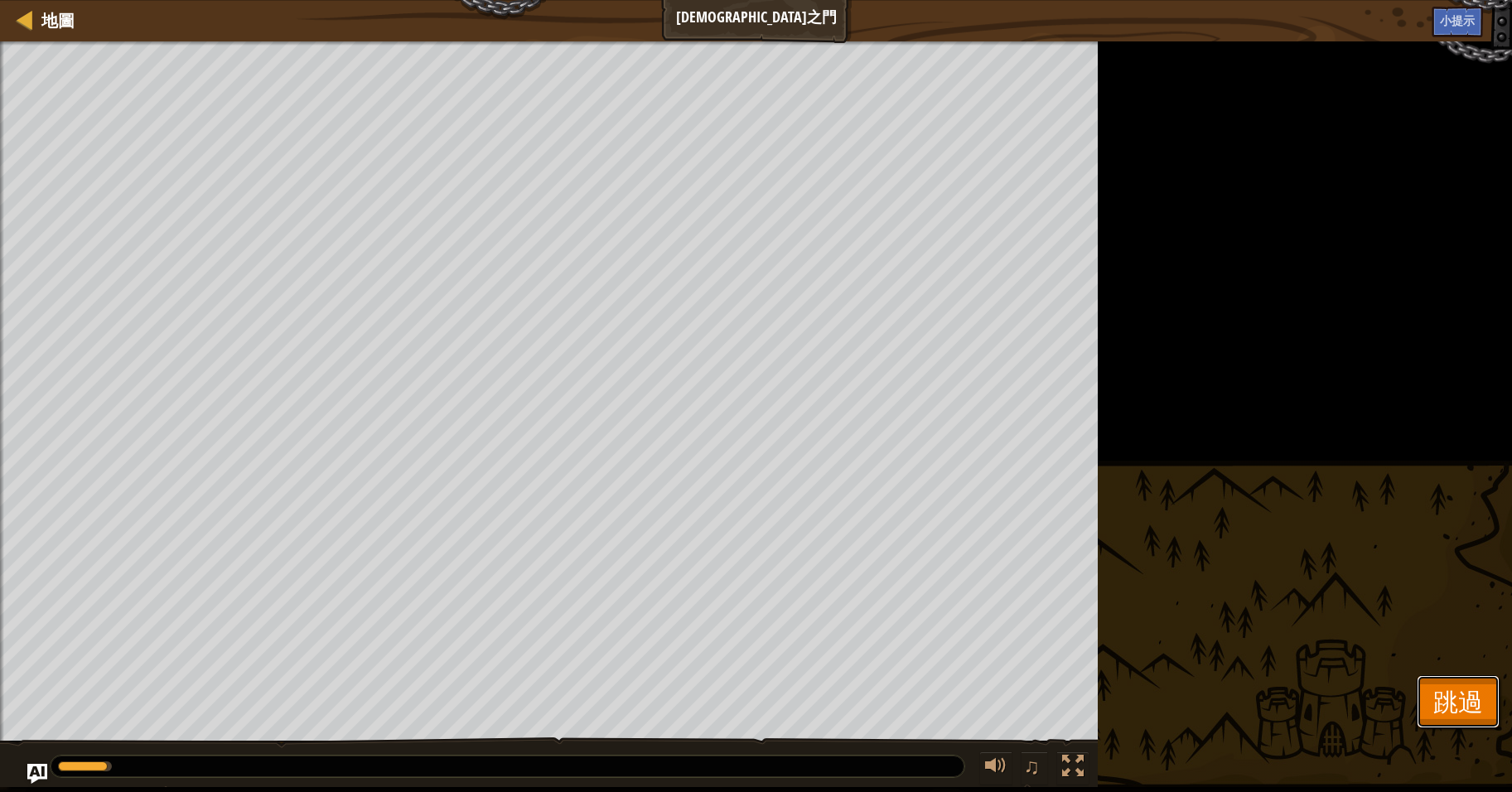
click at [1458, 709] on span "跳過" at bounding box center [1458, 701] width 50 height 34
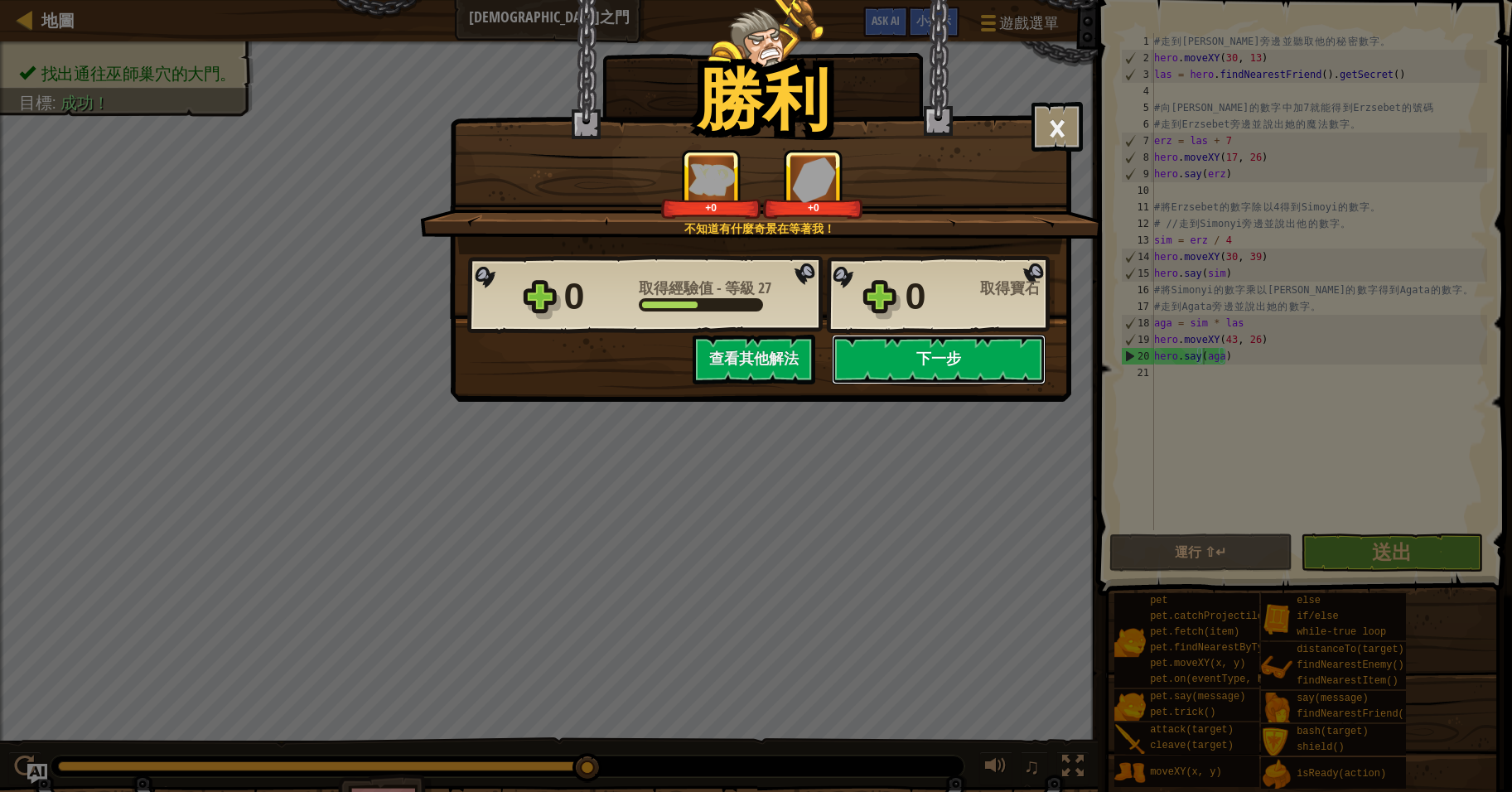
click at [921, 356] on button "下一步" at bounding box center [939, 359] width 214 height 50
select select "zh-HANT"
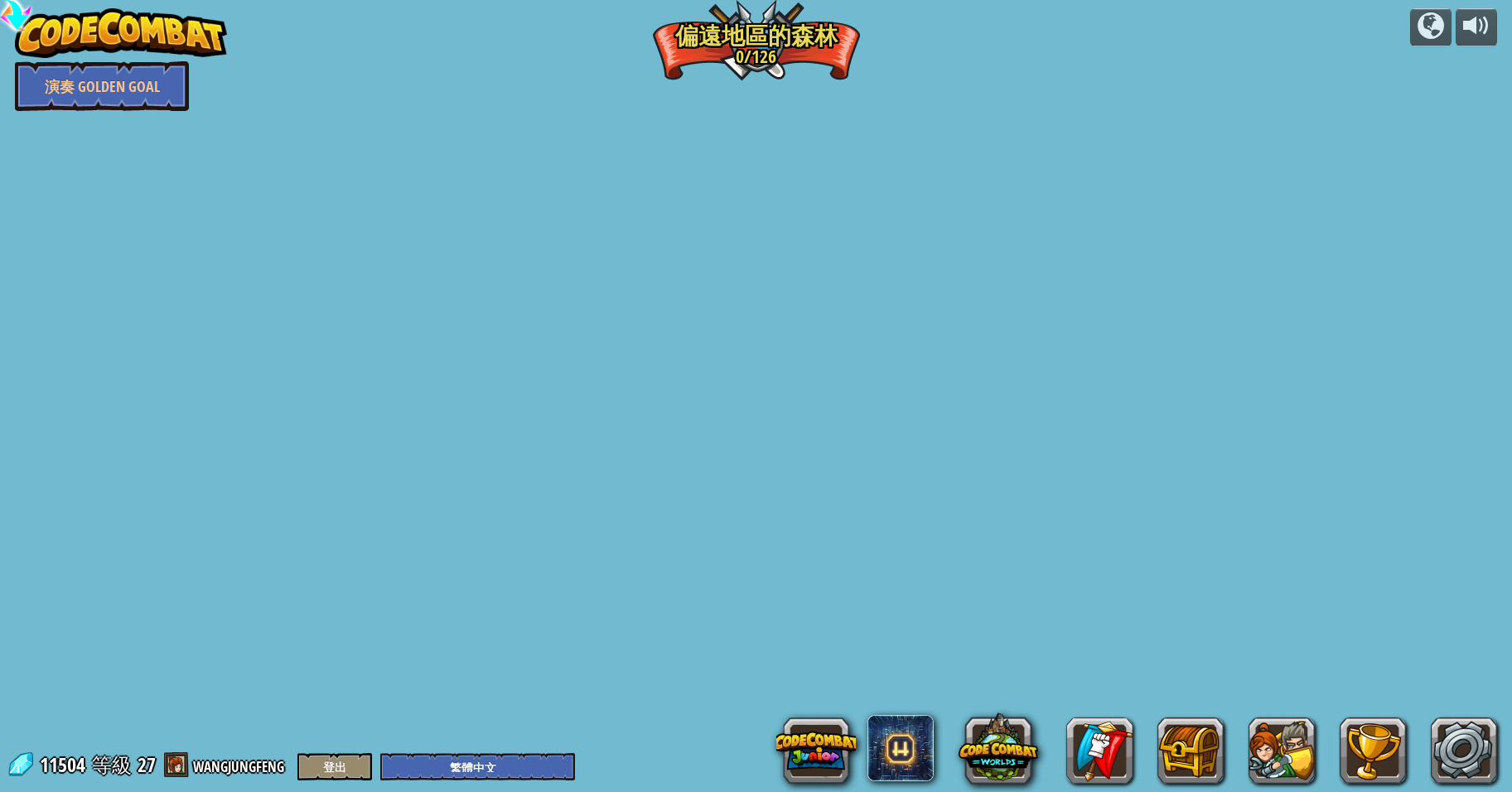
select select "zh-HANT"
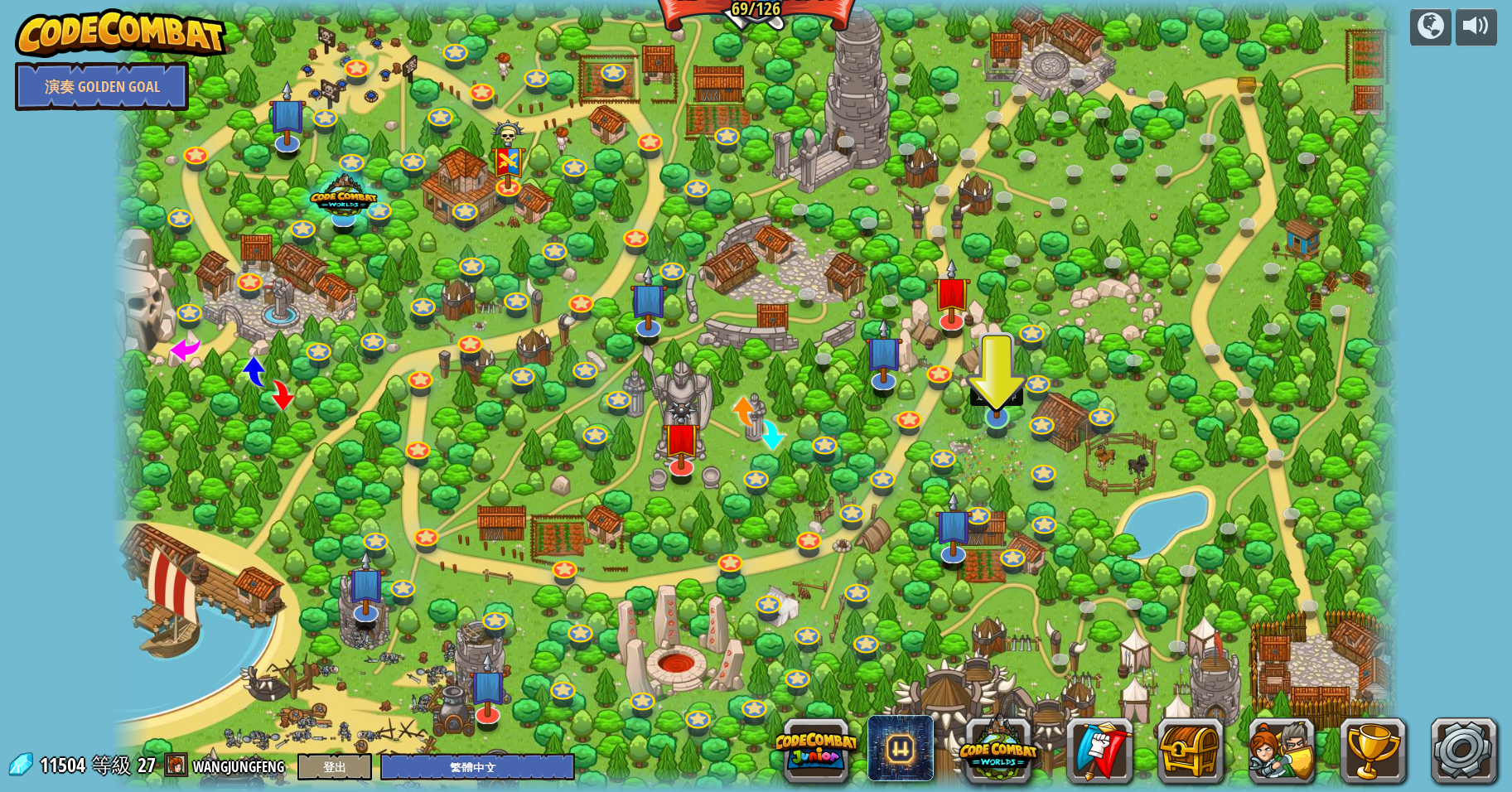
click at [997, 416] on img at bounding box center [997, 378] width 36 height 81
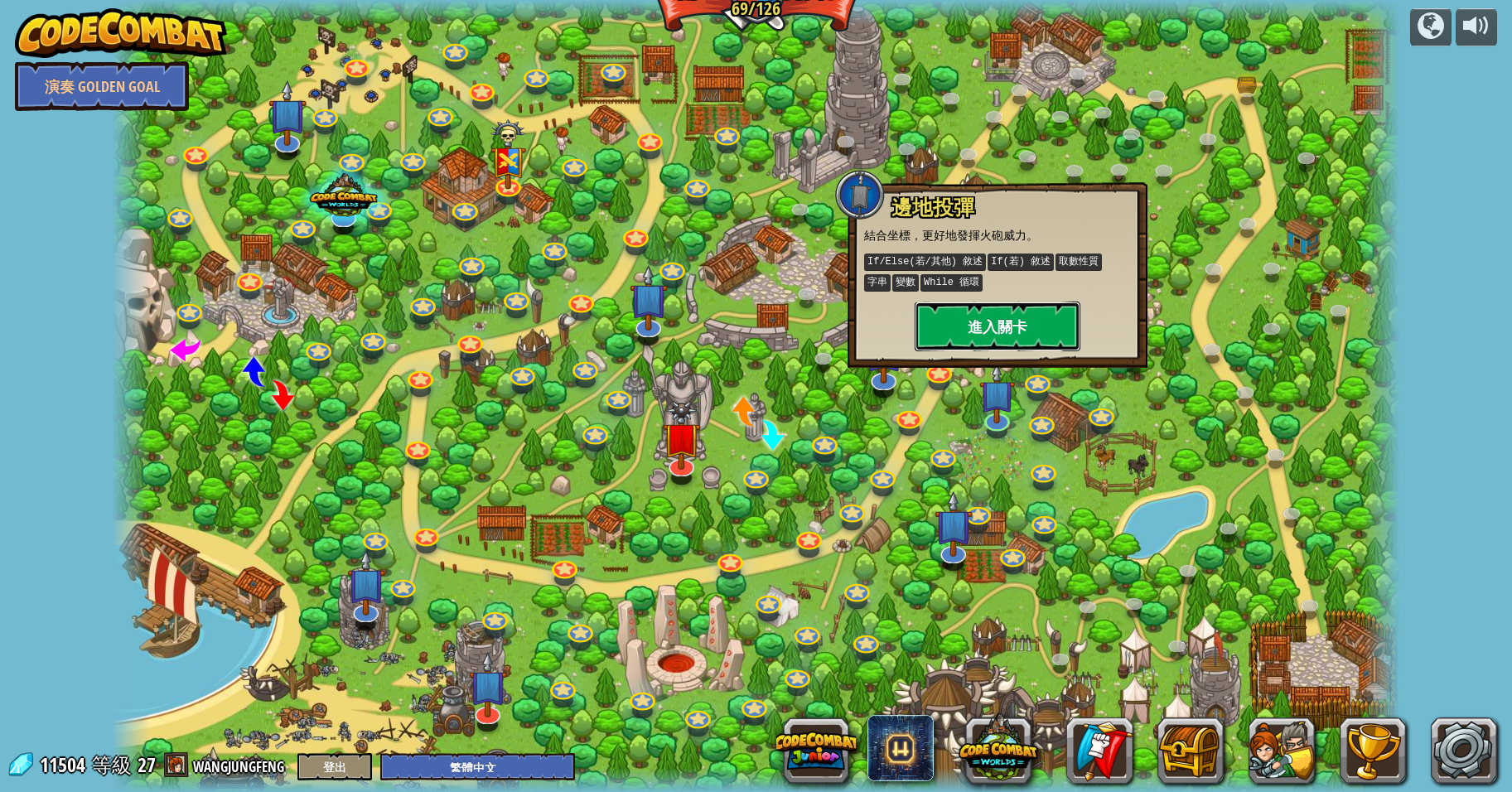
click at [990, 319] on button "進入關卡" at bounding box center [997, 326] width 165 height 50
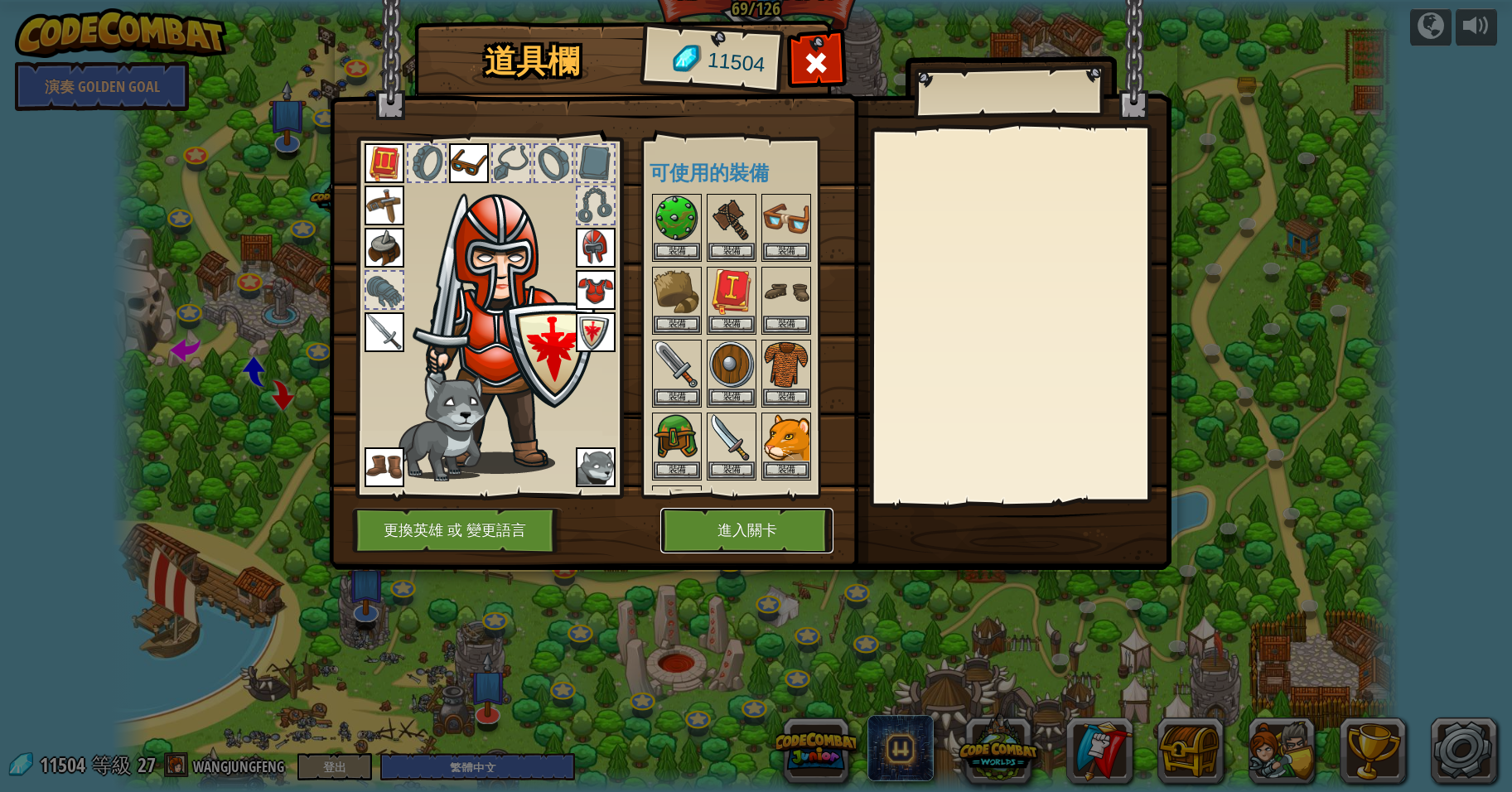
click at [743, 527] on button "進入關卡" at bounding box center [747, 530] width 173 height 46
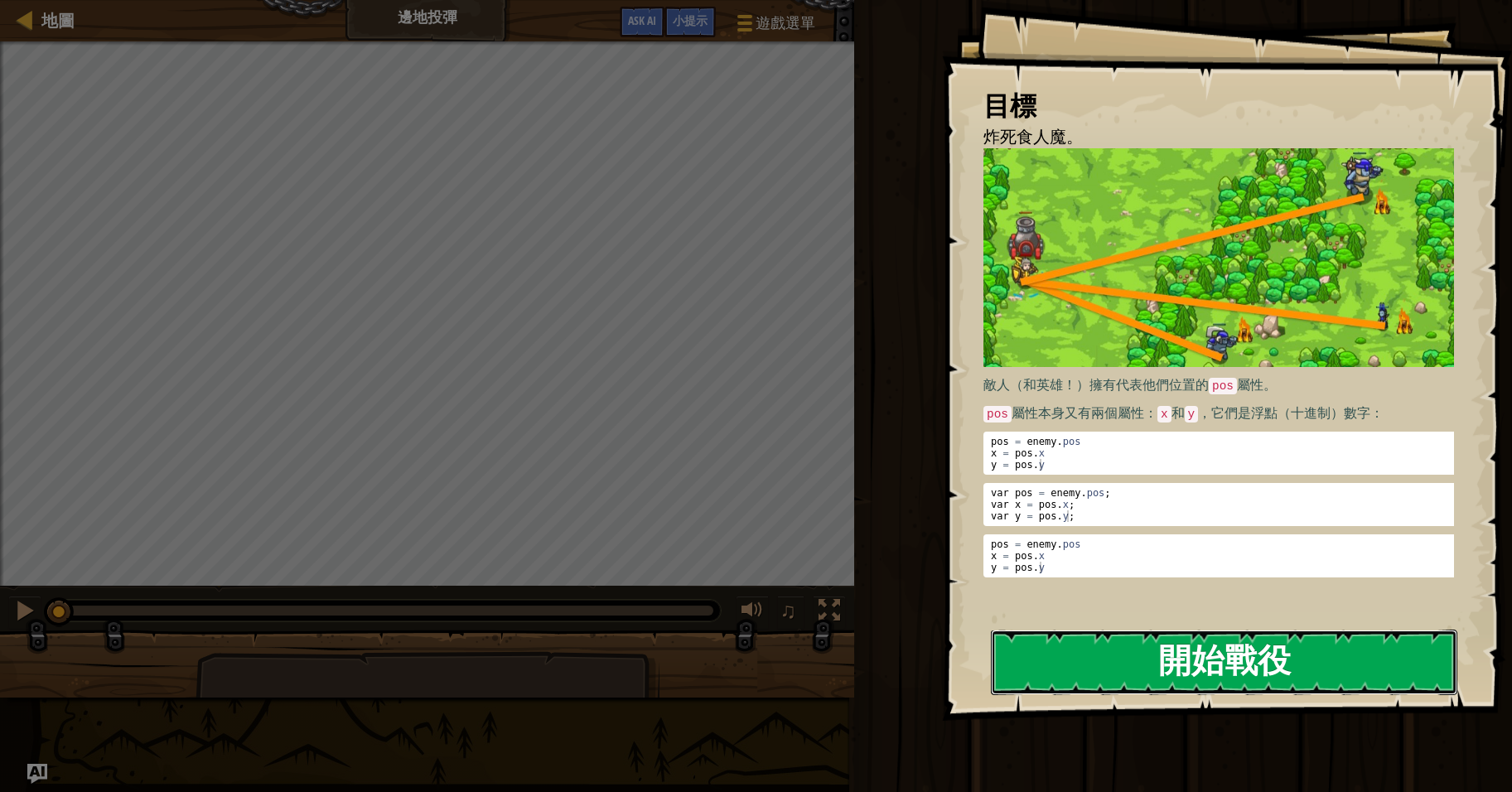
click at [1214, 663] on button "開始戰役" at bounding box center [1224, 662] width 467 height 66
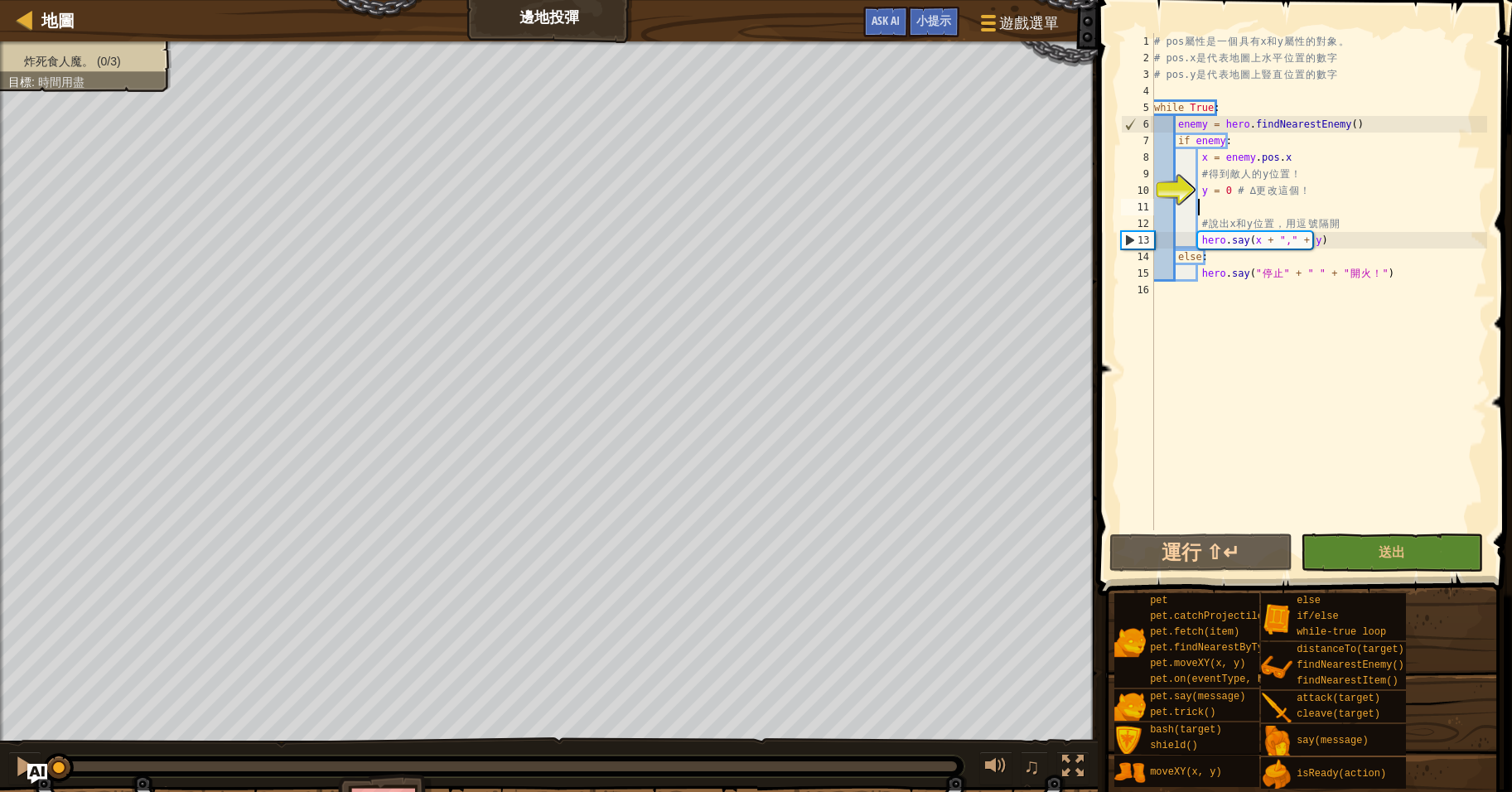
click at [1278, 205] on div "# pos 屬 性 是 一 個 具 有 x 和 y 屬 性 的 對 象 。 # pos.x 是 代 表 地 圖 上 水 平 位 置 的 數 字 # pos.y…" at bounding box center [1319, 298] width 336 height 530
click at [1223, 187] on div "# pos 屬 性 是 一 個 具 有 x 和 y 屬 性 的 對 象 。 # pos.x 是 代 表 地 圖 上 水 平 位 置 的 數 字 # pos.y…" at bounding box center [1319, 298] width 336 height 530
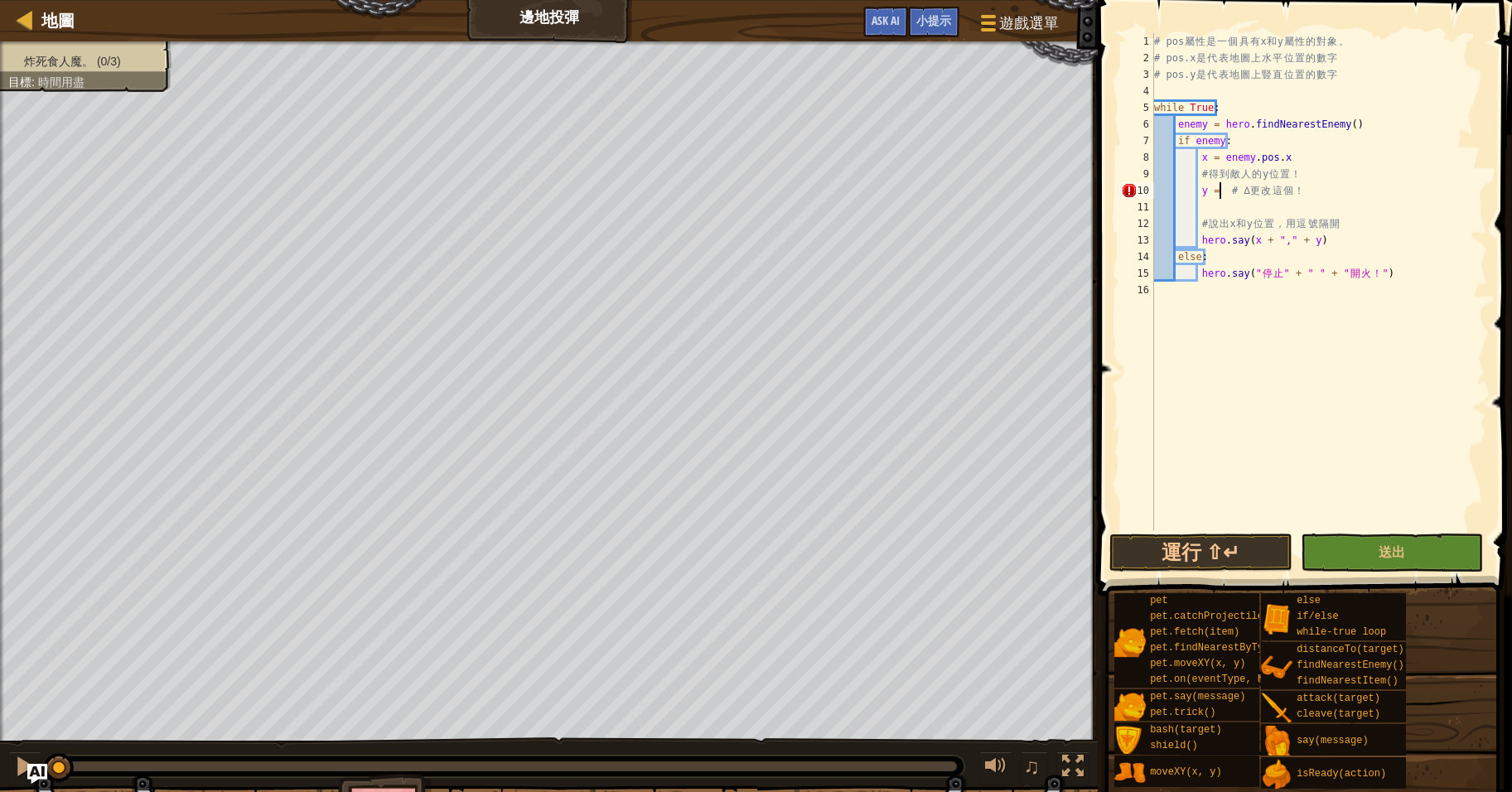
type textarea "E"
type textarea "enemy.pos.y"
type textarea "hero.say("停止" + " " + "開火！")"
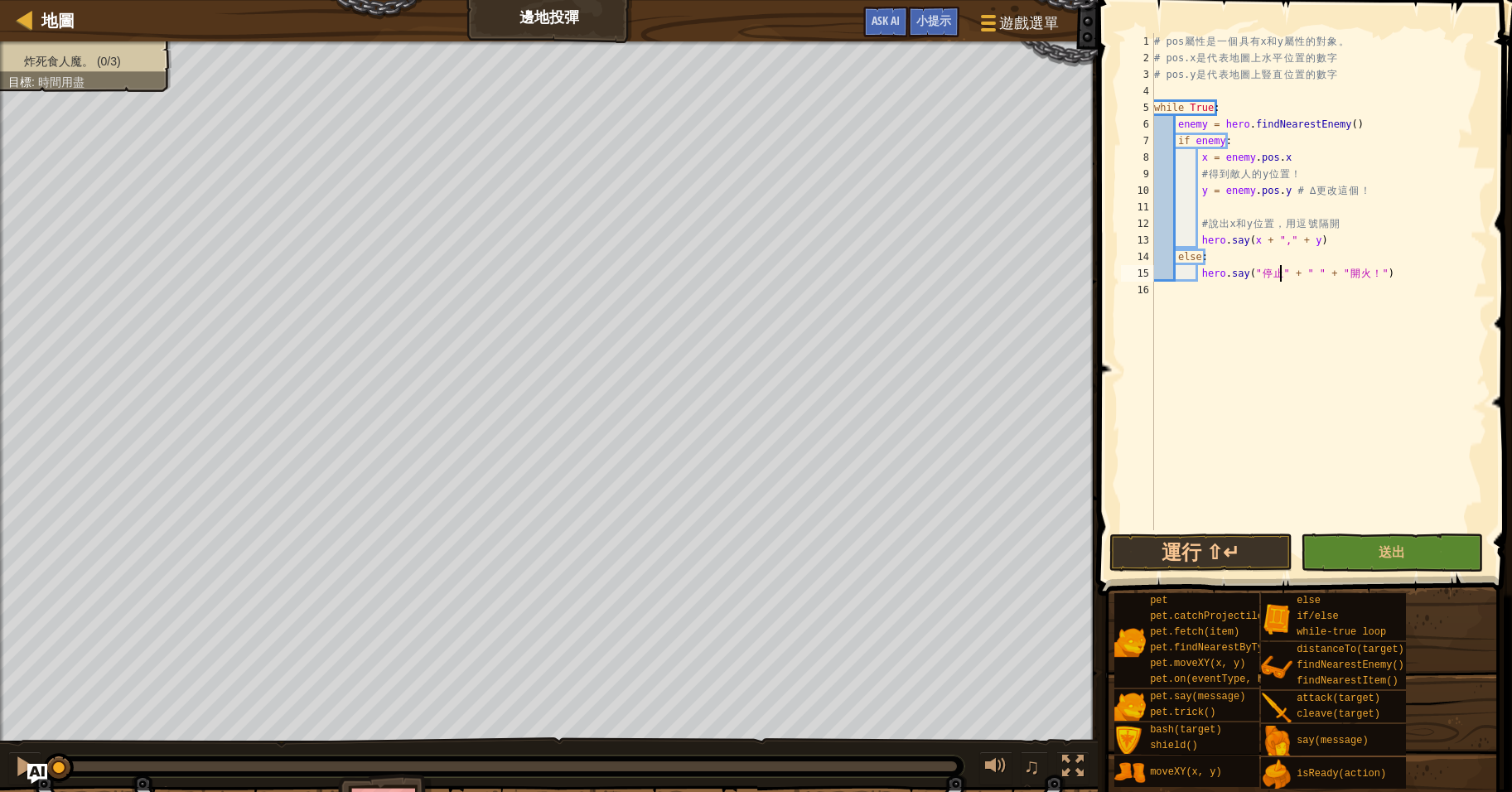
scroll to position [8, 0]
click at [1396, 549] on span "送出" at bounding box center [1392, 551] width 26 height 18
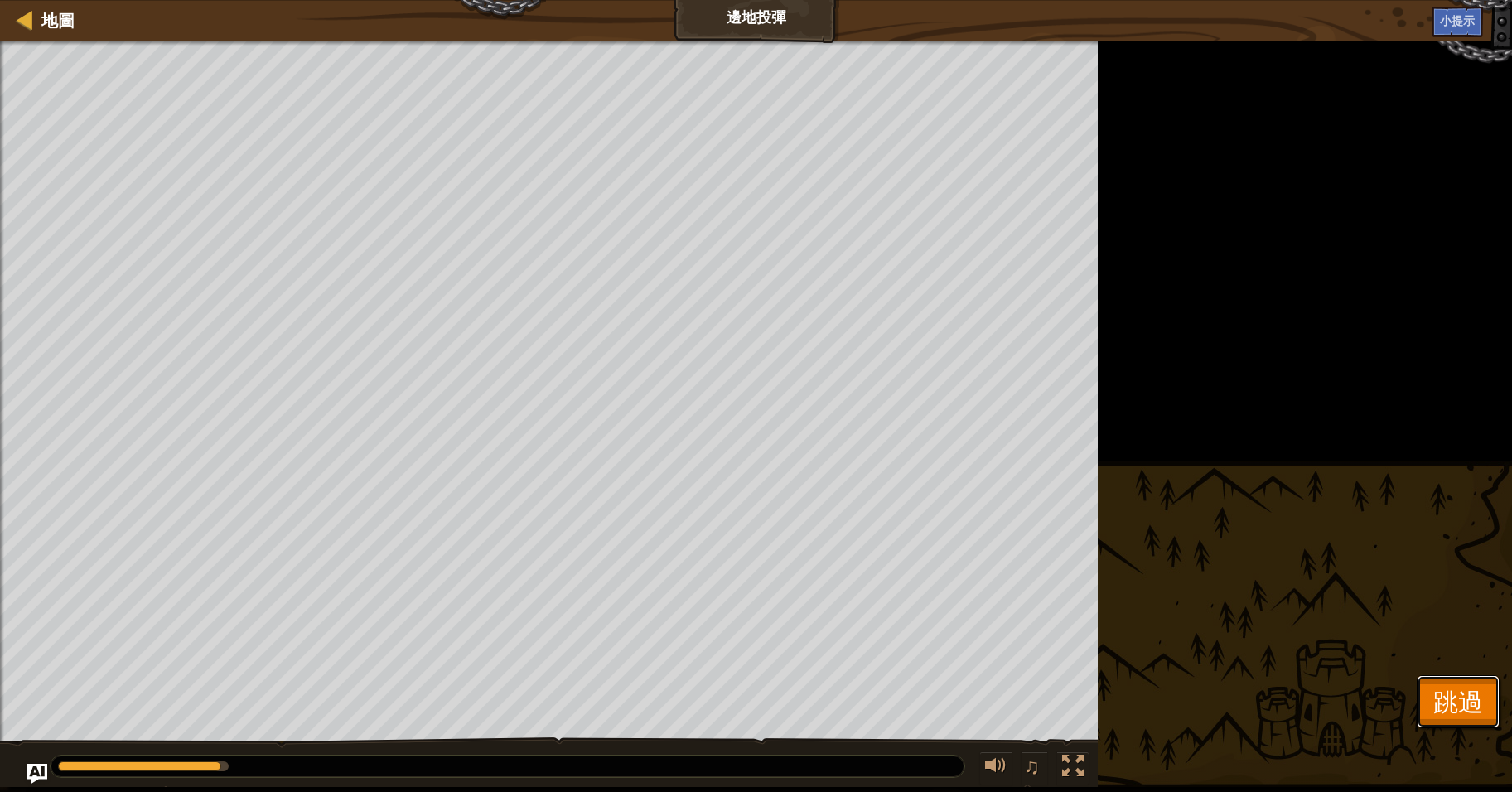
drag, startPoint x: 1445, startPoint y: 697, endPoint x: 1448, endPoint y: 688, distance: 9.5
click at [1448, 696] on span "跳過" at bounding box center [1458, 701] width 50 height 34
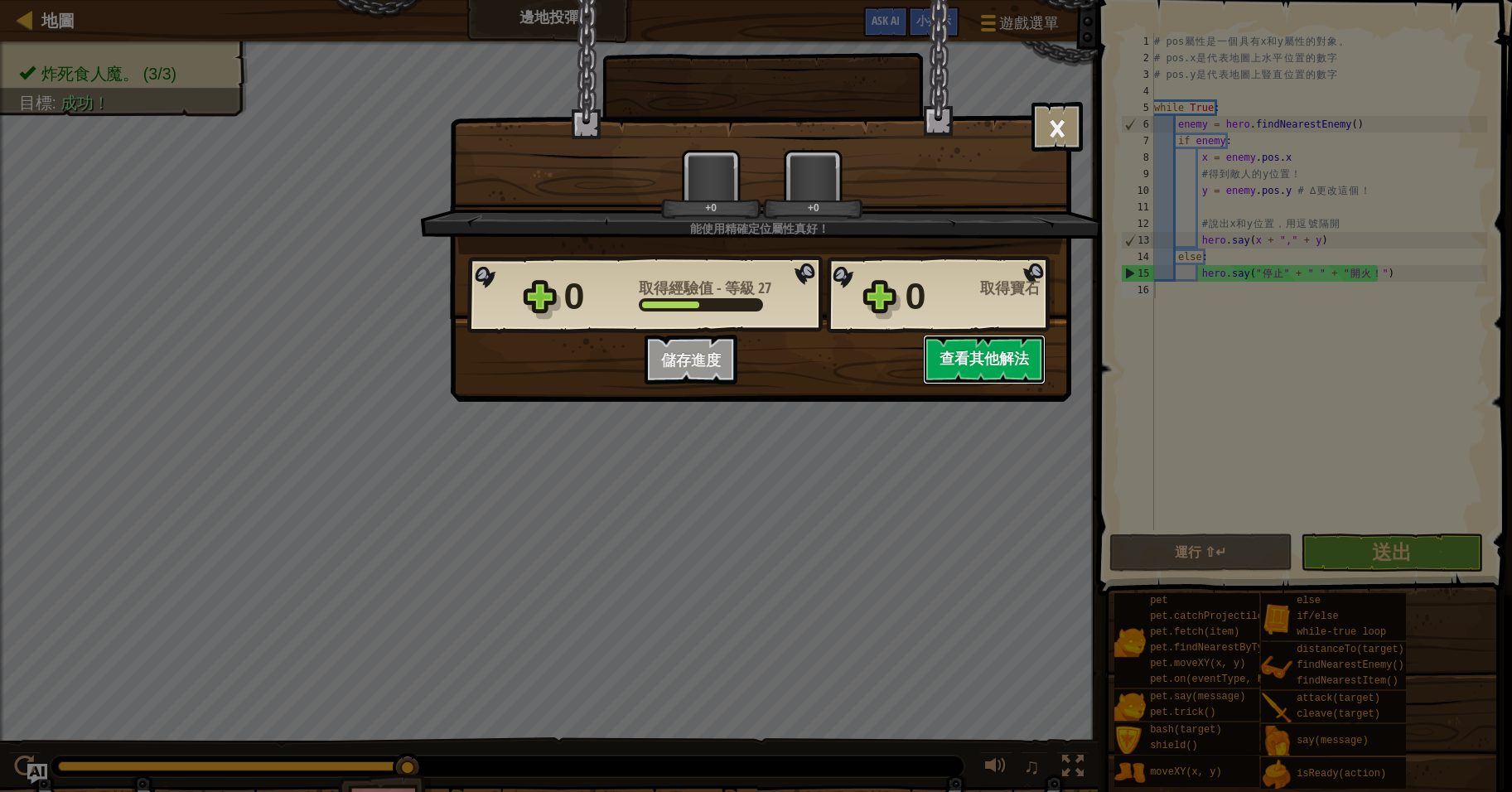
click at [1002, 310] on div "0 取得寶石" at bounding box center [980, 297] width 149 height 53
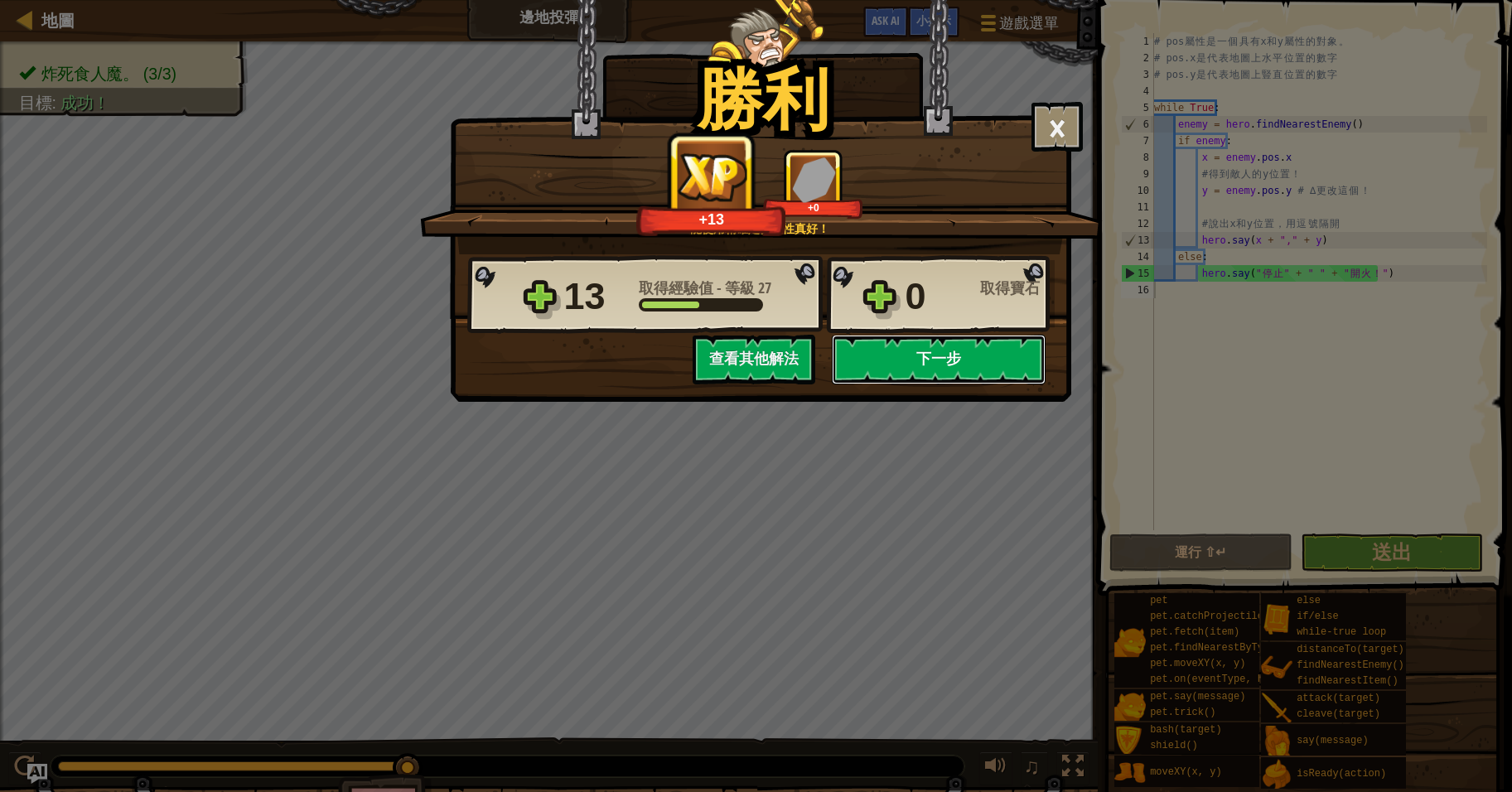
click at [926, 361] on button "下一步" at bounding box center [939, 359] width 214 height 50
select select "zh-HANT"
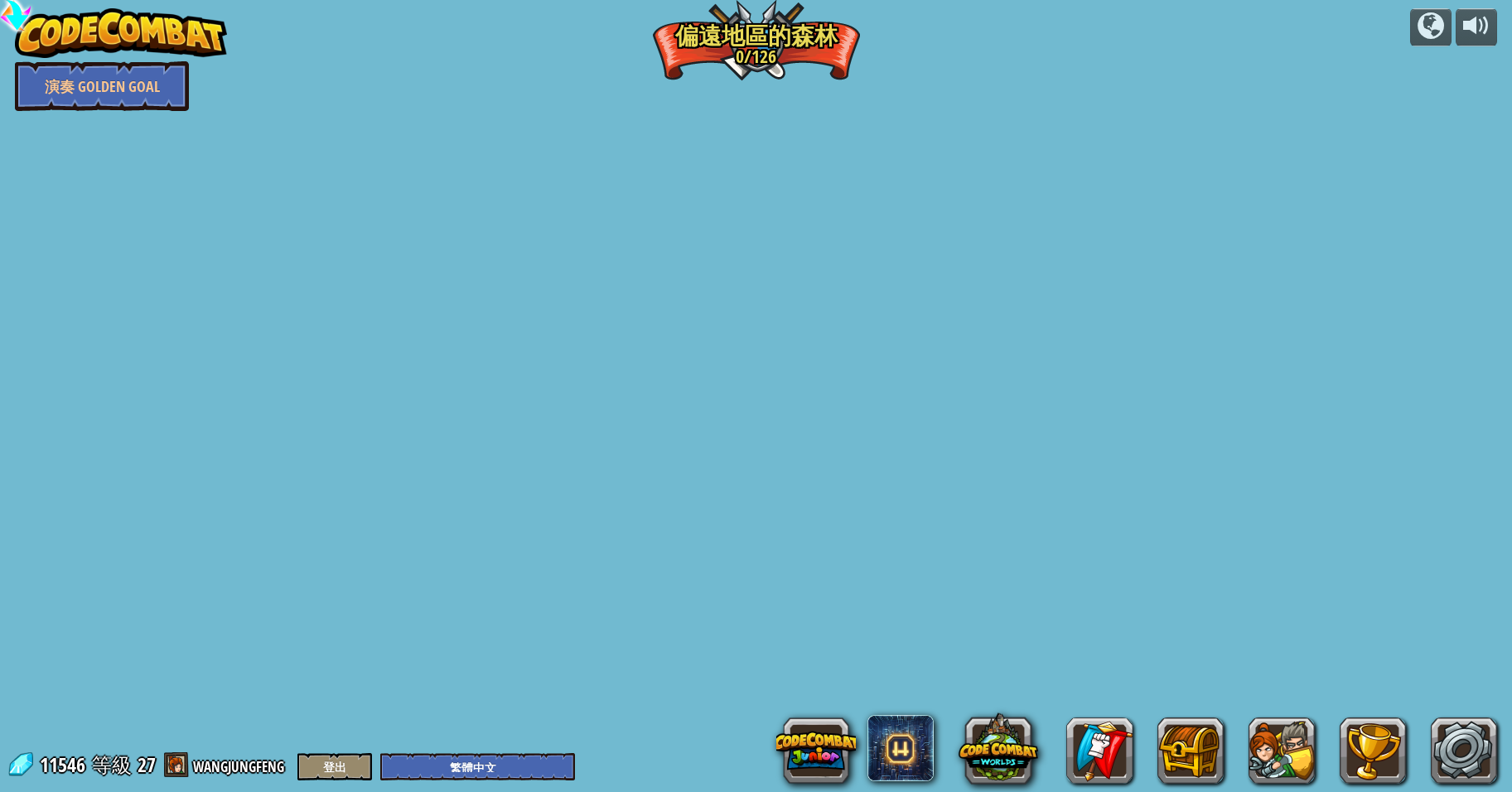
select select "zh-HANT"
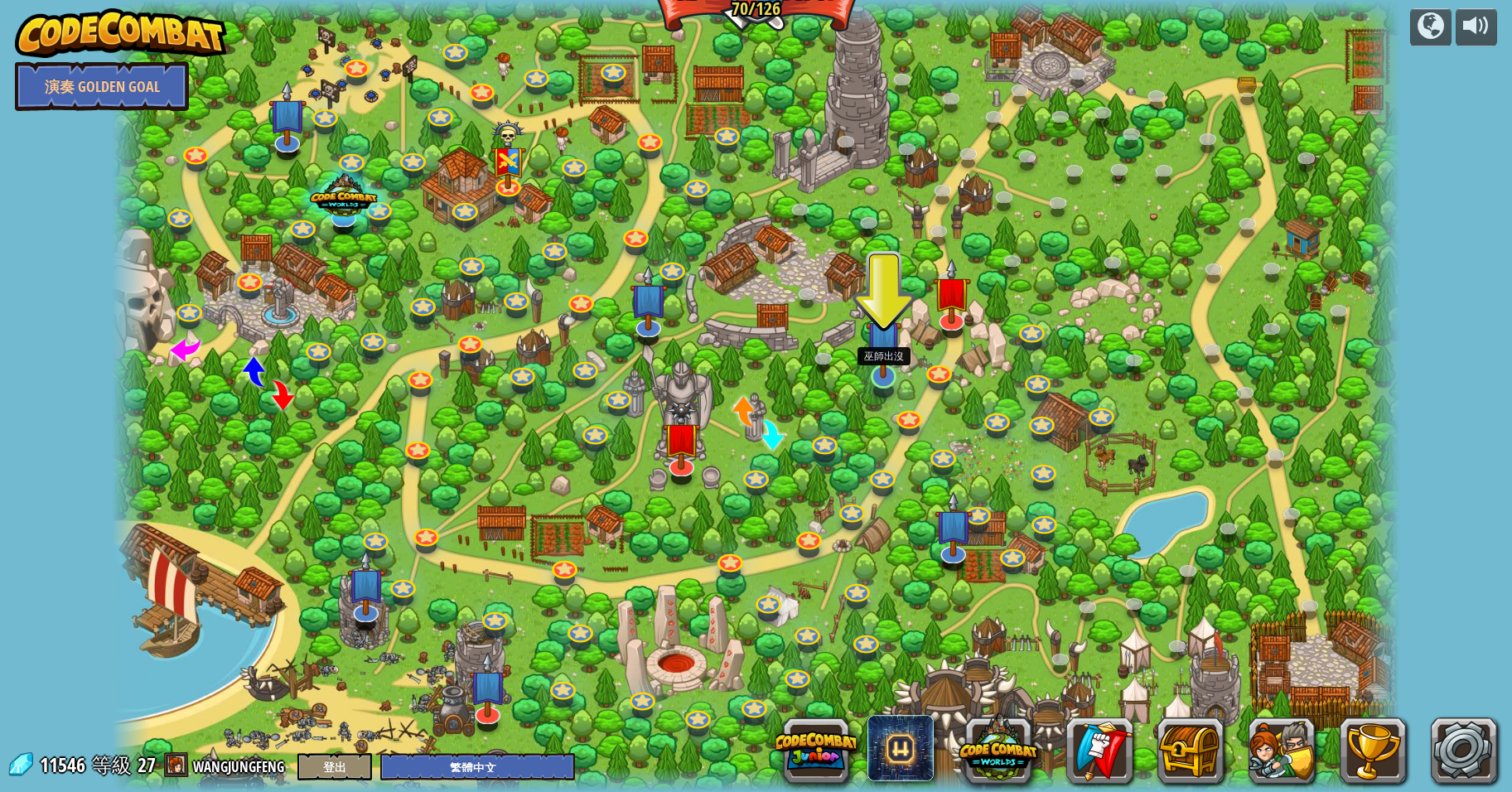
click at [877, 375] on img at bounding box center [883, 338] width 36 height 81
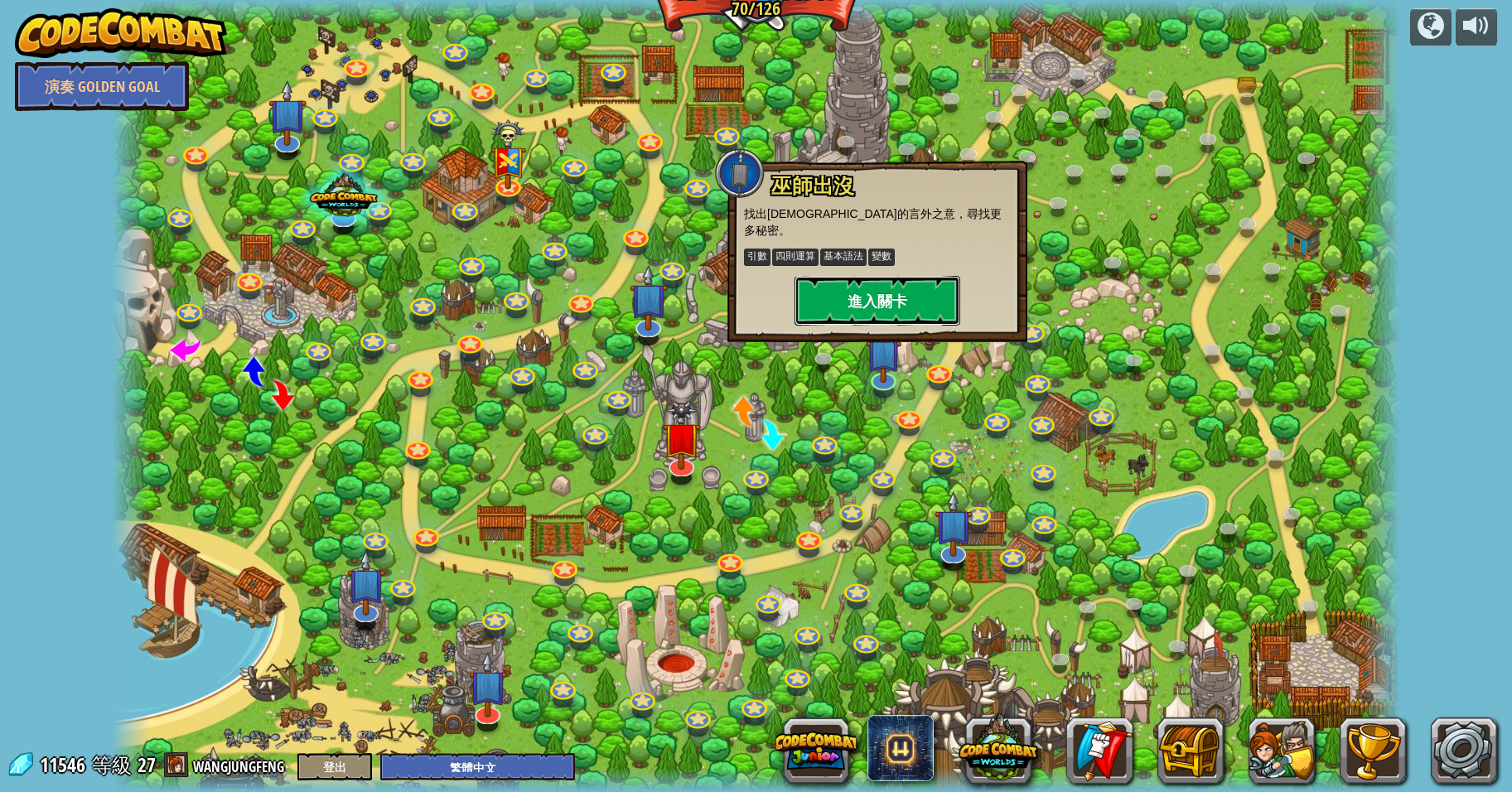
click at [873, 285] on button "進入關卡" at bounding box center [877, 300] width 165 height 50
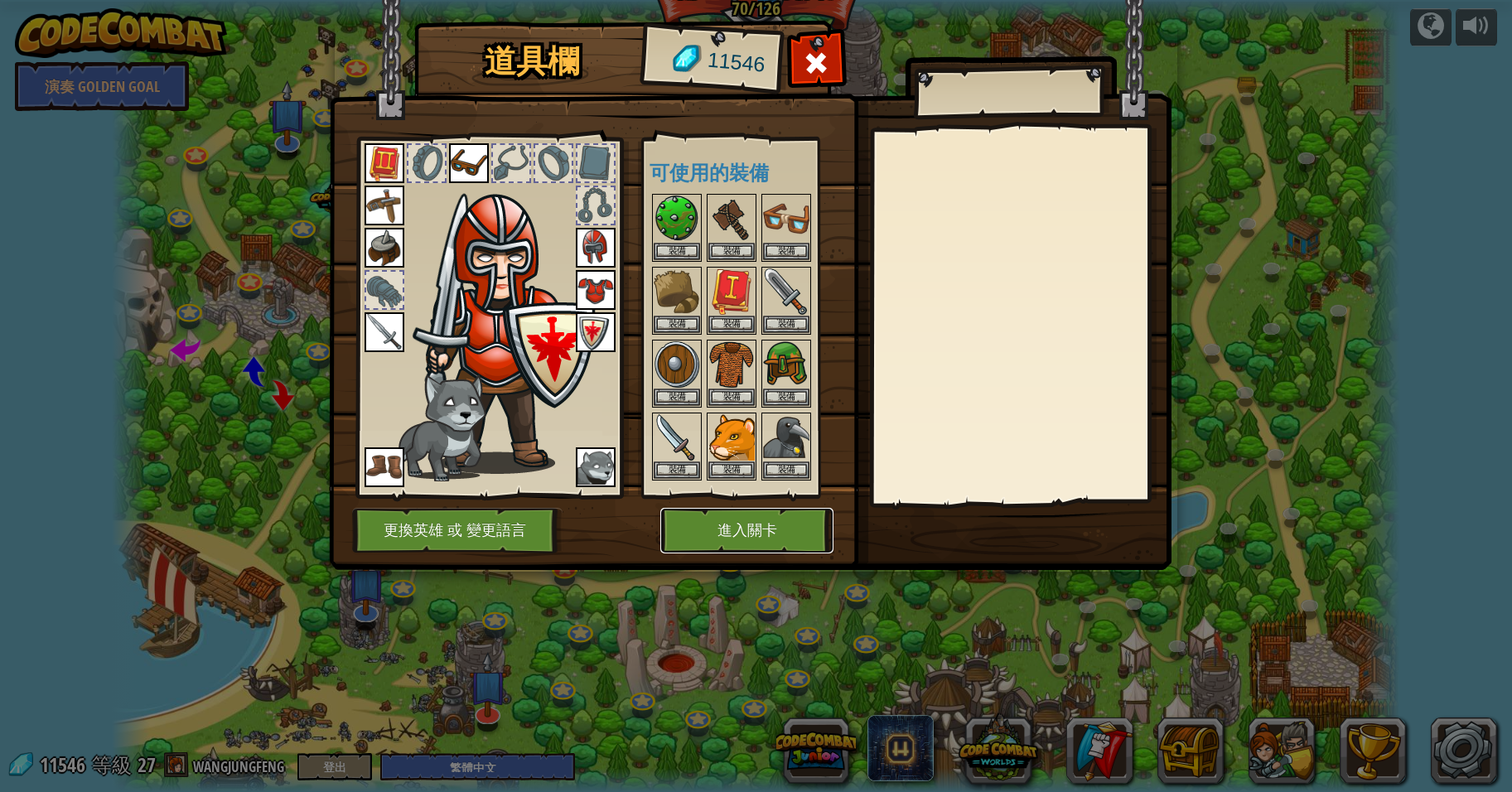
click at [755, 532] on button "進入關卡" at bounding box center [747, 530] width 173 height 46
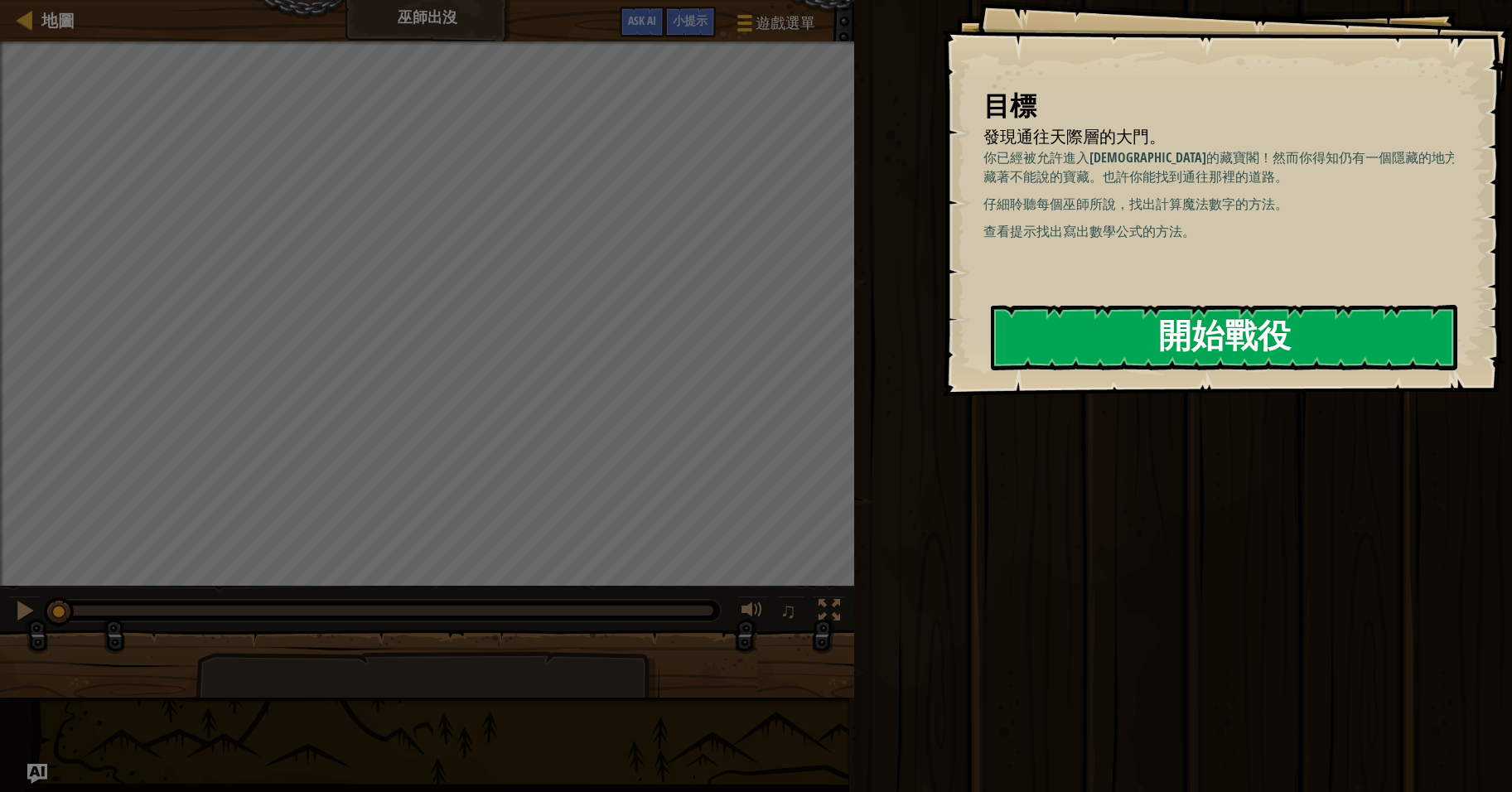
click at [1246, 334] on button "開始戰役" at bounding box center [1224, 337] width 467 height 66
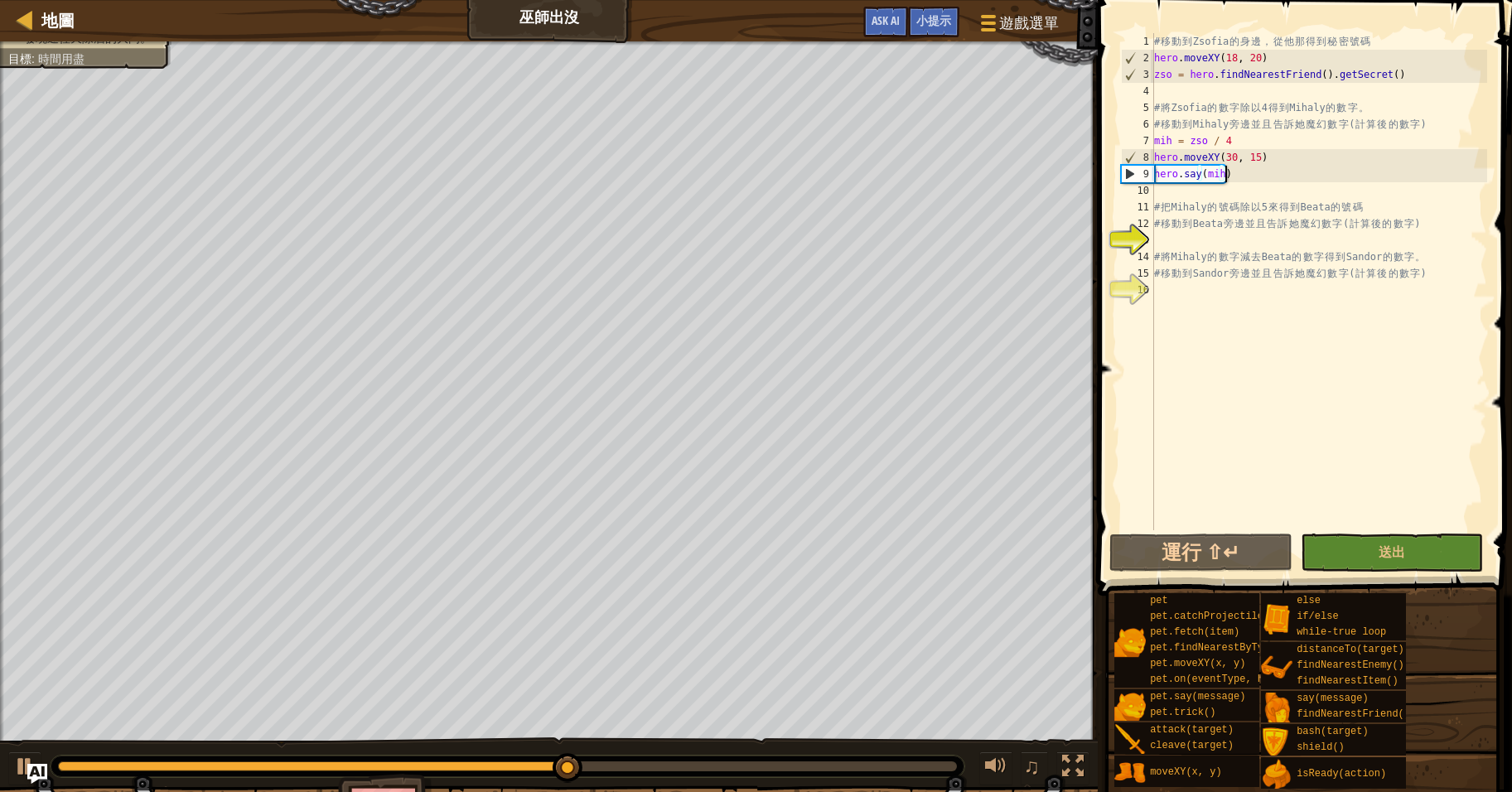
click at [1274, 174] on div "# 移 動 到 Zsofia 的 身 邊 ， 從 他 那 得 到 秘 密 號 碼 hero . moveXY ( 18 , 20 ) zso = hero .…" at bounding box center [1319, 298] width 336 height 530
type textarea "hero.say(mih)"
click at [1227, 233] on div "# 移 動 到 Zsofia 的 身 邊 ， 從 他 那 得 到 秘 密 號 碼 hero . moveXY ( 18 , 20 ) zso = hero .…" at bounding box center [1319, 298] width 336 height 530
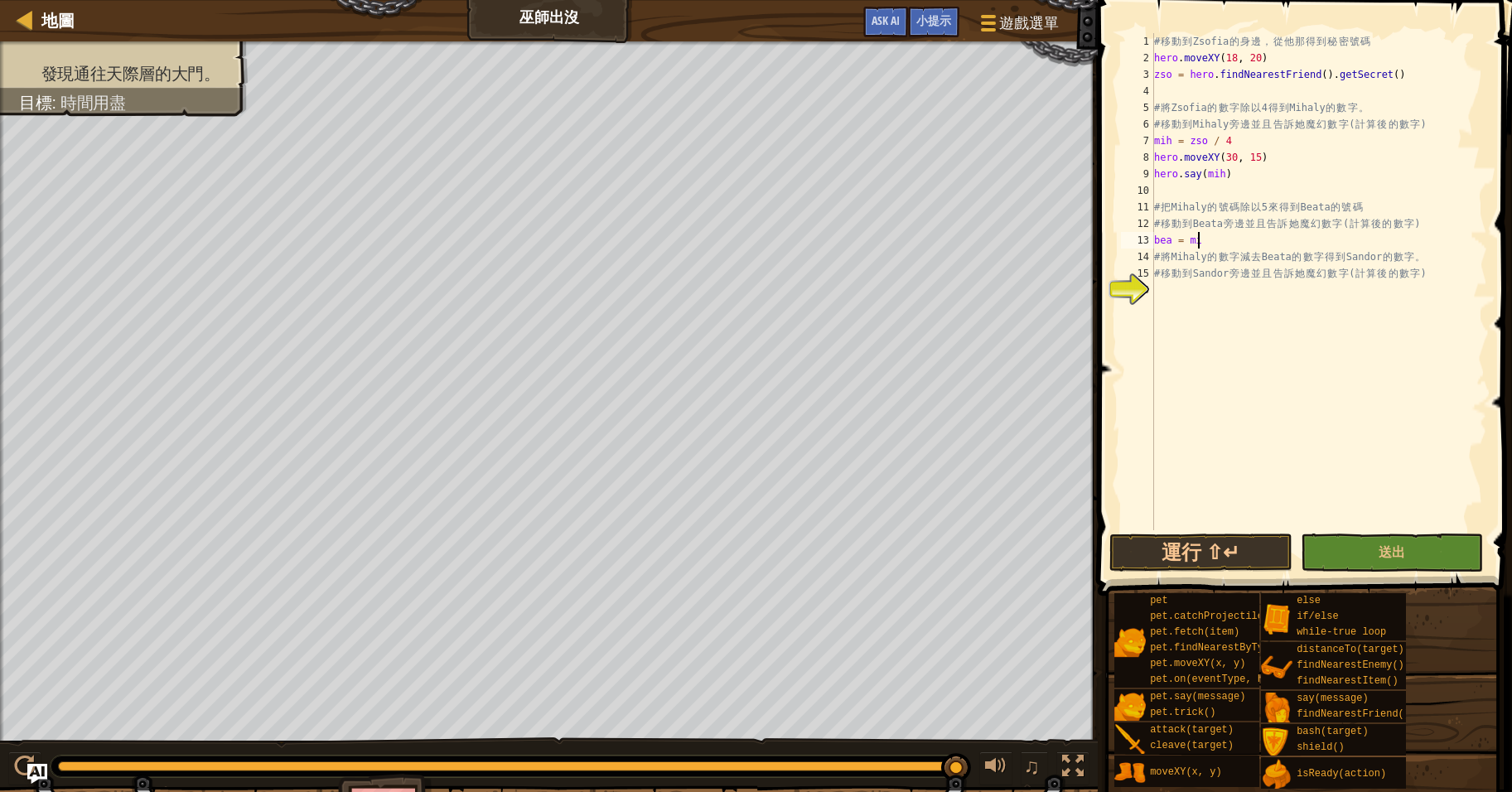
scroll to position [8, 3]
type textarea "bea = mih / 5"
type textarea "hero.moveXY(42, 20)"
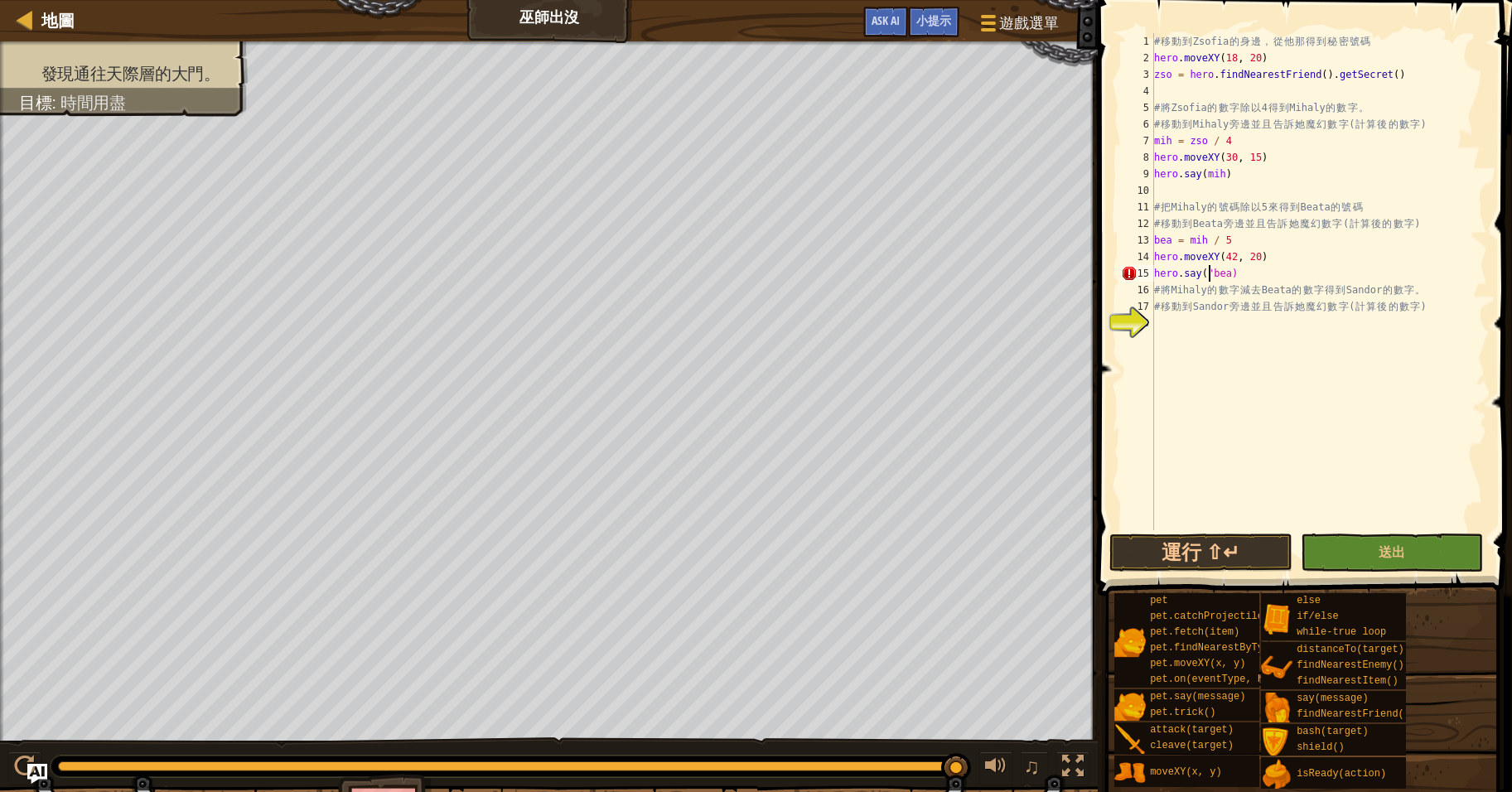
scroll to position [8, 5]
type textarea "# 移動到 Sandor 旁邊並且告訴她魔幻數字(計算後的數字)"
type textarea "san = mih - bea"
type textarea "hero.moveXY(38, 37)"
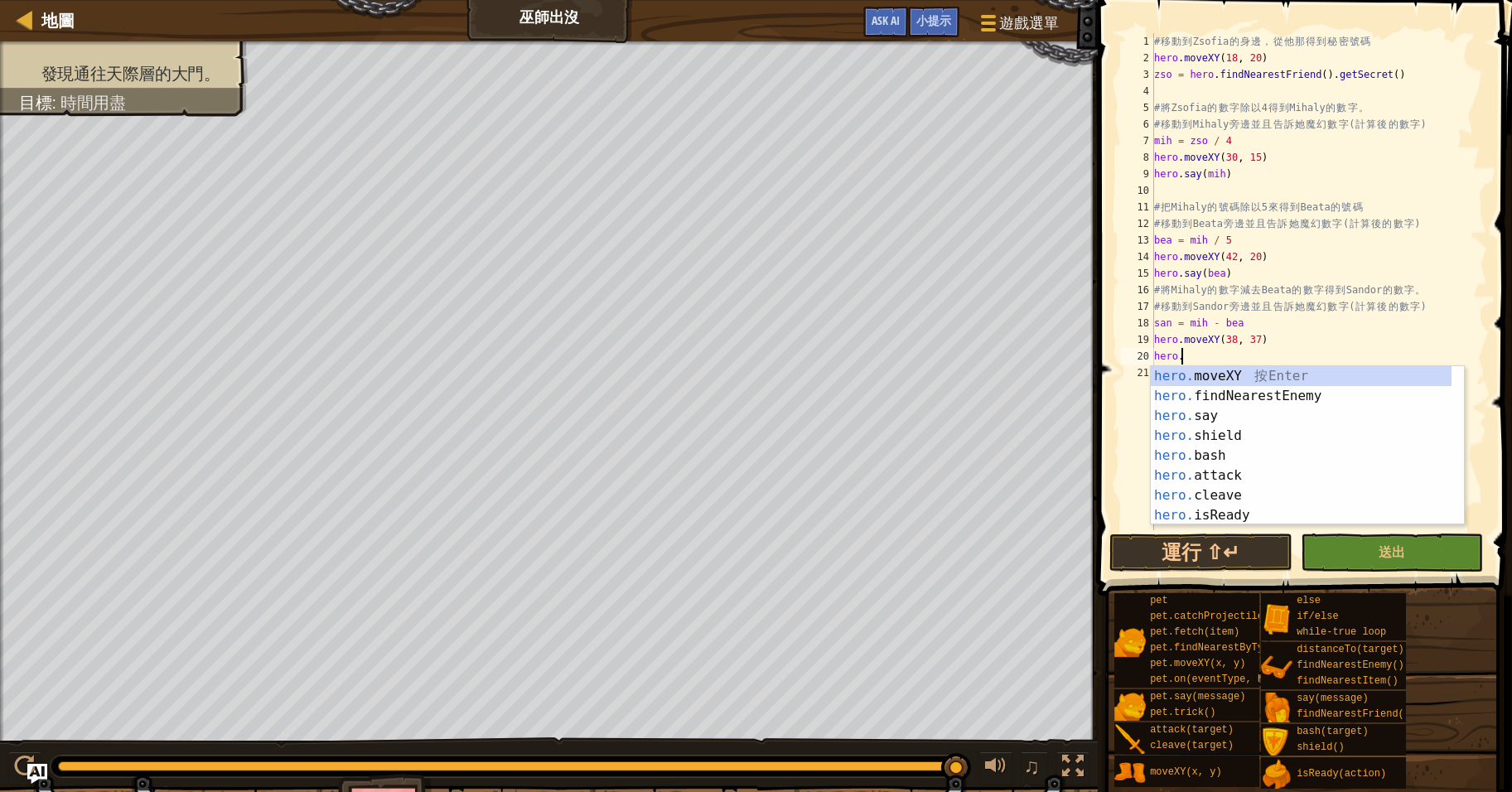
scroll to position [8, 2]
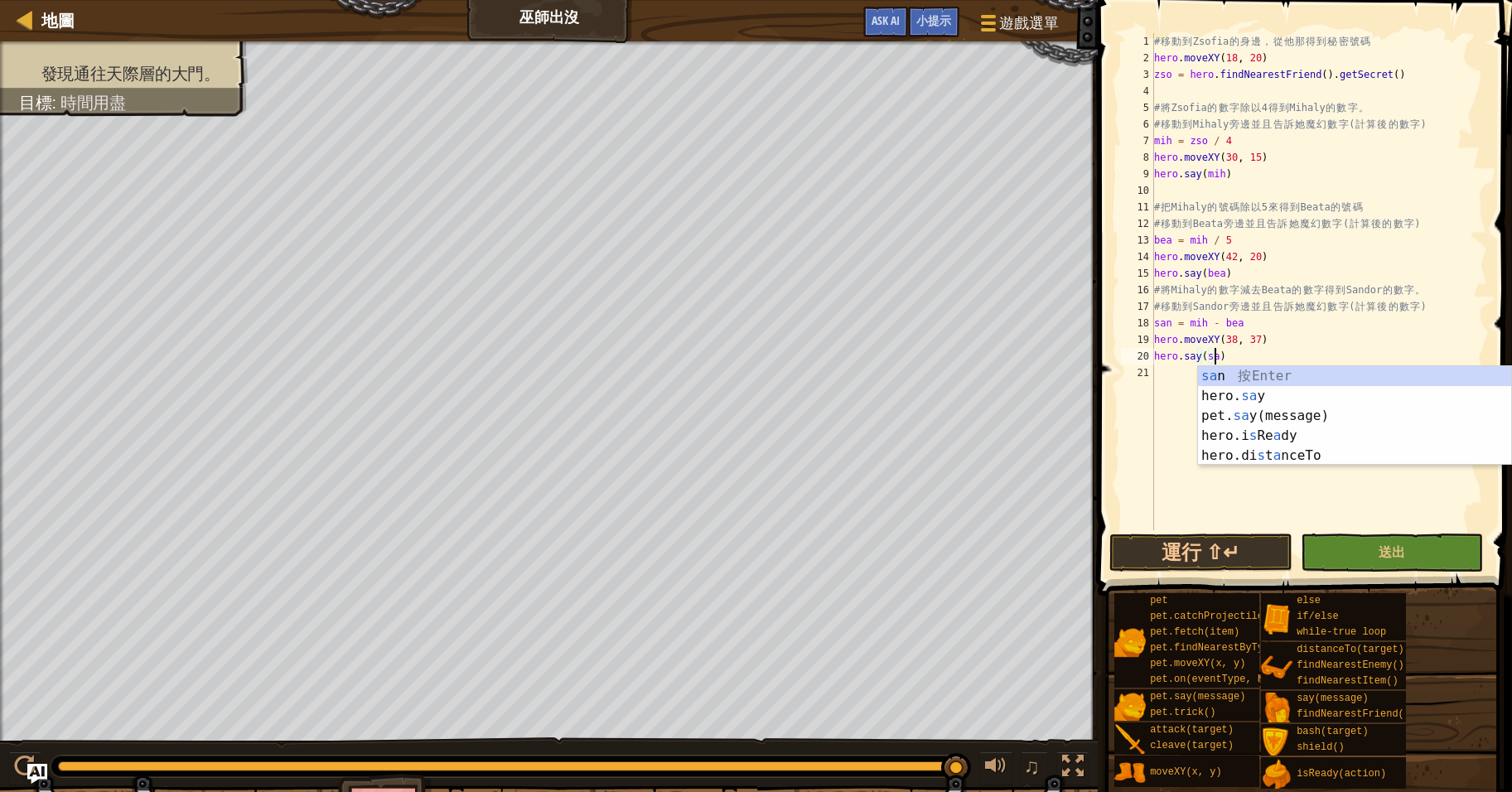
type textarea "hero.say(san)"
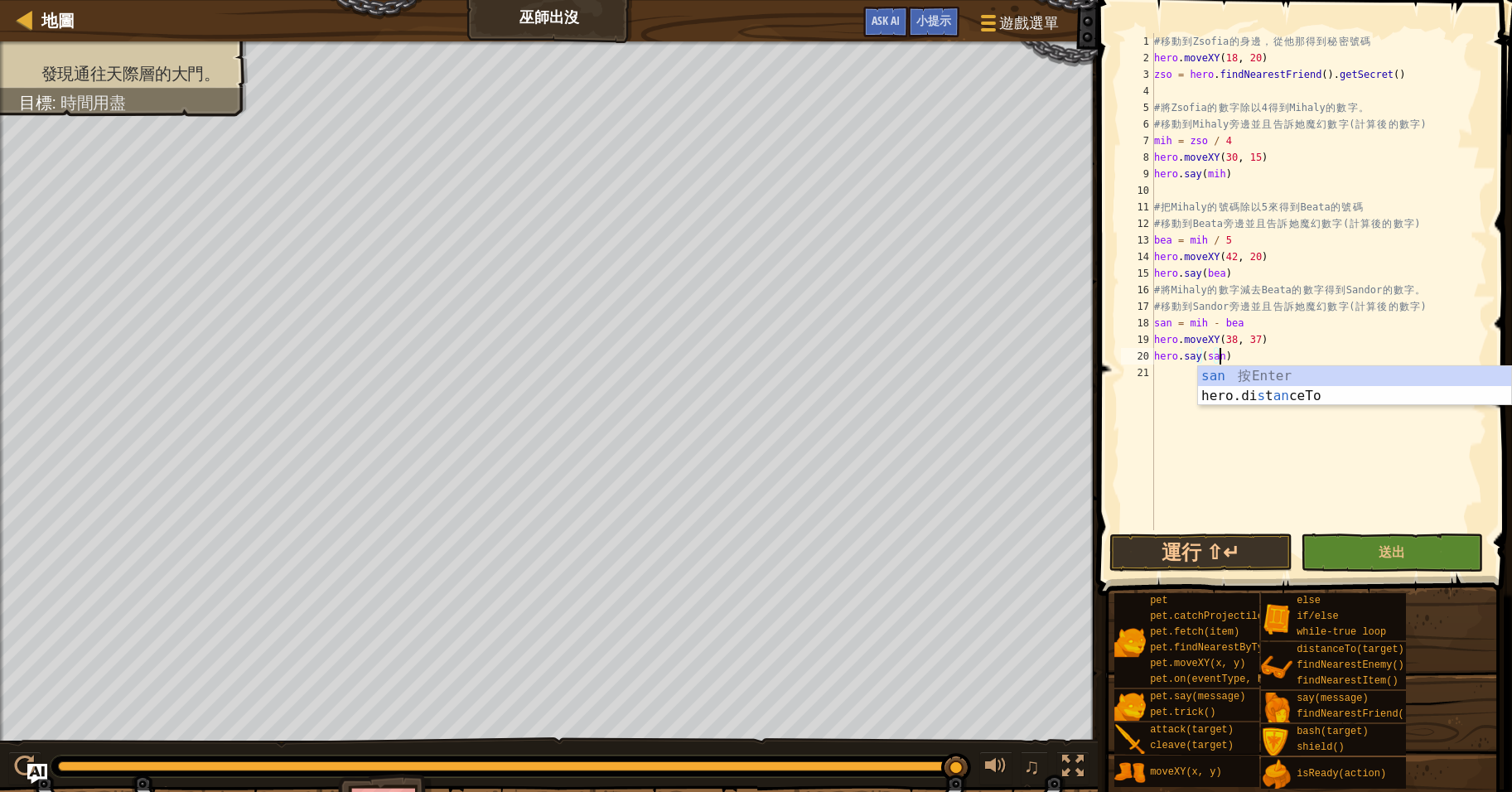
scroll to position [8, 5]
click at [1322, 473] on div "# 移 動 到 Zsofia 的 身 邊 ， 從 他 那 得 到 秘 密 號 碼 hero . moveXY ( 18 , 20 ) zso = hero .…" at bounding box center [1319, 298] width 336 height 530
click at [1403, 553] on span "送出" at bounding box center [1392, 551] width 26 height 18
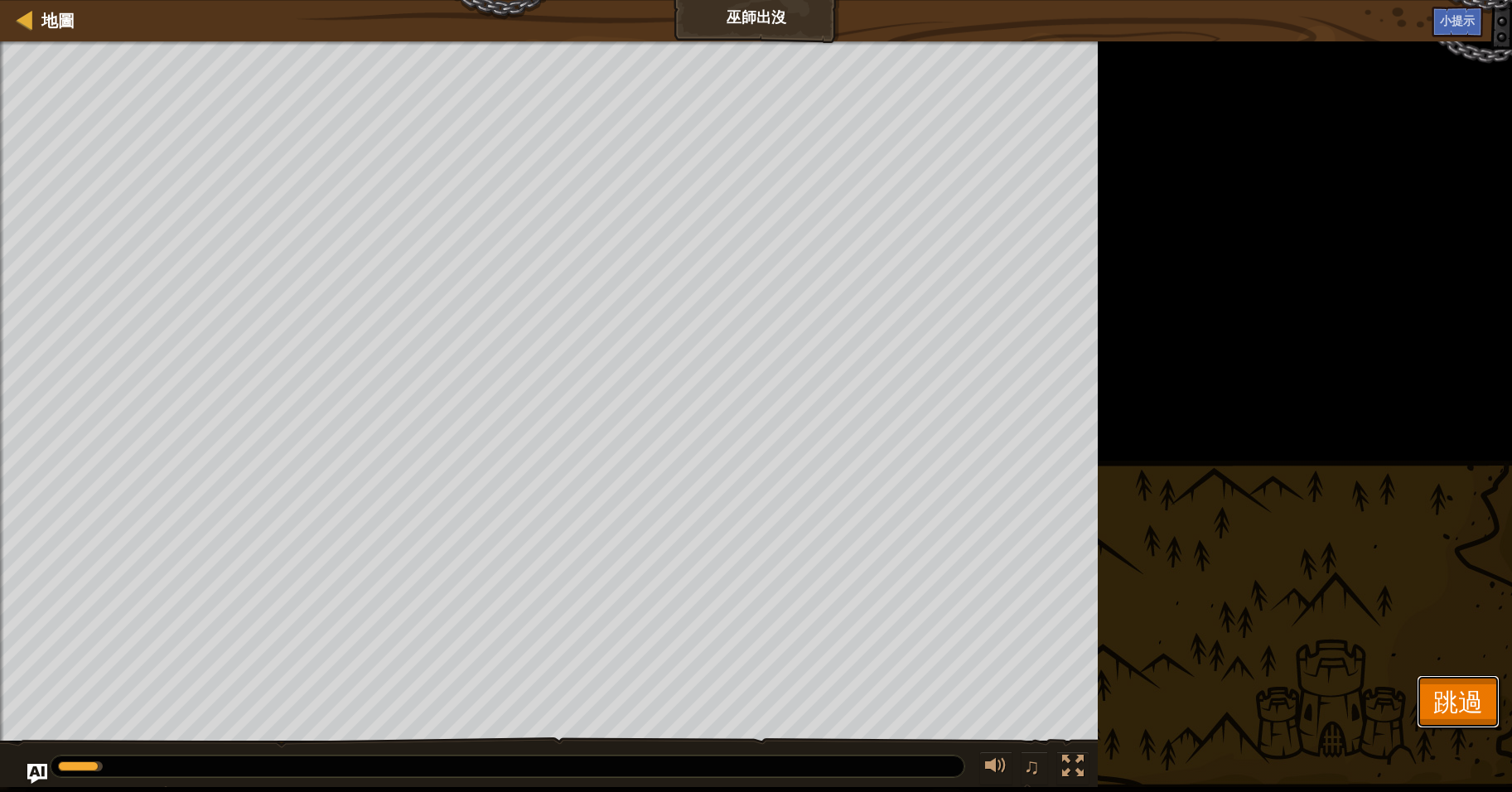
click at [1454, 701] on span "跳過" at bounding box center [1458, 701] width 50 height 34
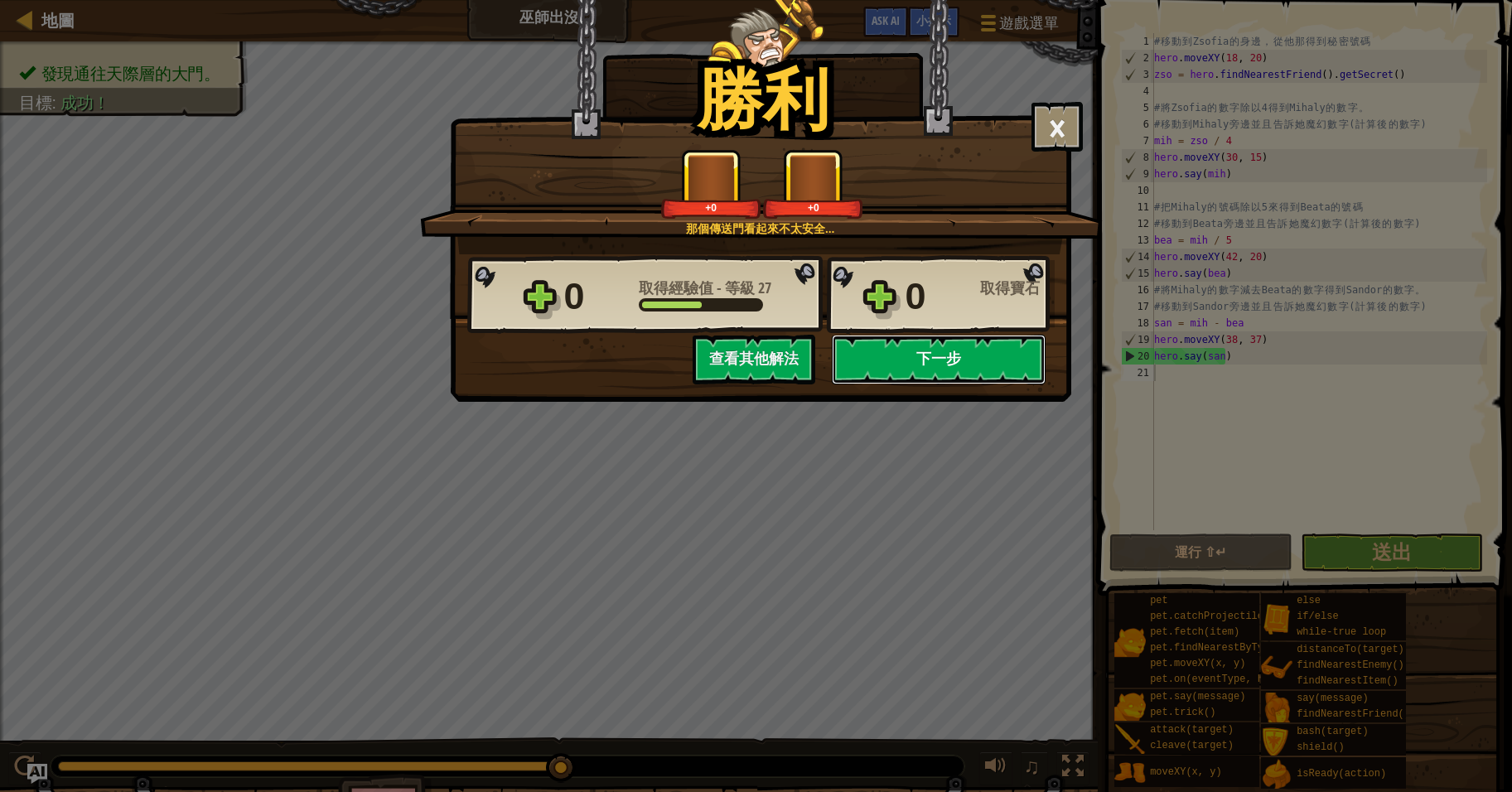
click at [943, 361] on button "下一步" at bounding box center [939, 359] width 214 height 50
select select "zh-HANT"
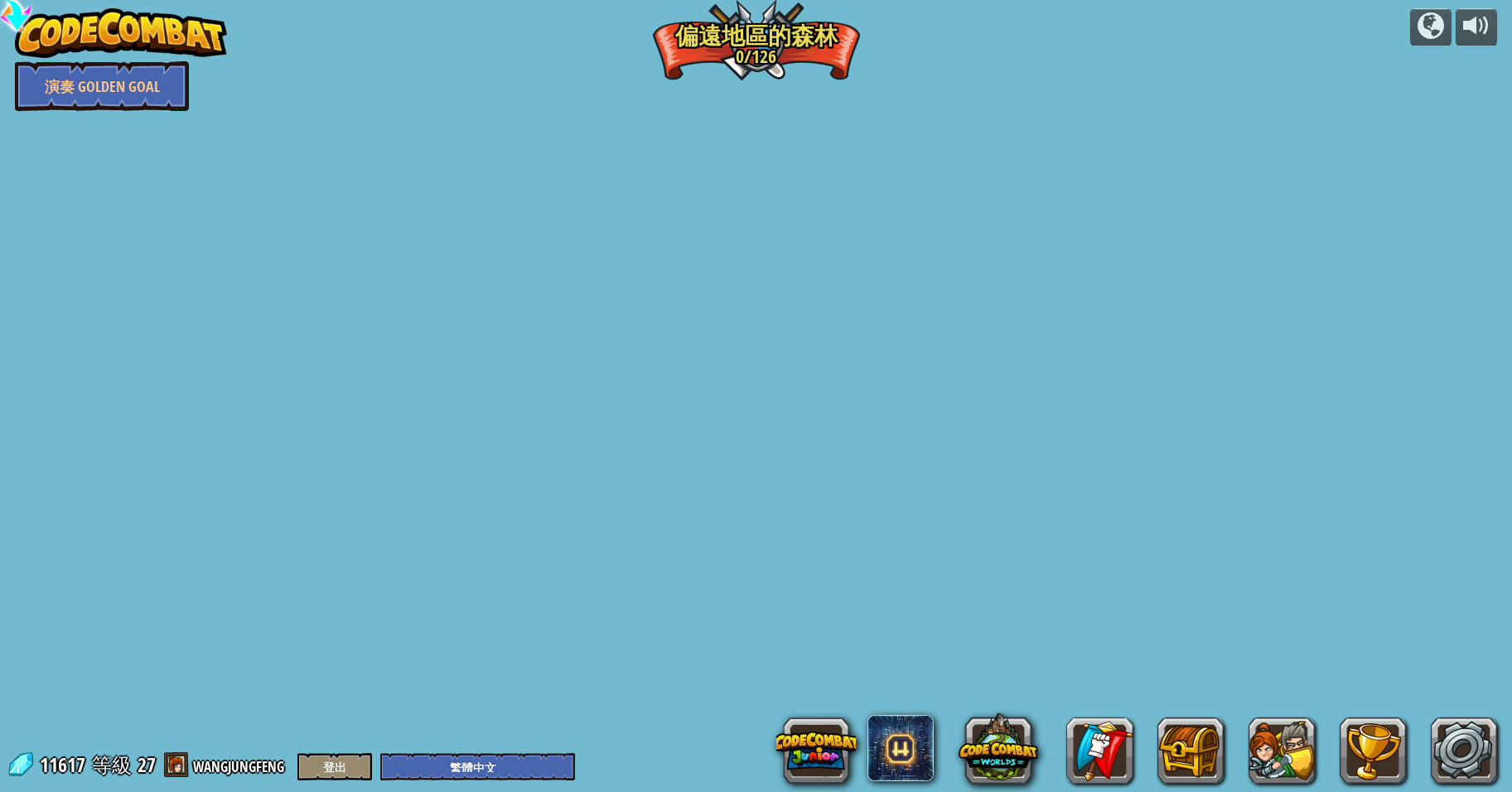
select select "zh-HANT"
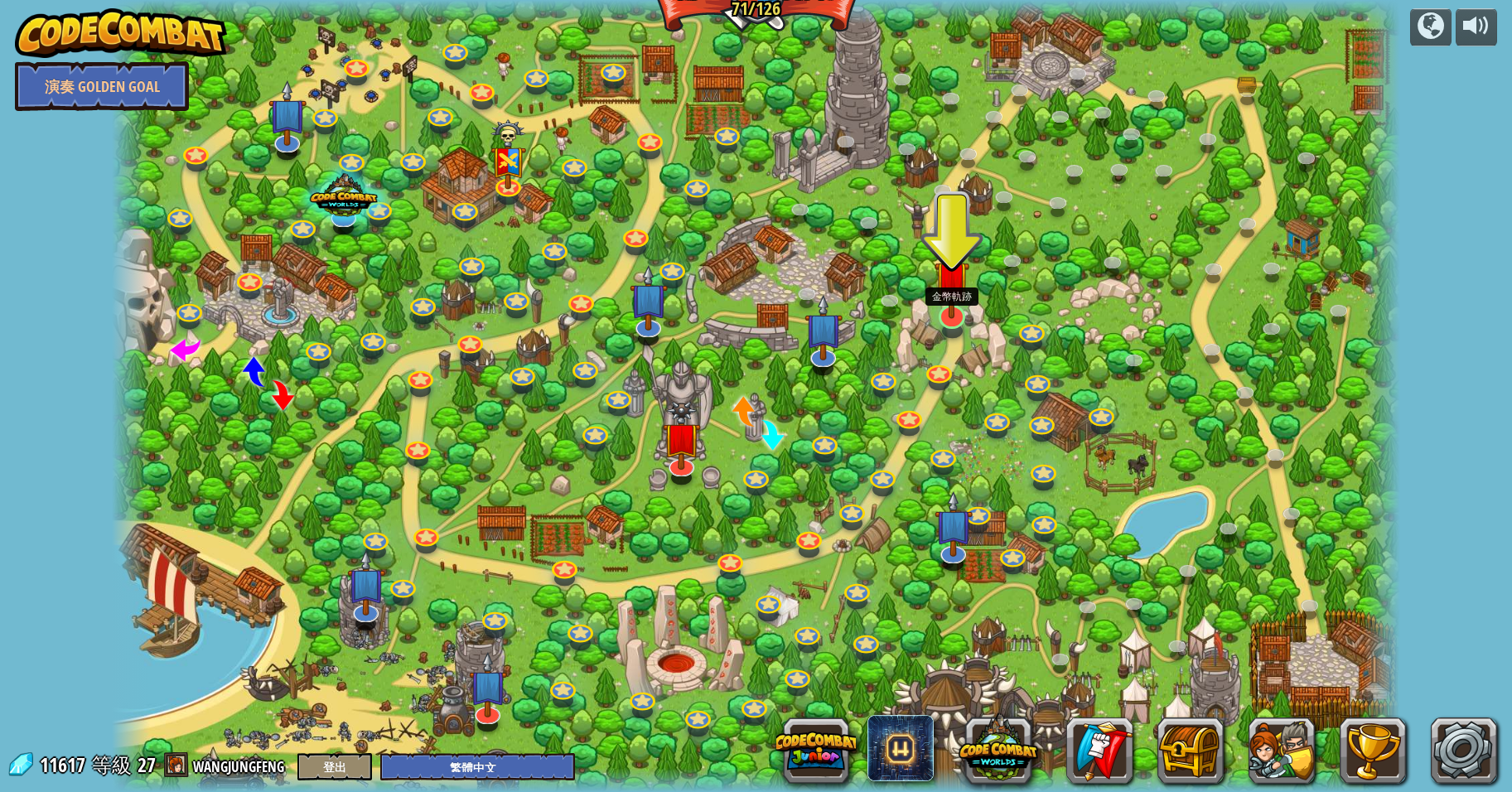
click at [952, 314] on img at bounding box center [953, 278] width 36 height 81
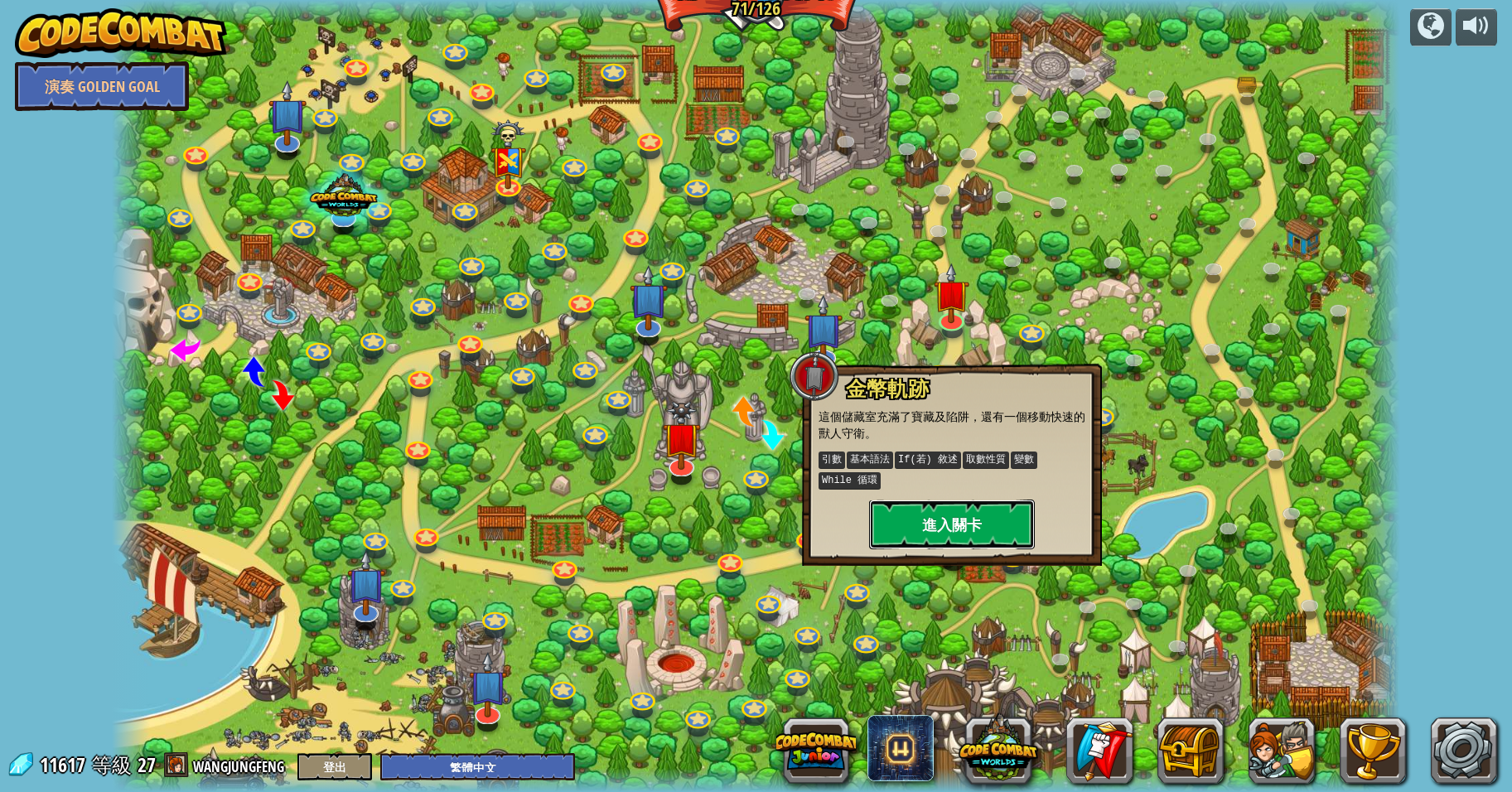
click at [951, 516] on button "進入關卡" at bounding box center [952, 524] width 165 height 50
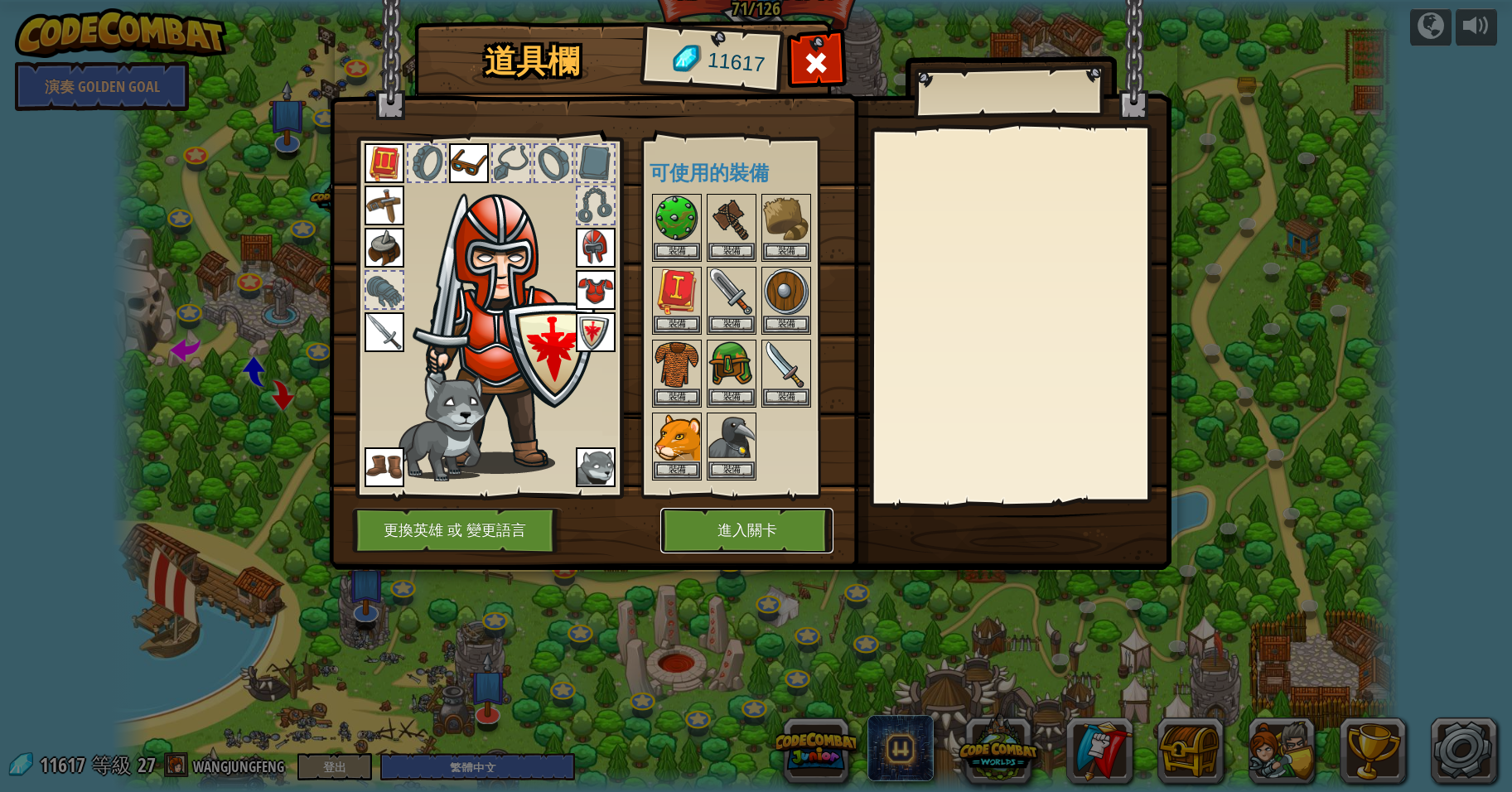
click at [747, 525] on button "進入關卡" at bounding box center [747, 530] width 173 height 46
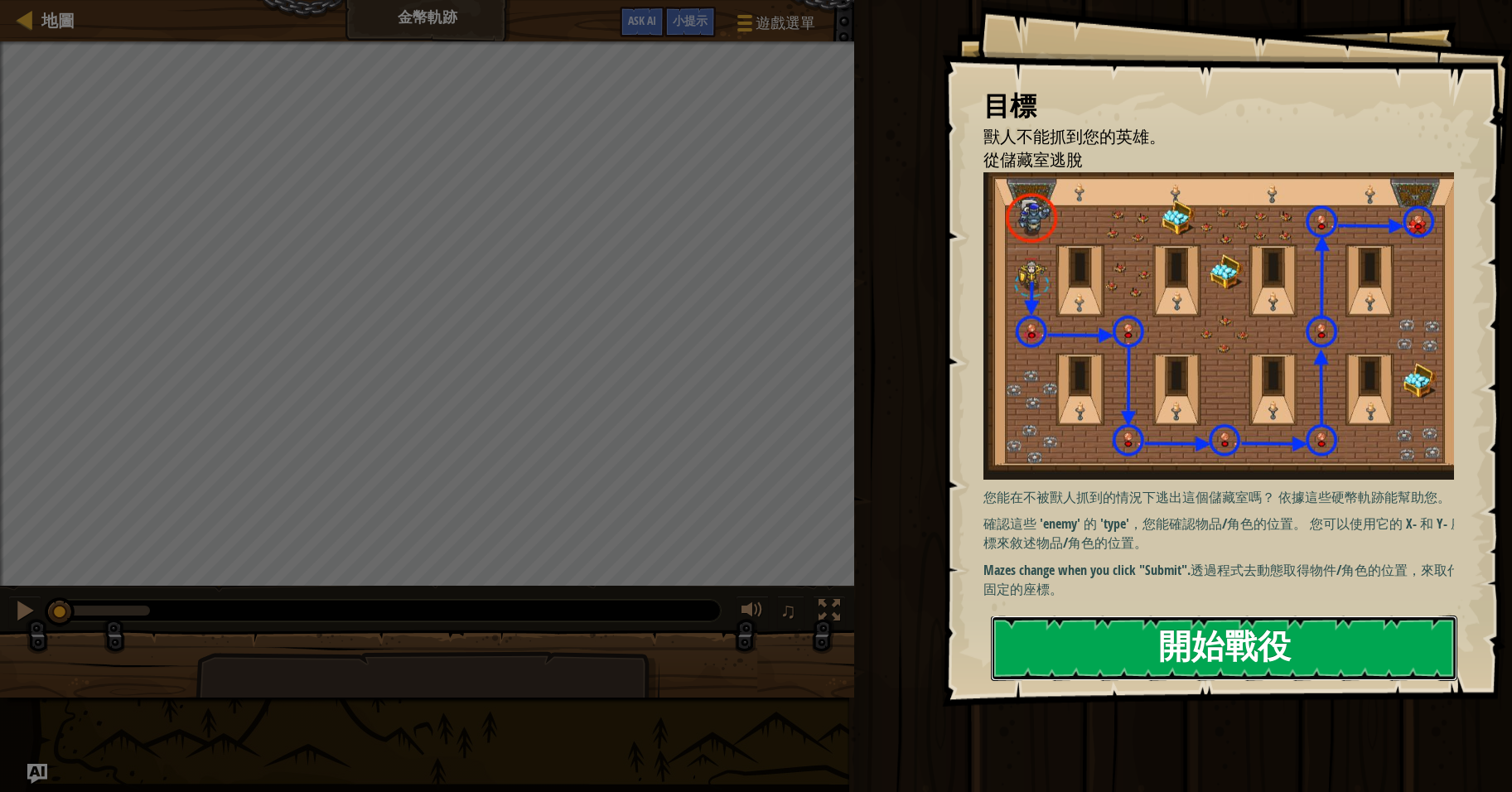
click at [1221, 653] on button "開始戰役" at bounding box center [1224, 648] width 467 height 66
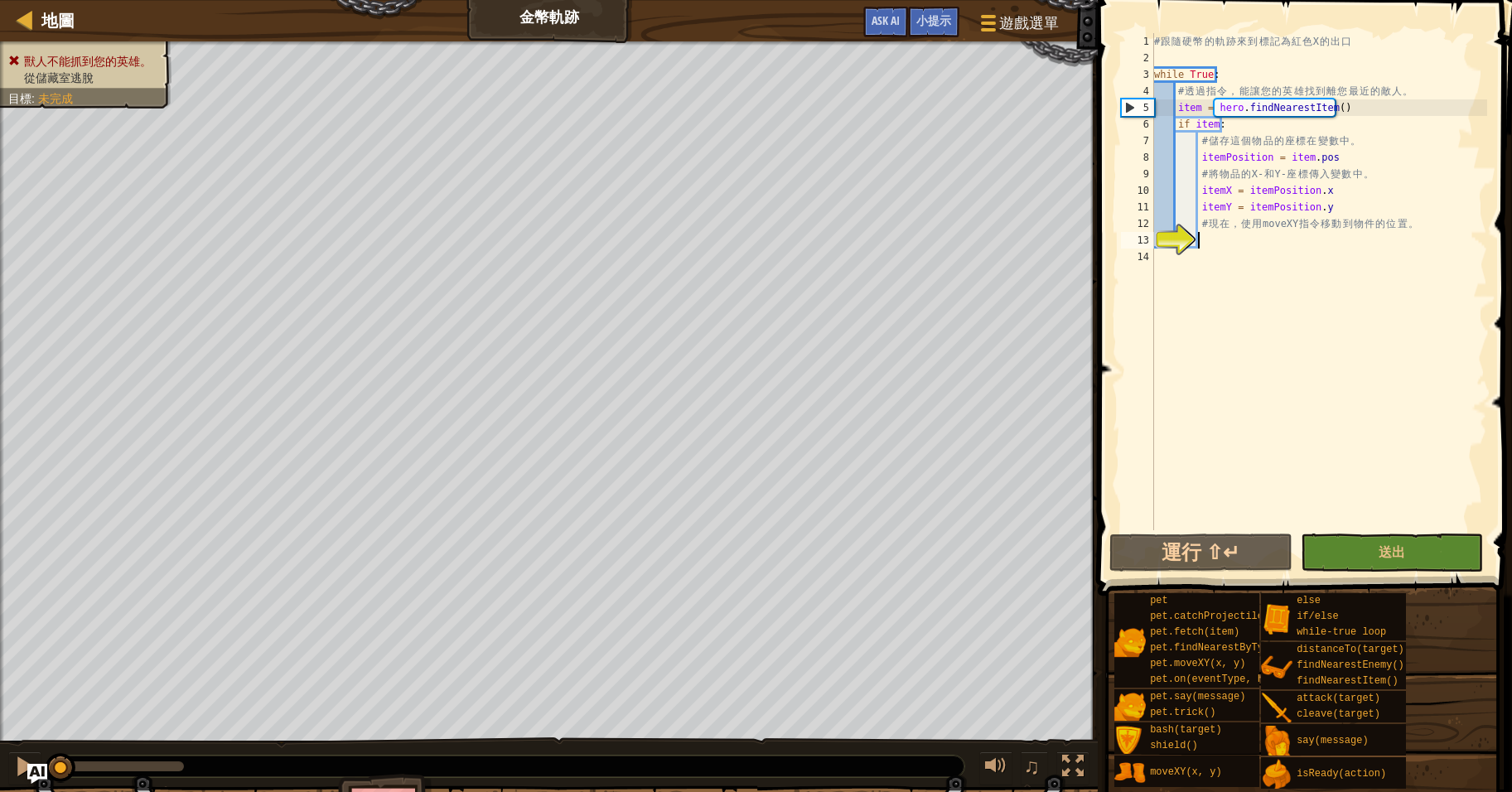
click at [1275, 238] on div "# 跟 隨 硬 幣 的 軌 跡 來 到 標 記 為 紅 色 X 的 出 口 while True : # 透 過 指 令 ， 能 讓 您 的 英 雄 找 到 …" at bounding box center [1319, 298] width 336 height 530
type textarea "H"
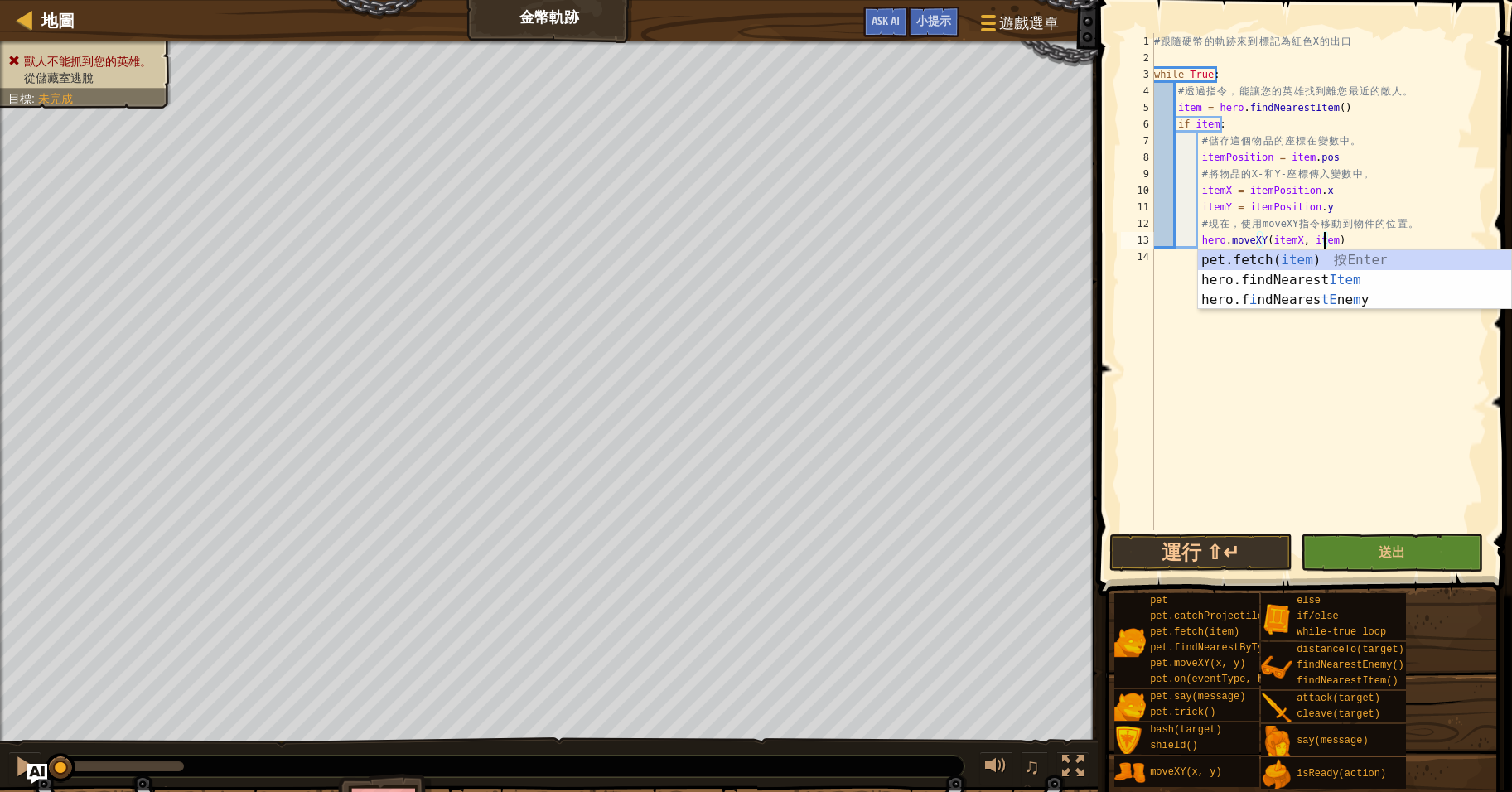
scroll to position [8, 14]
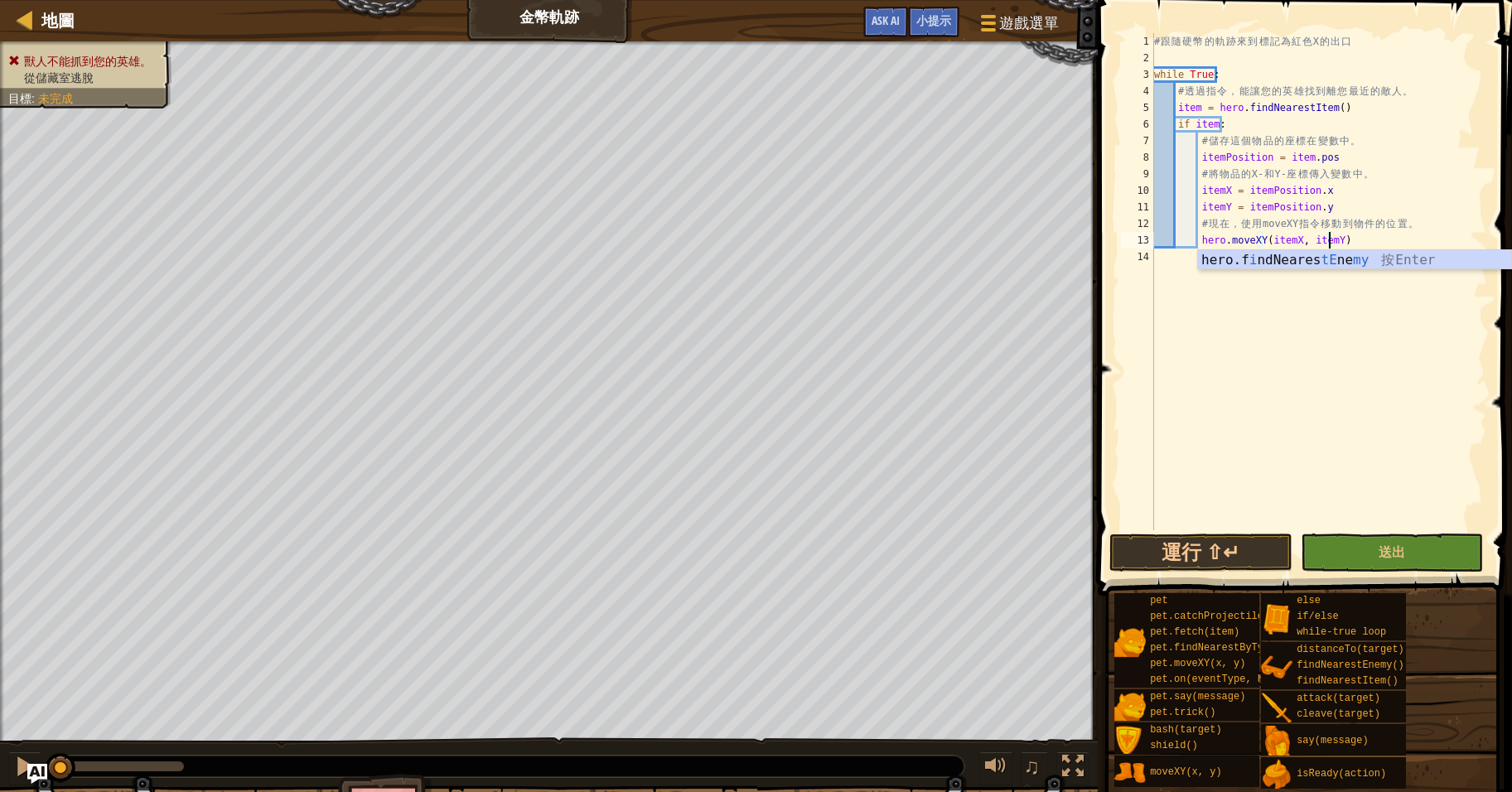
click at [1445, 184] on div "# 跟 隨 硬 幣 的 軌 跡 來 到 標 記 為 紅 色 X 的 出 口 while True : # 透 過 指 令 ， 能 讓 您 的 英 雄 找 到 …" at bounding box center [1319, 298] width 336 height 530
type textarea "itemX = itemPosition.x"
click at [1390, 555] on span "送出" at bounding box center [1392, 551] width 26 height 18
click at [1390, 555] on div "獸人不能抓到您的英雄。 從儲藏室逃脫 目標 : 未完成 ♫ Anya 844 x: 8 y: 44 No target" at bounding box center [756, 446] width 1512 height 811
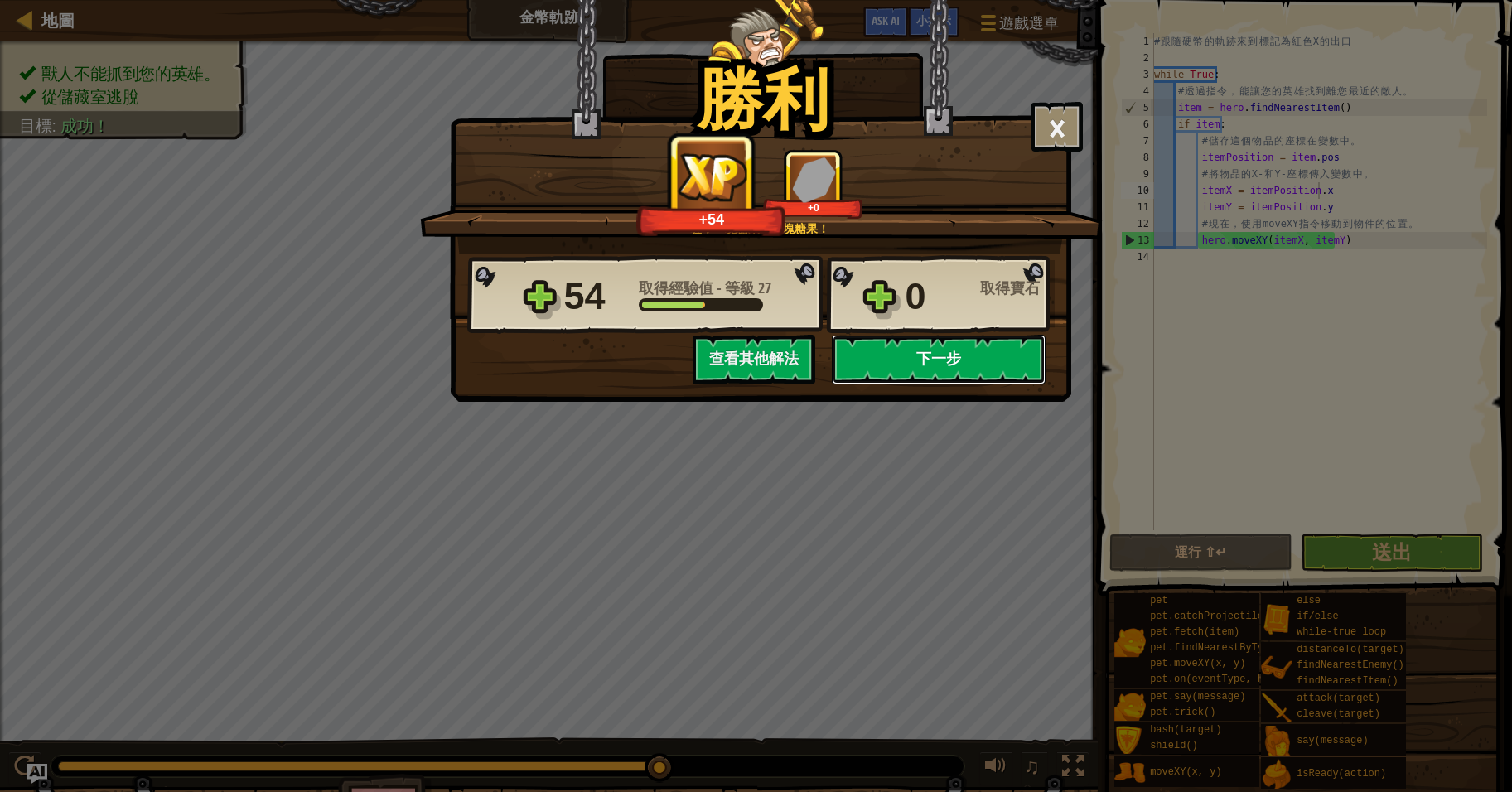
click at [951, 350] on button "下一步" at bounding box center [939, 359] width 214 height 50
select select "zh-HANT"
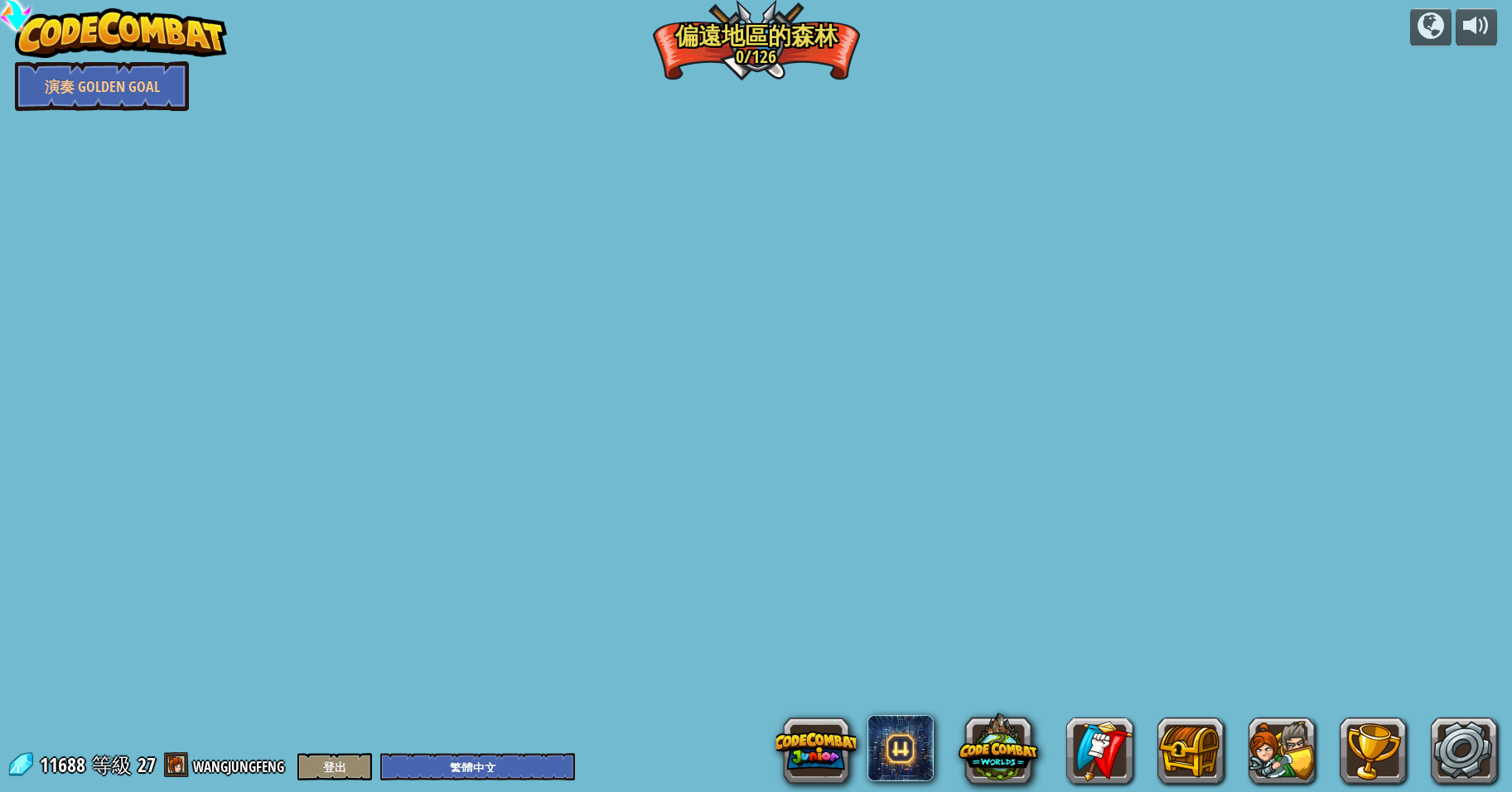
select select "zh-HANT"
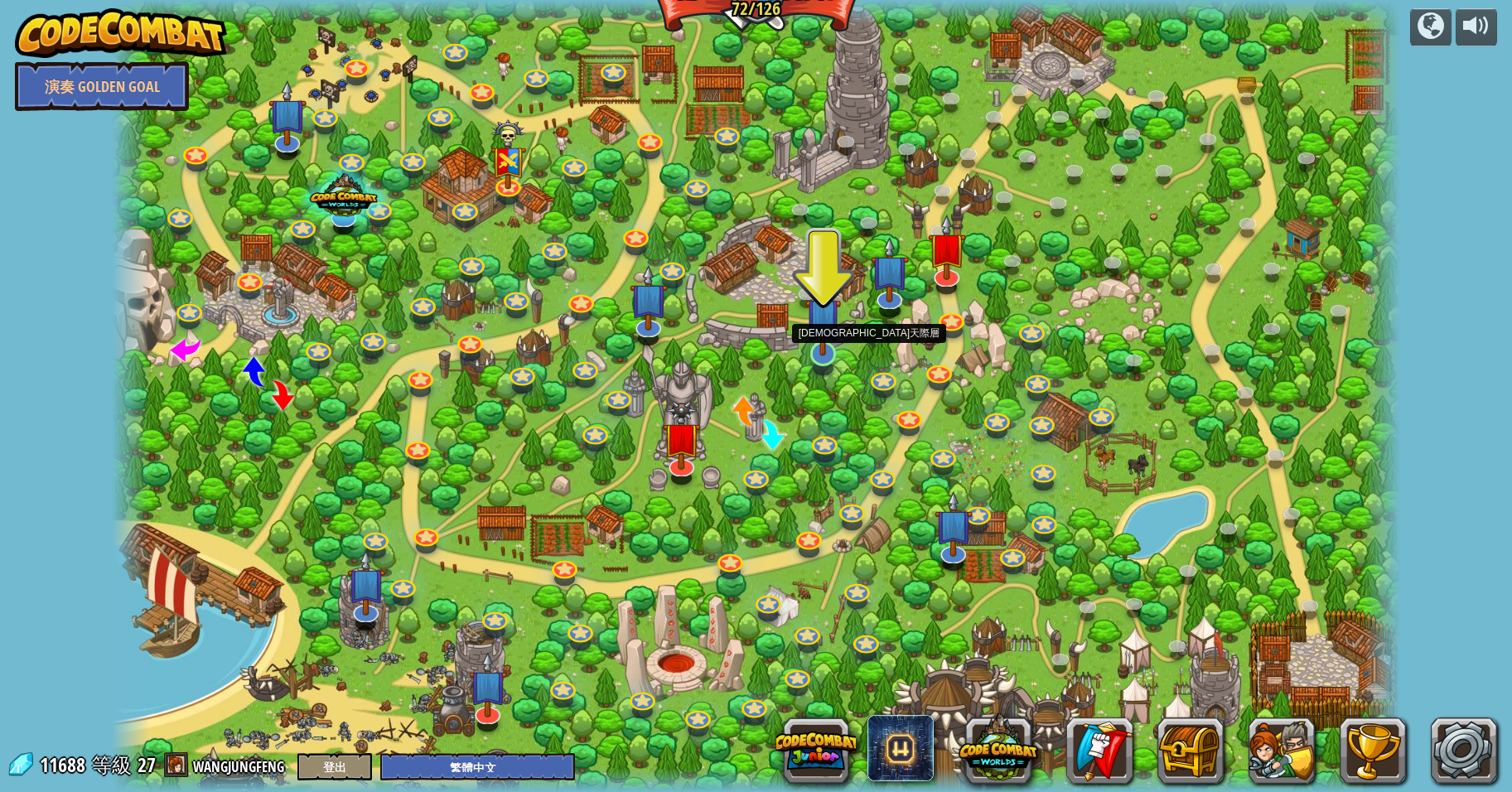
click at [825, 345] on img at bounding box center [823, 315] width 36 height 81
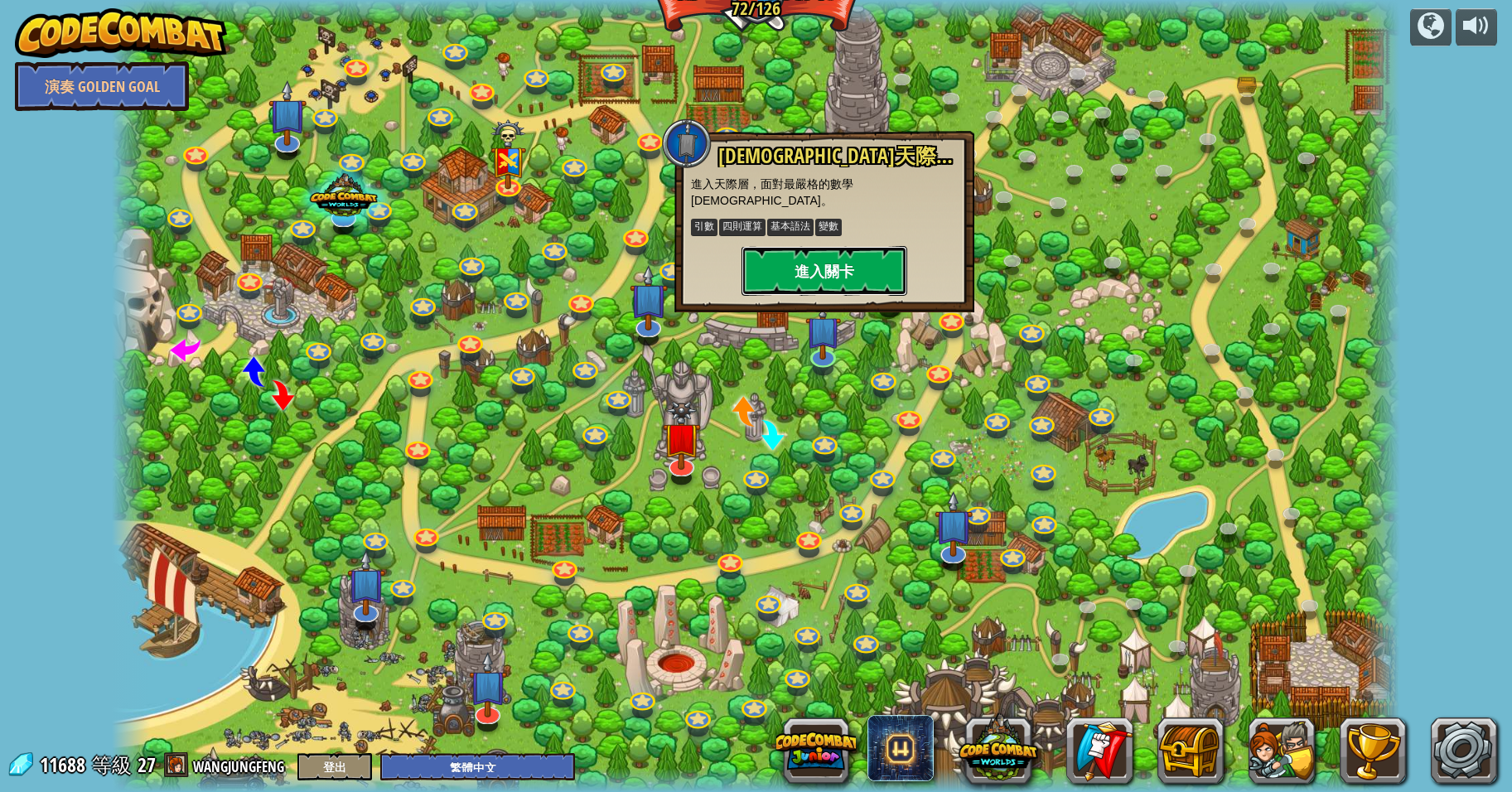
click at [825, 253] on button "進入關卡" at bounding box center [824, 270] width 165 height 50
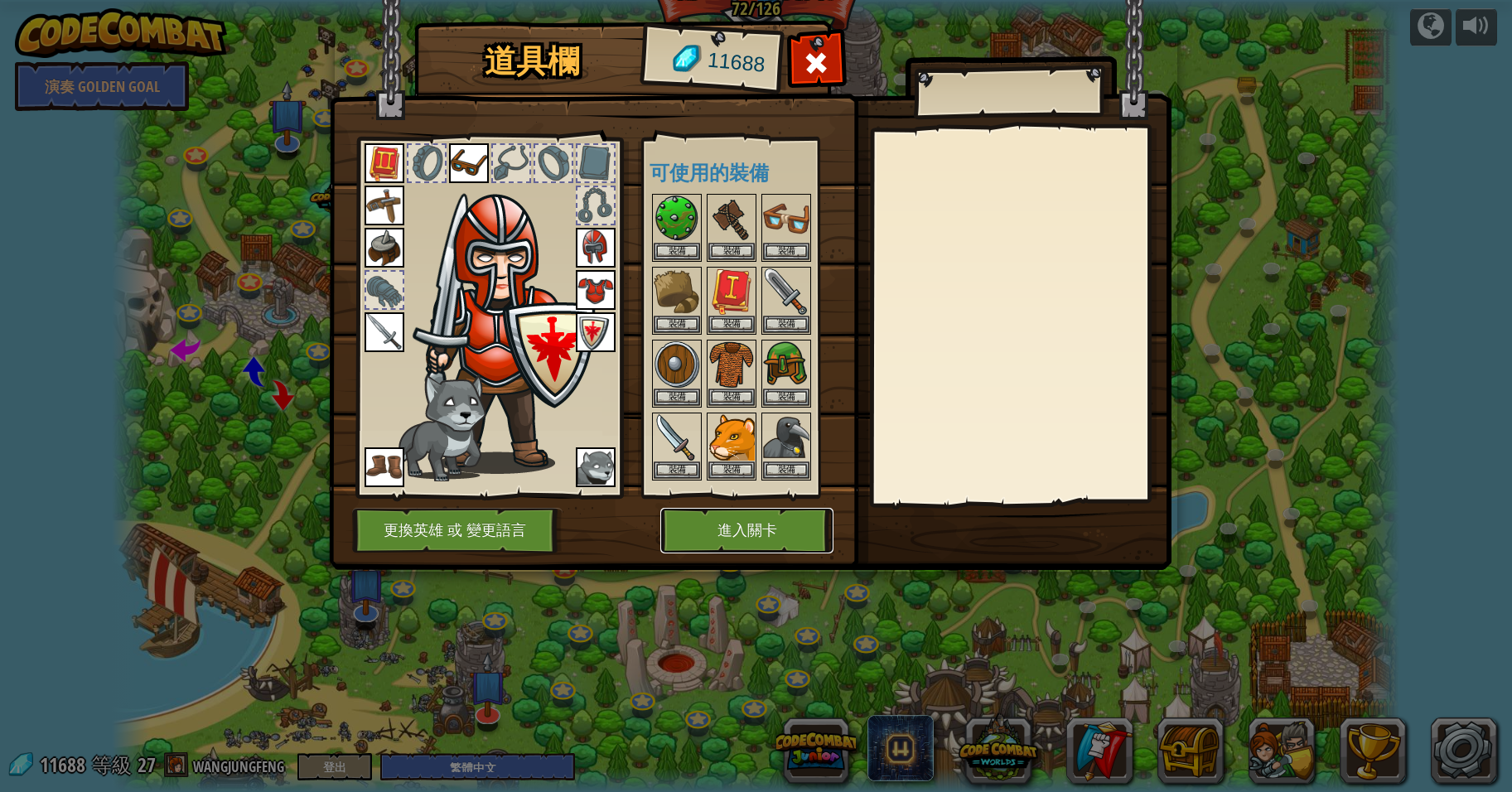
click at [749, 529] on button "進入關卡" at bounding box center [747, 530] width 173 height 46
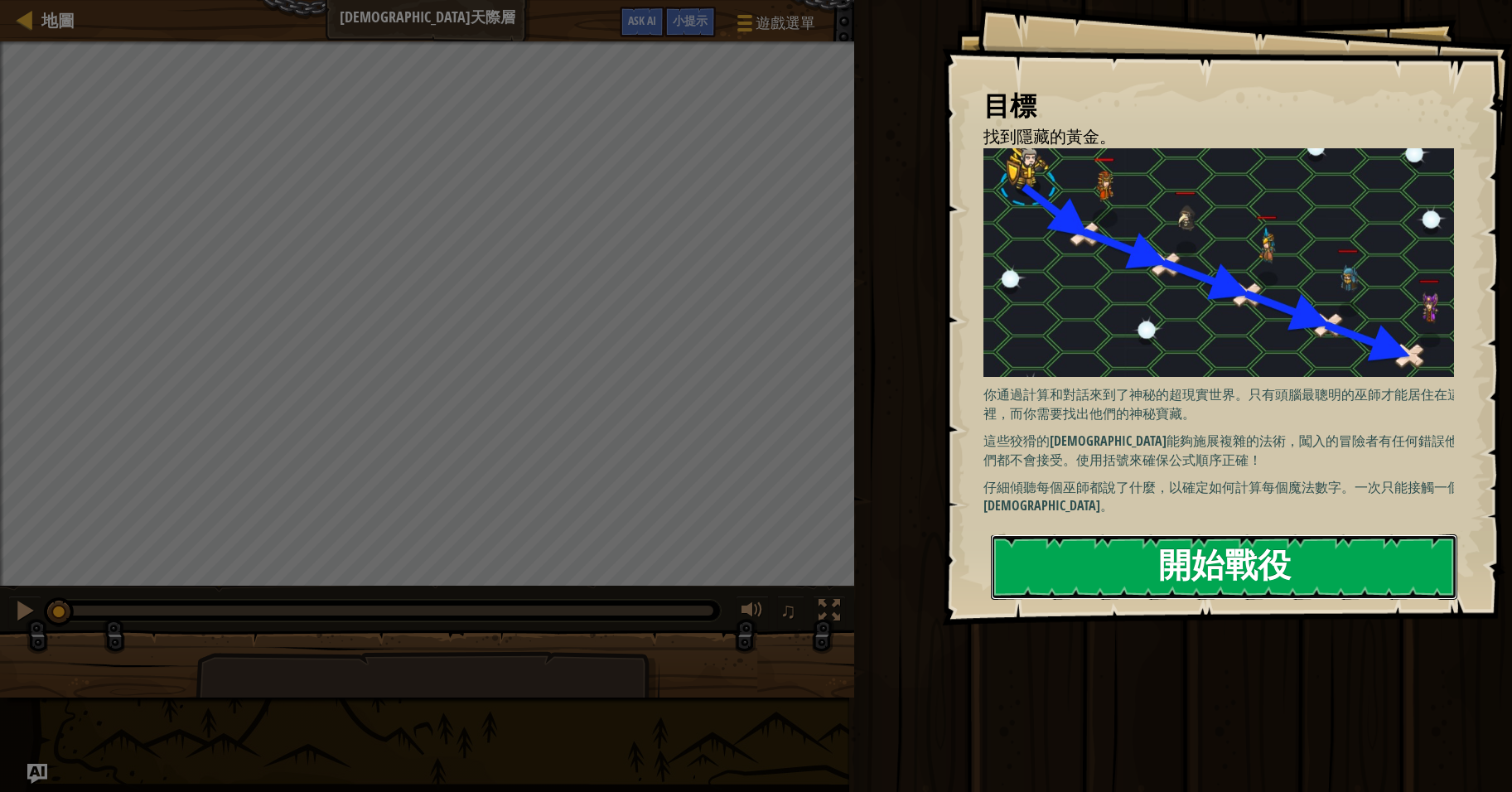
click at [1207, 569] on button "開始戰役" at bounding box center [1224, 566] width 467 height 66
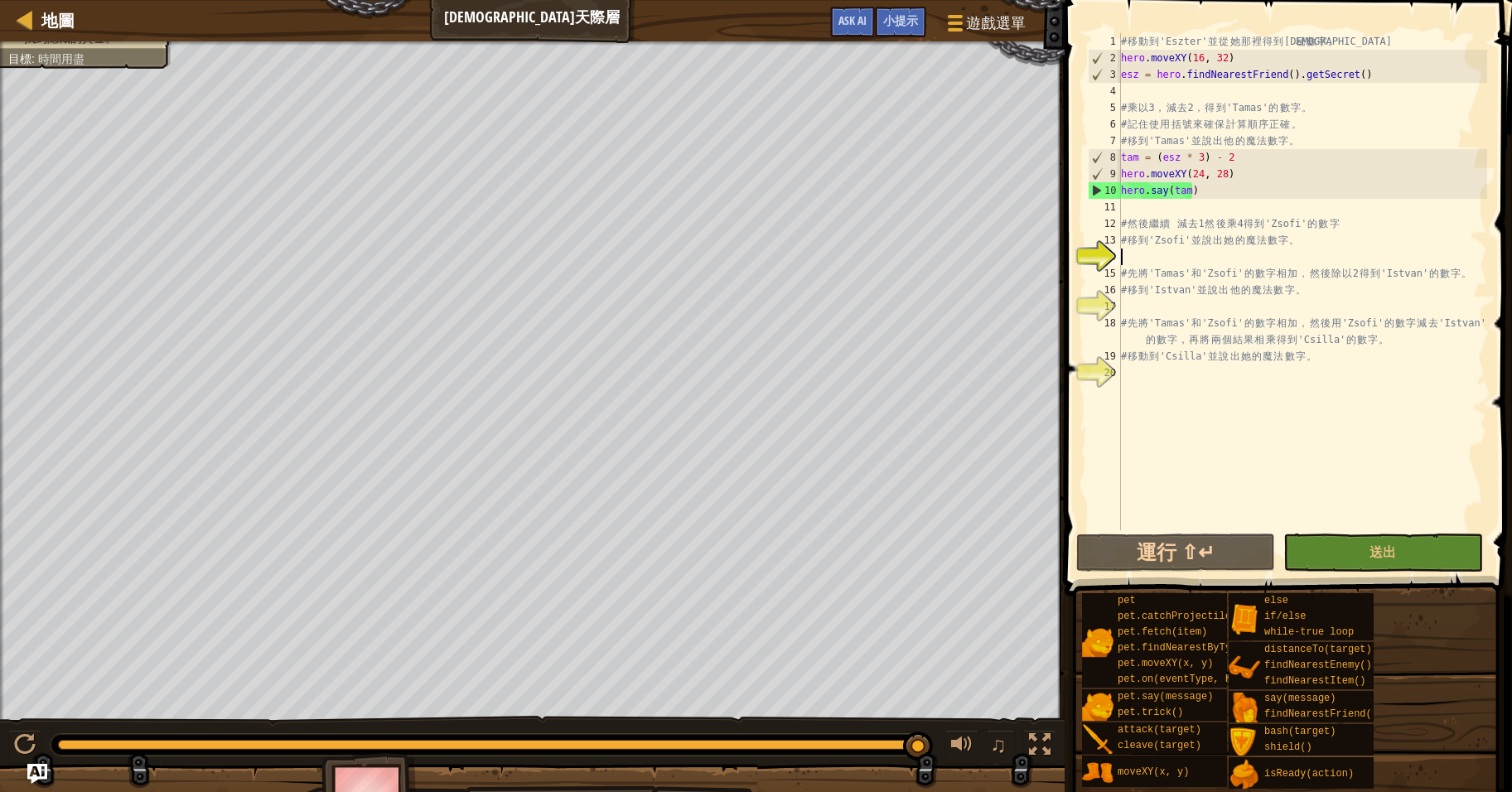
click at [1204, 249] on div "# 移 動 到 'Eszter' 並 從 她 那 裡 得 到 神 秘 數 字 。 hero . moveXY ( 16 , 32 ) esz = hero .…" at bounding box center [1303, 298] width 369 height 530
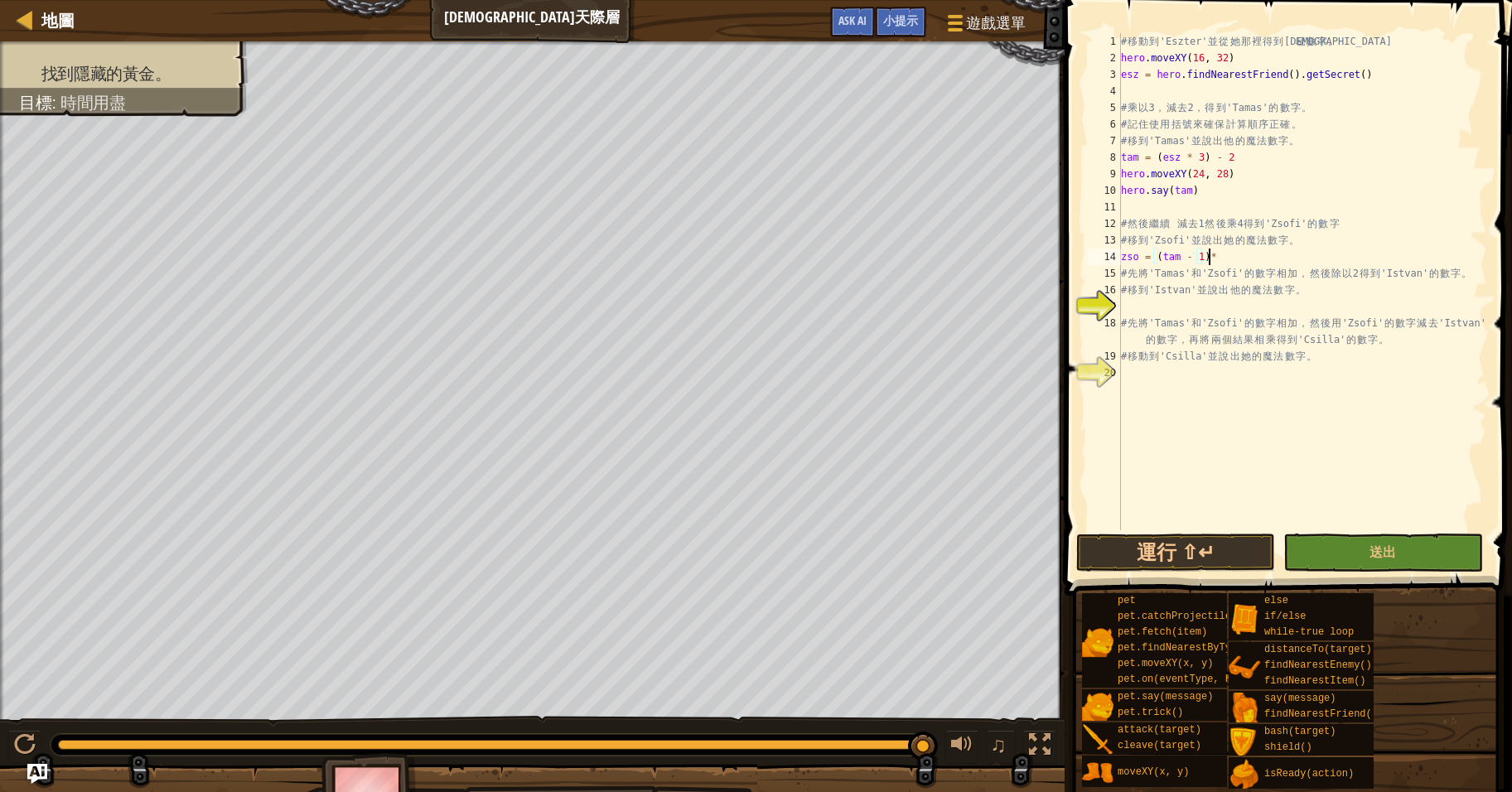
scroll to position [8, 6]
type textarea "zso = (tam - 1)*4"
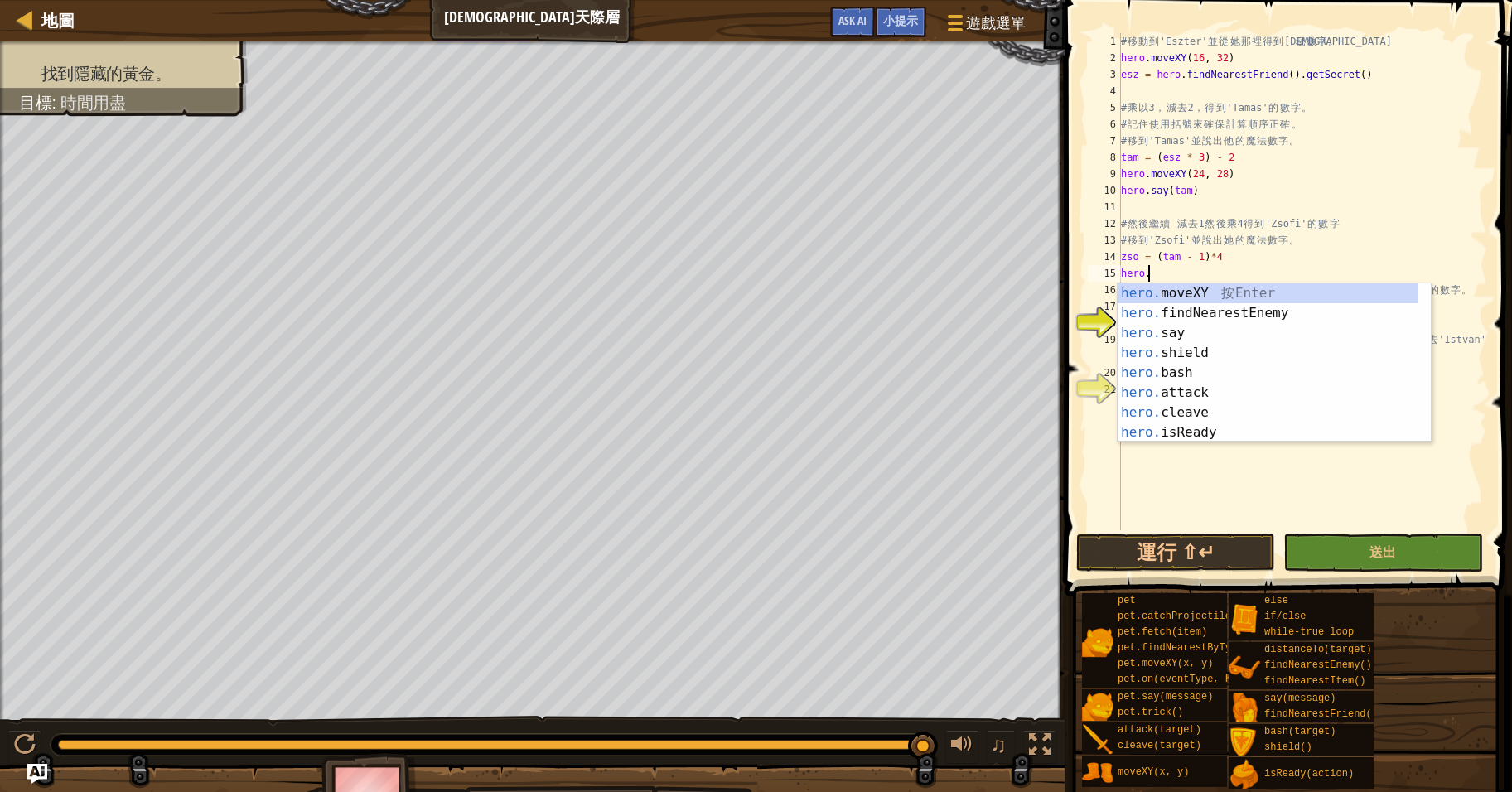
scroll to position [8, 2]
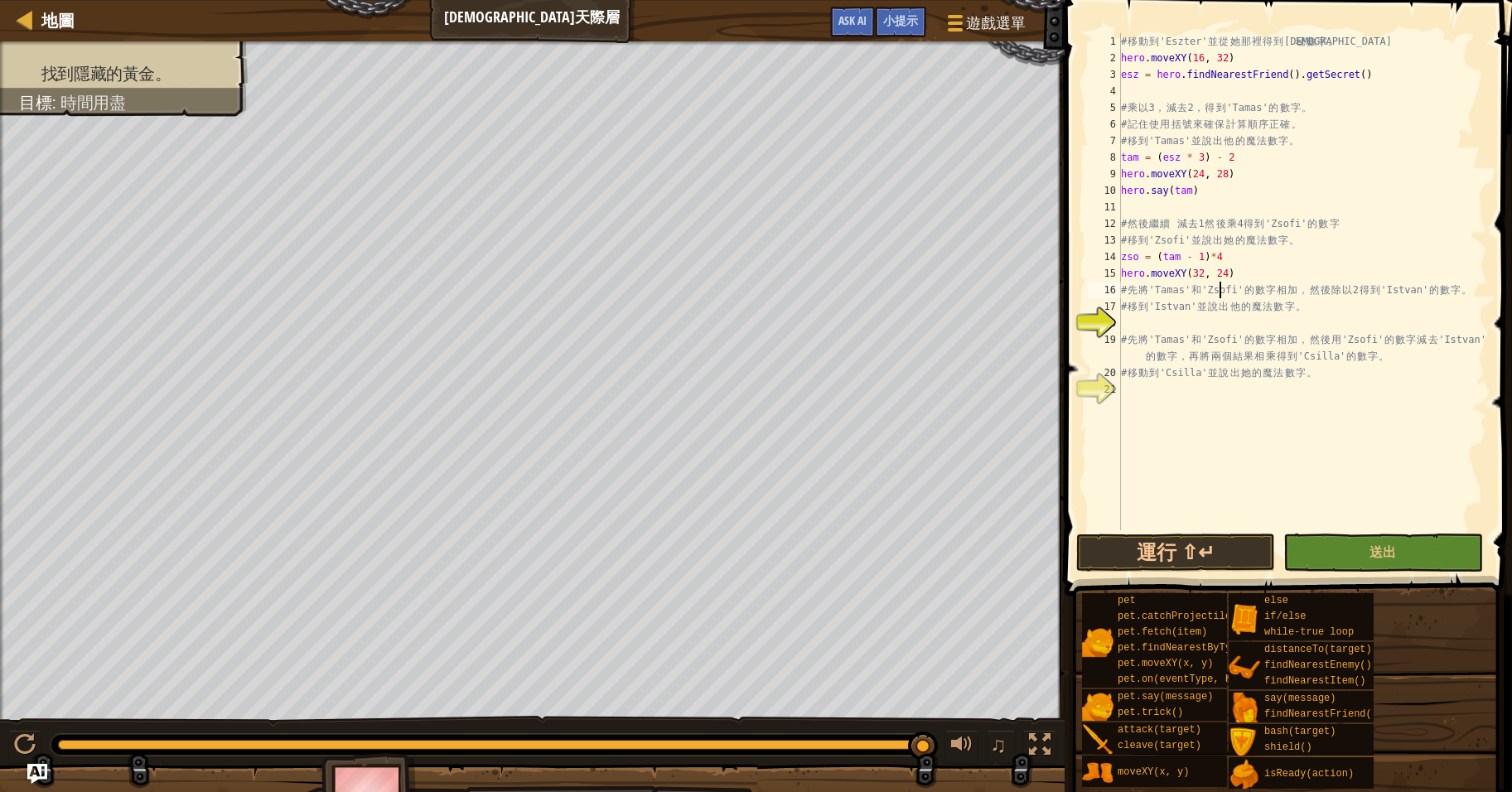
type textarea "hero.moveXY(32, 24)"
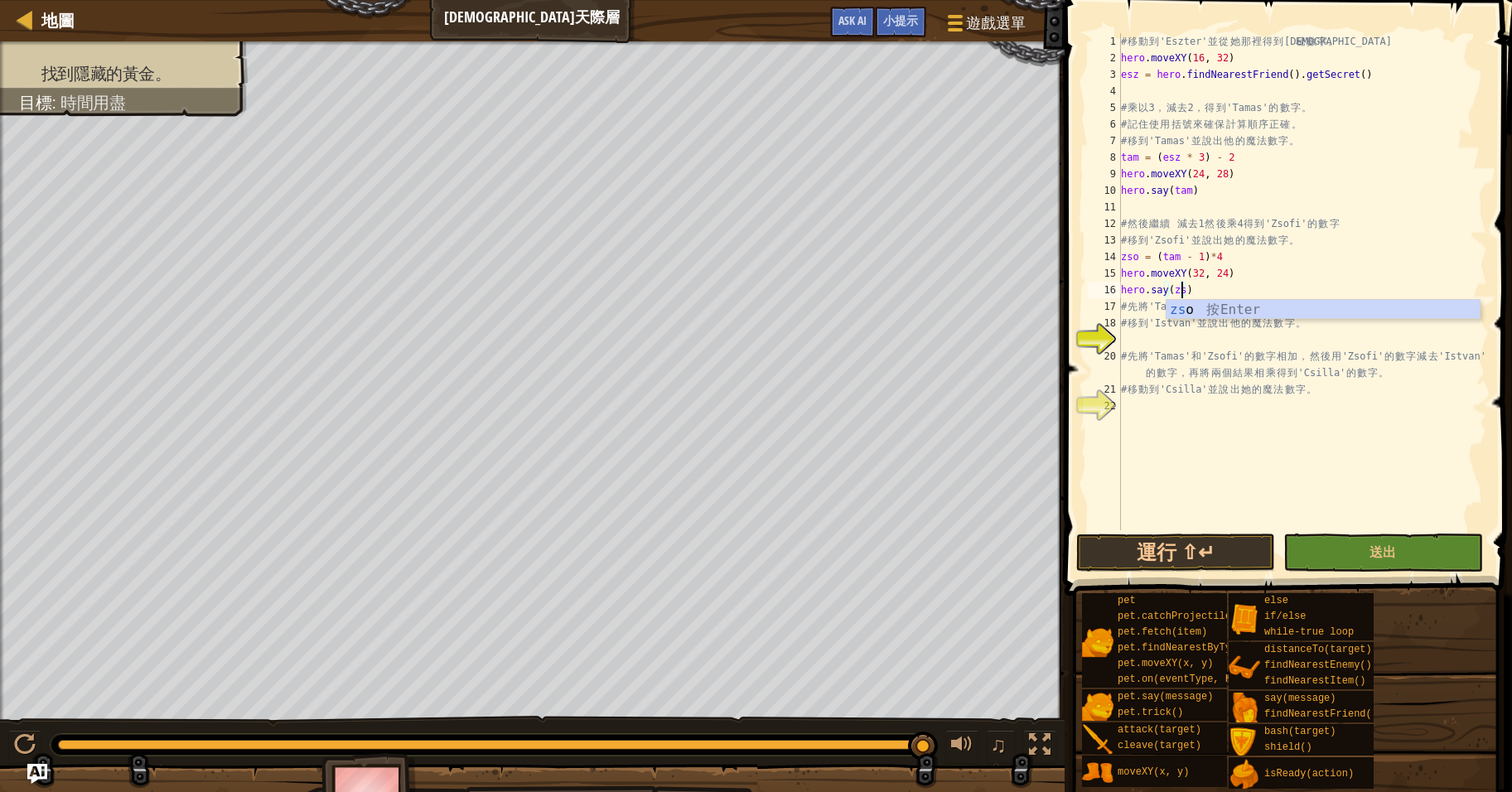
scroll to position [8, 5]
type textarea "# 移到'Istvan'並說出他的魔法數字。"
type textarea "ist = (tam + zso) / 2"
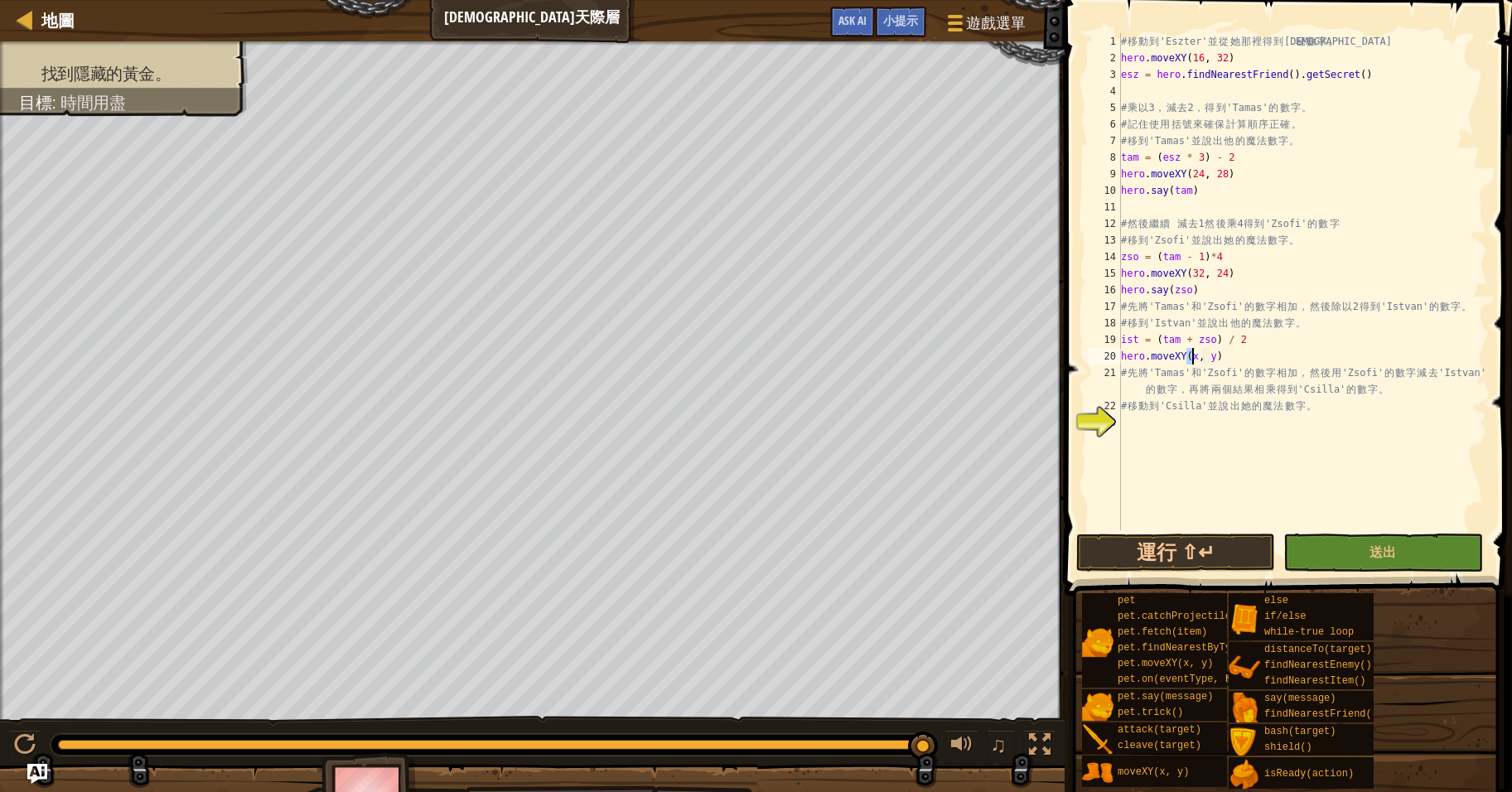
scroll to position [8, 6]
type textarea "hero.moveXY(40, 20)"
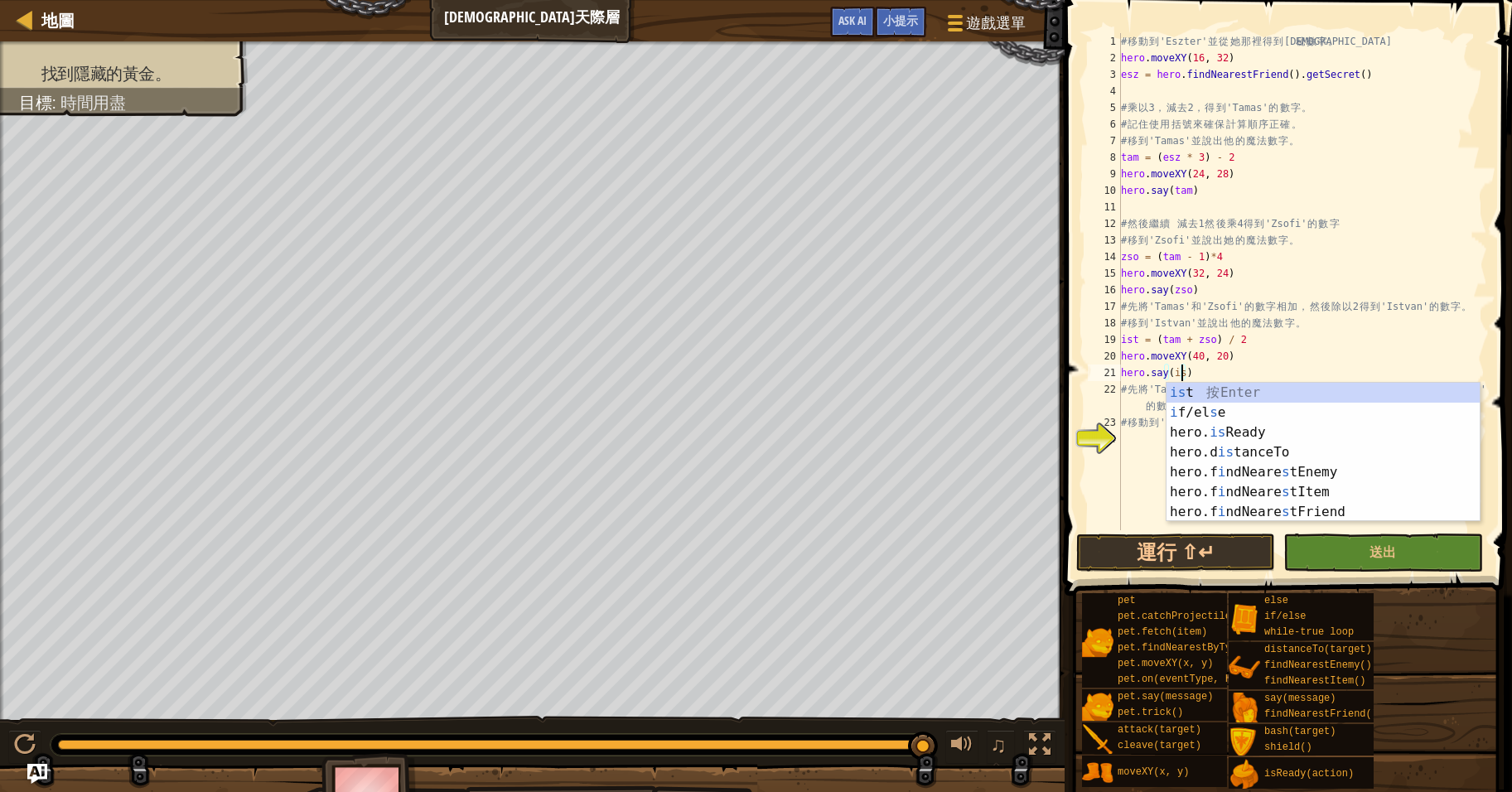
scroll to position [8, 5]
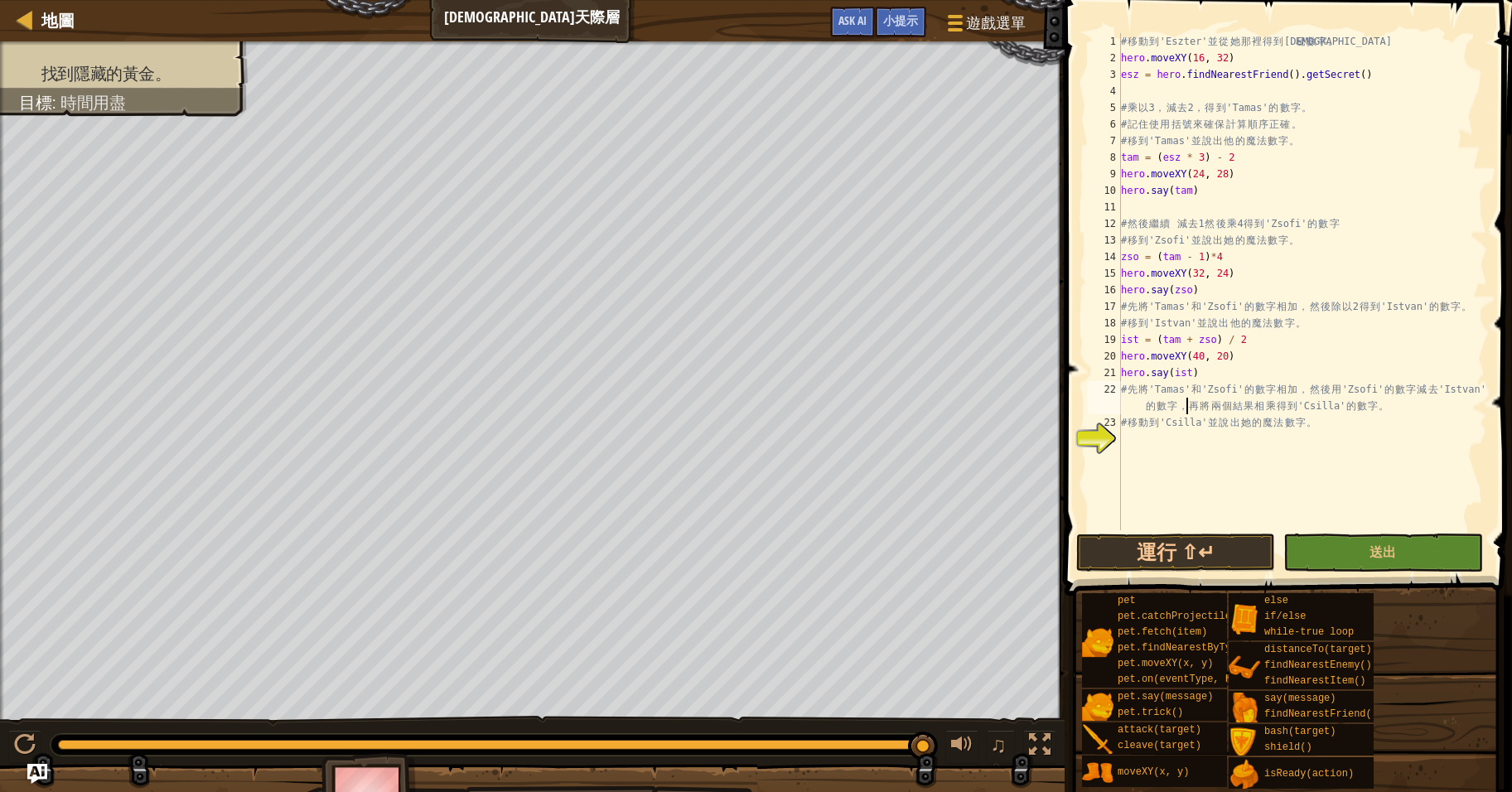
type textarea "# 移動到'Csilla'並說出她的魔法數字。"
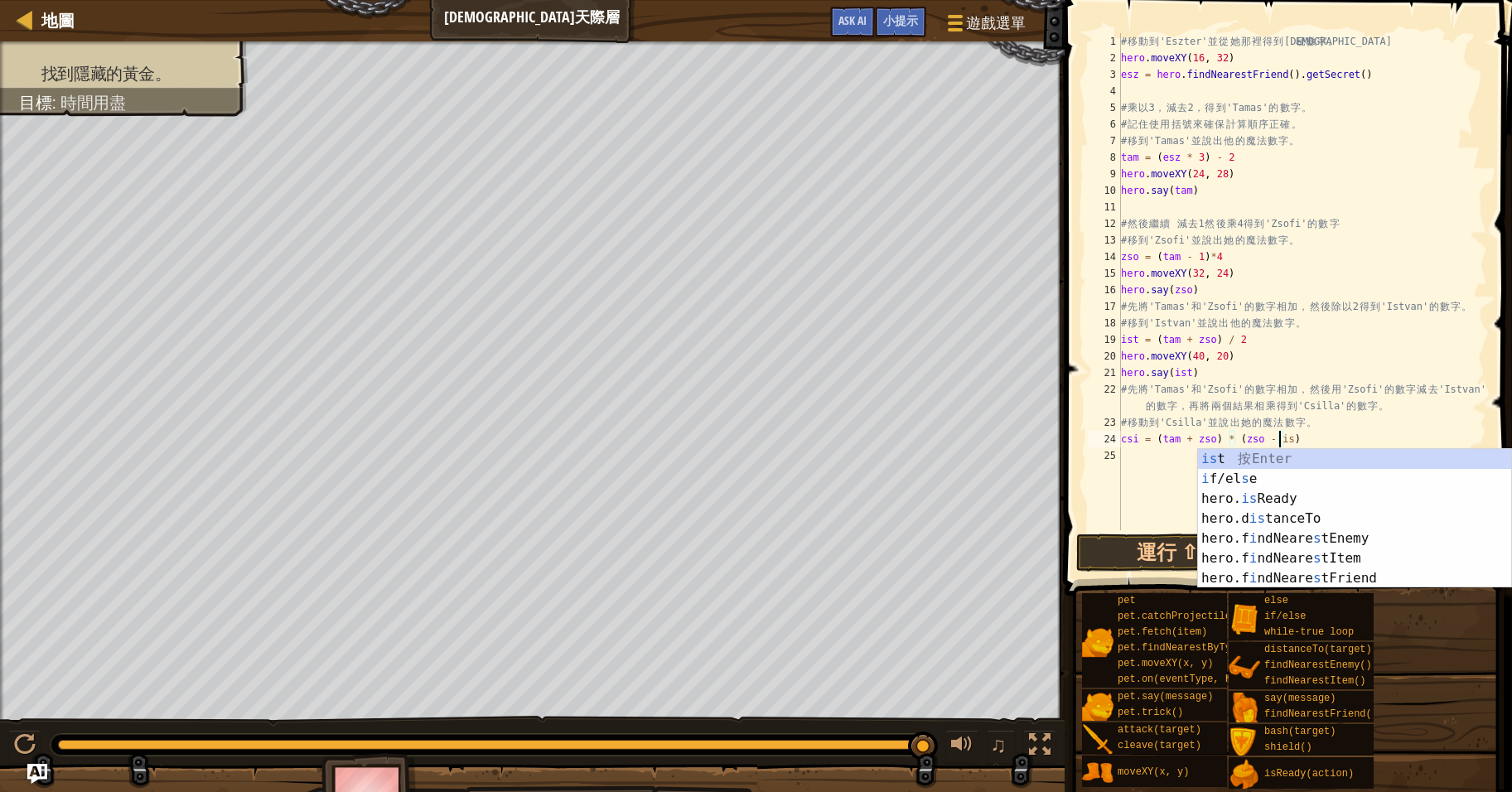
type textarea "csi = (tam + zso) * (zso - ist)"
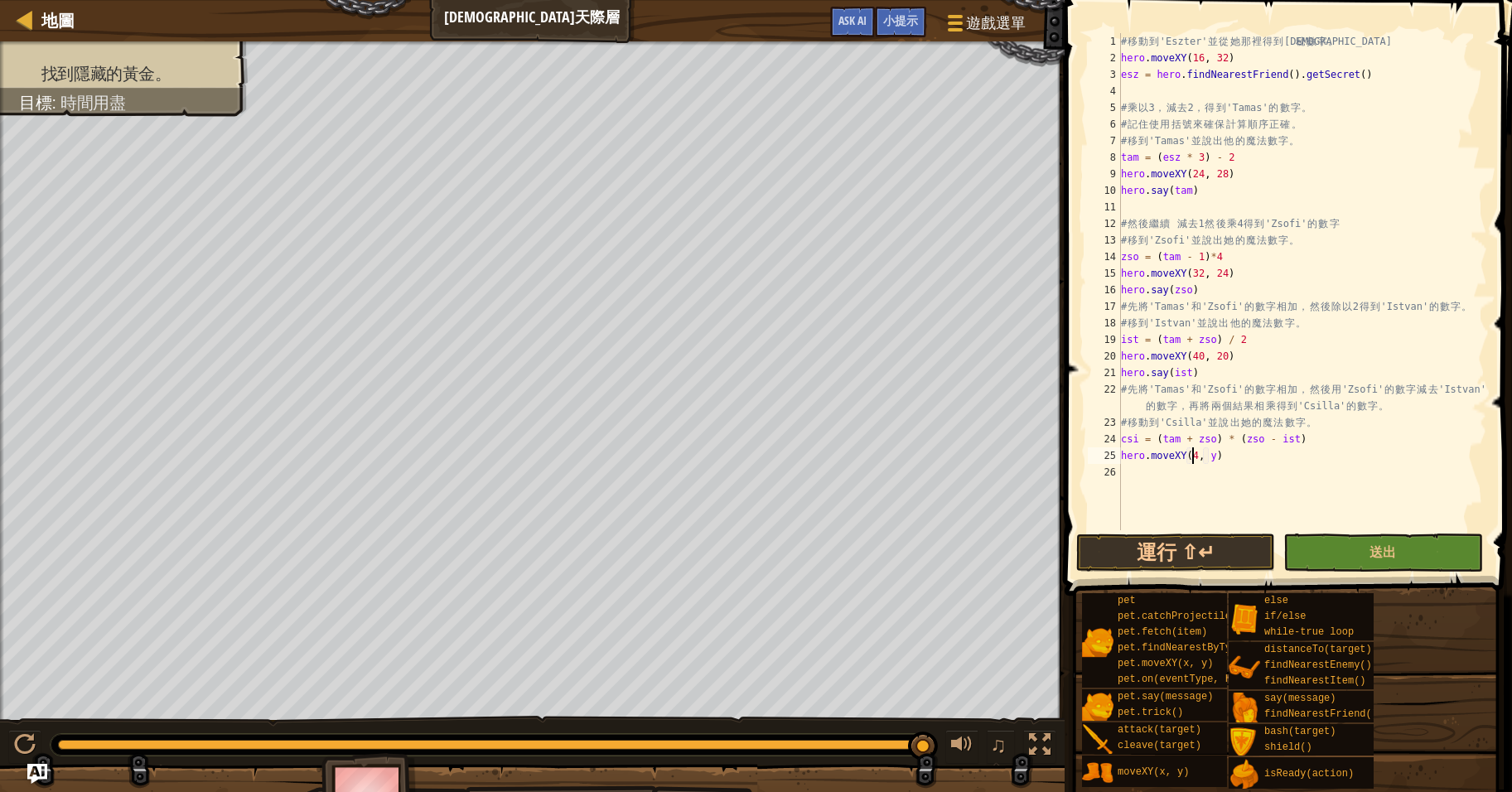
scroll to position [8, 6]
type textarea "hero.moveXY(48, 16)"
type textarea "hero.say(csi)"
click at [1376, 549] on span "送出" at bounding box center [1382, 551] width 26 height 18
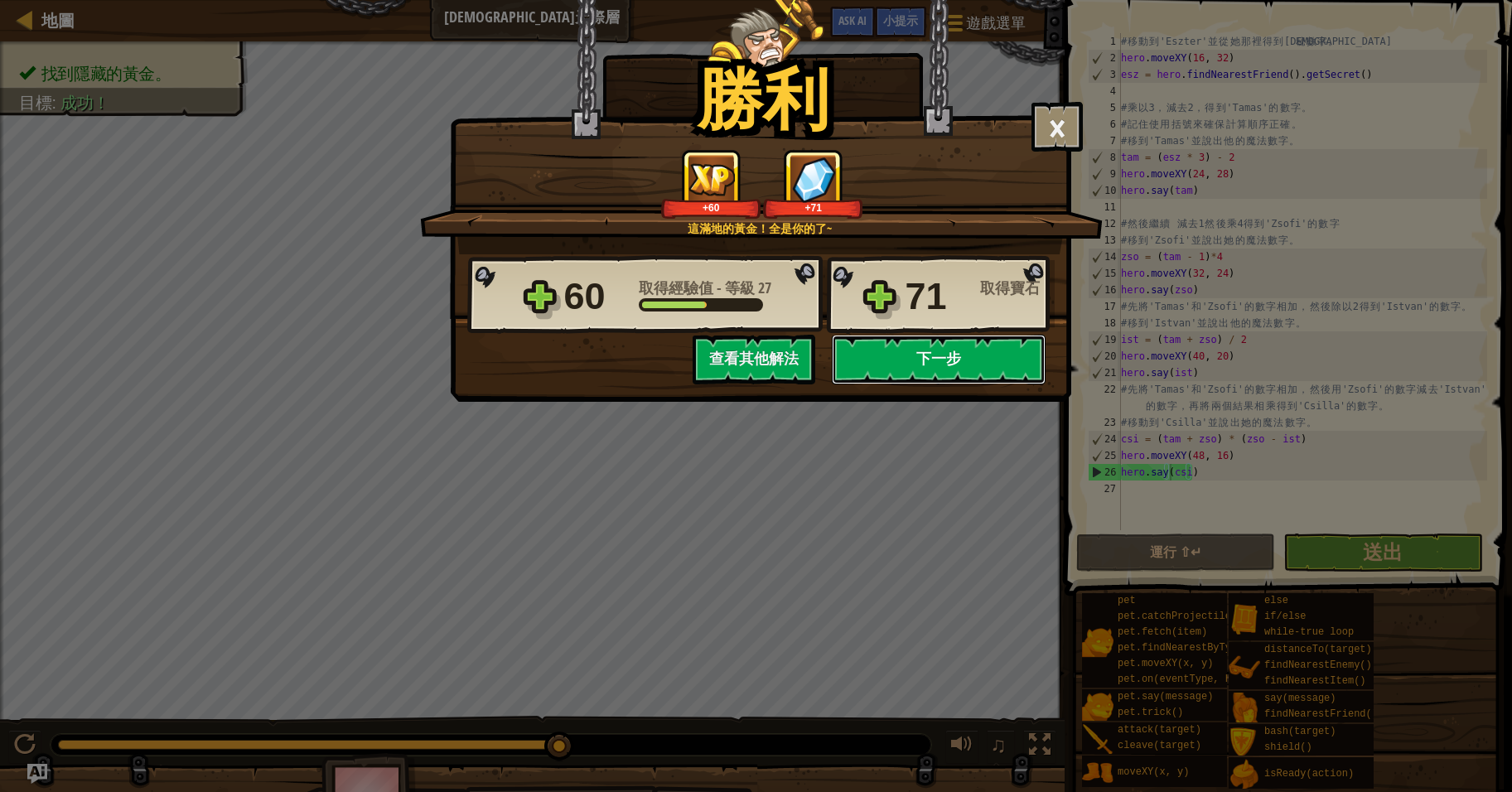
click at [935, 354] on button "下一步" at bounding box center [939, 359] width 214 height 50
select select "zh-HANT"
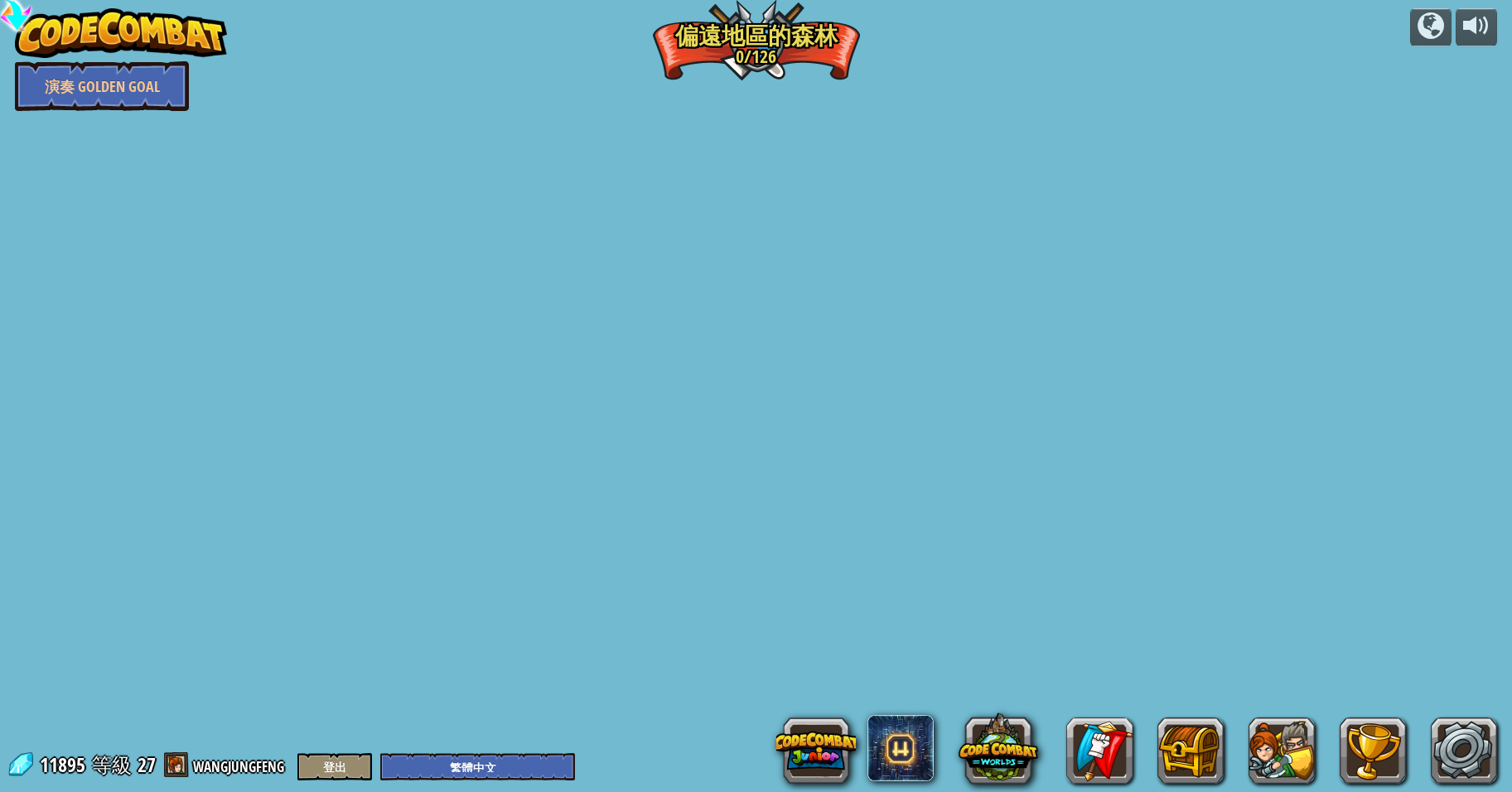
select select "zh-HANT"
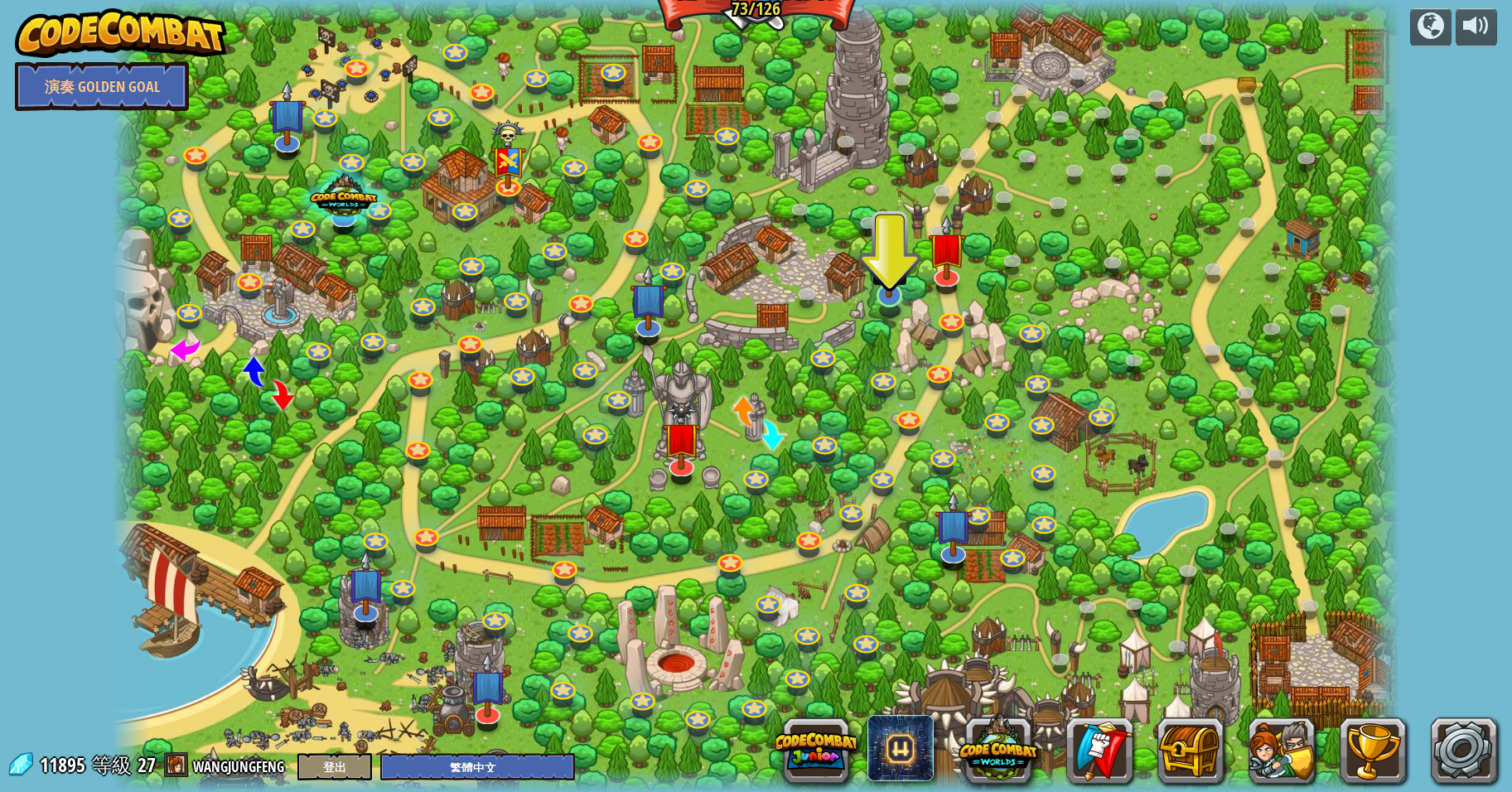
click at [891, 291] on img at bounding box center [890, 257] width 36 height 81
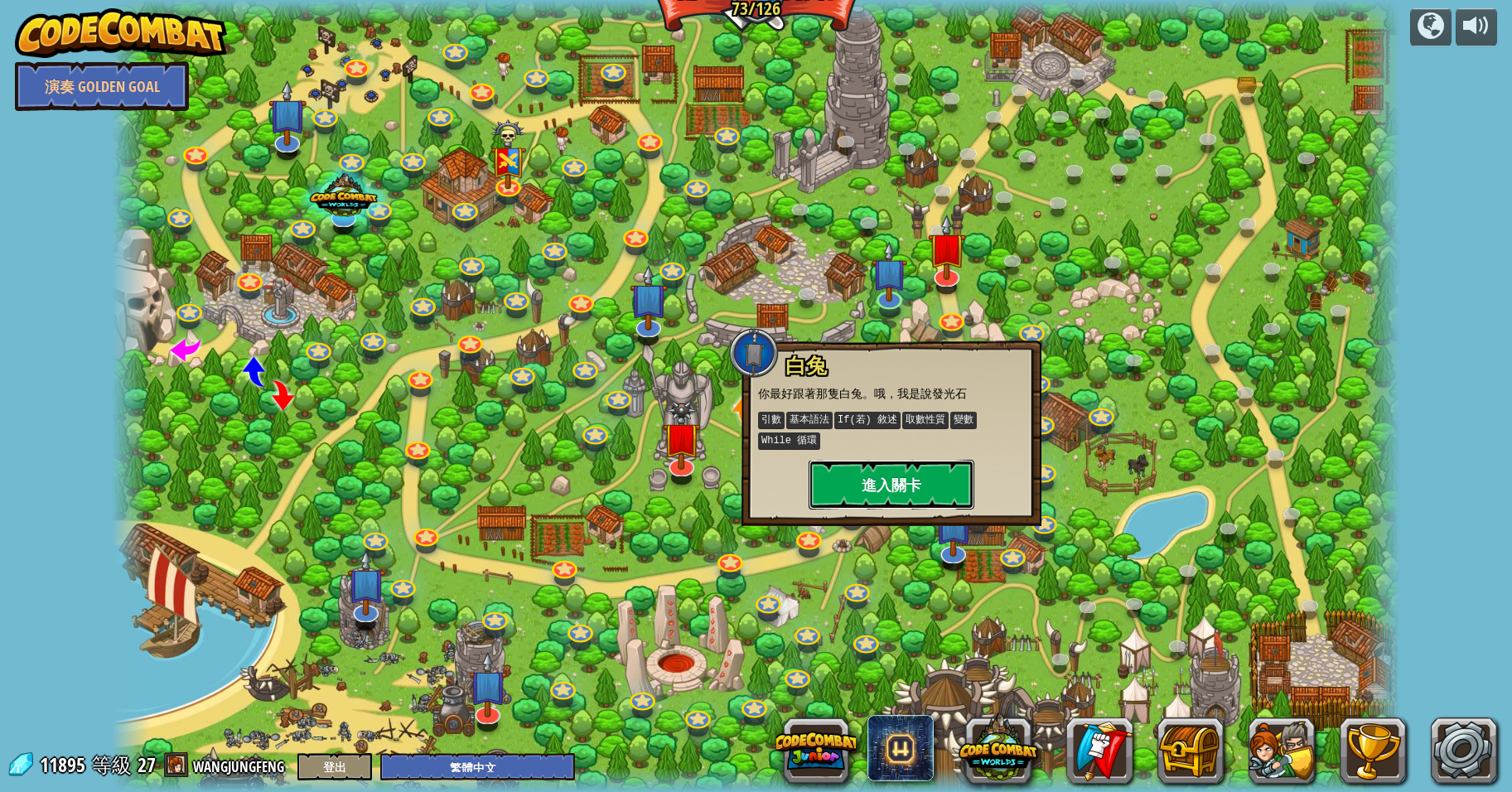
click at [902, 482] on button "進入關卡" at bounding box center [891, 484] width 165 height 50
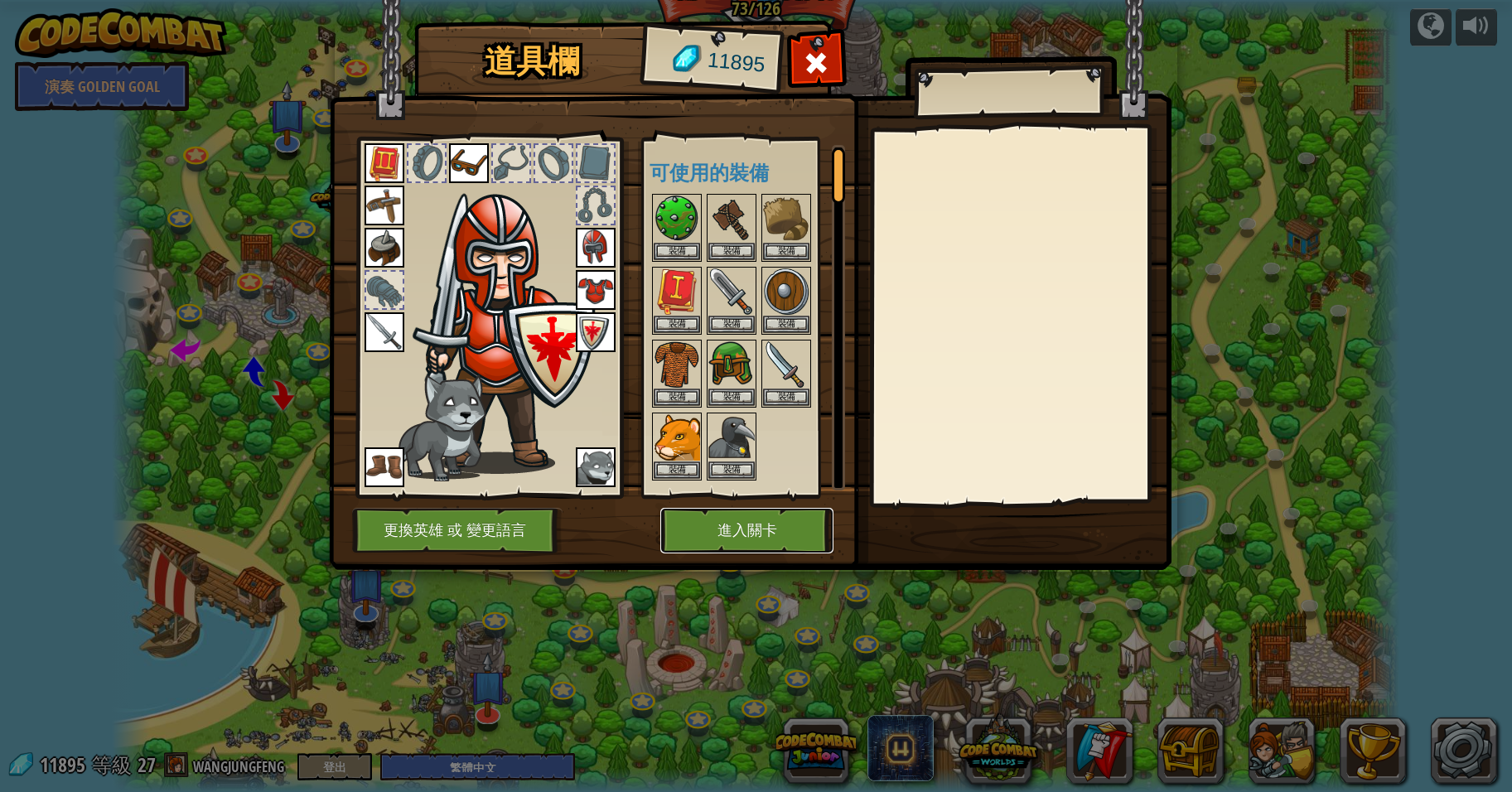
click at [744, 527] on button "進入關卡" at bounding box center [747, 530] width 173 height 46
